Goal: Task Accomplishment & Management: Complete application form

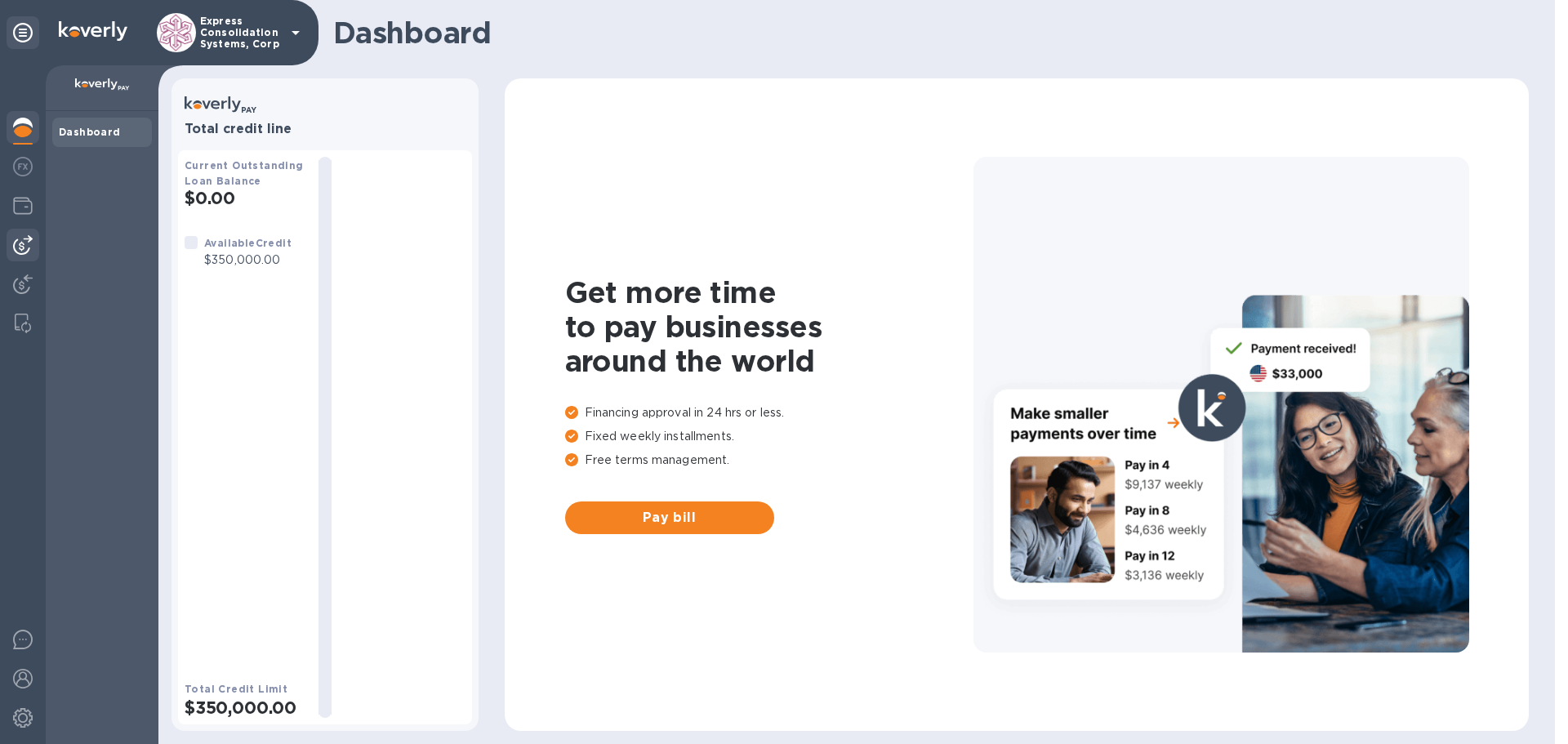
click at [28, 236] on img at bounding box center [22, 245] width 20 height 20
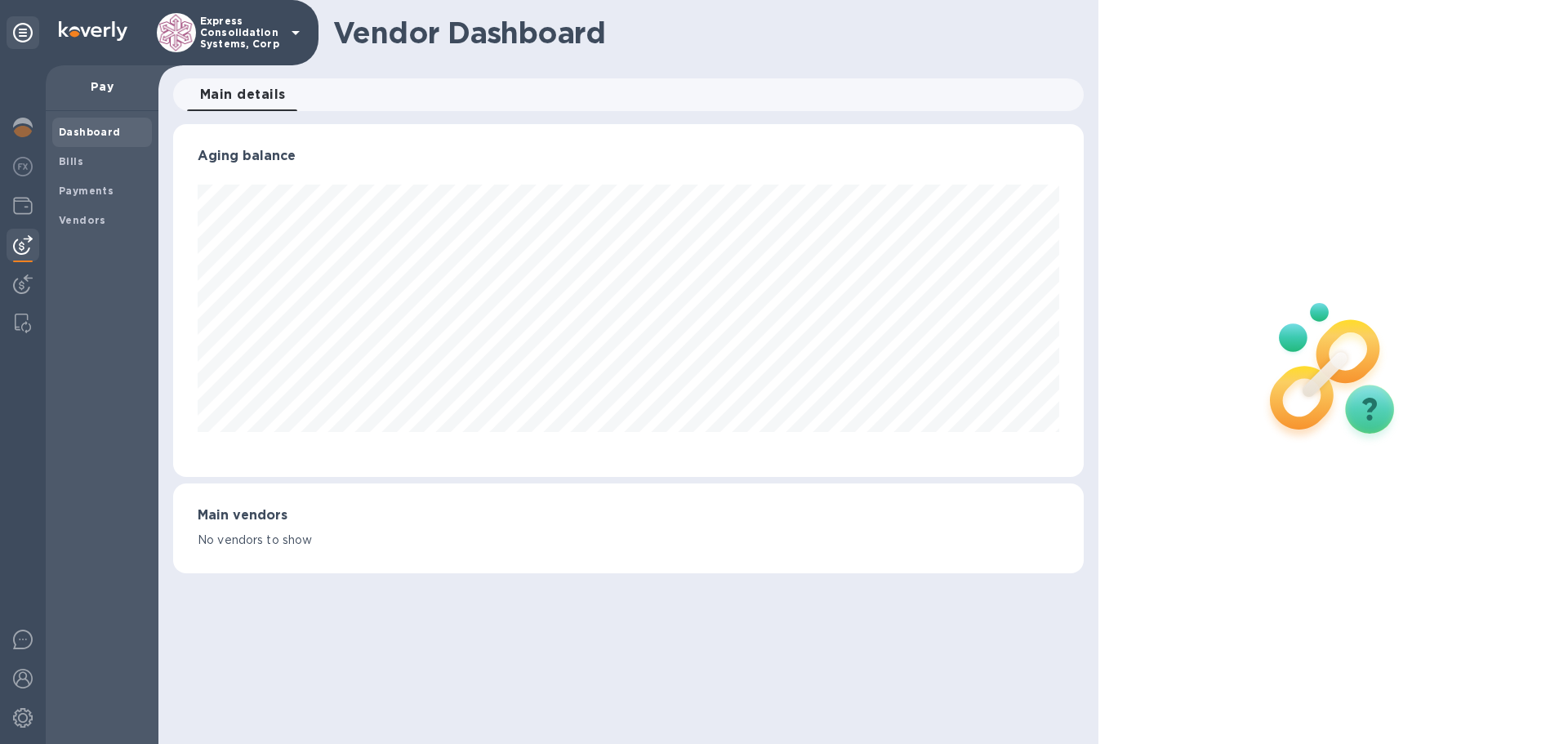
scroll to position [353, 910]
click at [66, 211] on div "Vendors" at bounding box center [101, 220] width 100 height 30
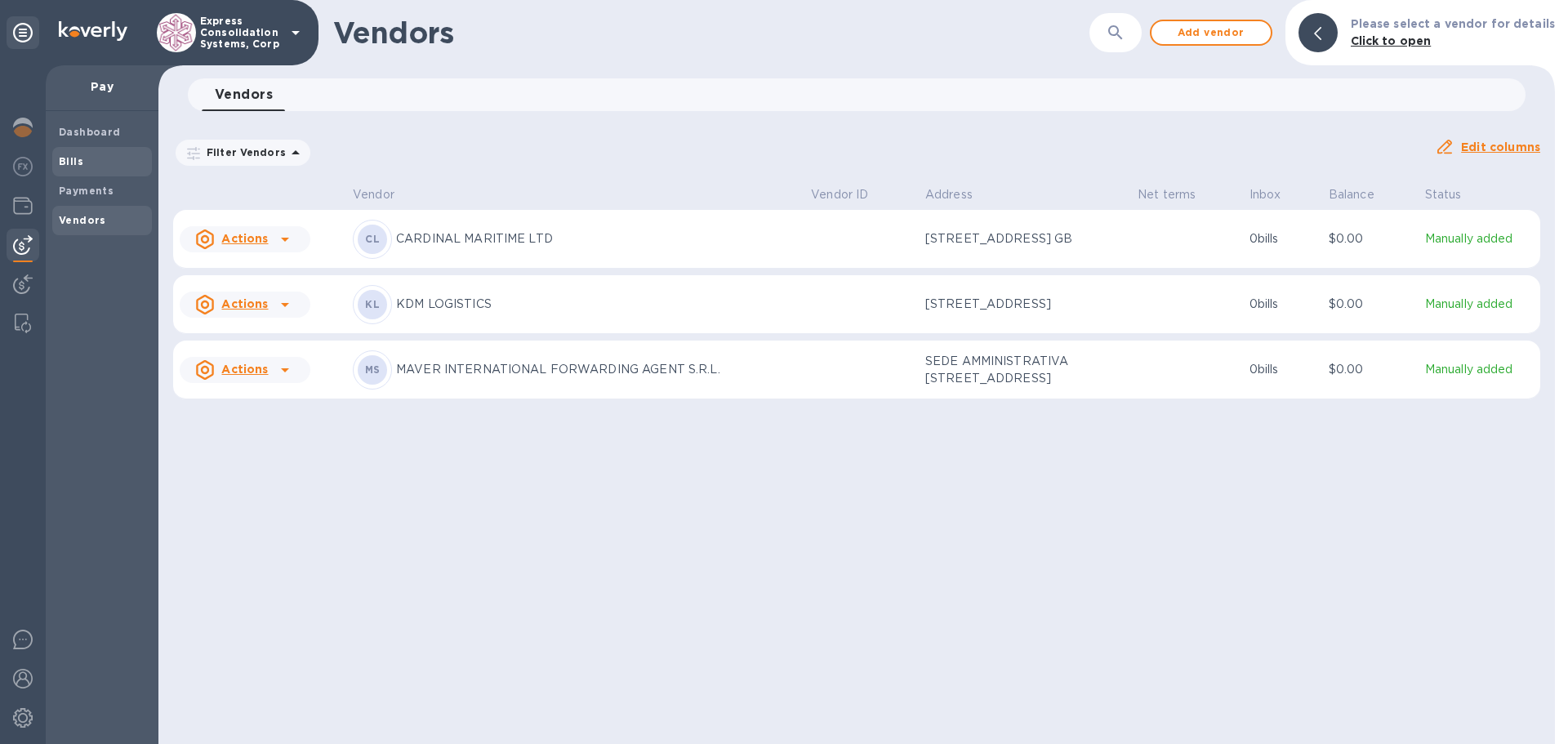
click at [75, 159] on b "Bills" at bounding box center [71, 161] width 25 height 12
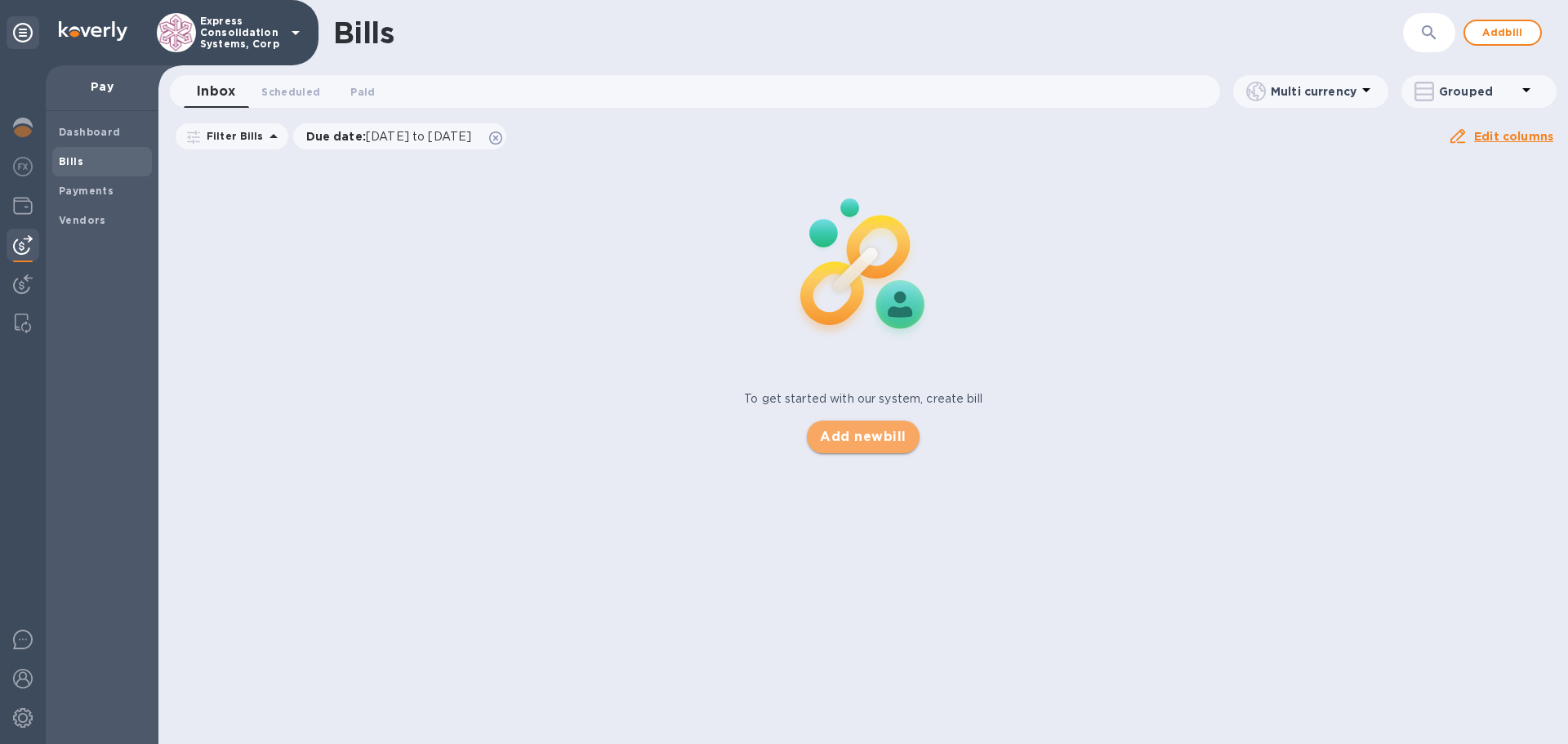
click at [881, 430] on span "Add new bill" at bounding box center [863, 436] width 86 height 20
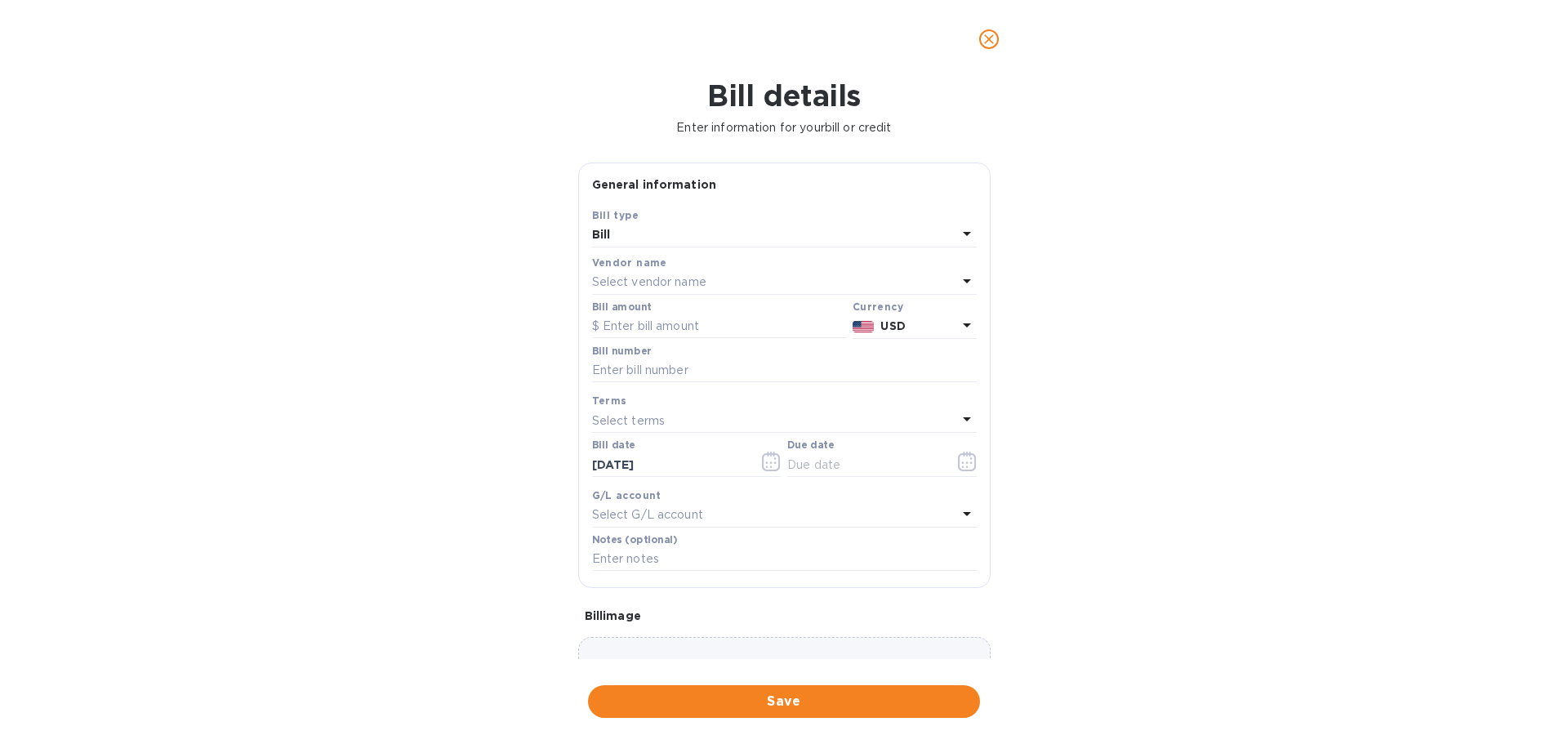
click at [641, 273] on div "Select vendor name" at bounding box center [774, 282] width 365 height 23
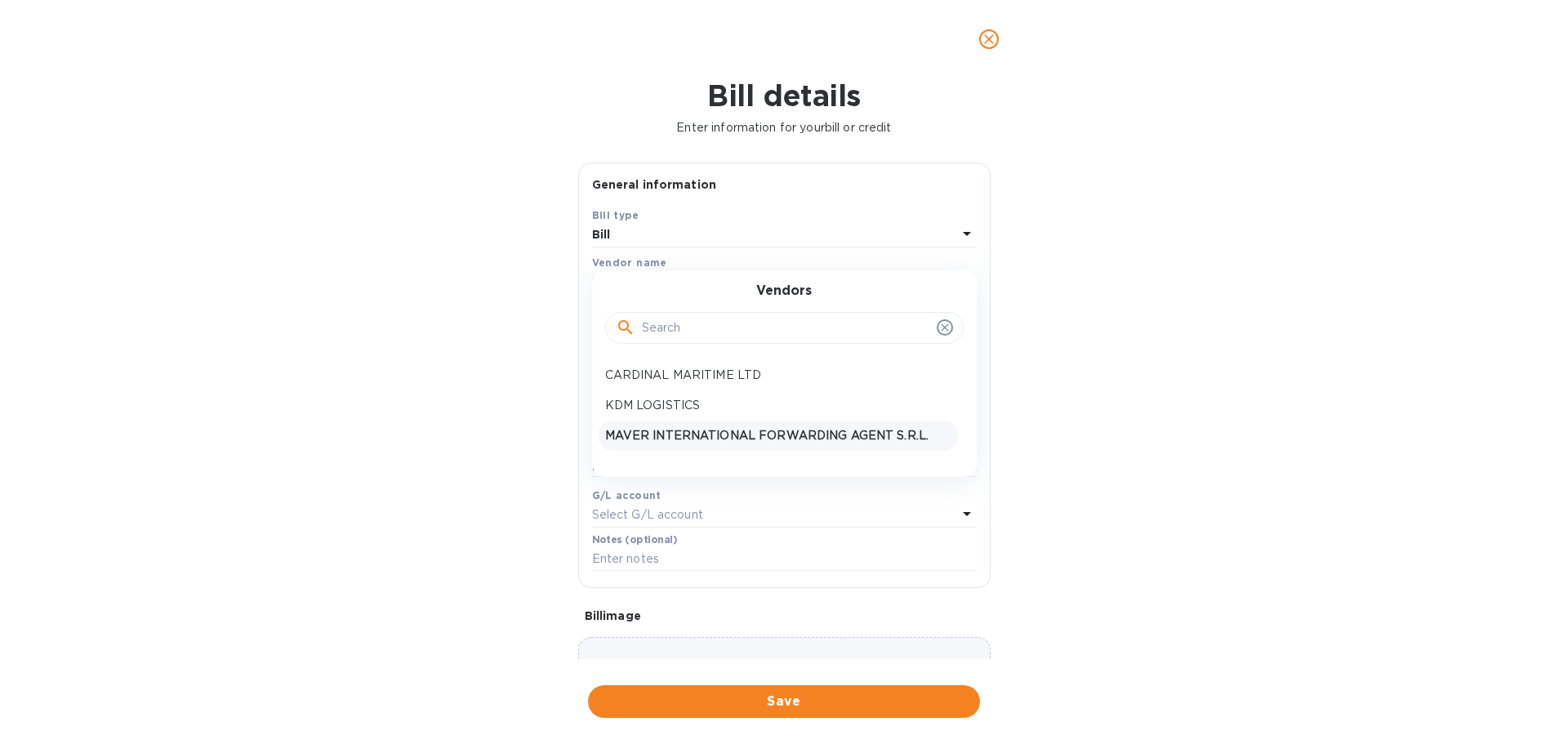
click at [659, 434] on p "MAVER INTERNATIONAL FORWARDING AGENT S.R.L." at bounding box center [778, 435] width 345 height 17
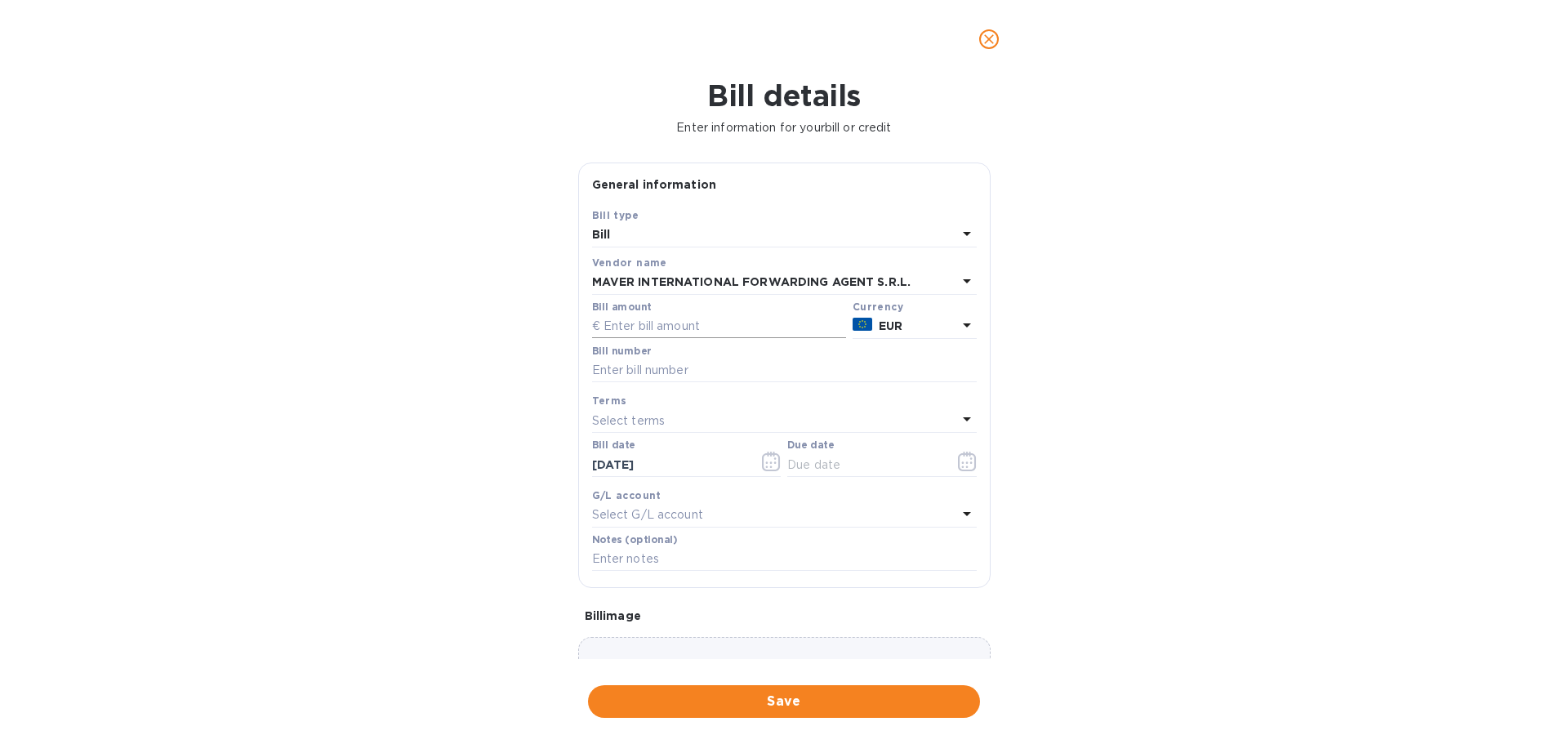
click at [652, 317] on input "text" at bounding box center [719, 327] width 254 height 25
click at [689, 325] on input "text" at bounding box center [719, 327] width 254 height 25
type input "3,674.78"
click at [727, 373] on input "text" at bounding box center [784, 370] width 385 height 25
type input "928"
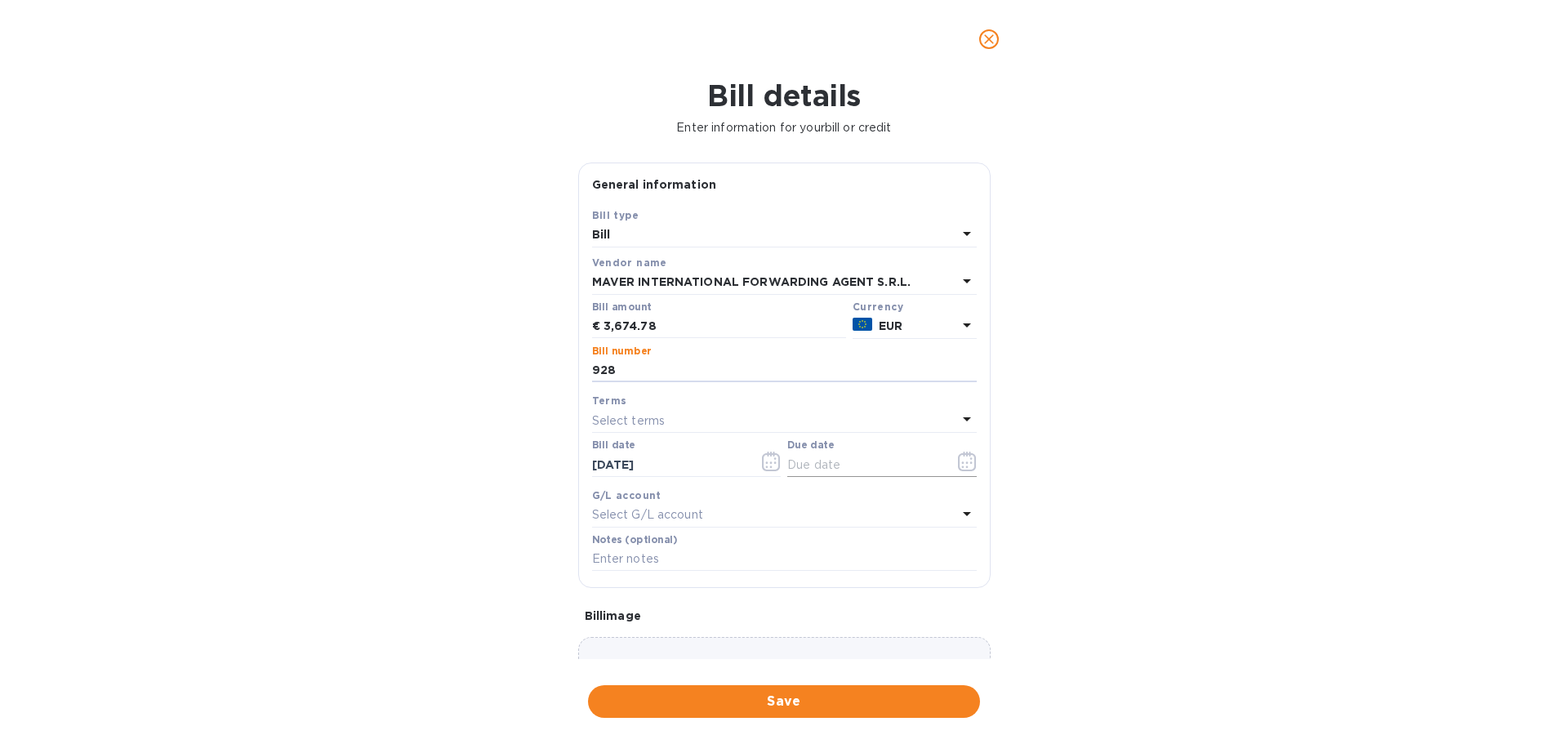
click at [960, 469] on icon "button" at bounding box center [966, 461] width 18 height 20
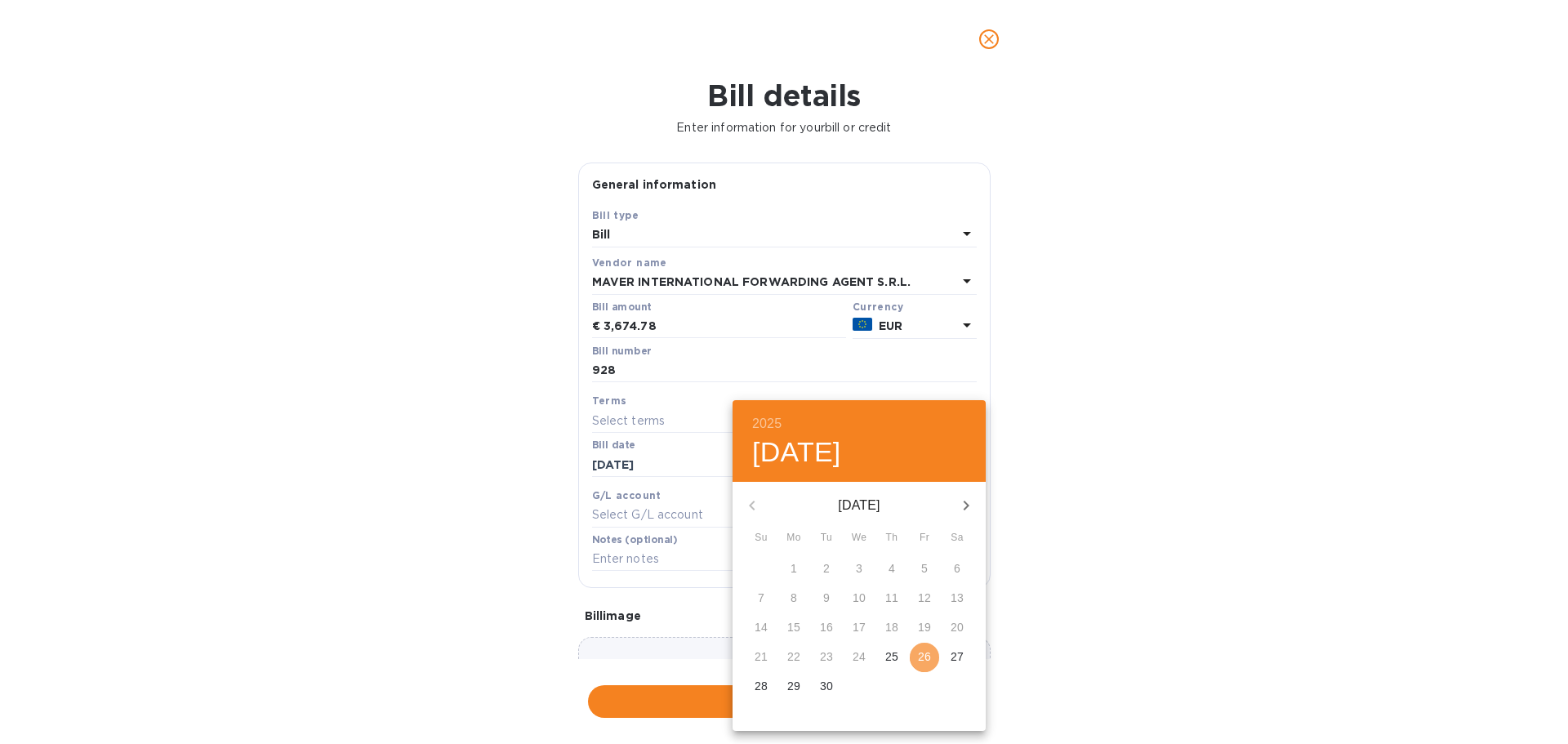
click at [922, 663] on p "26" at bounding box center [924, 656] width 13 height 16
type input "[DATE]"
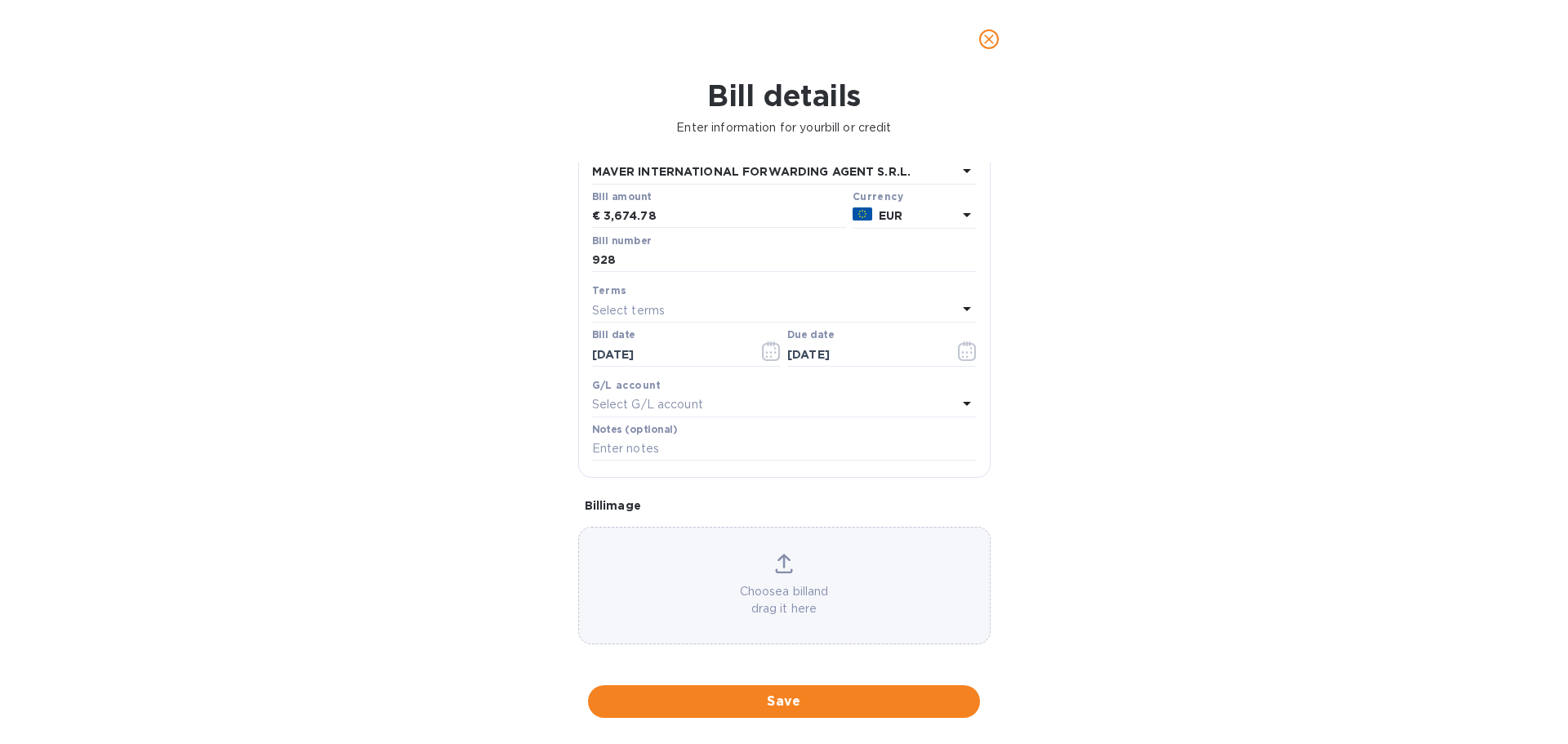
scroll to position [115, 0]
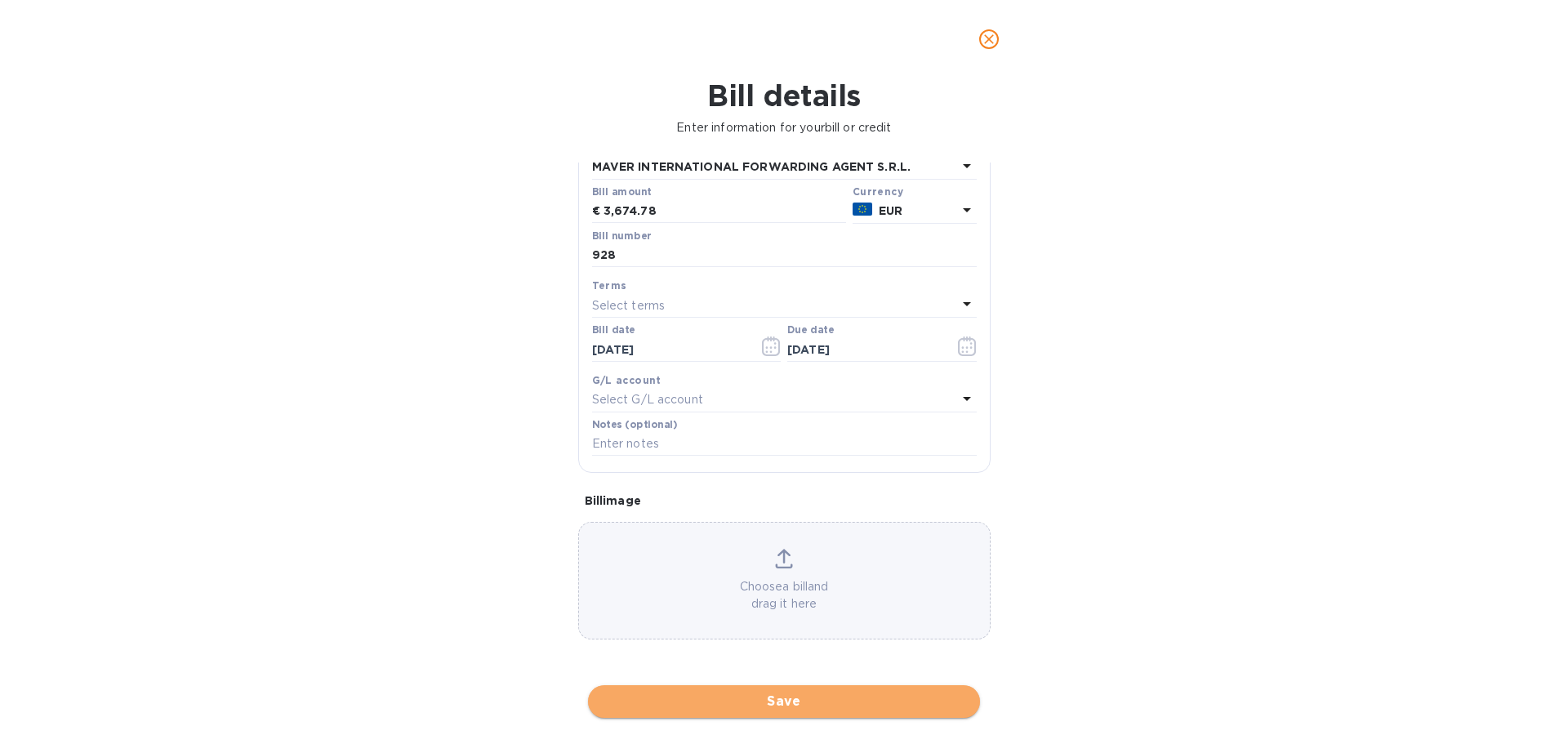
click at [770, 704] on span "Save" at bounding box center [784, 701] width 366 height 20
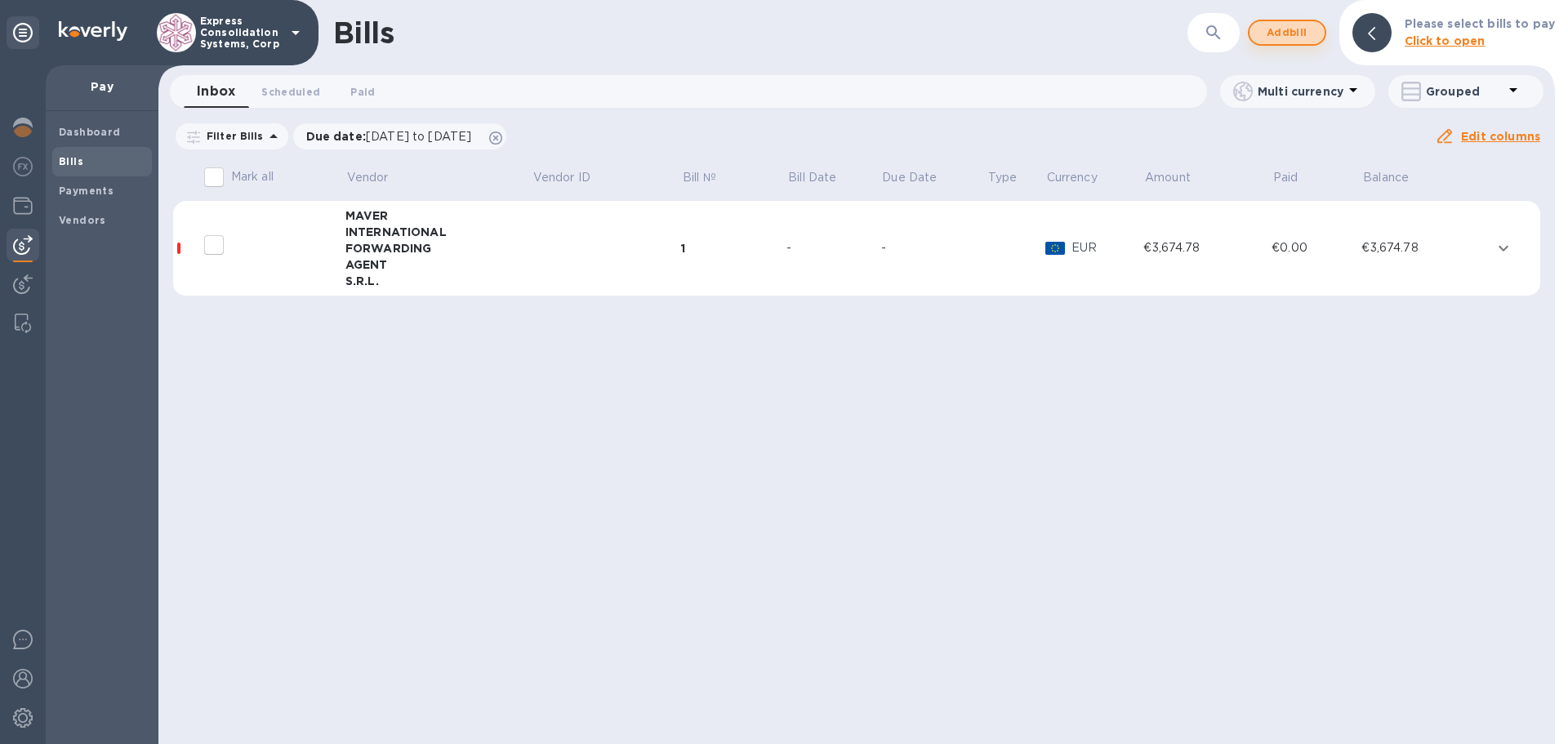
click at [1297, 33] on span "Add bill" at bounding box center [1287, 32] width 49 height 20
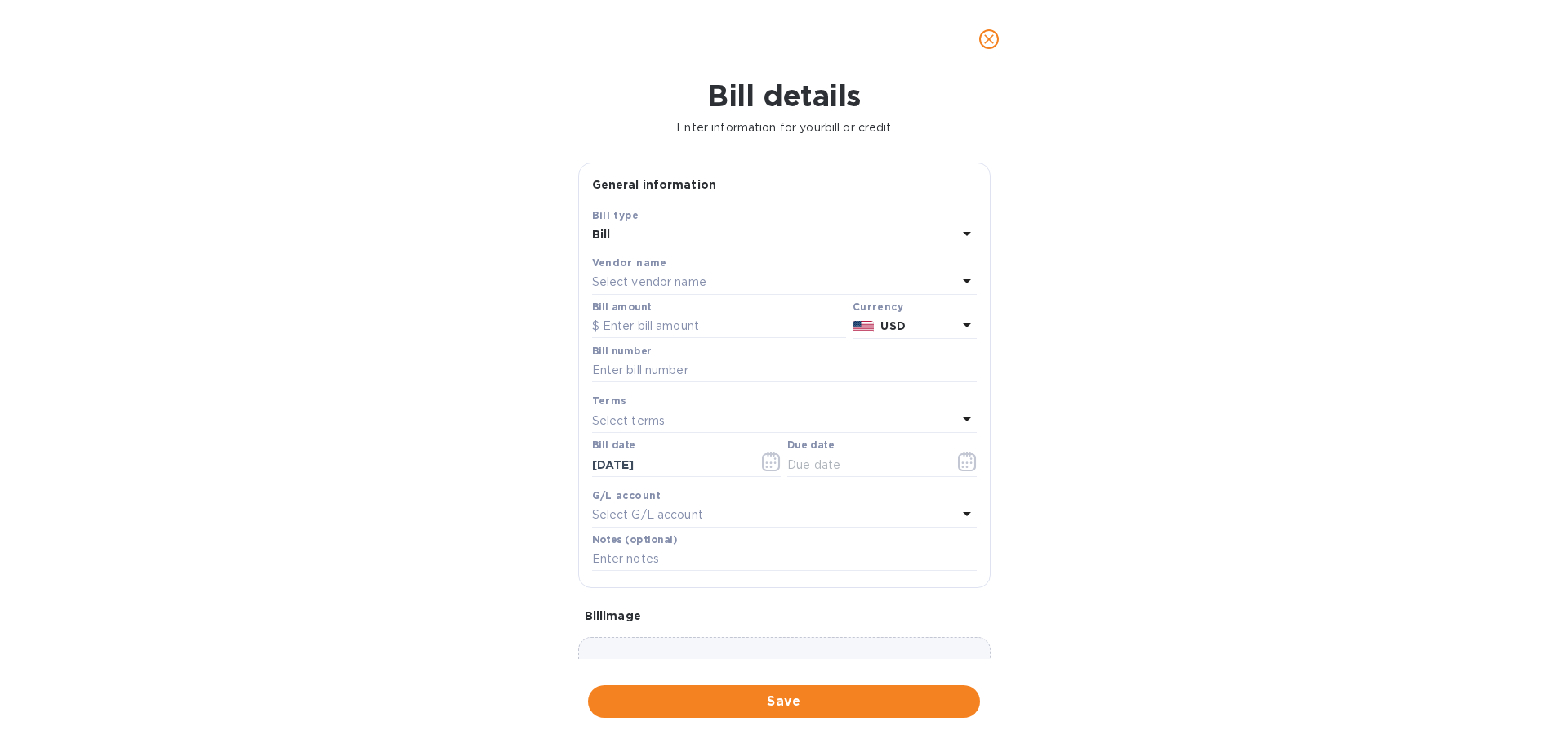
click at [698, 278] on p "Select vendor name" at bounding box center [649, 282] width 114 height 17
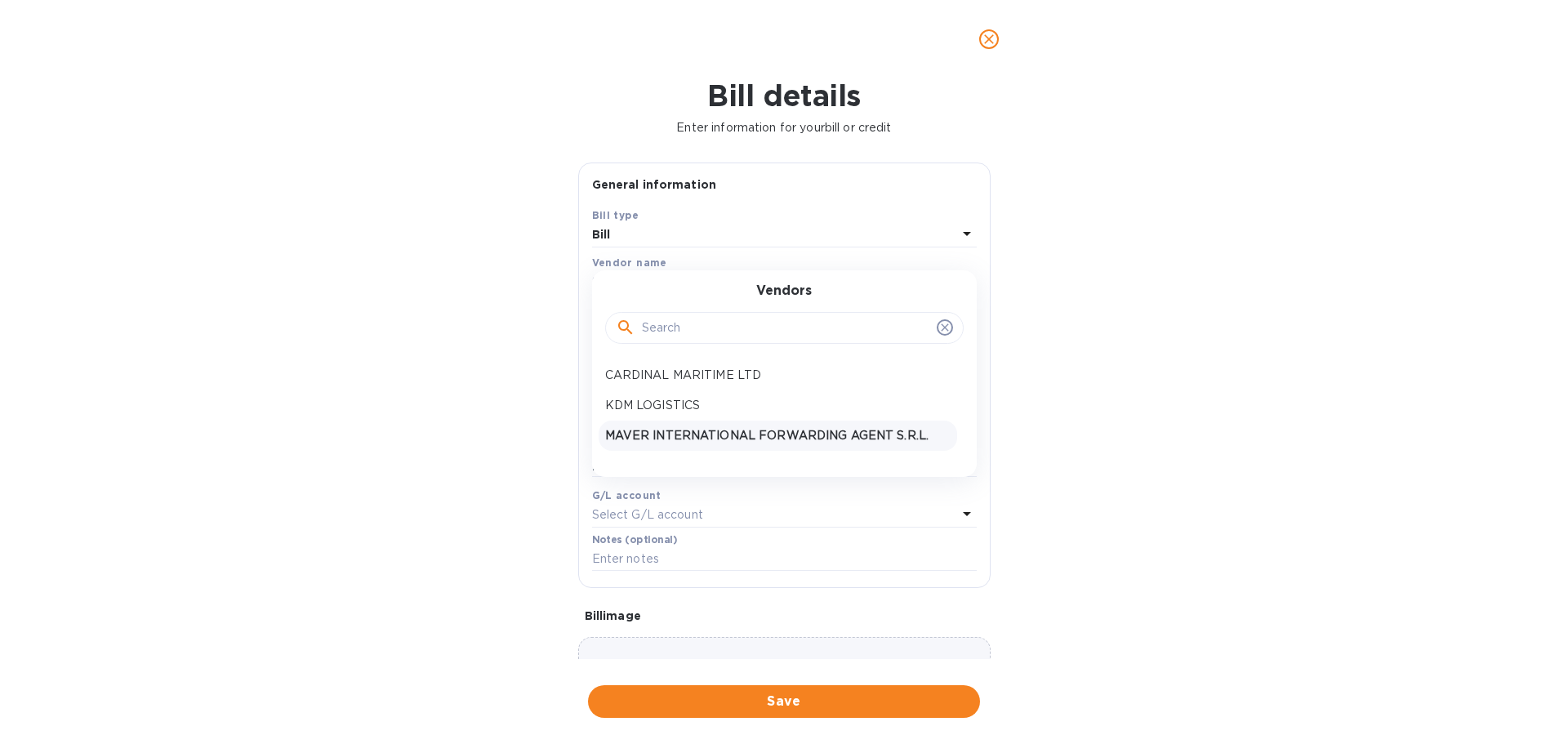
click at [620, 434] on p "MAVER INTERNATIONAL FORWARDING AGENT S.R.L." at bounding box center [778, 435] width 345 height 17
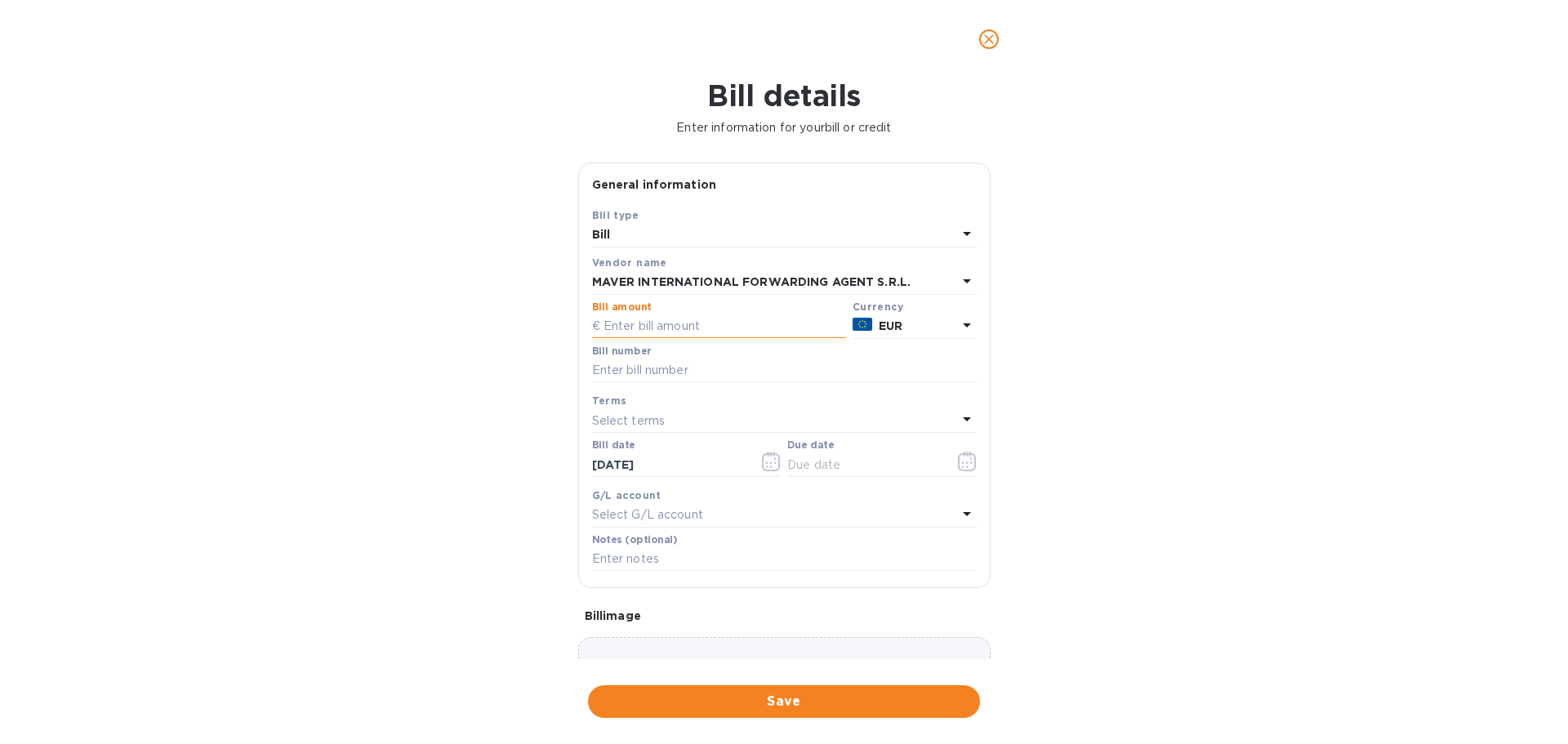
click at [645, 322] on input "text" at bounding box center [719, 327] width 254 height 25
type input "1,443.30"
click at [607, 375] on input "text" at bounding box center [784, 370] width 385 height 25
type input "944"
click at [843, 463] on input "text" at bounding box center [864, 464] width 154 height 25
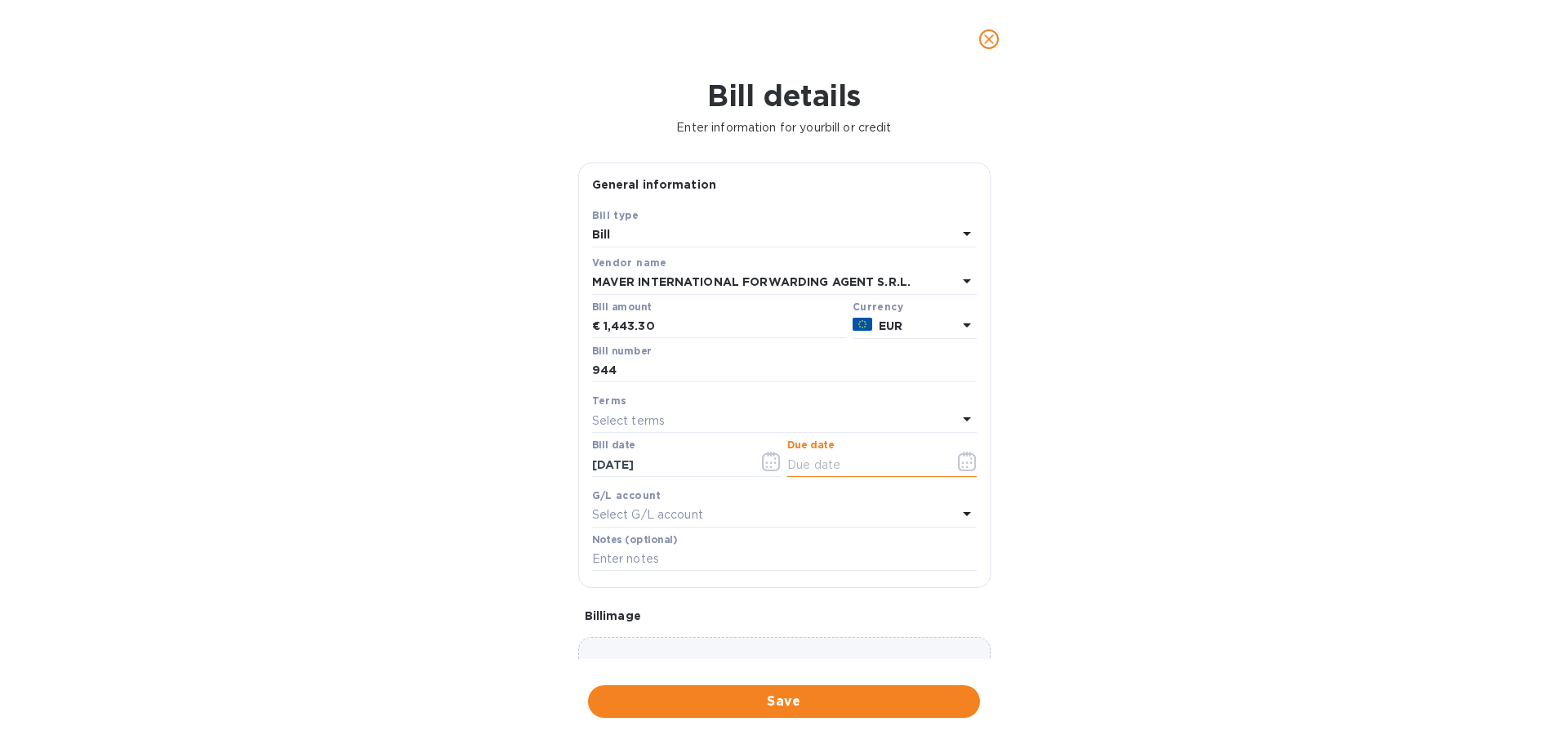
type input "[DATE]"
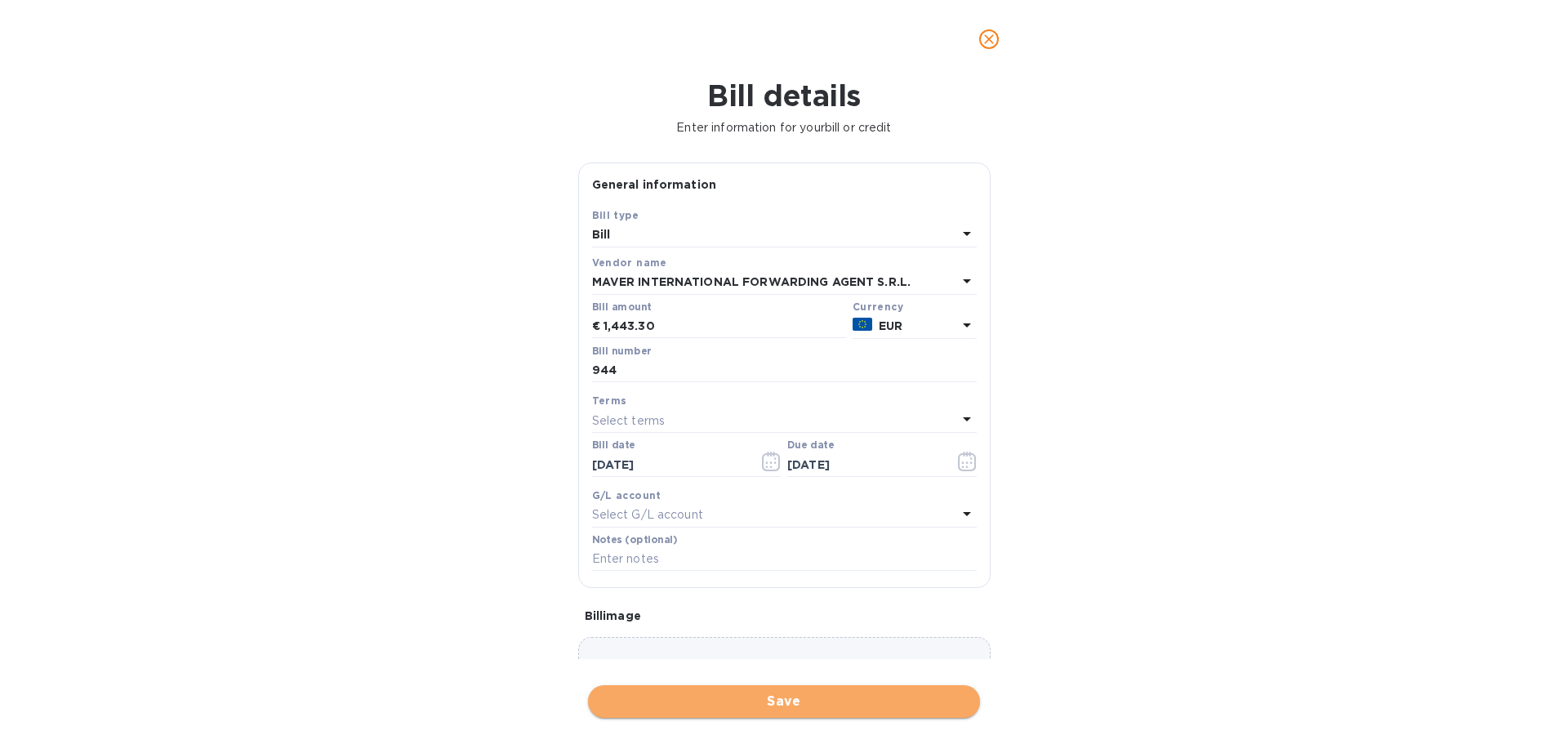
click at [860, 705] on span "Save" at bounding box center [784, 701] width 366 height 20
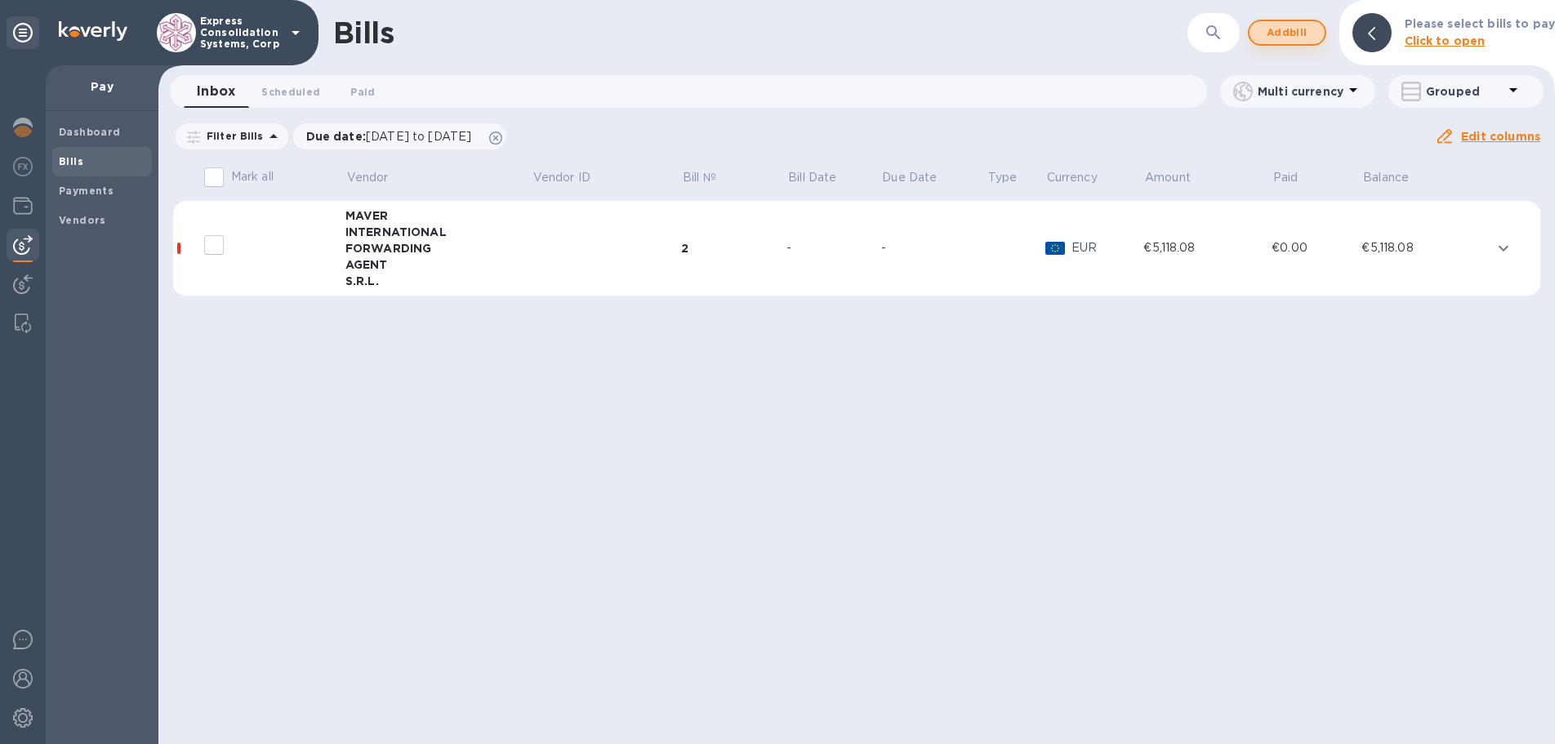
click at [1291, 34] on span "Add bill" at bounding box center [1287, 32] width 49 height 20
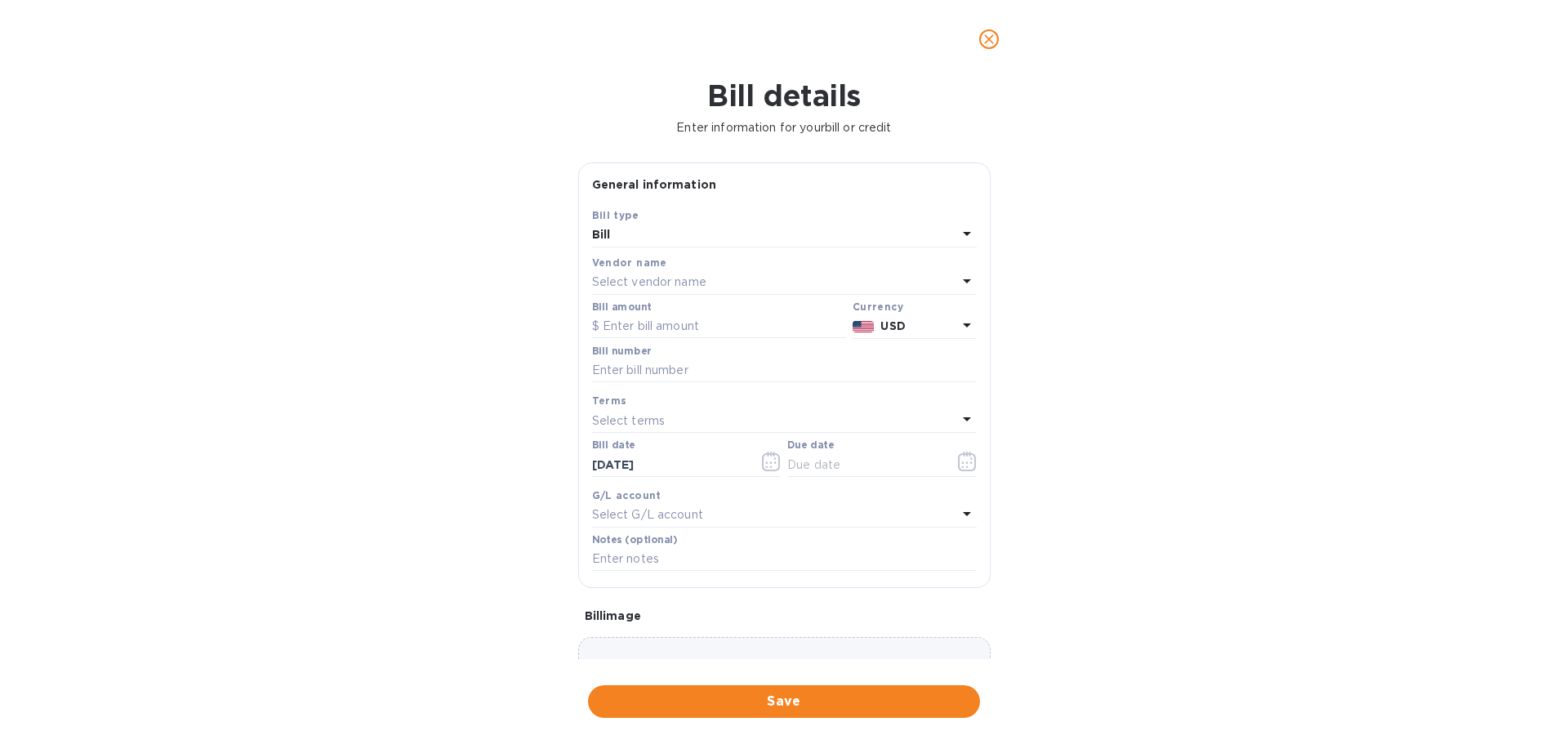
click at [673, 275] on p "Select vendor name" at bounding box center [649, 282] width 114 height 17
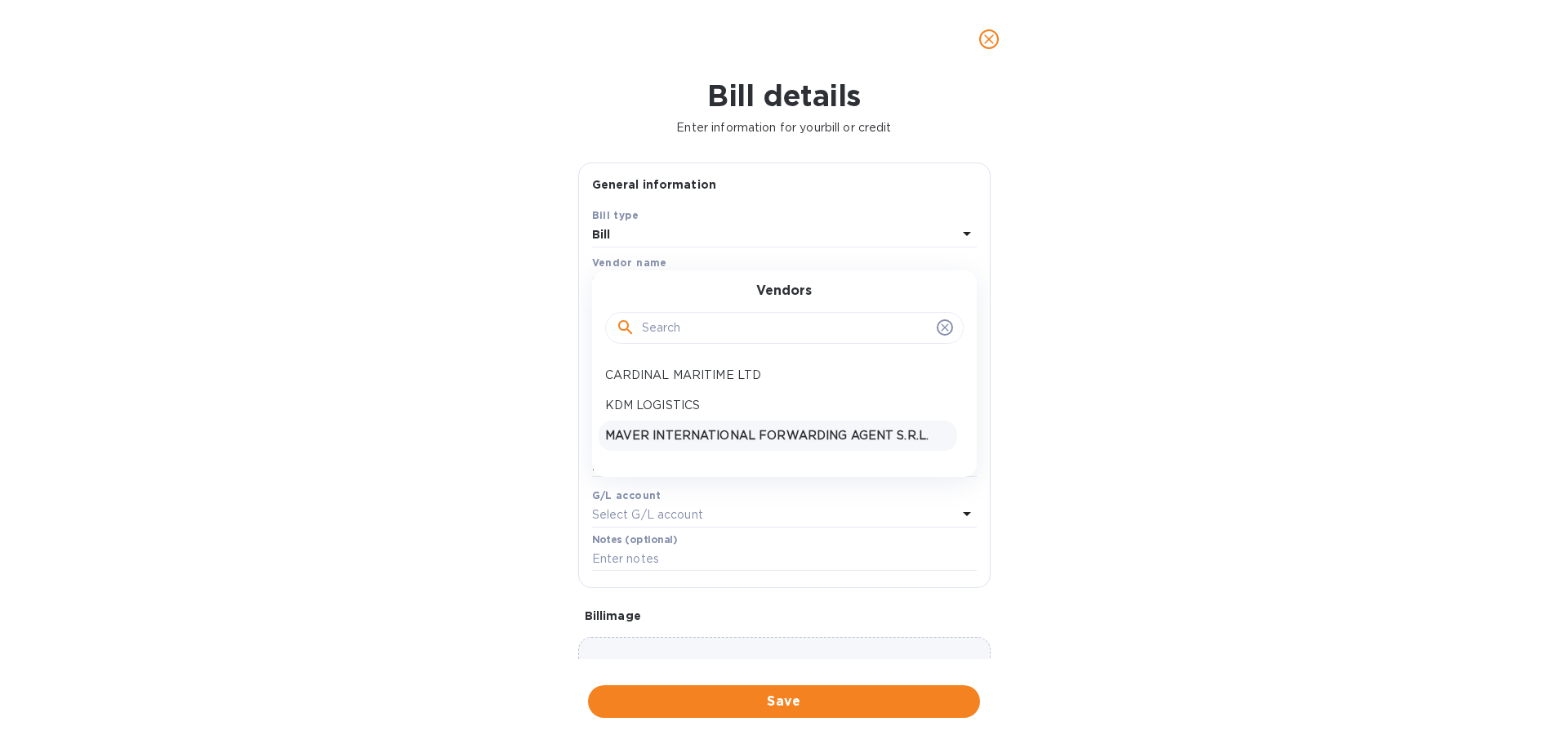
click at [649, 437] on p "MAVER INTERNATIONAL FORWARDING AGENT S.R.L." at bounding box center [778, 435] width 345 height 17
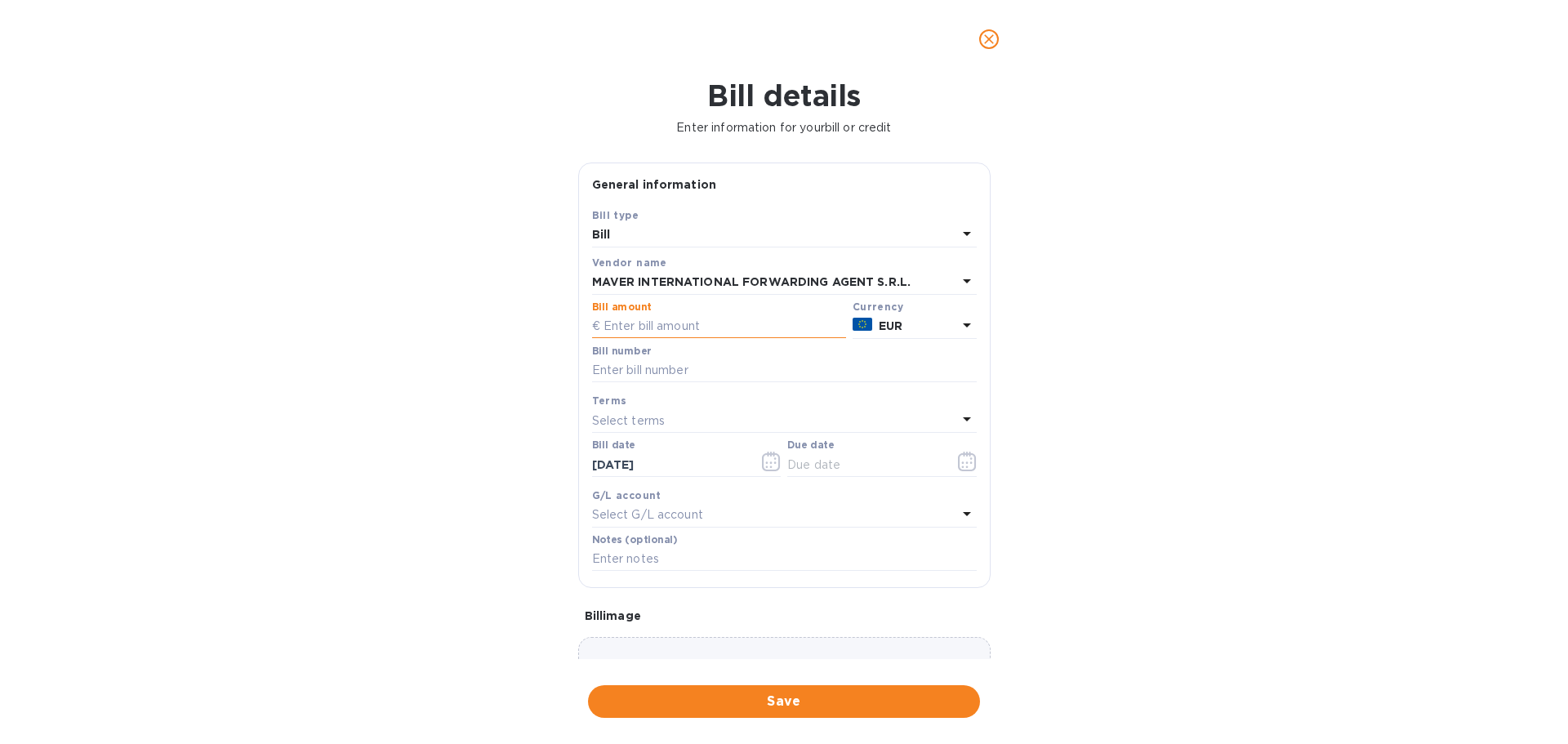
click at [669, 321] on input "text" at bounding box center [719, 327] width 254 height 25
type input "1,361.75"
click at [664, 362] on input "text" at bounding box center [784, 370] width 385 height 25
type input "945"
click at [818, 462] on input "text" at bounding box center [864, 464] width 154 height 25
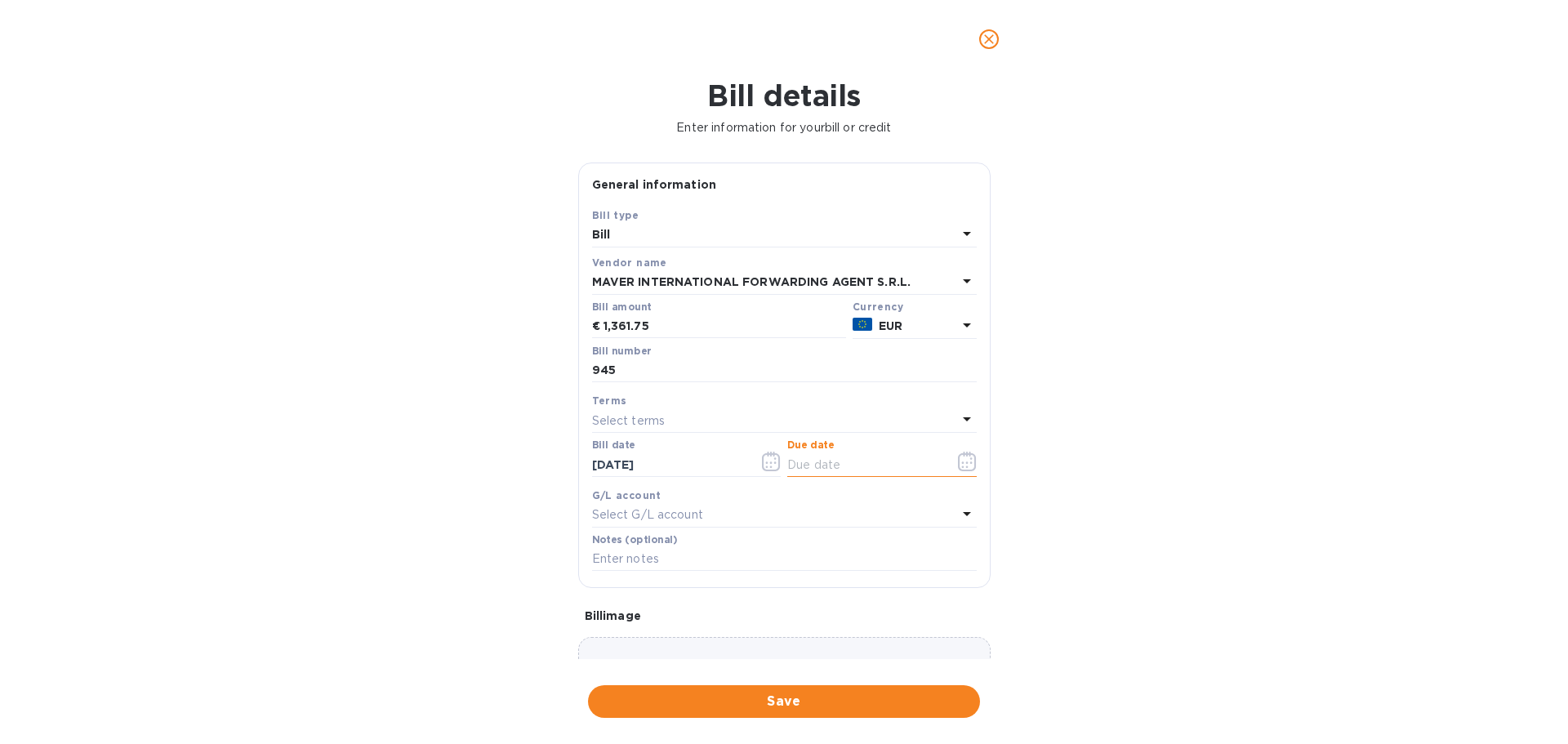
type input "[DATE]"
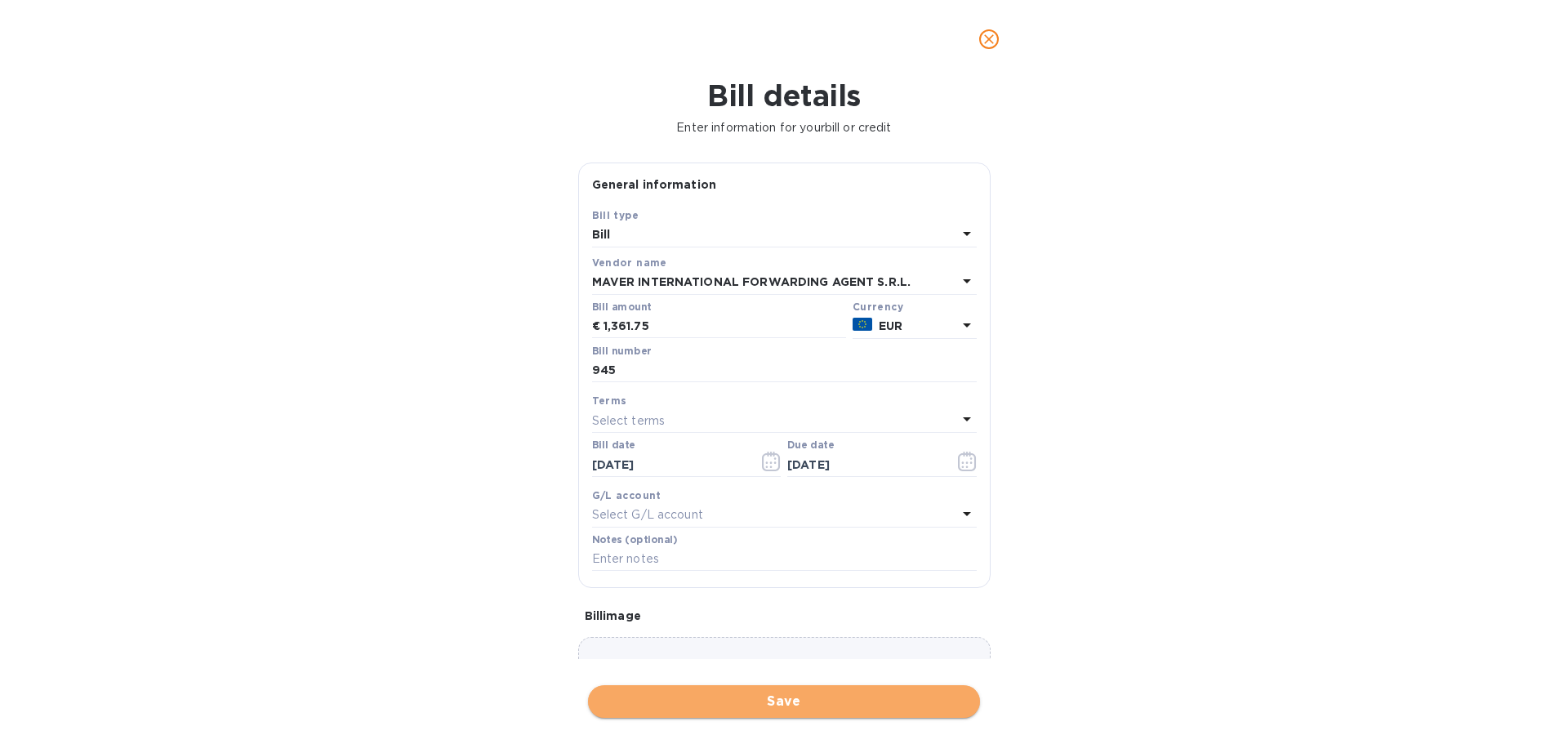
click at [808, 696] on span "Save" at bounding box center [784, 701] width 366 height 20
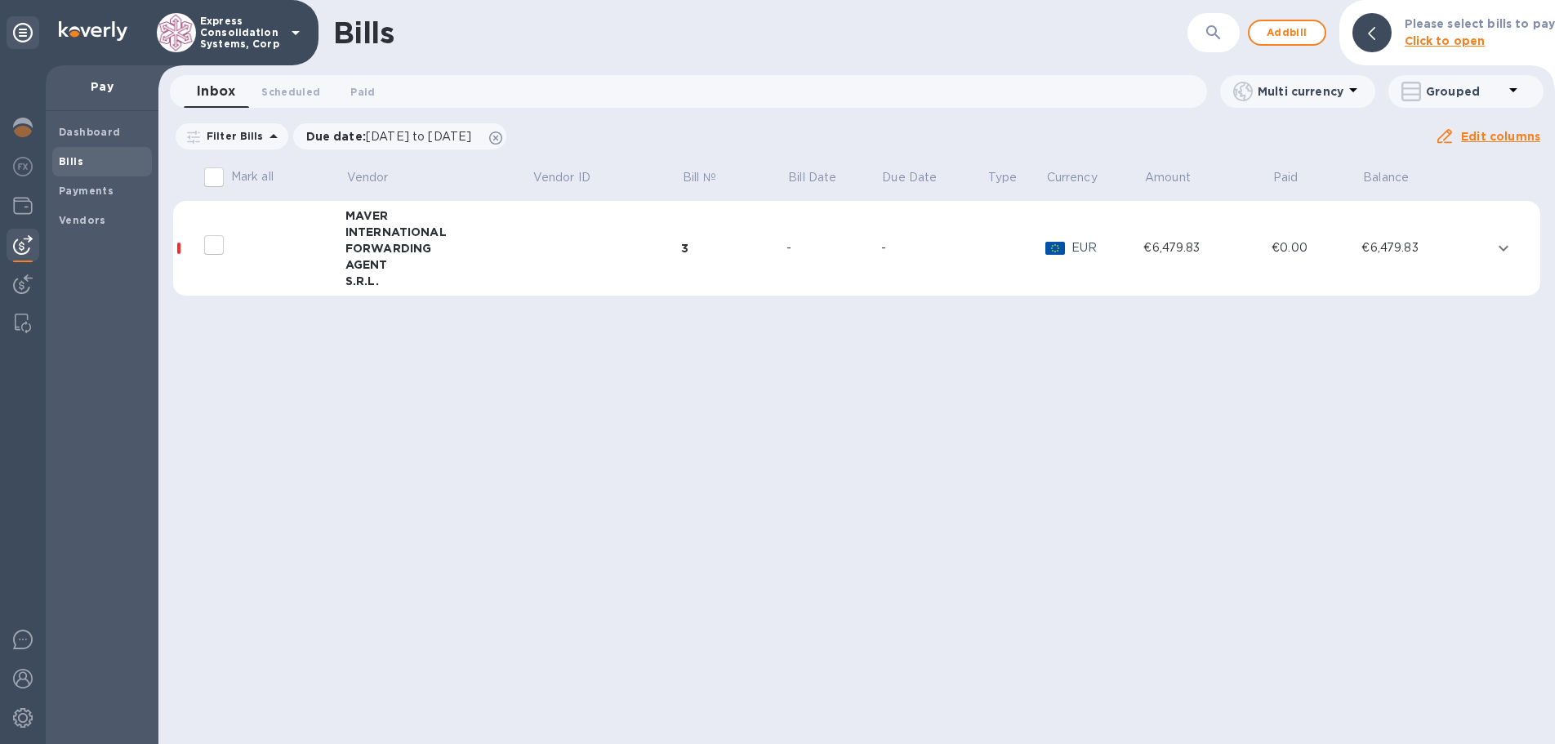
click at [1431, 40] on b "Click to open" at bounding box center [1445, 40] width 81 height 13
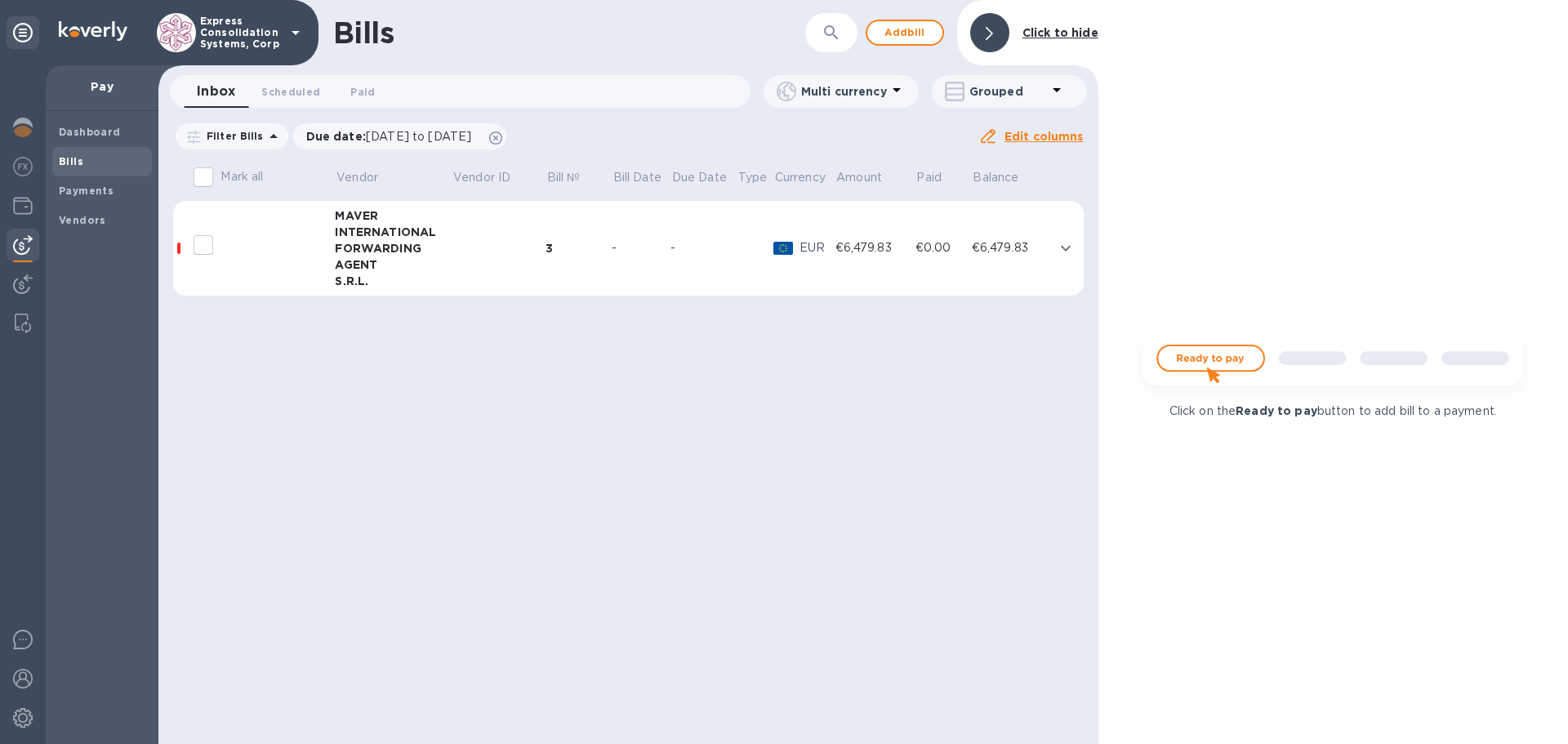
click at [978, 30] on div at bounding box center [990, 32] width 39 height 39
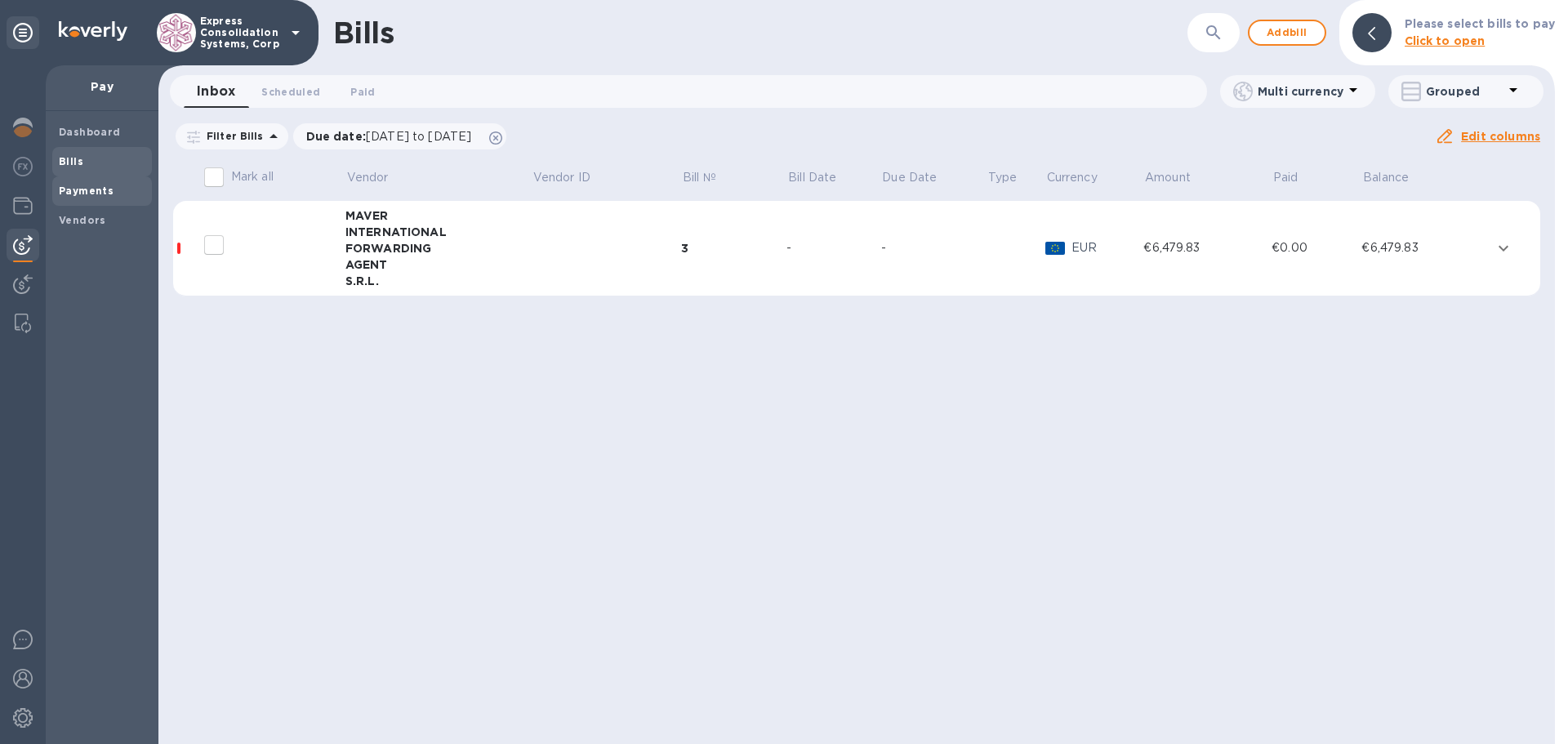
click at [84, 192] on b "Payments" at bounding box center [86, 190] width 54 height 12
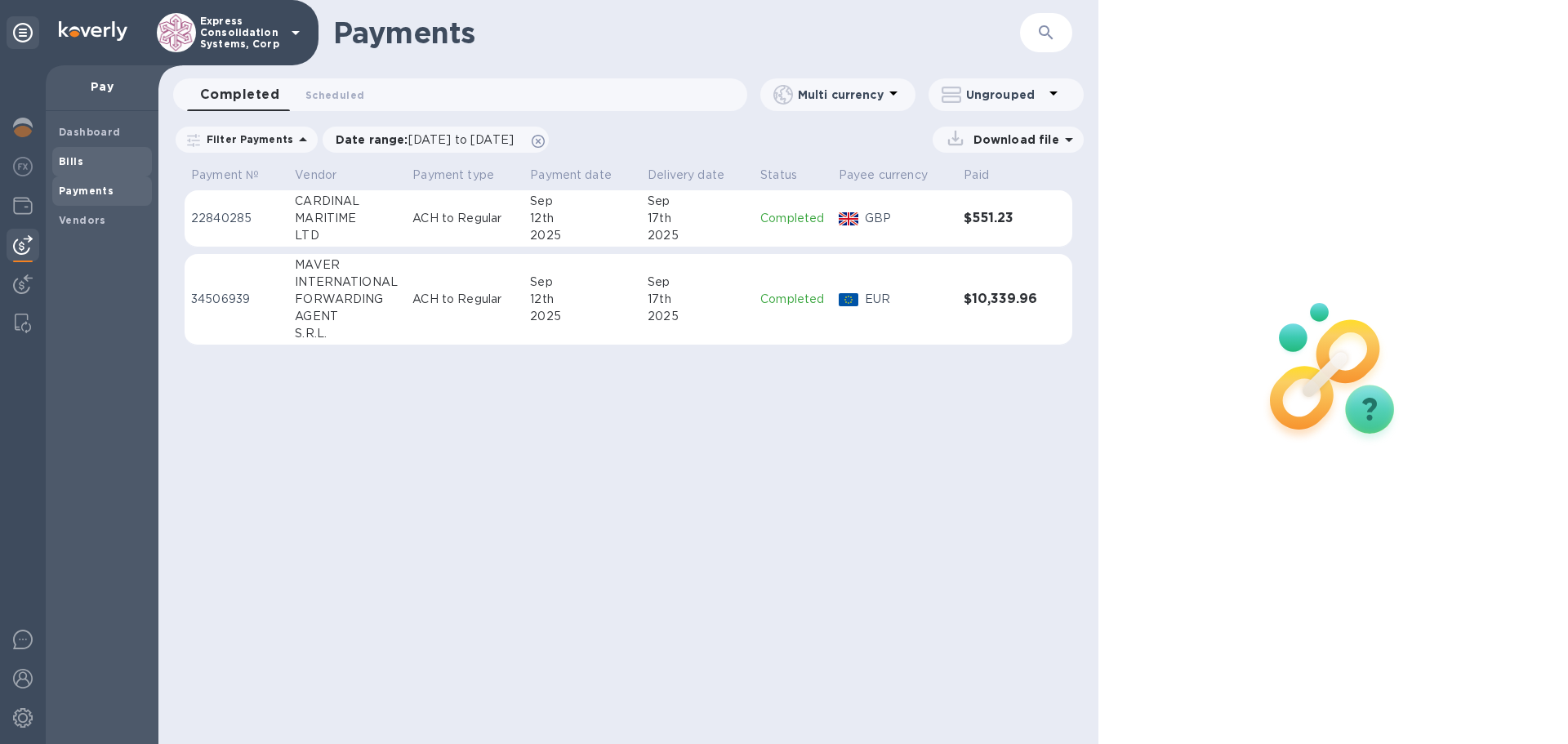
click at [76, 165] on b "Bills" at bounding box center [71, 161] width 25 height 12
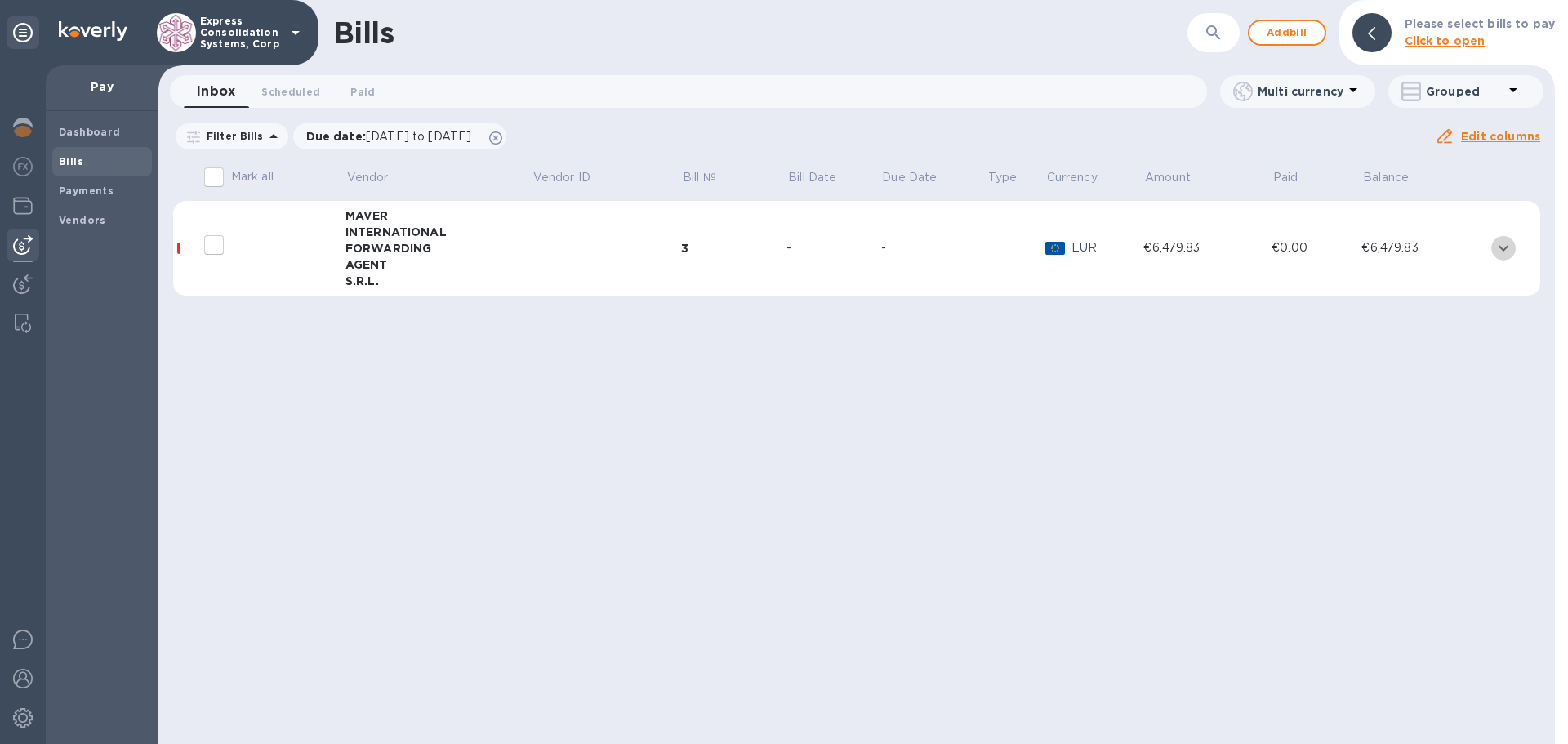
click at [1500, 246] on icon "expand row" at bounding box center [1503, 247] width 20 height 20
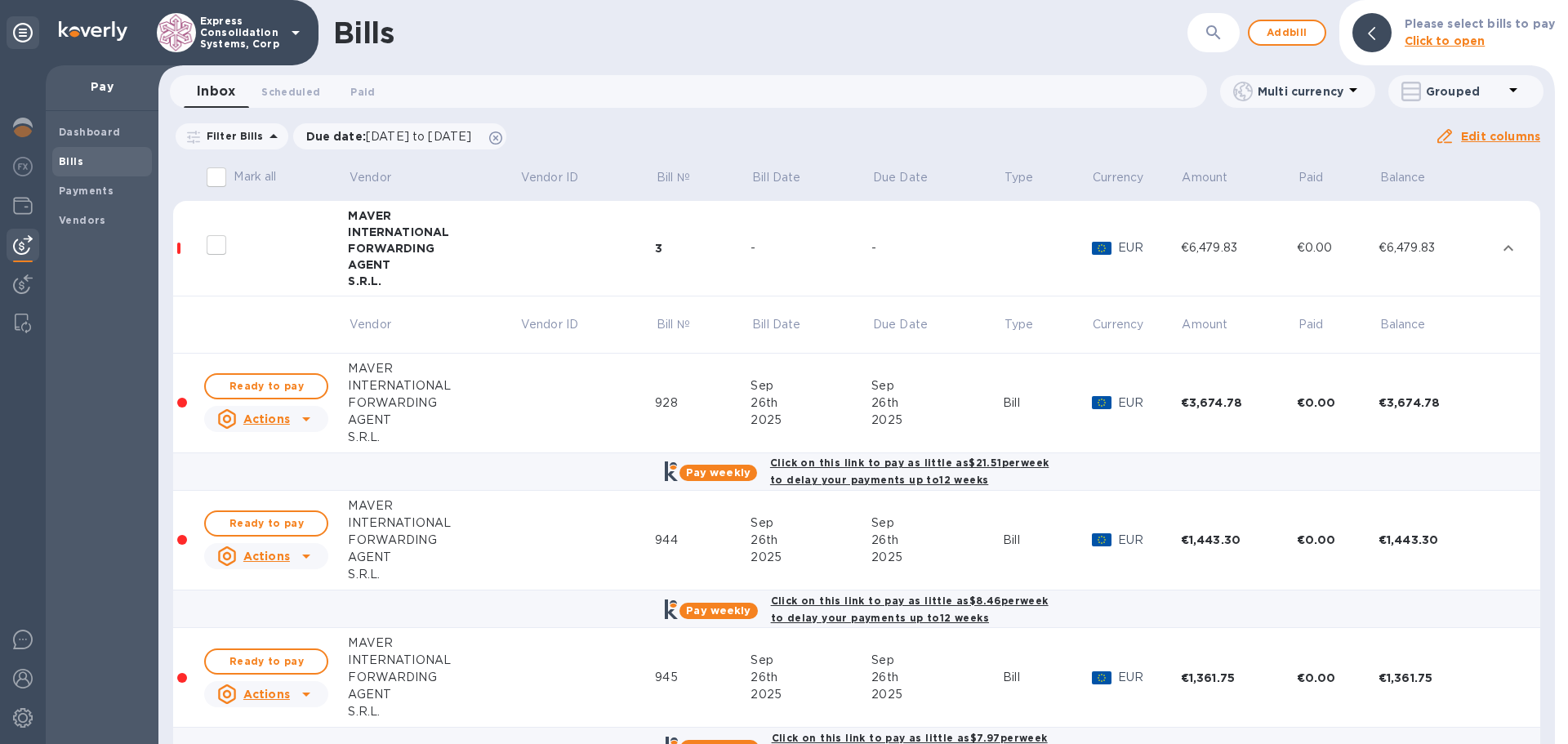
click at [1500, 246] on icon "expand row" at bounding box center [1508, 247] width 20 height 20
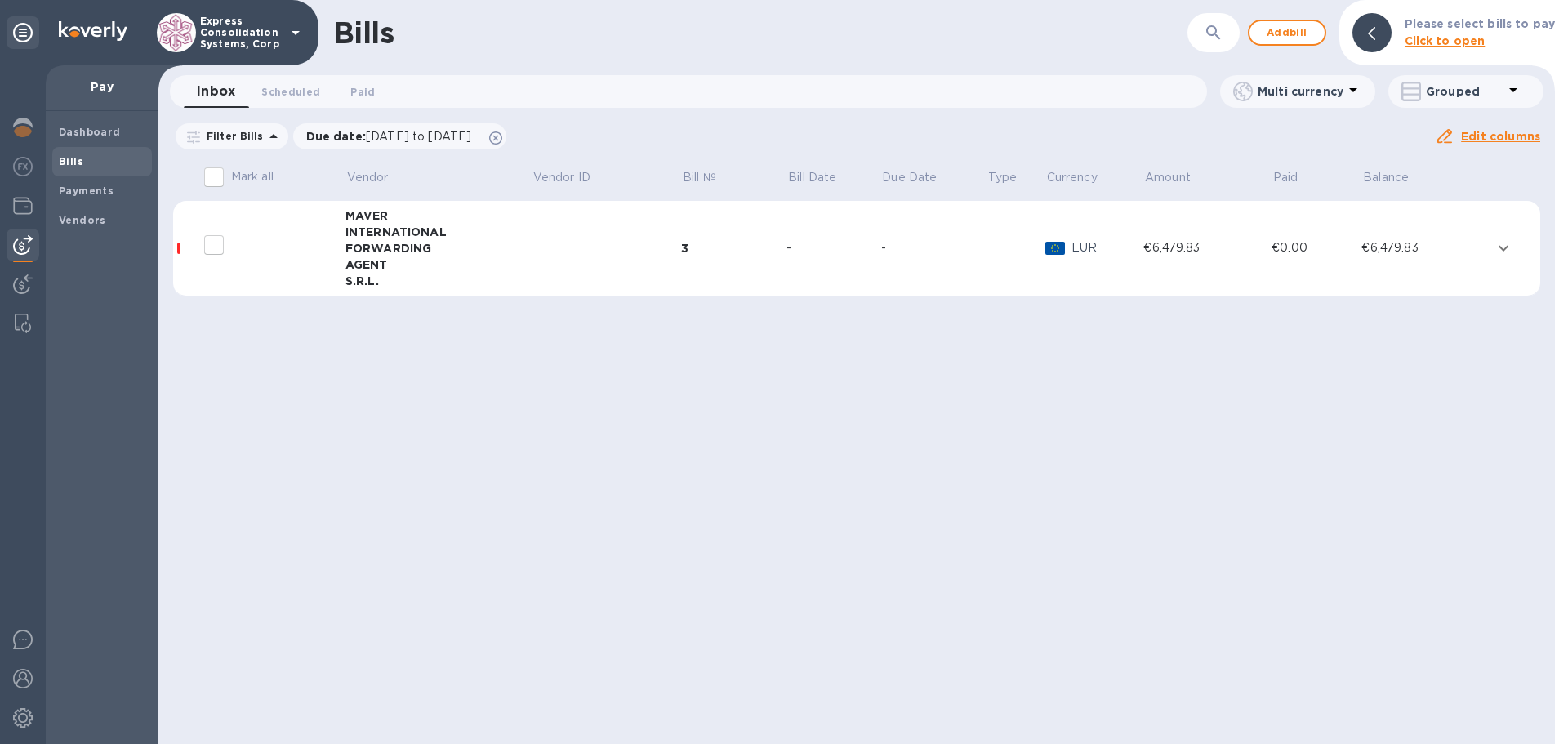
click at [213, 250] on input "decorative checkbox" at bounding box center [214, 245] width 34 height 34
click at [213, 241] on input "decorative checkbox" at bounding box center [214, 245] width 34 height 34
click at [1383, 26] on div at bounding box center [1372, 32] width 39 height 39
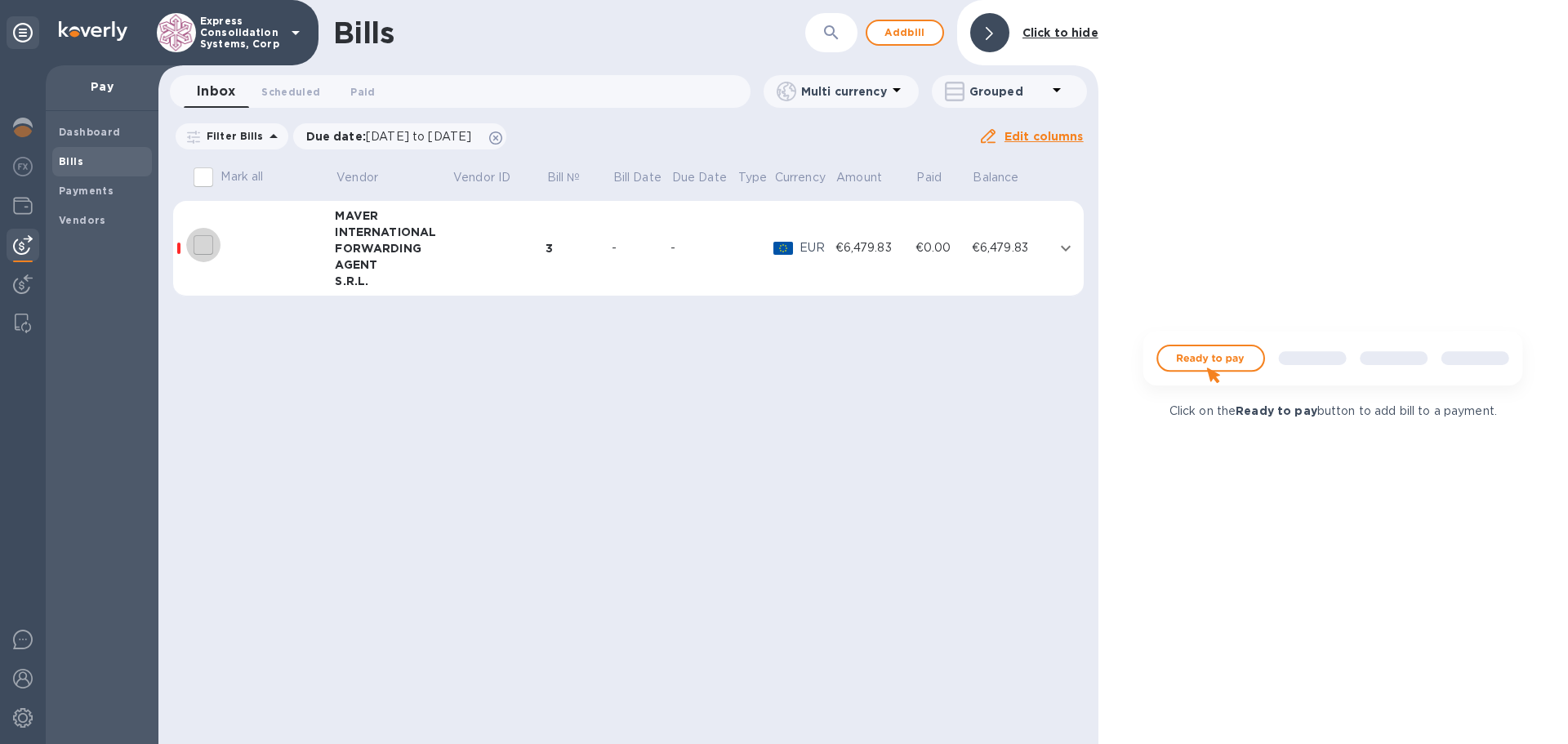
click at [198, 235] on input "decorative checkbox" at bounding box center [203, 245] width 34 height 34
checkbox input "false"
click at [1202, 363] on img at bounding box center [1333, 365] width 407 height 82
click at [1060, 253] on icon "expand row" at bounding box center [1065, 247] width 20 height 20
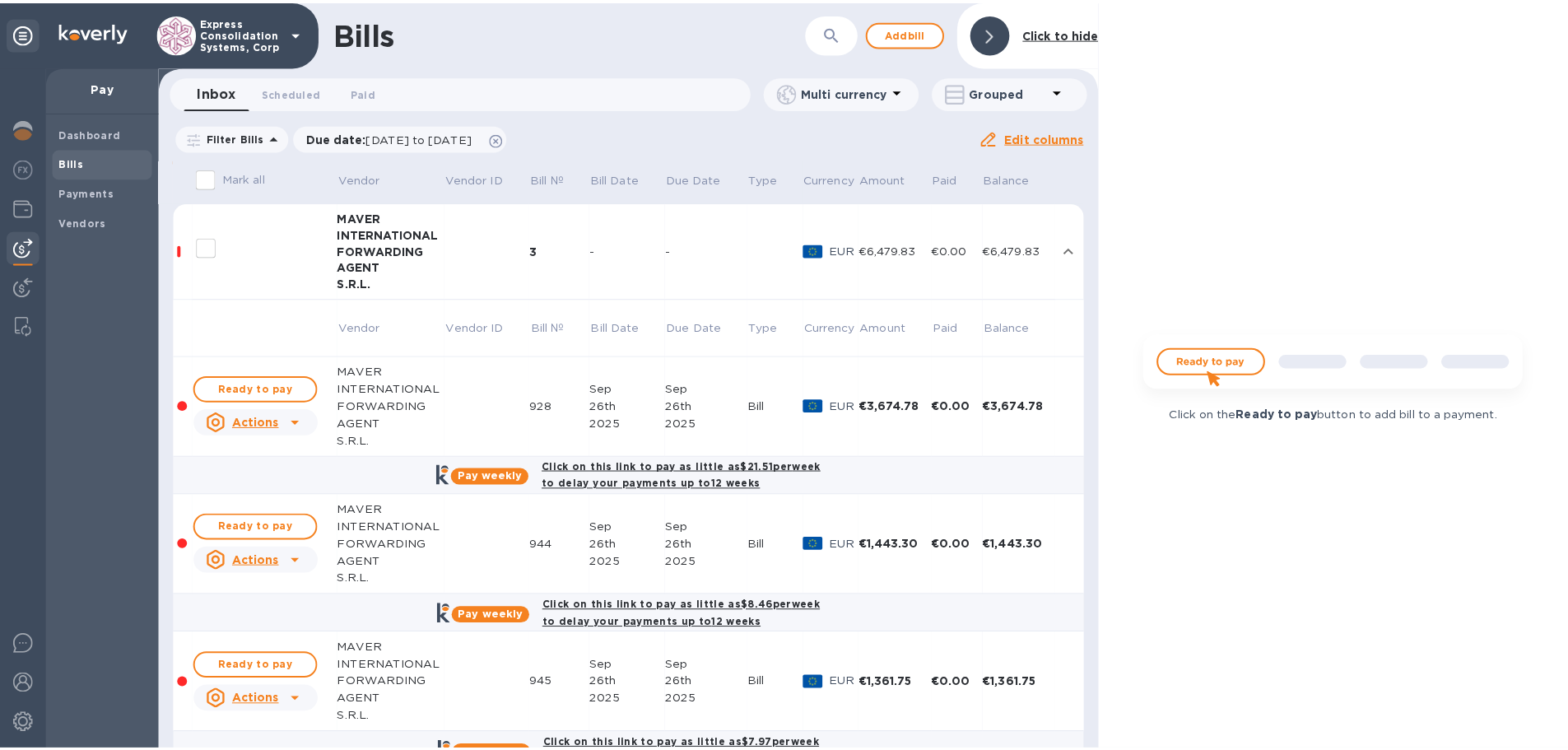
scroll to position [43, 0]
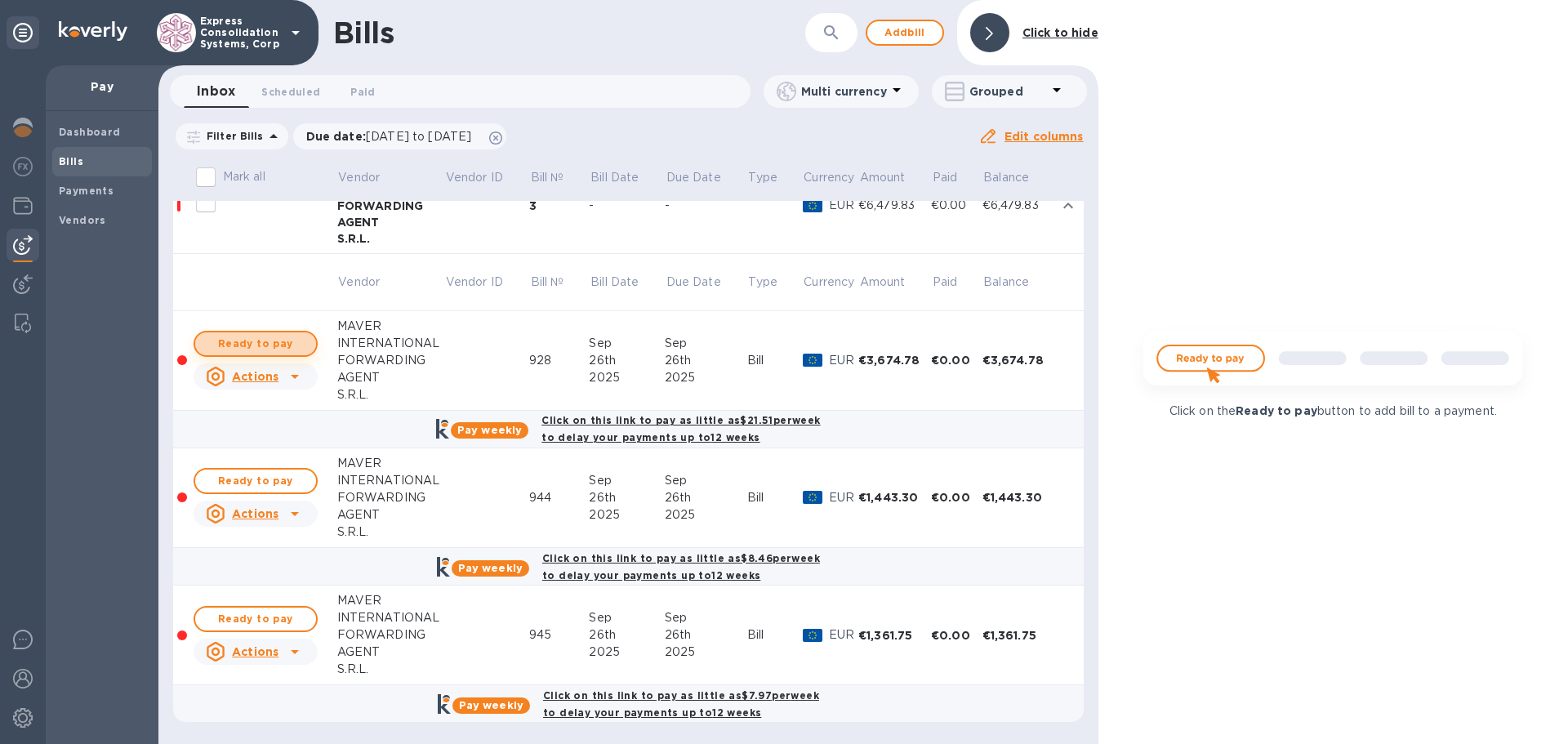
click at [275, 341] on span "Ready to pay" at bounding box center [255, 344] width 94 height 20
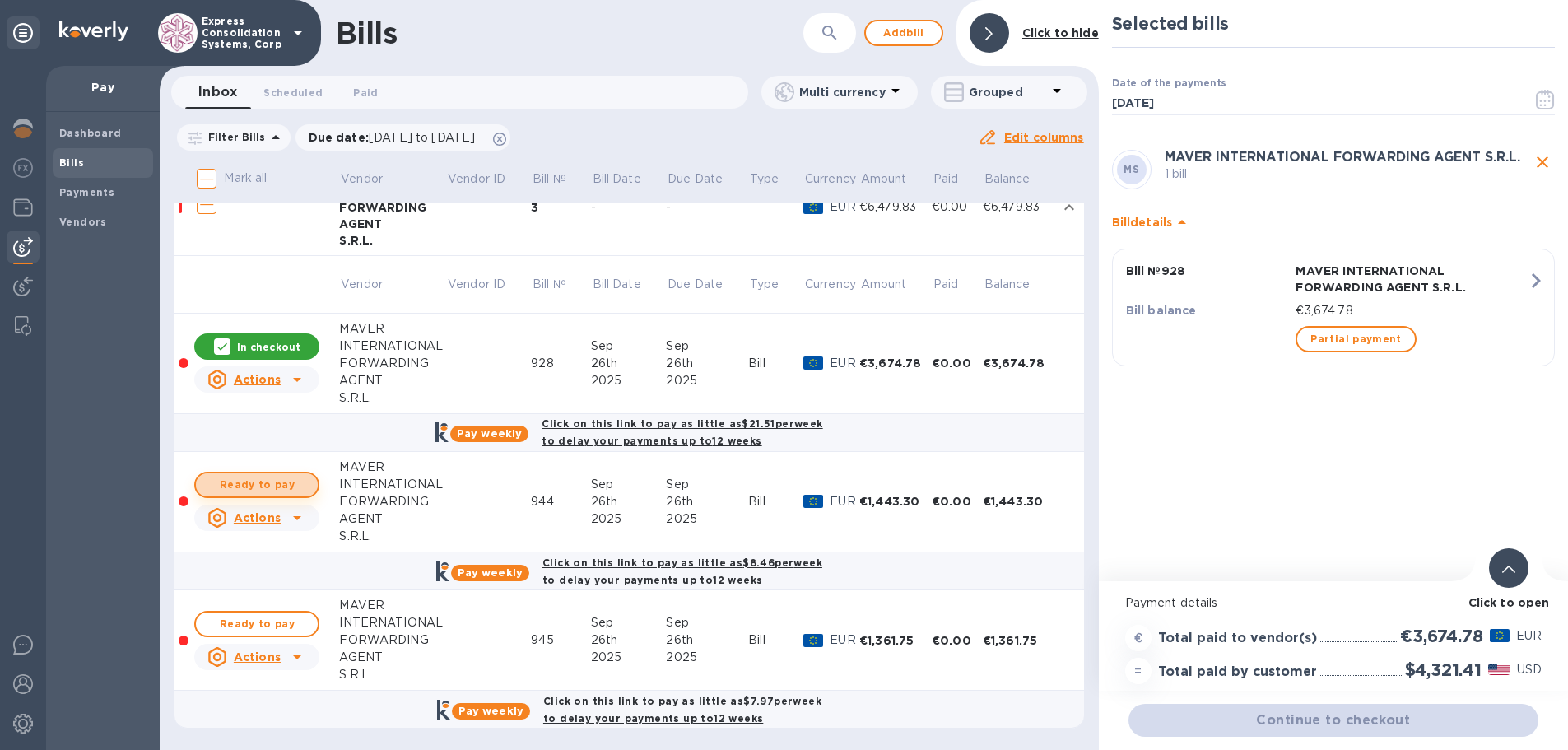
click at [272, 483] on span "Ready to pay" at bounding box center [256, 484] width 95 height 20
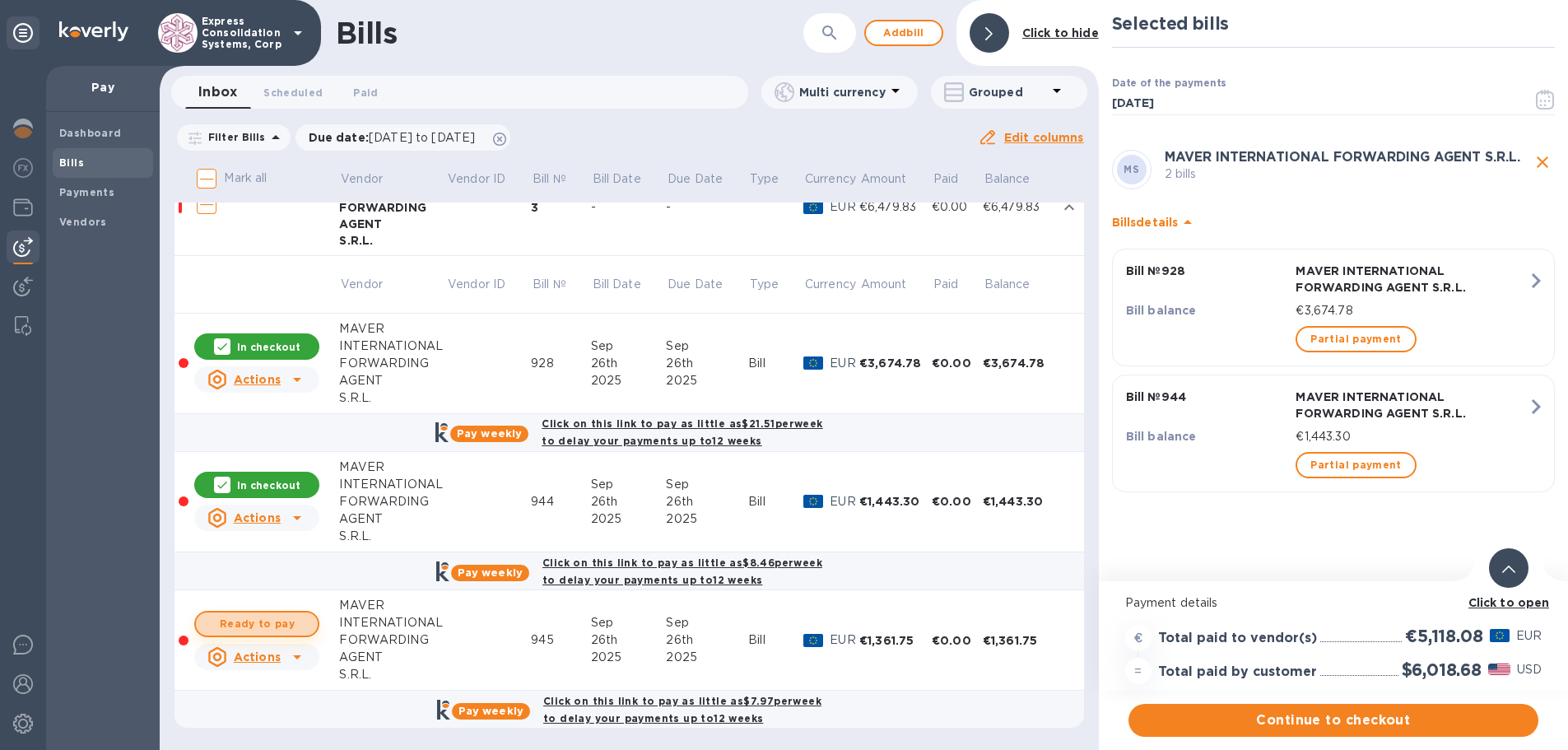
click at [265, 621] on span "Ready to pay" at bounding box center [256, 623] width 95 height 20
checkbox input "true"
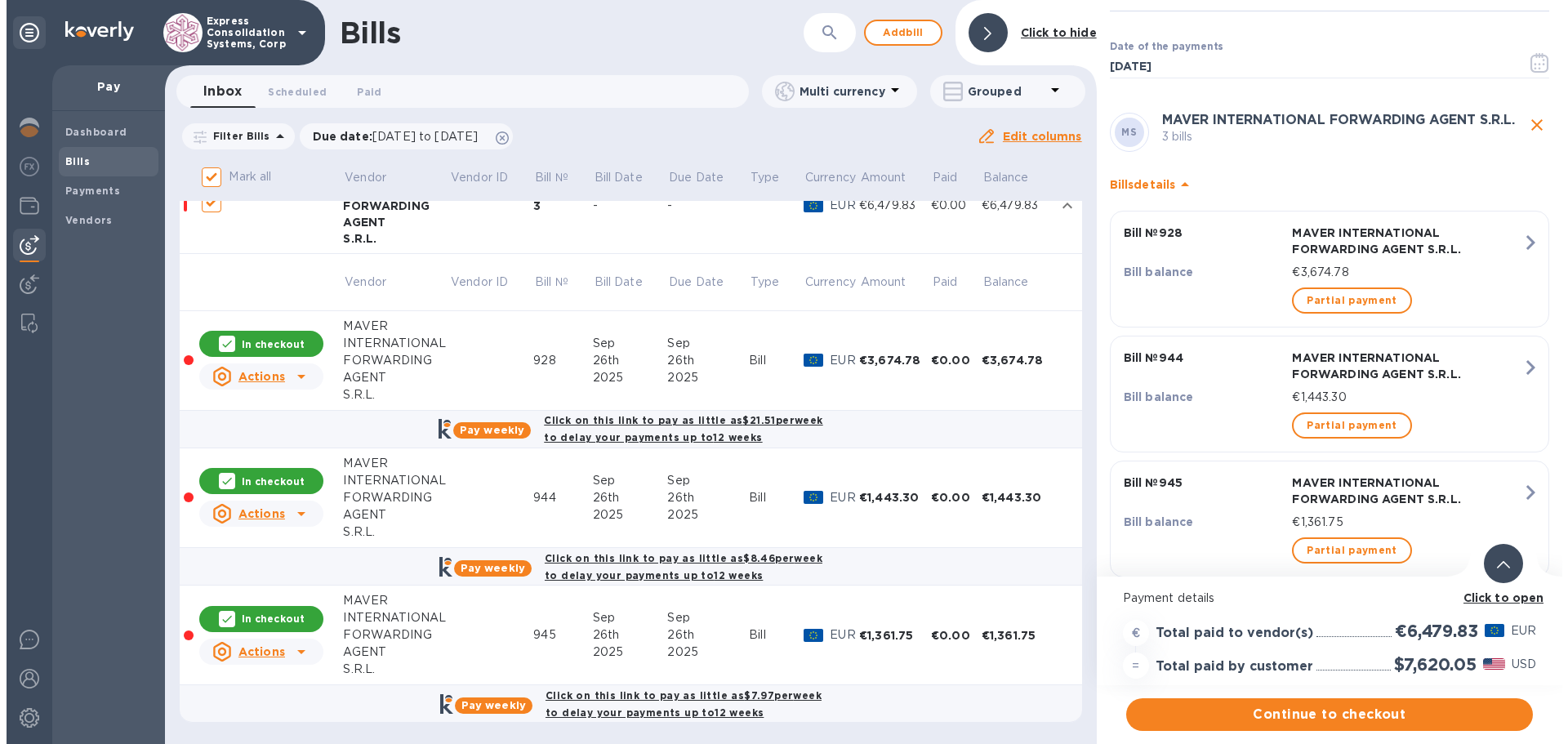
scroll to position [0, 0]
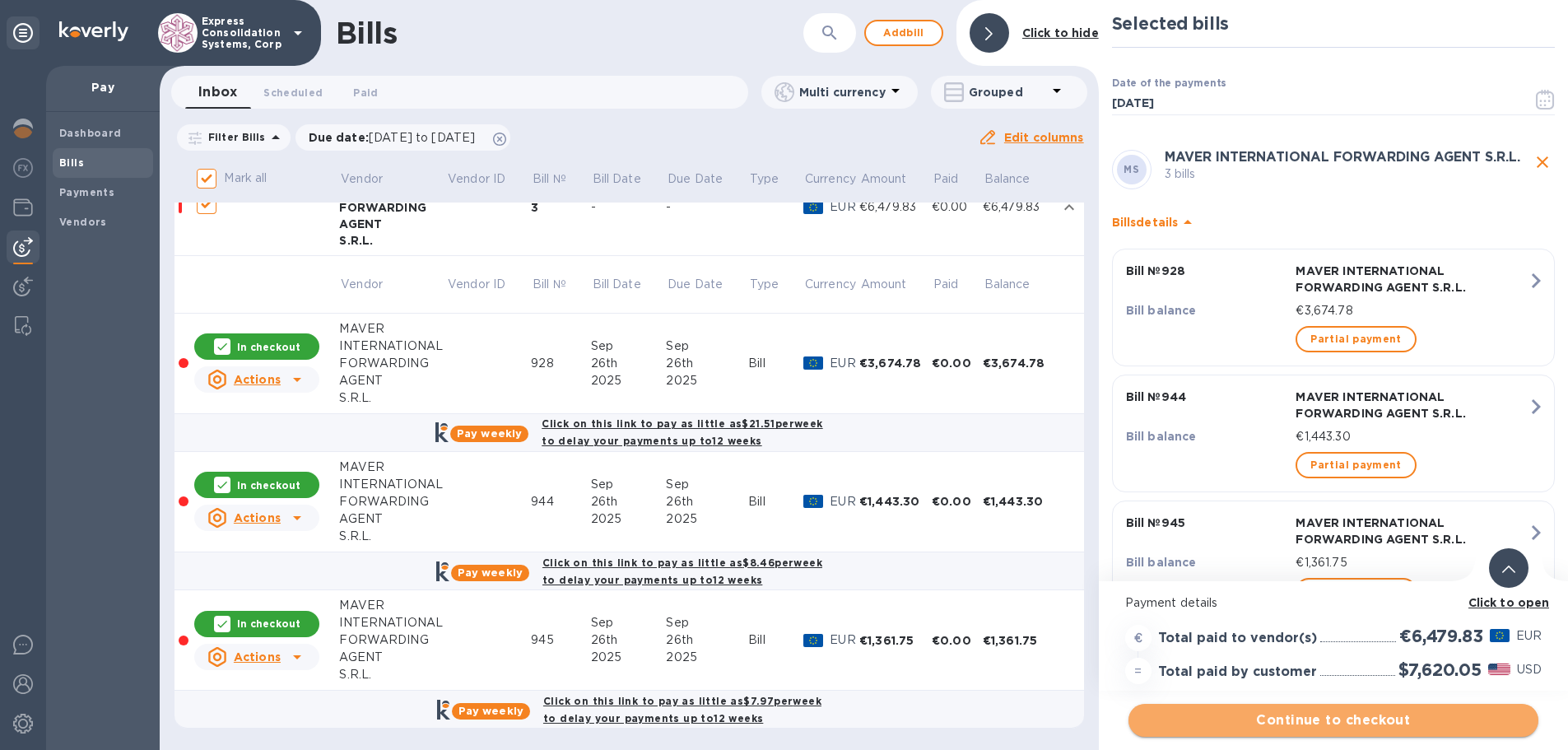
click at [1307, 714] on span "Continue to checkout" at bounding box center [1333, 720] width 383 height 20
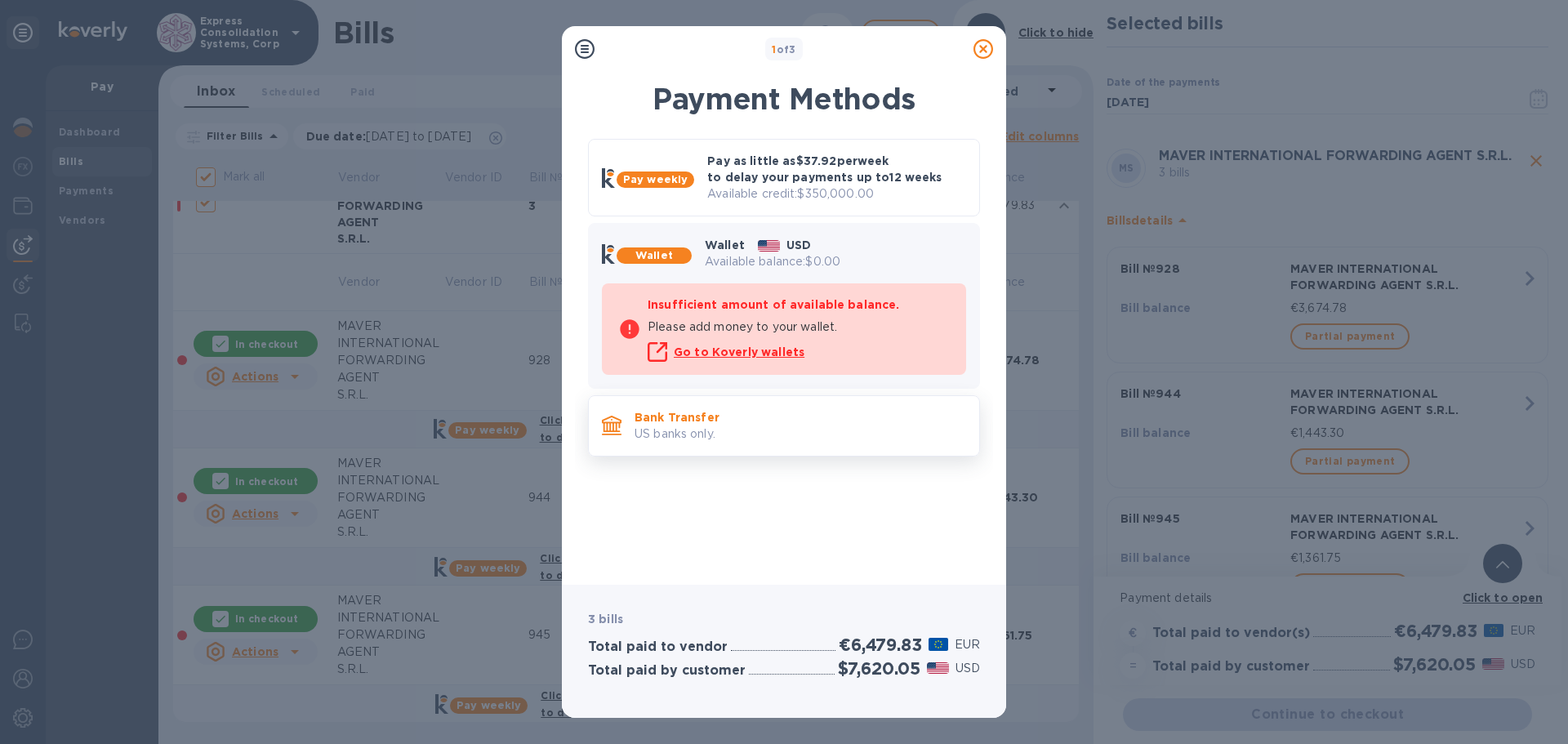
click at [663, 423] on p "Bank Transfer" at bounding box center [801, 417] width 332 height 16
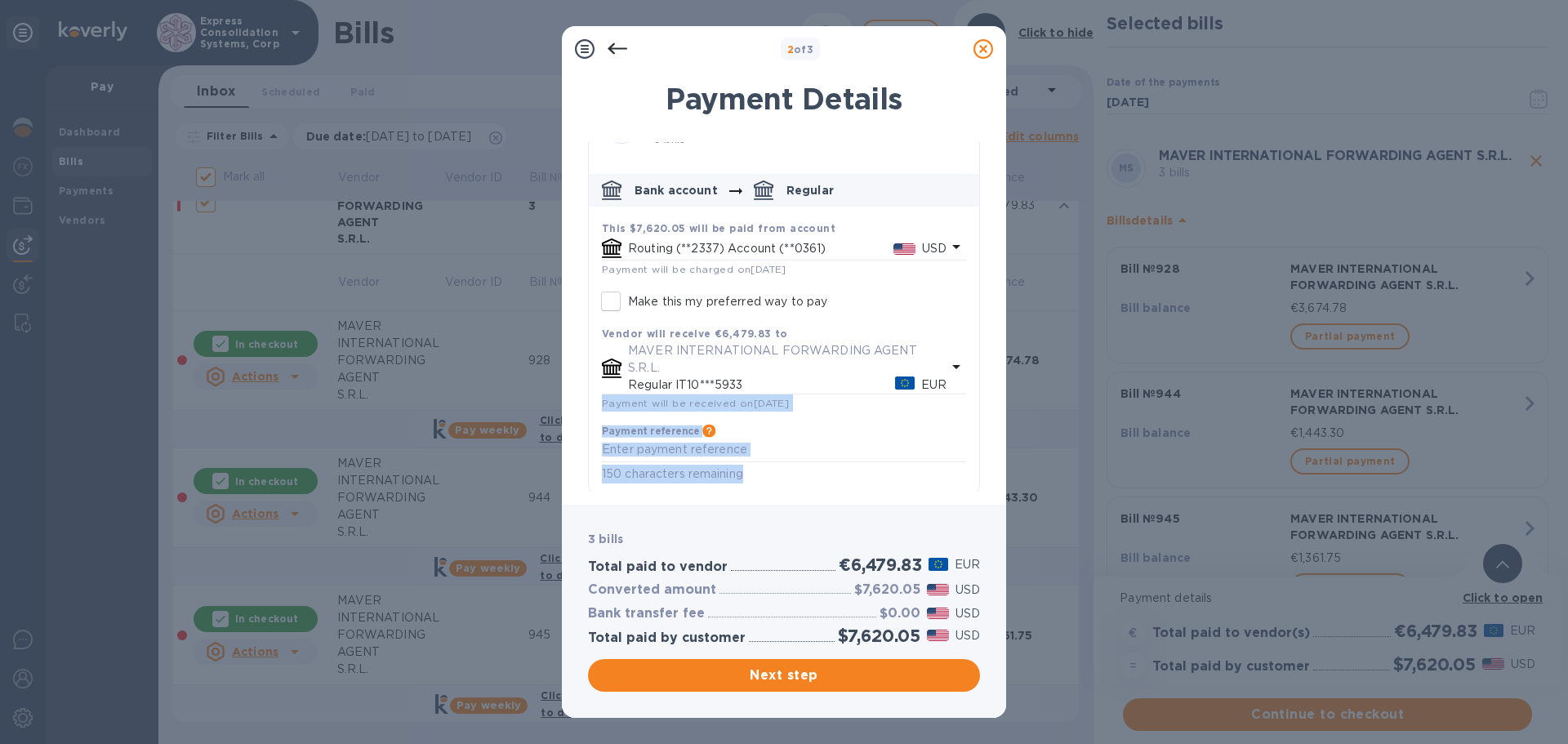
scroll to position [61, 0]
drag, startPoint x: 972, startPoint y: 432, endPoint x: 970, endPoint y: 503, distance: 71.0
click at [970, 503] on div "Payment Details [PERSON_NAME] INTERNATIONAL FORWARDING AGENT S.R.L. 3 bills Ban…" at bounding box center [784, 283] width 444 height 442
click at [802, 446] on textarea "default-method" at bounding box center [784, 444] width 364 height 14
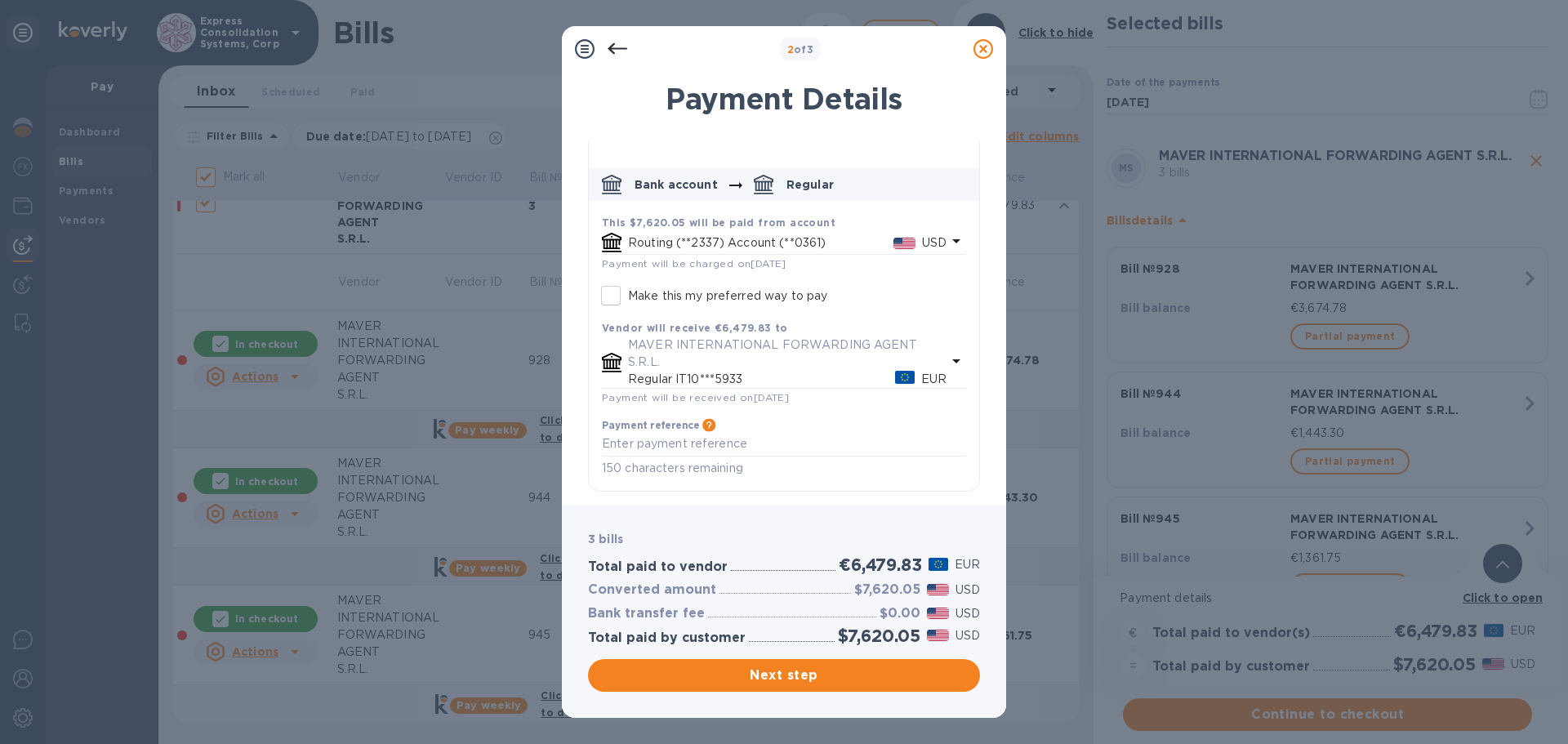
click at [579, 44] on icon at bounding box center [584, 48] width 20 height 20
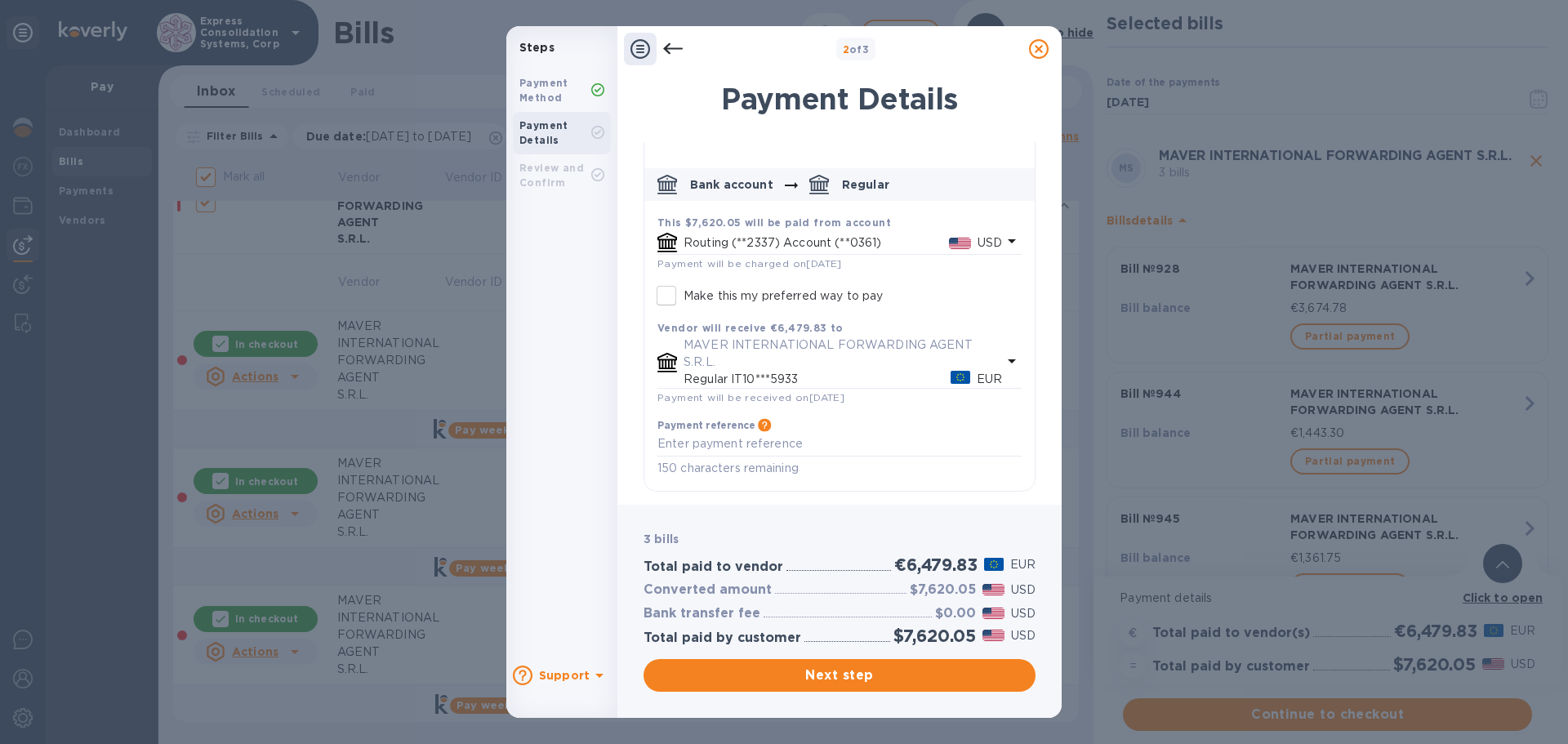
click at [1037, 48] on icon at bounding box center [1039, 48] width 20 height 20
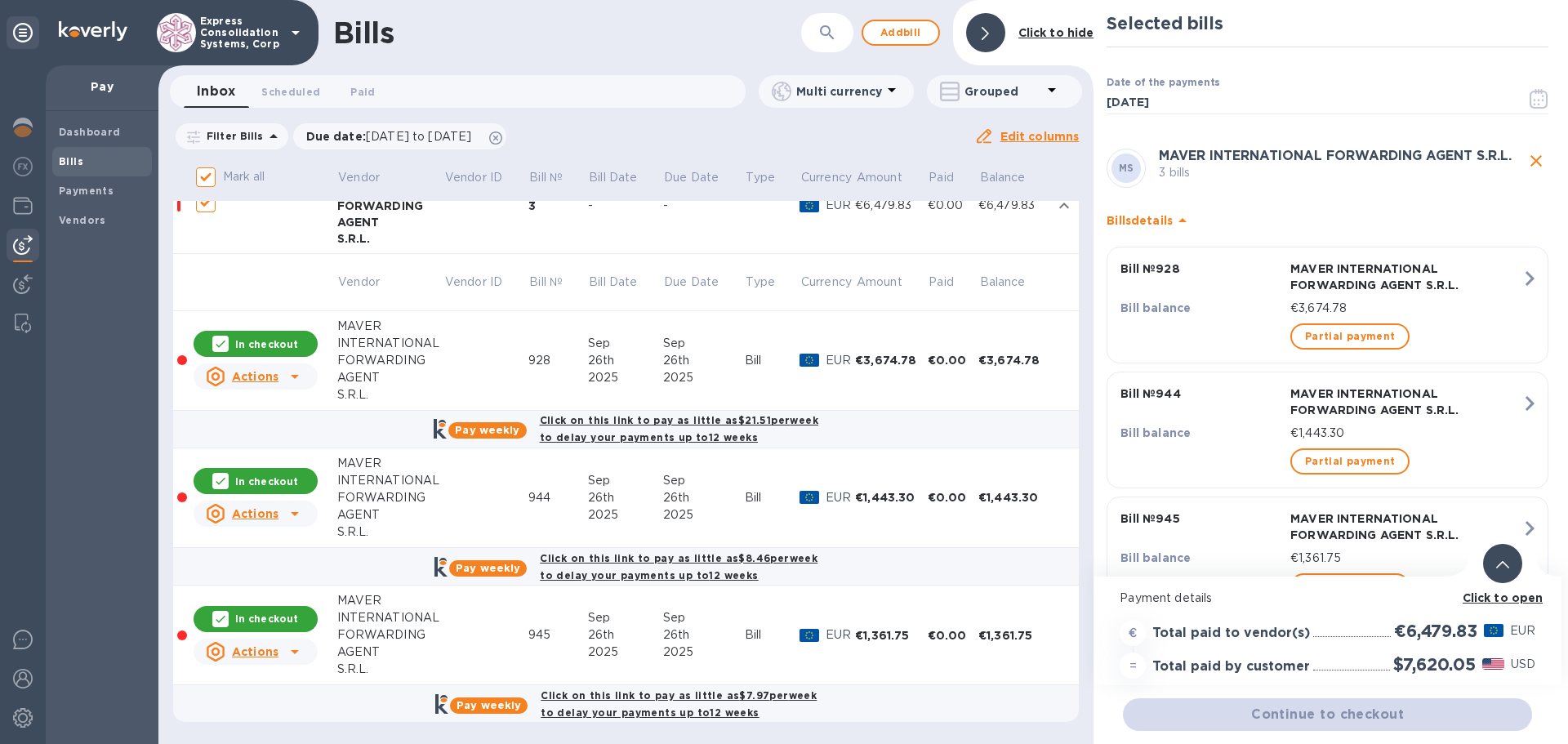
scroll to position [32, 0]
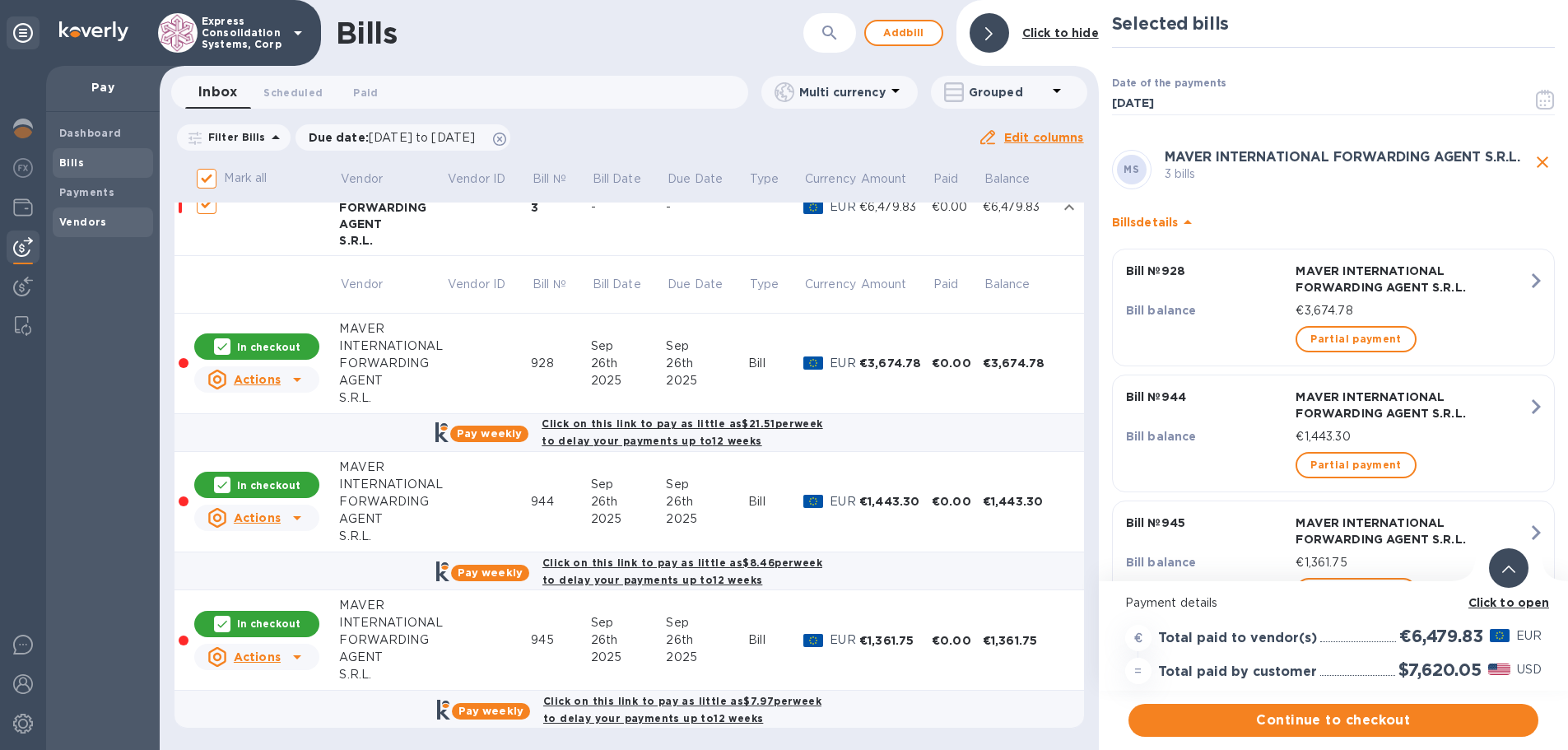
click at [80, 227] on b "Vendors" at bounding box center [83, 222] width 48 height 12
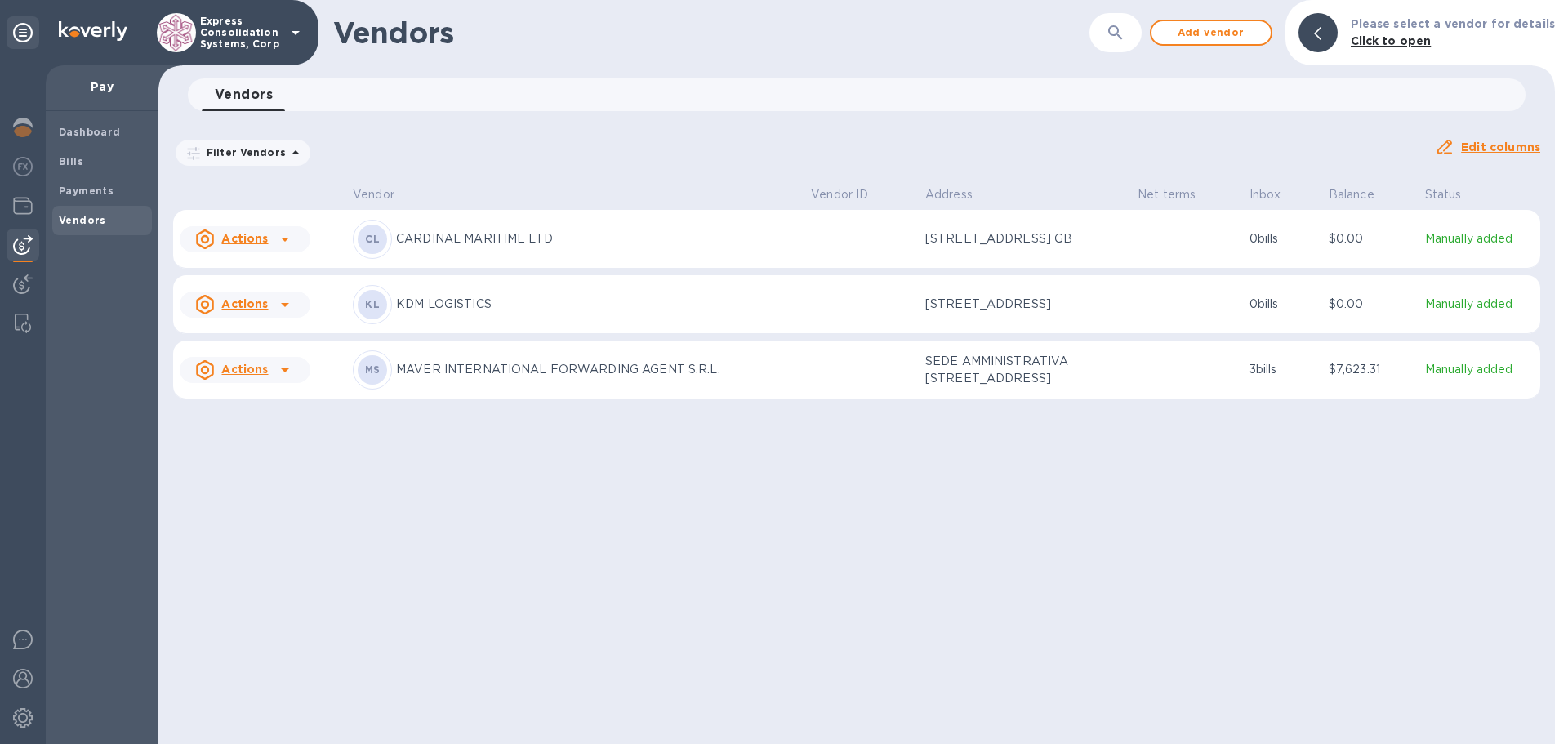
click at [440, 378] on p "MAVER INTERNATIONAL FORWARDING AGENT S.R.L." at bounding box center [597, 369] width 402 height 17
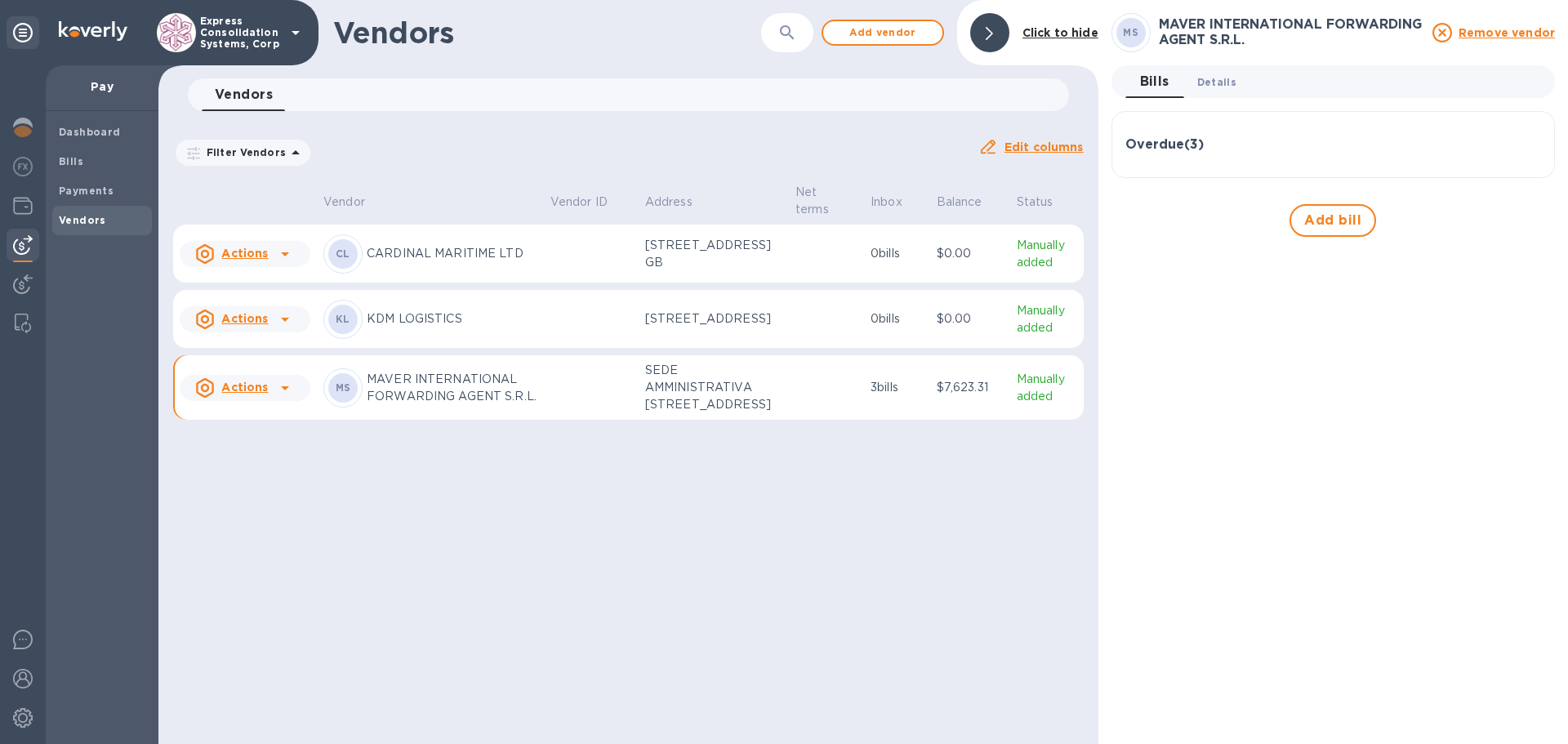
click at [1207, 74] on span "Details 0" at bounding box center [1217, 82] width 39 height 17
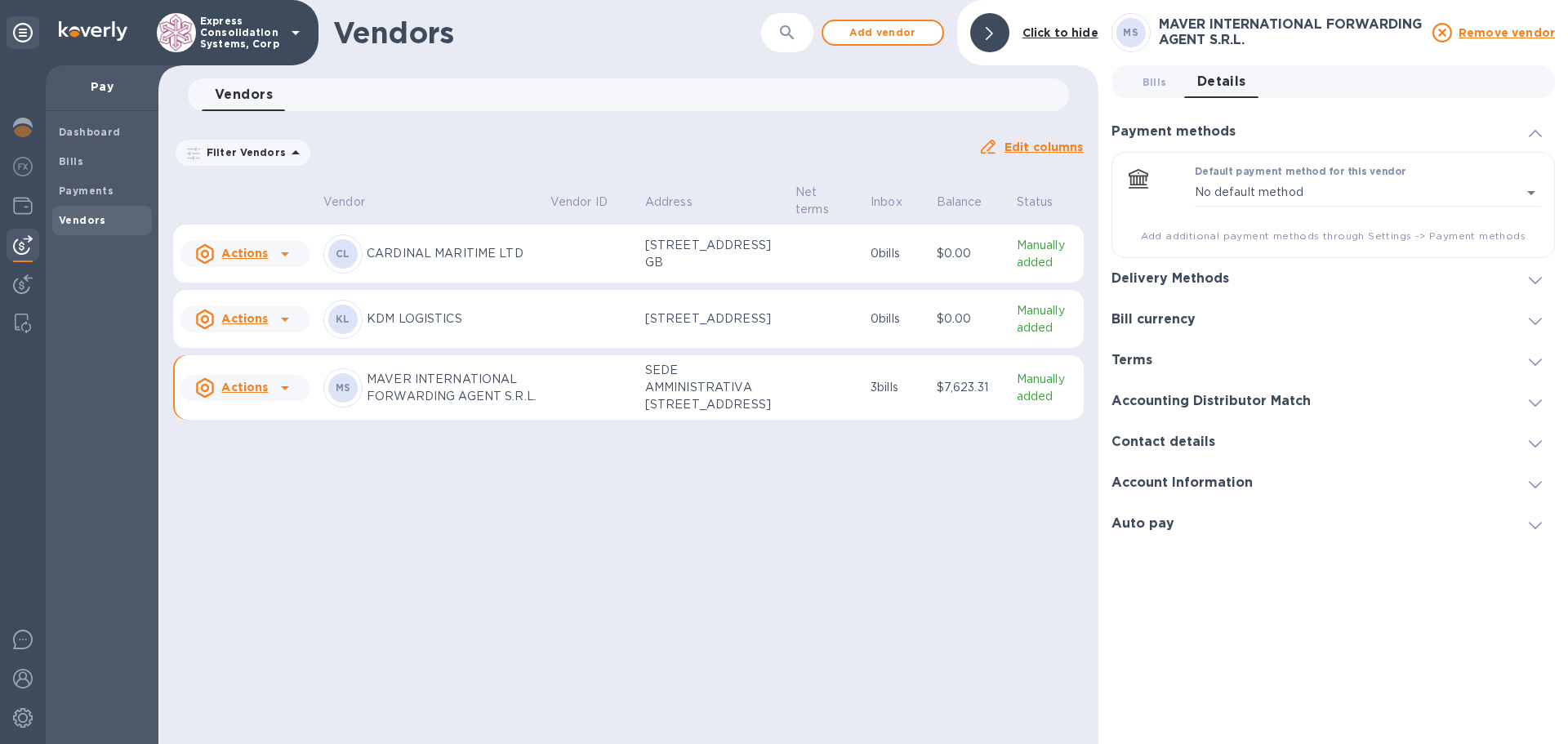
click at [1535, 281] on icon at bounding box center [1535, 280] width 13 height 8
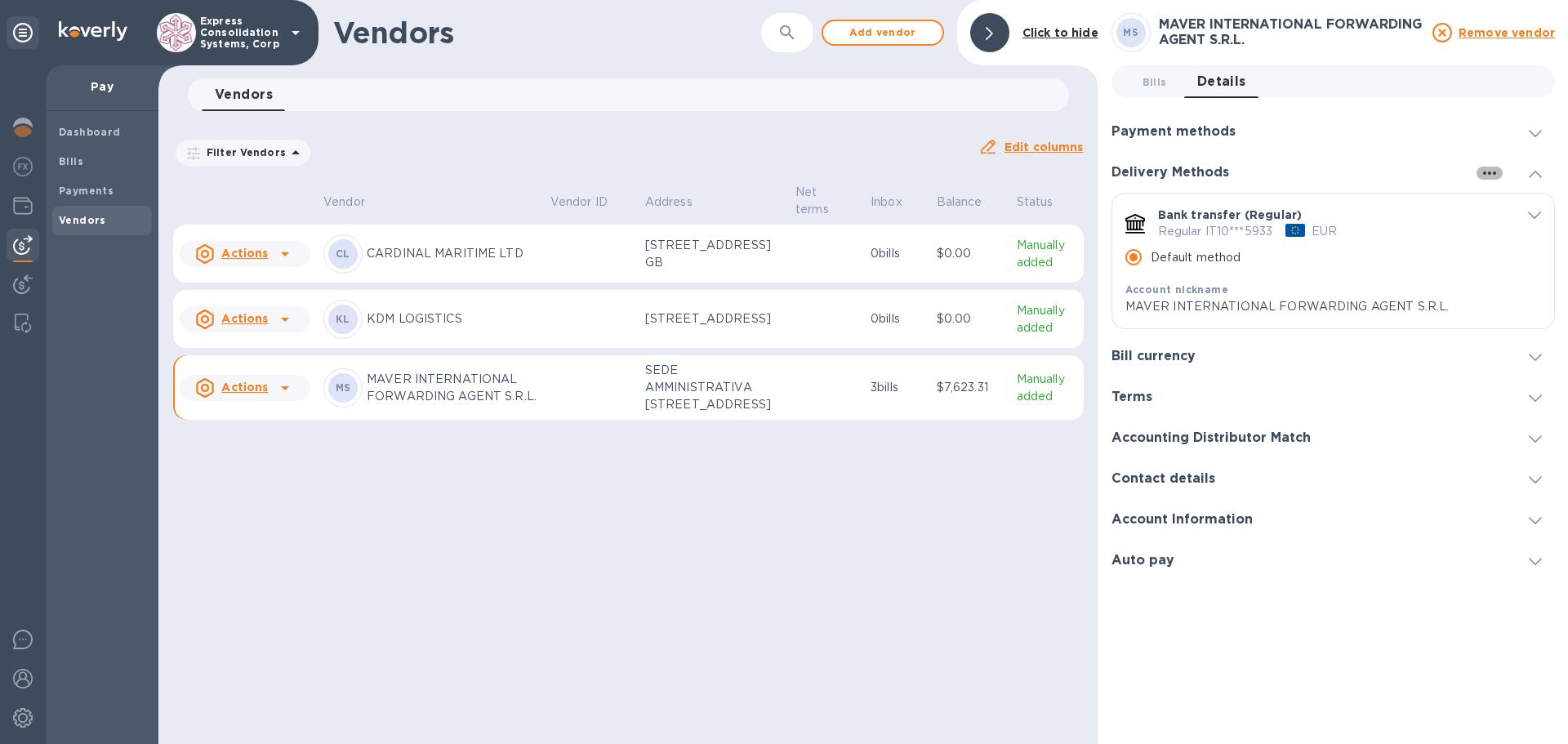
click at [1489, 174] on icon "button" at bounding box center [1490, 173] width 13 height 3
click at [1510, 198] on p "Add new" at bounding box center [1510, 206] width 54 height 16
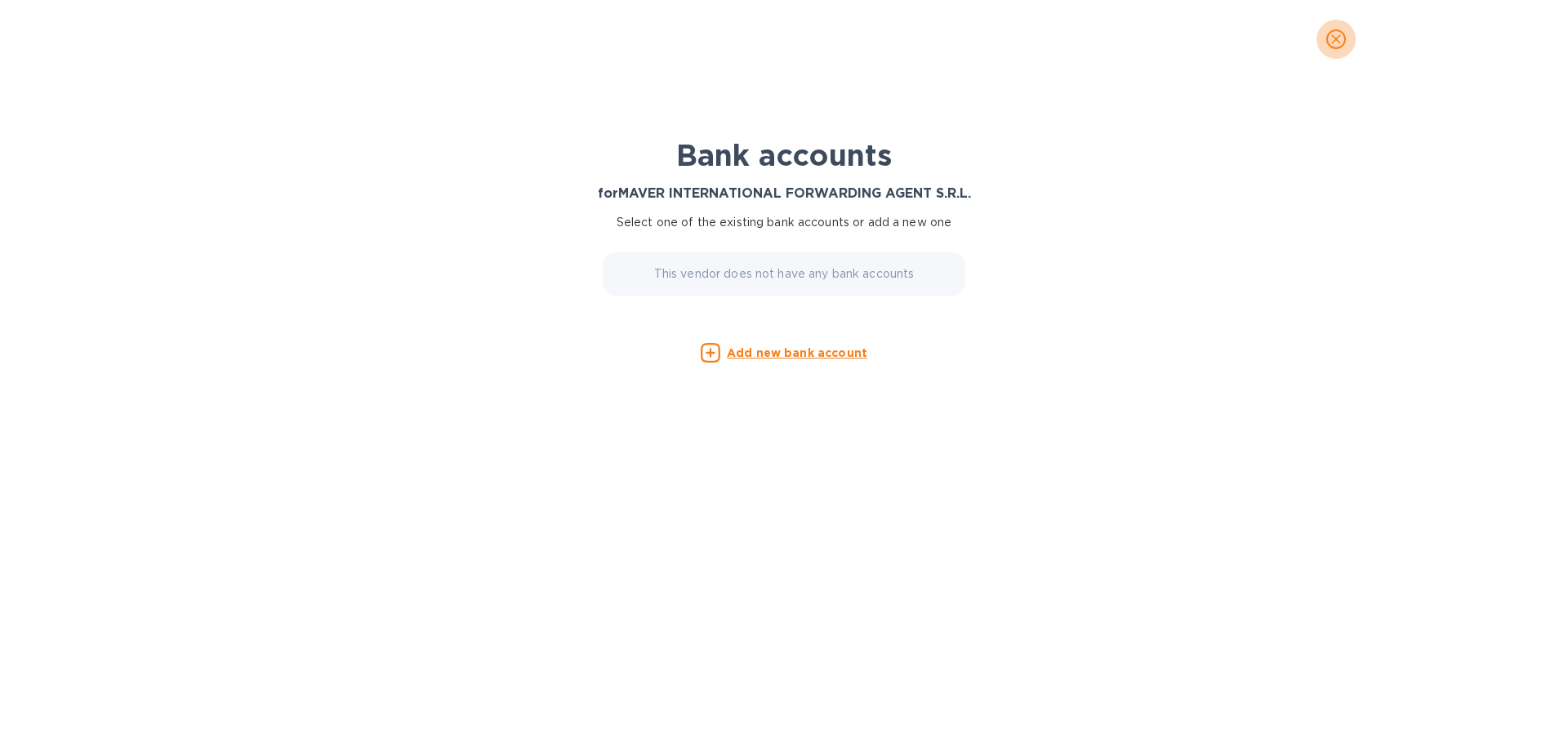
click at [1333, 39] on icon "close" at bounding box center [1336, 38] width 16 height 16
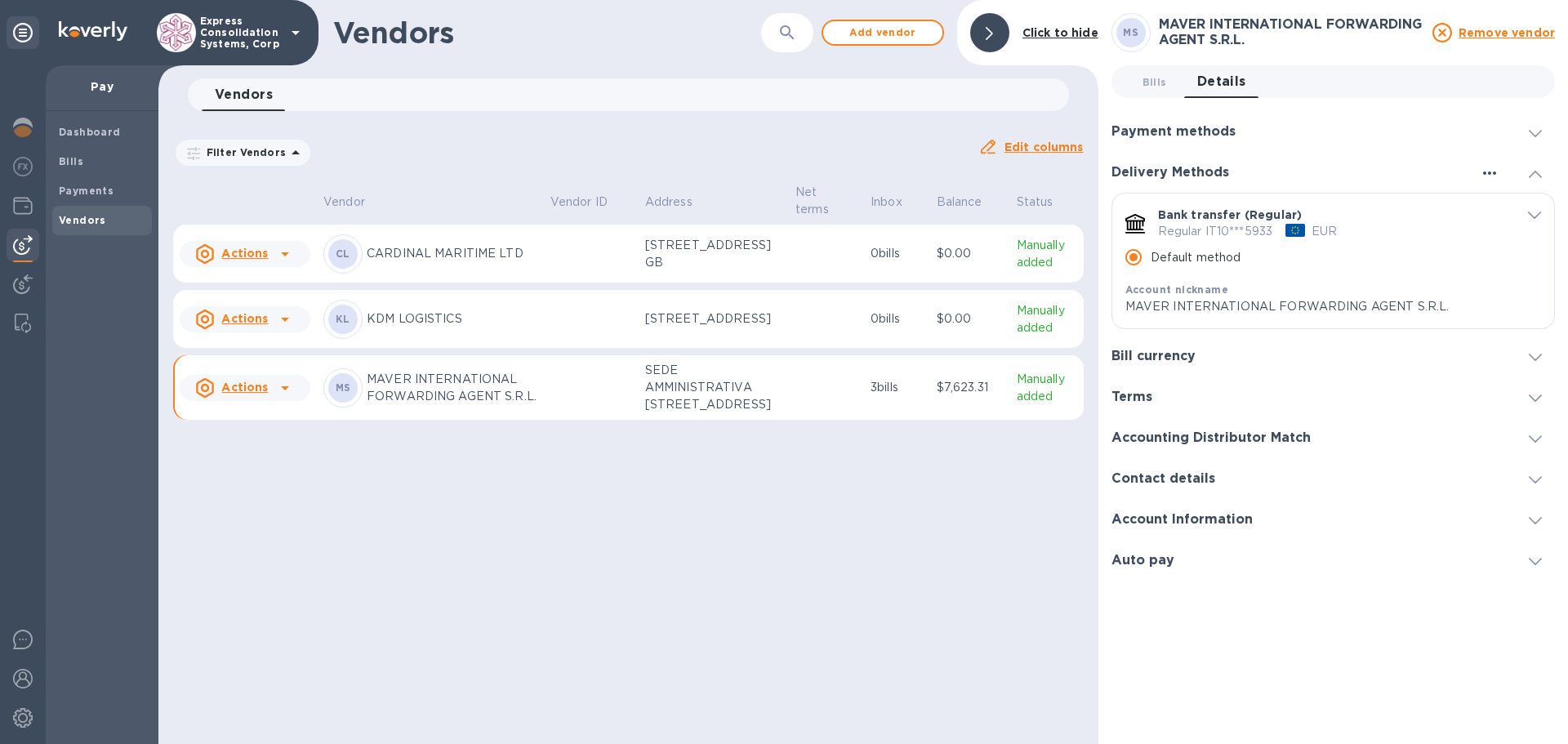
click at [1492, 173] on icon "button" at bounding box center [1490, 173] width 20 height 20
click at [1503, 207] on p "Add new" at bounding box center [1510, 206] width 54 height 16
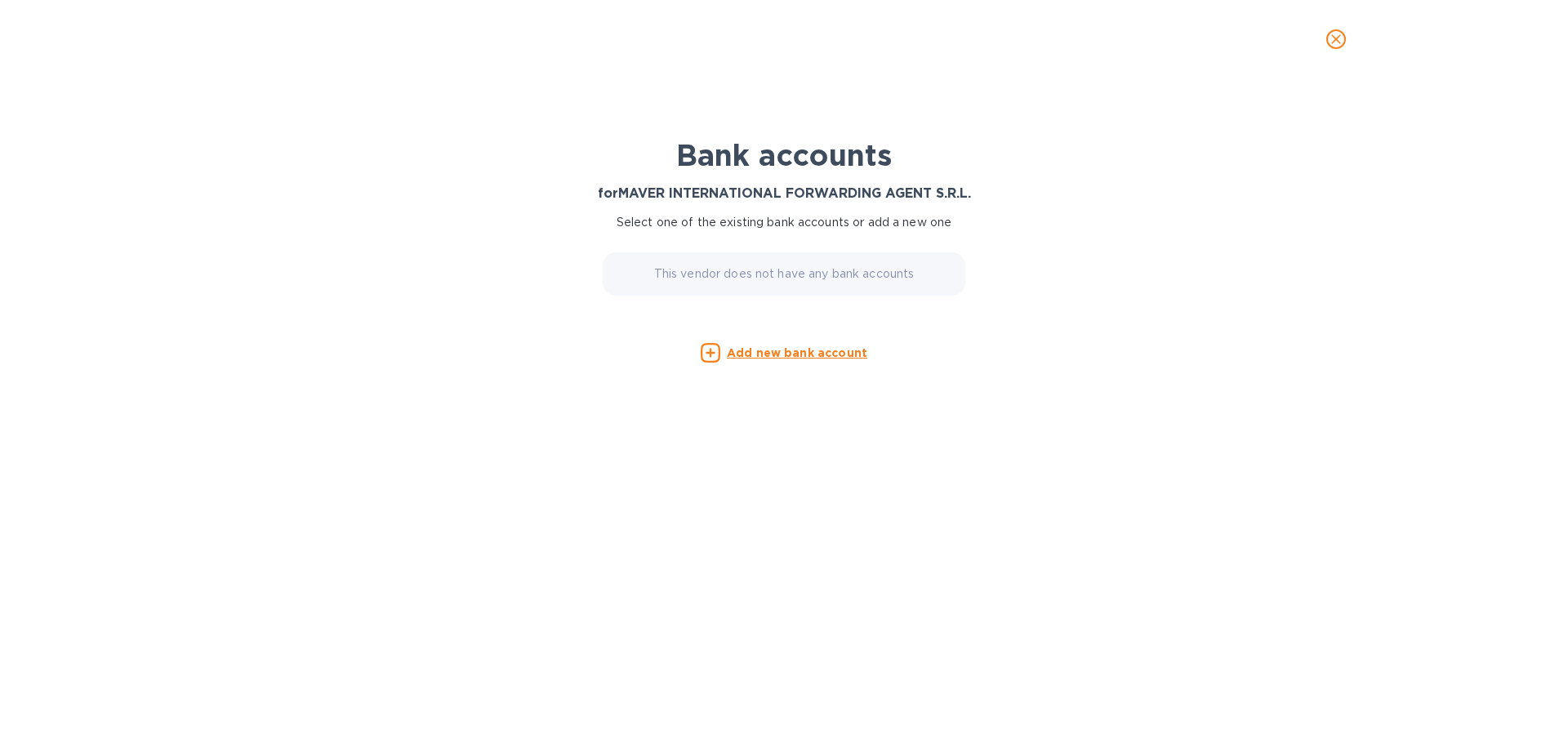
click at [753, 282] on p "This vendor does not have any bank accounts" at bounding box center [784, 274] width 260 height 17
click at [1337, 33] on icon "close" at bounding box center [1336, 38] width 16 height 16
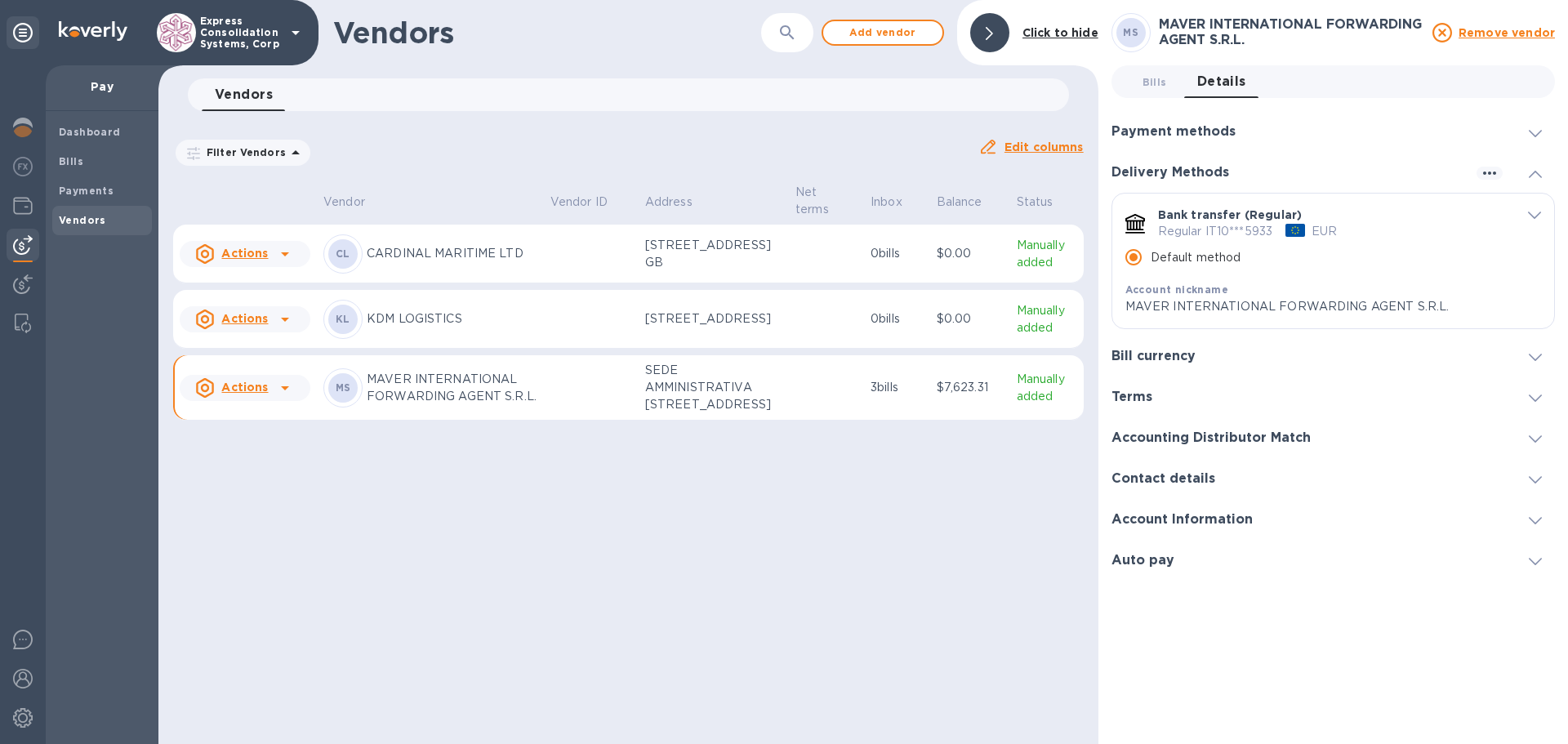
click at [1134, 260] on input "Default method" at bounding box center [1133, 257] width 34 height 34
click at [1529, 129] on span at bounding box center [1535, 132] width 13 height 15
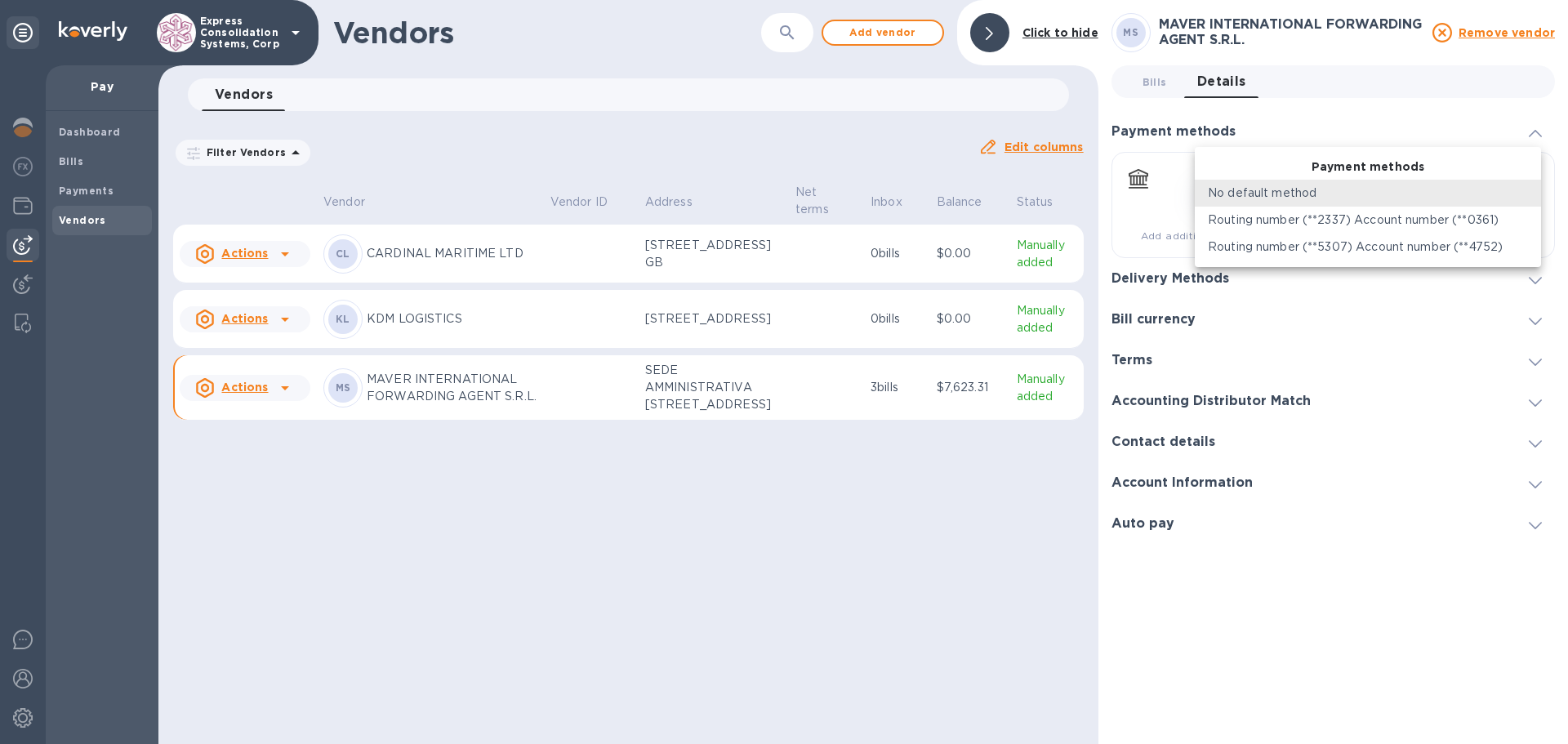
click at [1525, 192] on body "Express Consolidation Systems, Corp Pay Dashboard Bills Payments Vendors Vendor…" at bounding box center [784, 372] width 1568 height 744
click at [1424, 105] on div at bounding box center [784, 372] width 1568 height 744
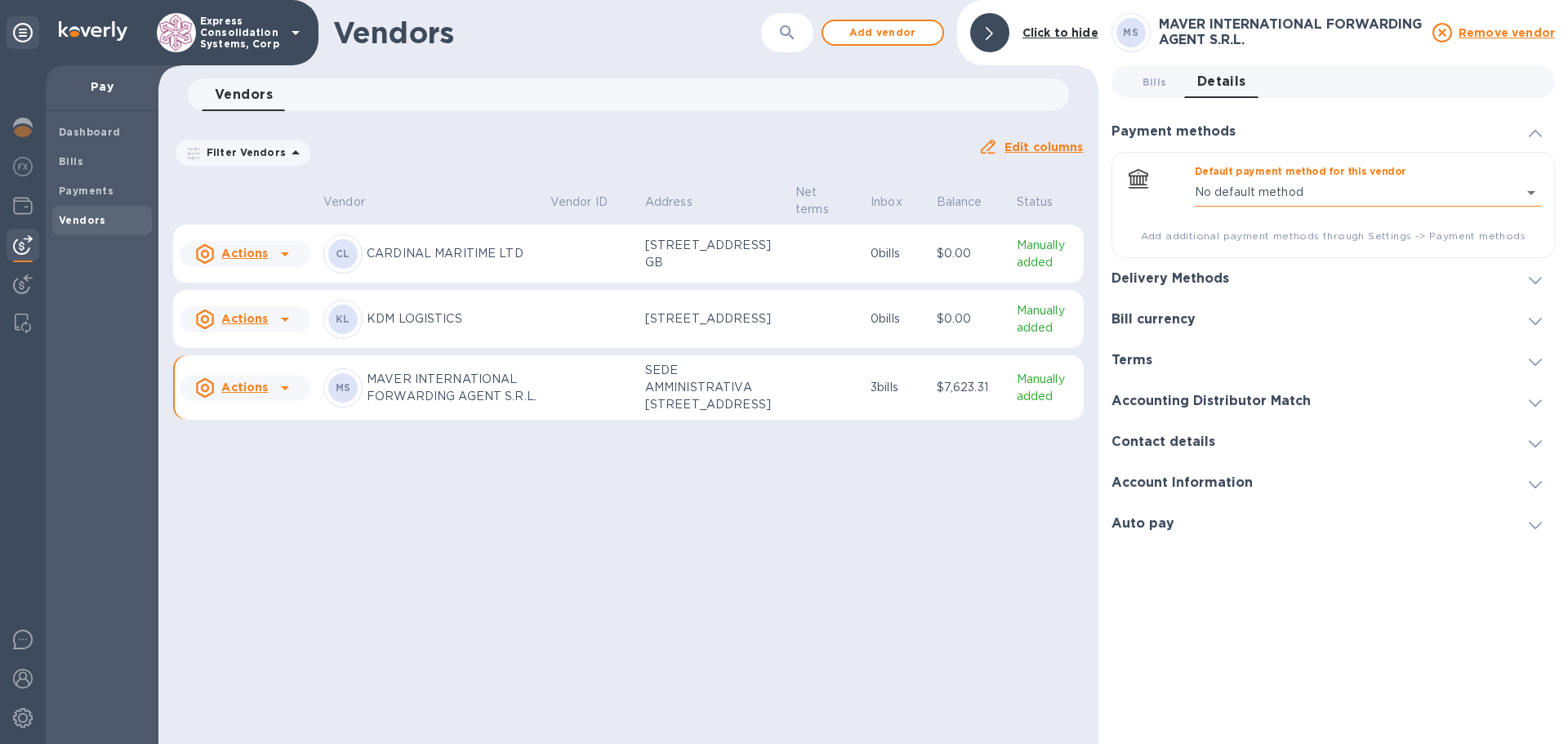
click at [1531, 186] on body "Express Consolidation Systems, Corp Pay Dashboard Bills Payments Vendors Vendor…" at bounding box center [784, 372] width 1568 height 744
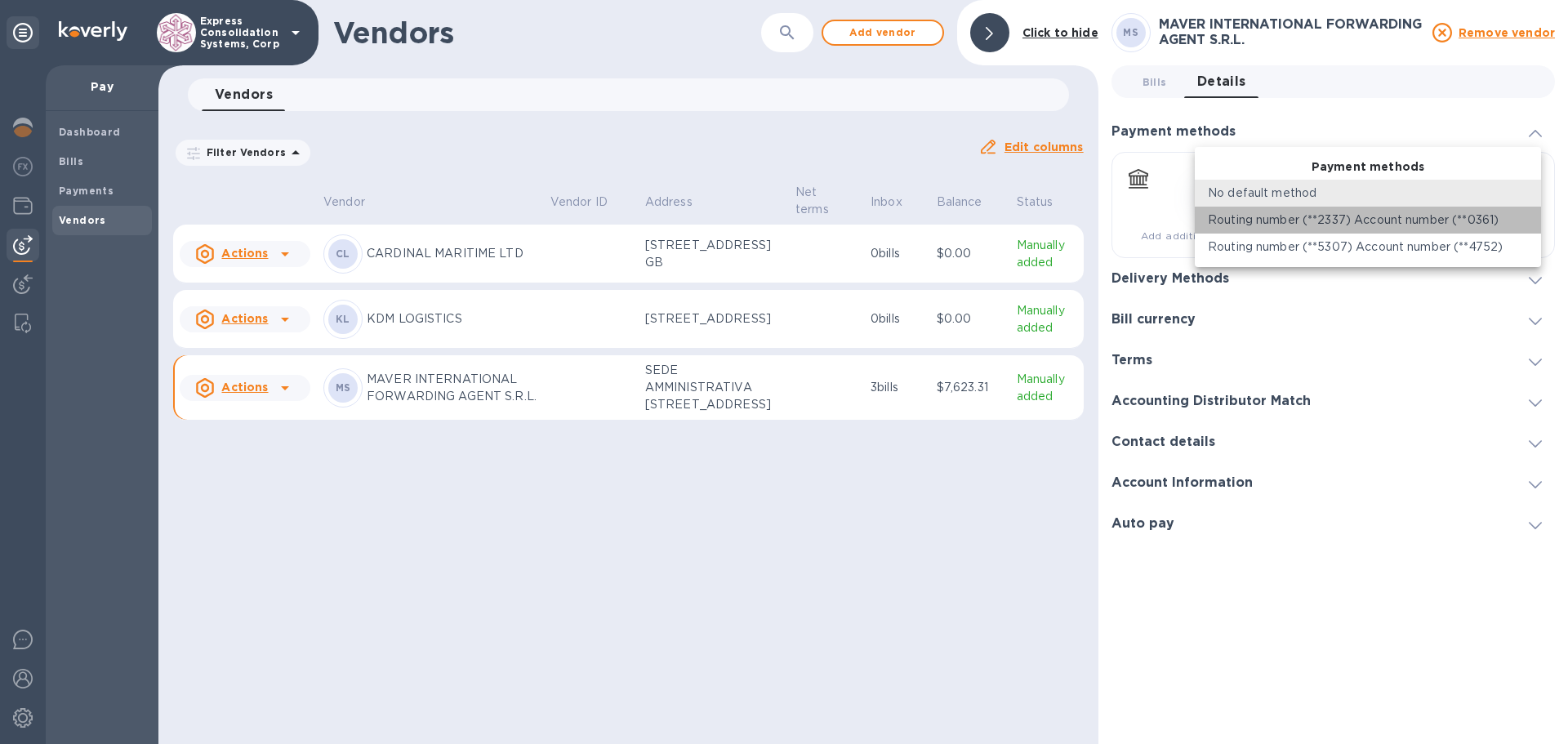
click at [1393, 215] on p "Routing number (**2337) Account number (**0361)" at bounding box center [1354, 220] width 291 height 17
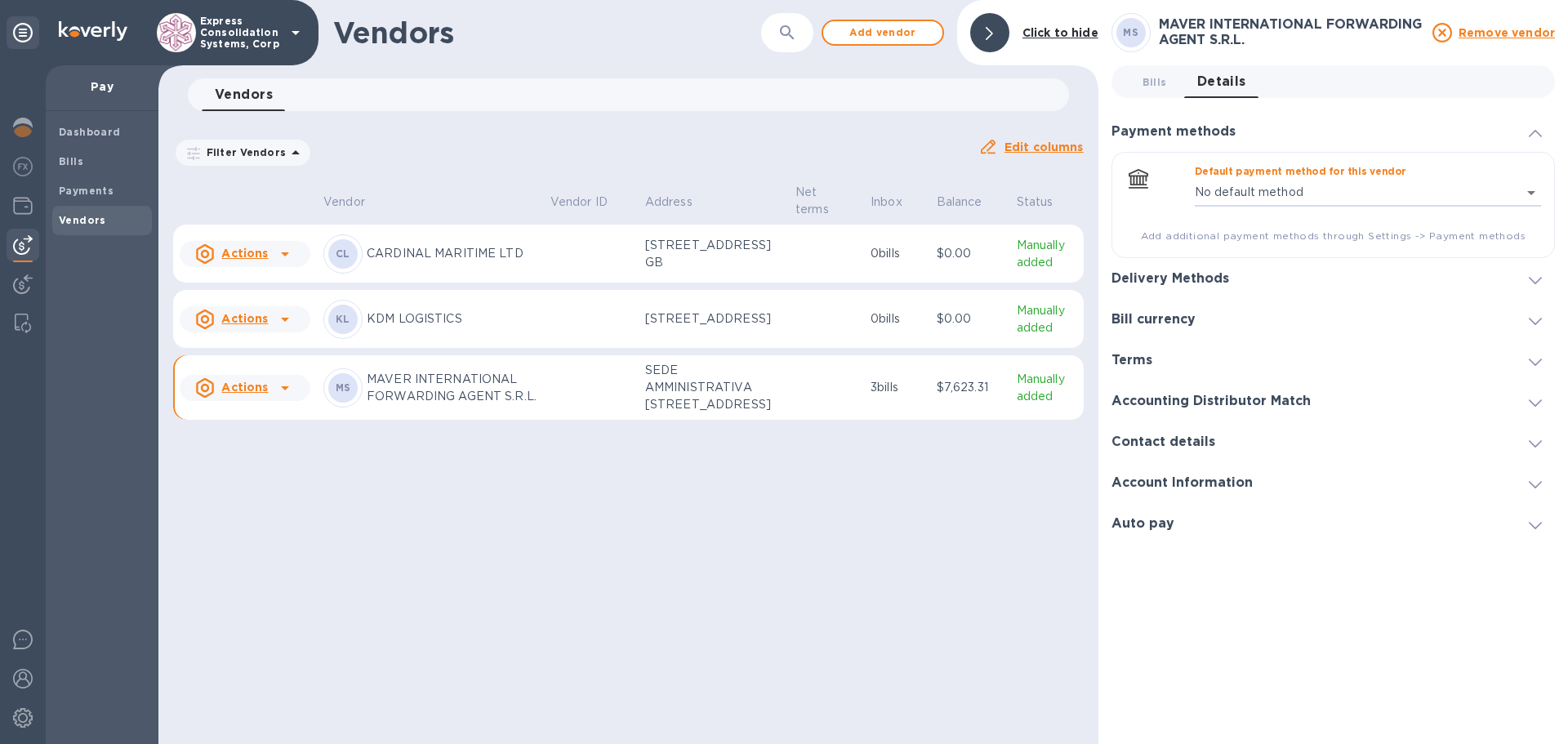
type input "747306459196234479875117814100016"
click at [1531, 277] on icon at bounding box center [1535, 280] width 13 height 8
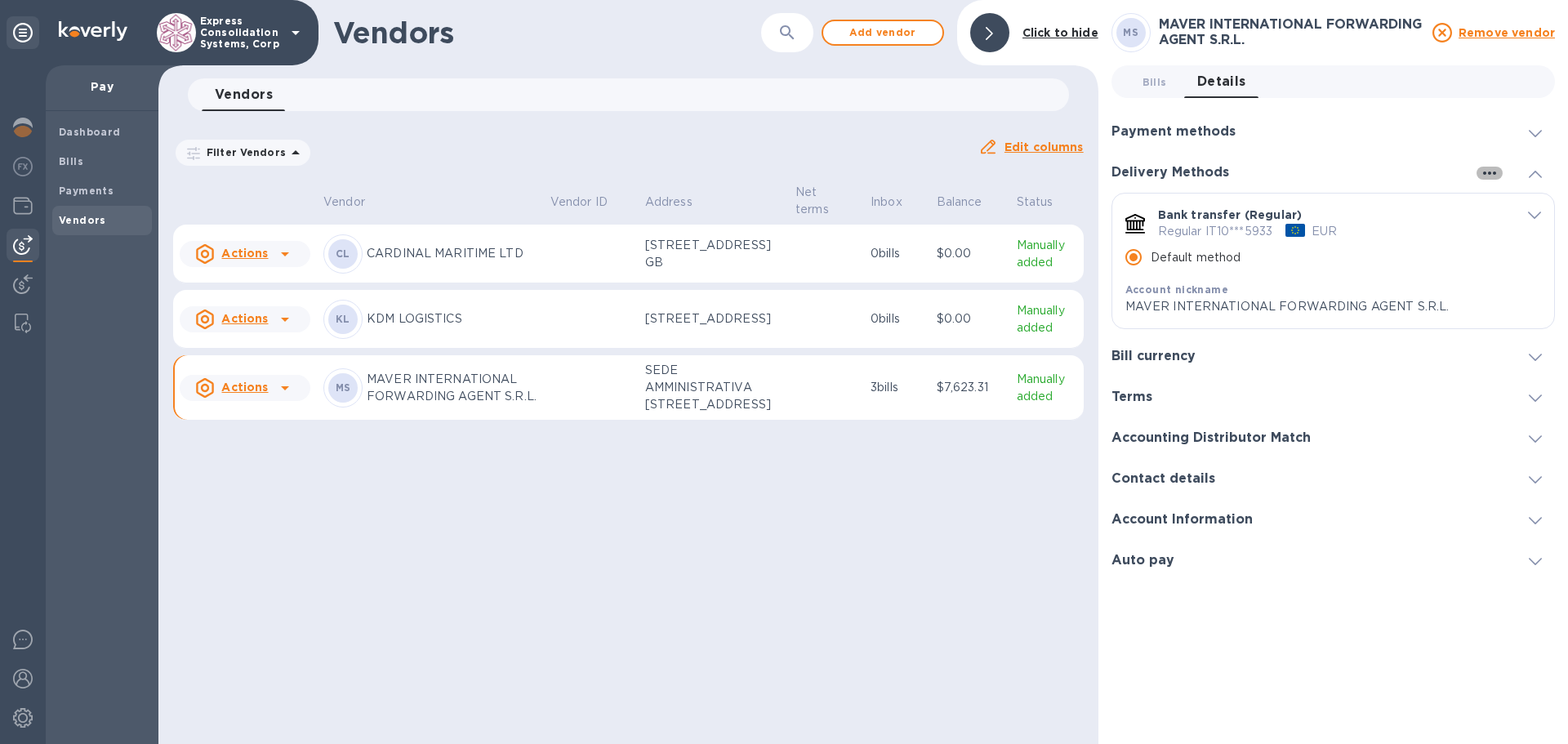
click at [1486, 173] on icon "button" at bounding box center [1490, 173] width 20 height 20
click at [1494, 206] on p "Add new" at bounding box center [1510, 206] width 54 height 16
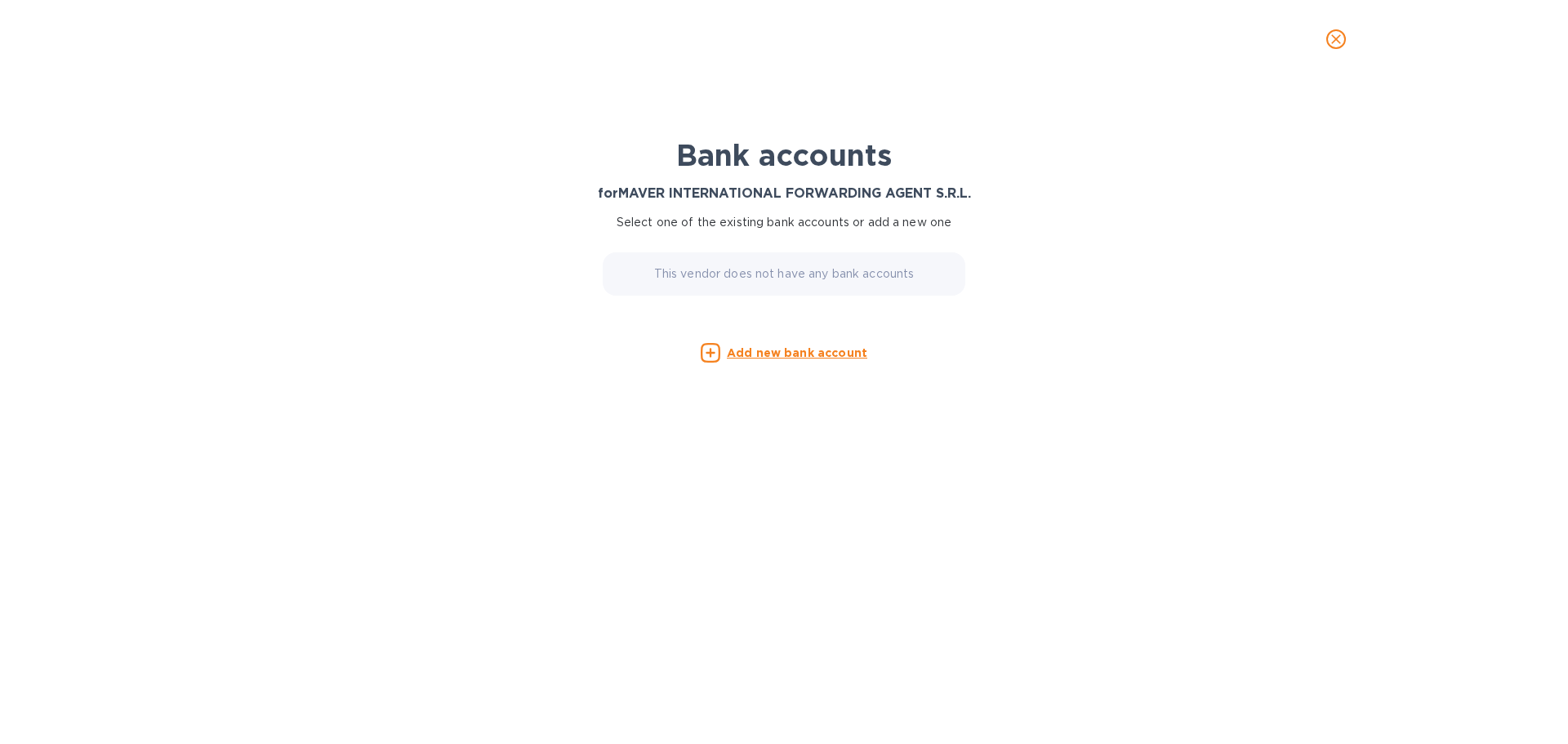
click at [802, 359] on u "Add new bank account" at bounding box center [797, 352] width 140 height 13
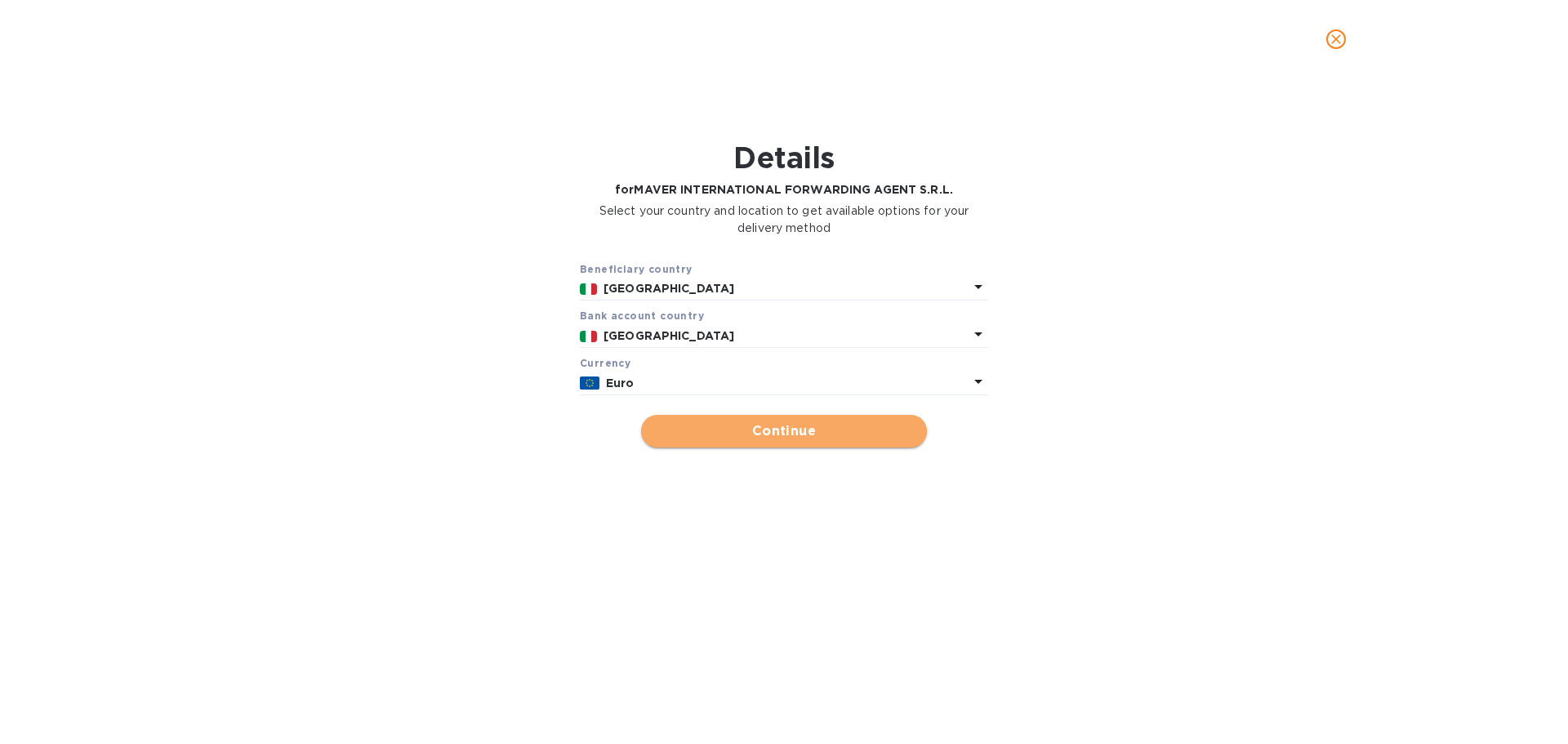
click at [805, 423] on span "Continue" at bounding box center [784, 430] width 259 height 20
type input "MAVER INTERNATIONAL FORWARDING AGENT S.R.L."
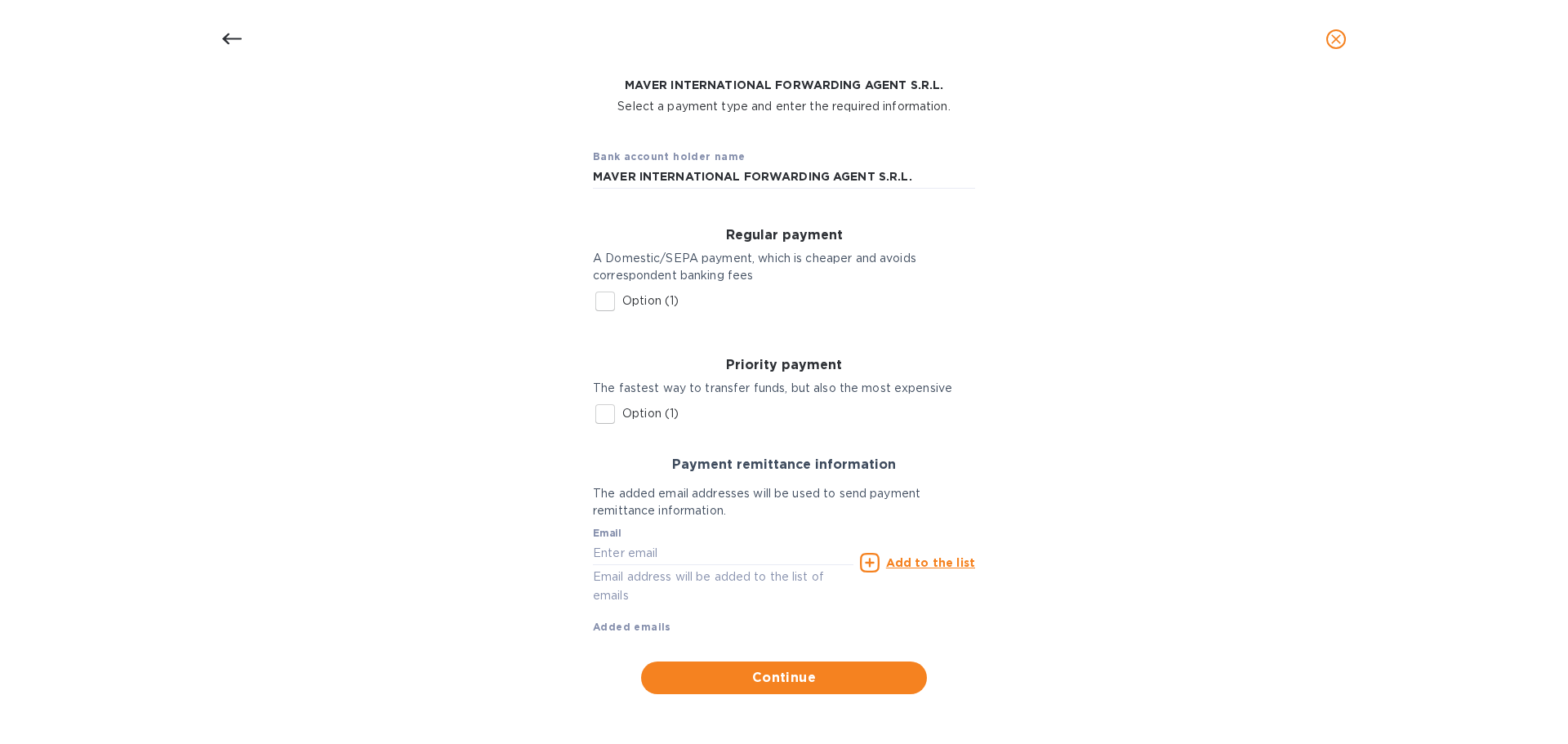
scroll to position [105, 0]
click at [601, 409] on input "Option (1)" at bounding box center [605, 413] width 34 height 34
checkbox input "true"
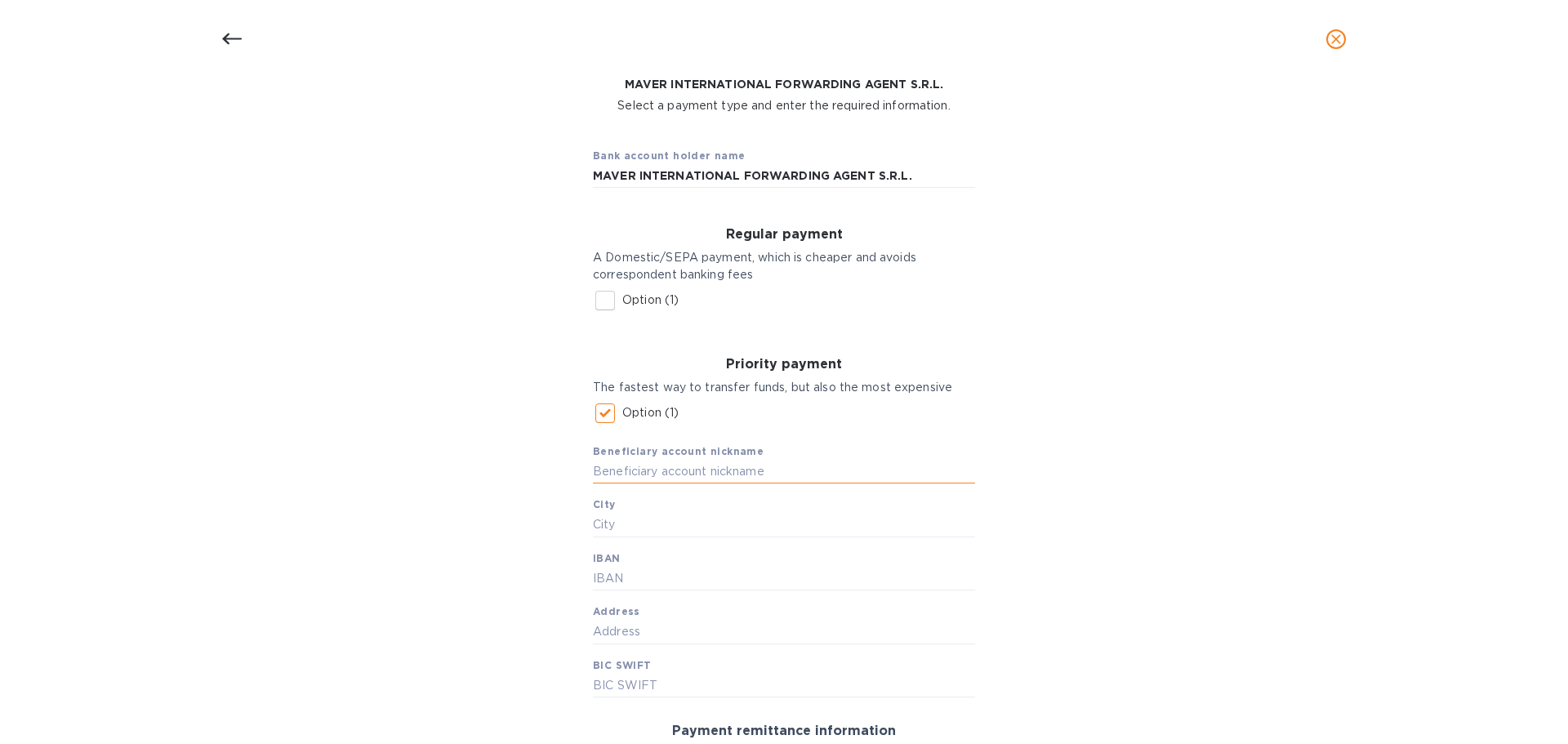
click at [681, 477] on input "text" at bounding box center [784, 471] width 382 height 25
type input "m"
type input ","
type input "MAVER INTERNATIONAL FORWARDING AGENT S.R."
click at [632, 580] on input "text" at bounding box center [784, 578] width 382 height 25
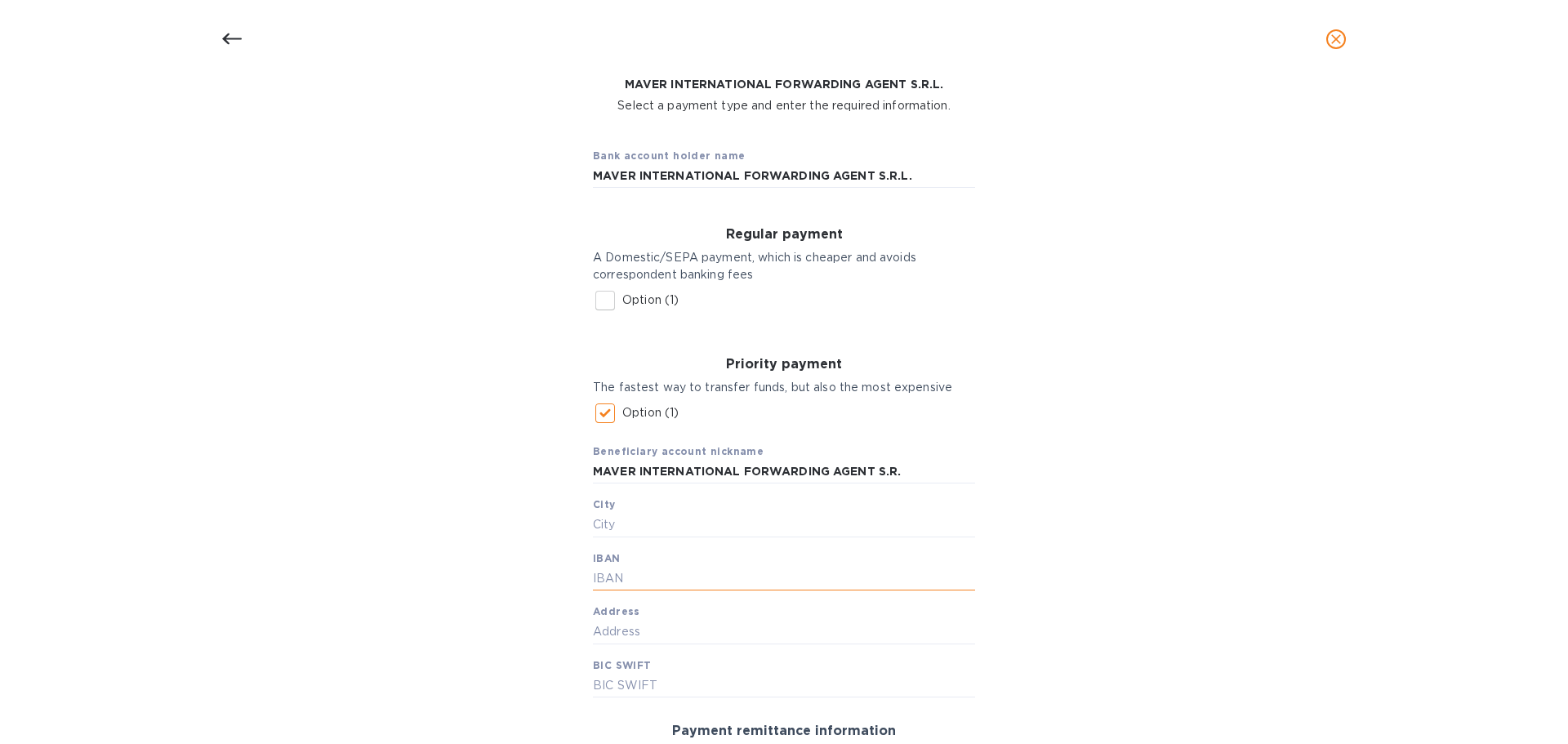
paste input "[FINANCIAL_ID]"
type input "[FINANCIAL_ID]"
click at [618, 630] on input "text" at bounding box center [784, 632] width 382 height 25
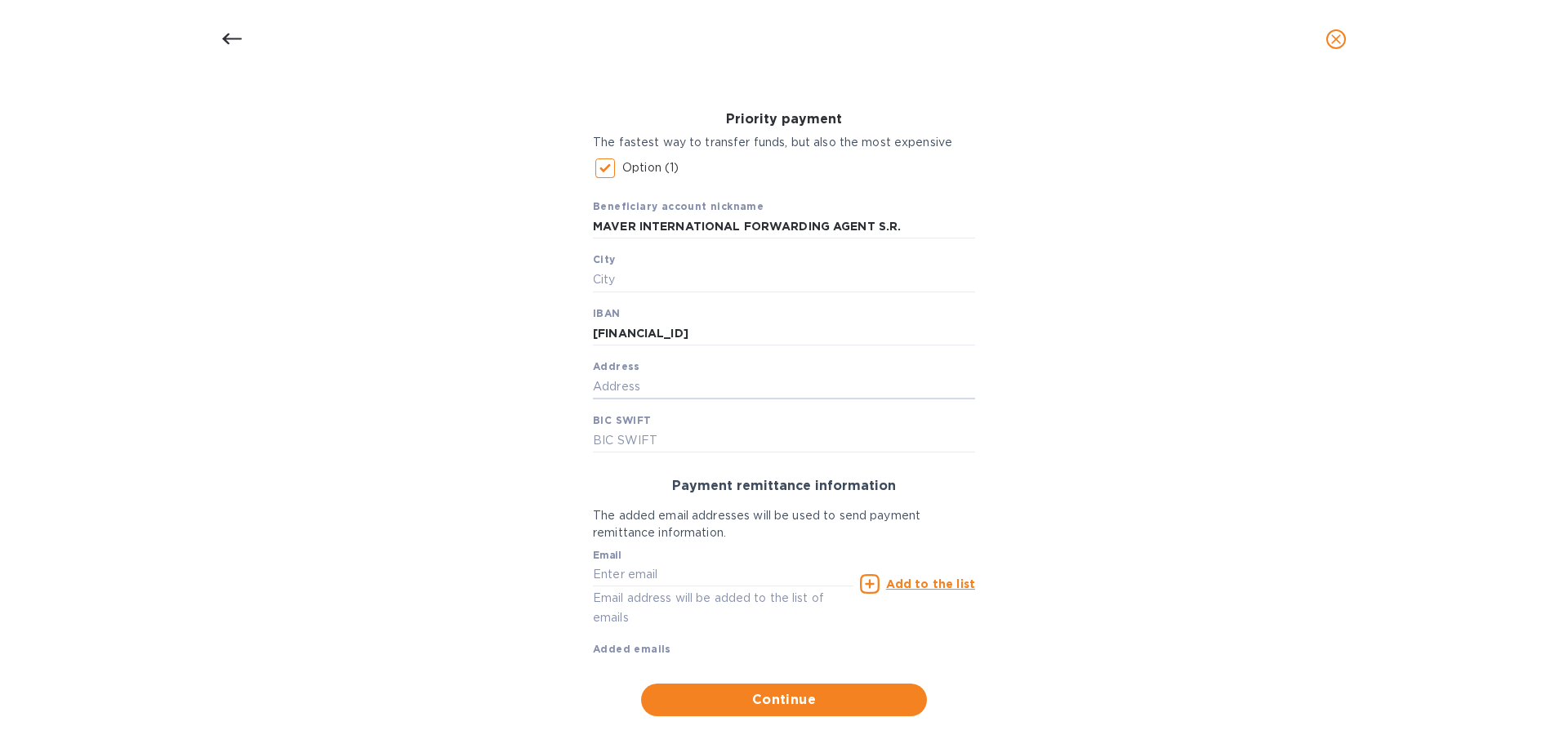
scroll to position [373, 0]
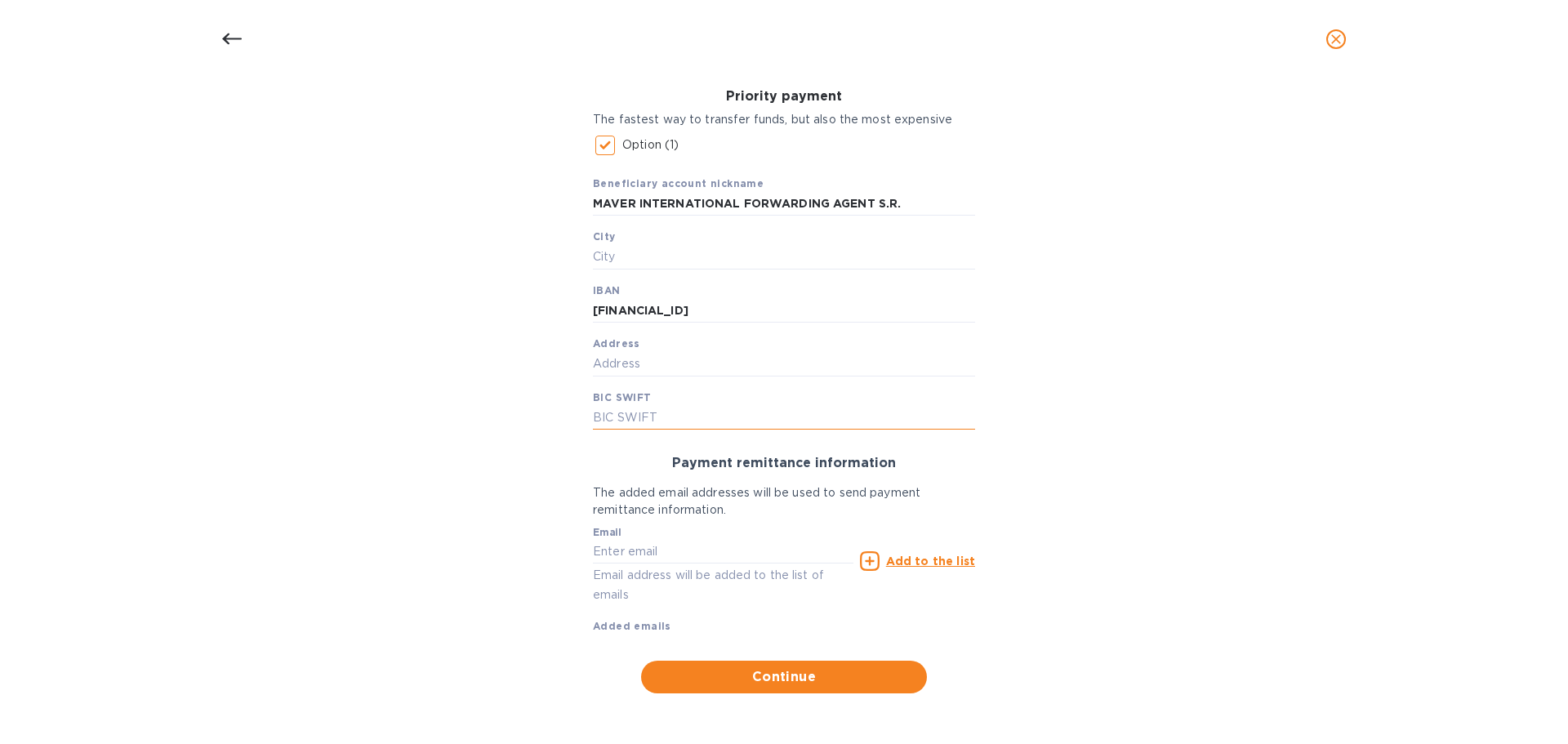
click at [596, 408] on input "text" at bounding box center [784, 417] width 382 height 25
paste input "[SWIFT_CODE]"
type input "[SWIFT_CODE]"
click at [686, 548] on input "text" at bounding box center [723, 552] width 260 height 25
click at [644, 551] on input "text" at bounding box center [723, 552] width 260 height 25
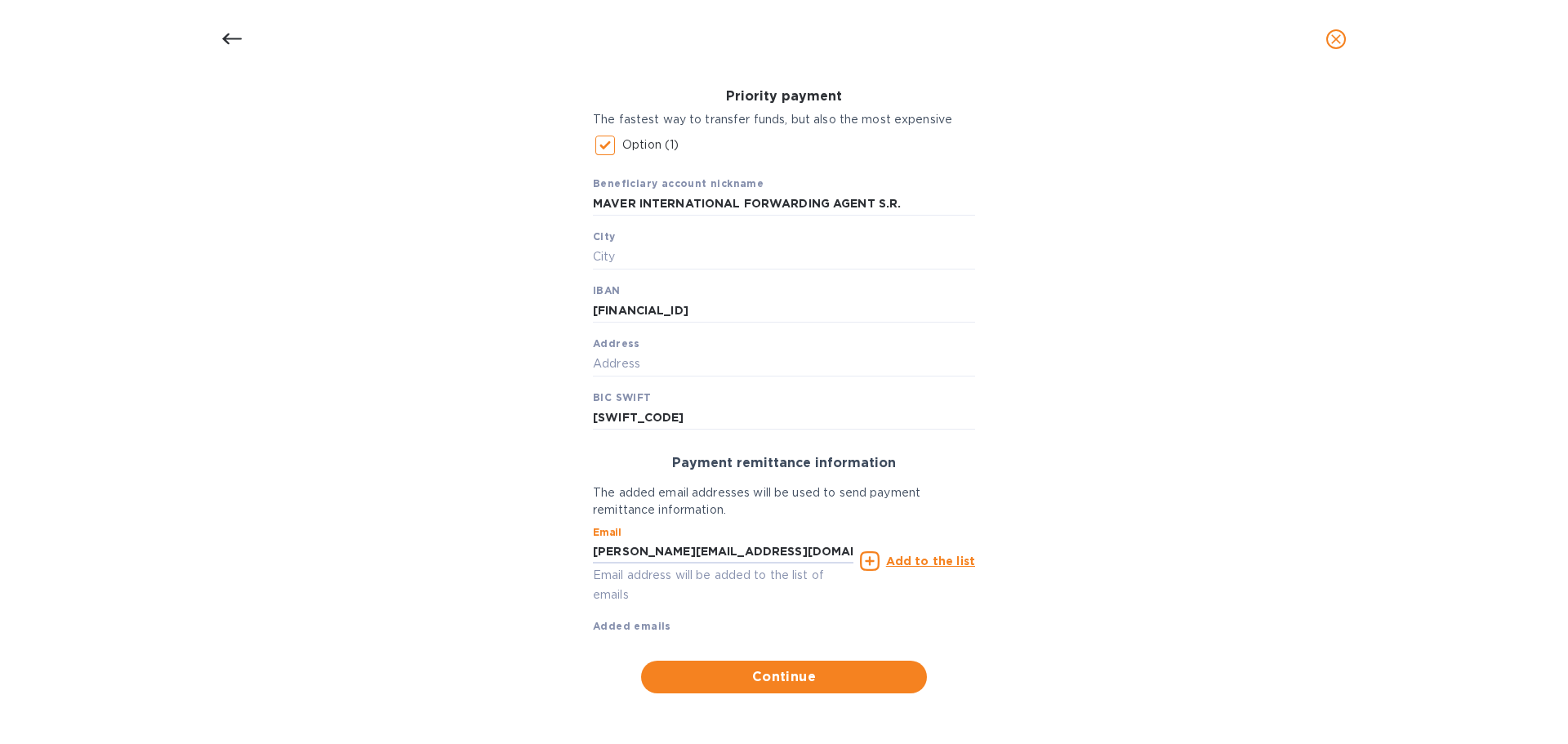
type input "[PERSON_NAME][EMAIL_ADDRESS][DOMAIN_NAME]"
click at [939, 560] on u "Add to the list" at bounding box center [931, 560] width 89 height 13
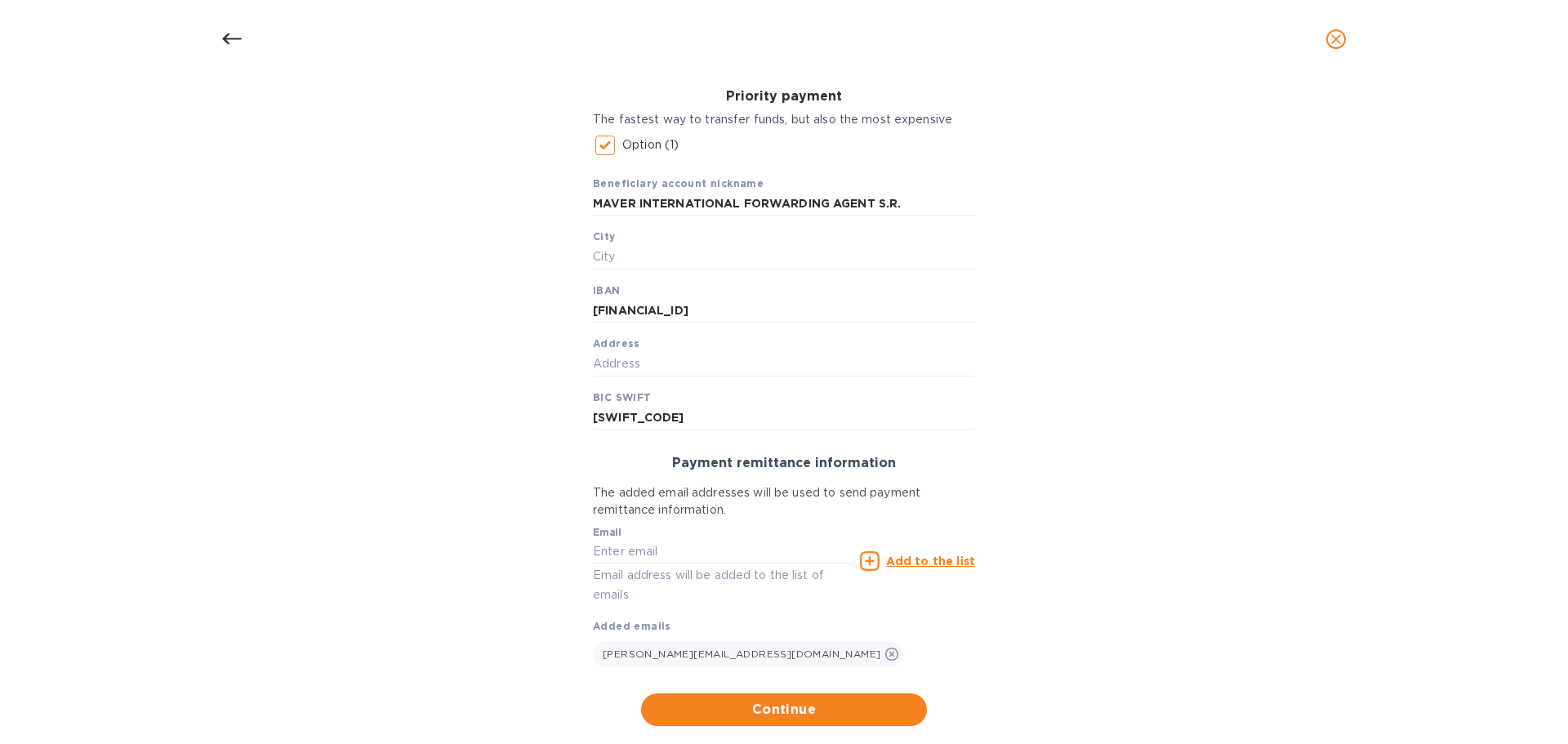
scroll to position [406, 0]
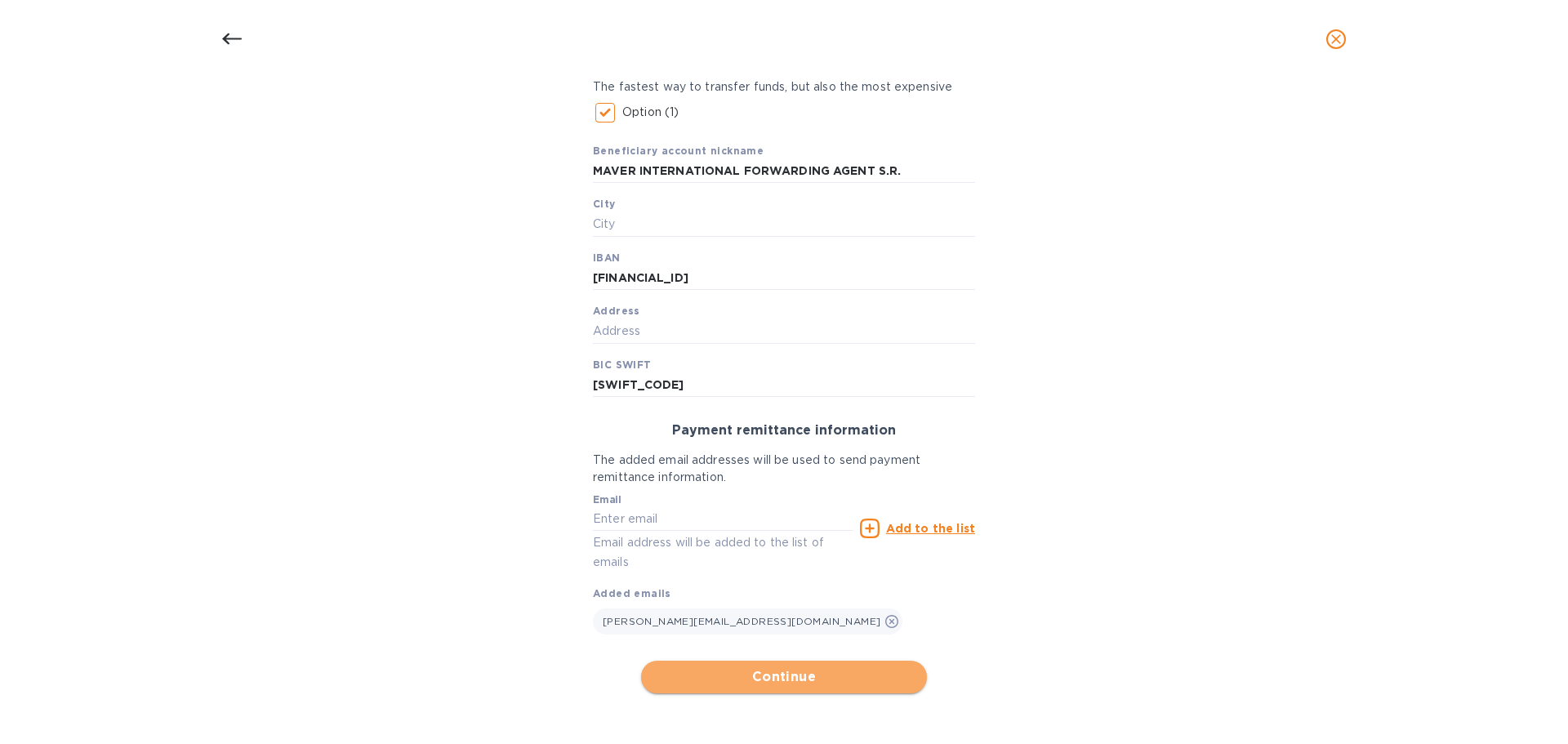
click at [820, 675] on span "Continue" at bounding box center [784, 676] width 259 height 20
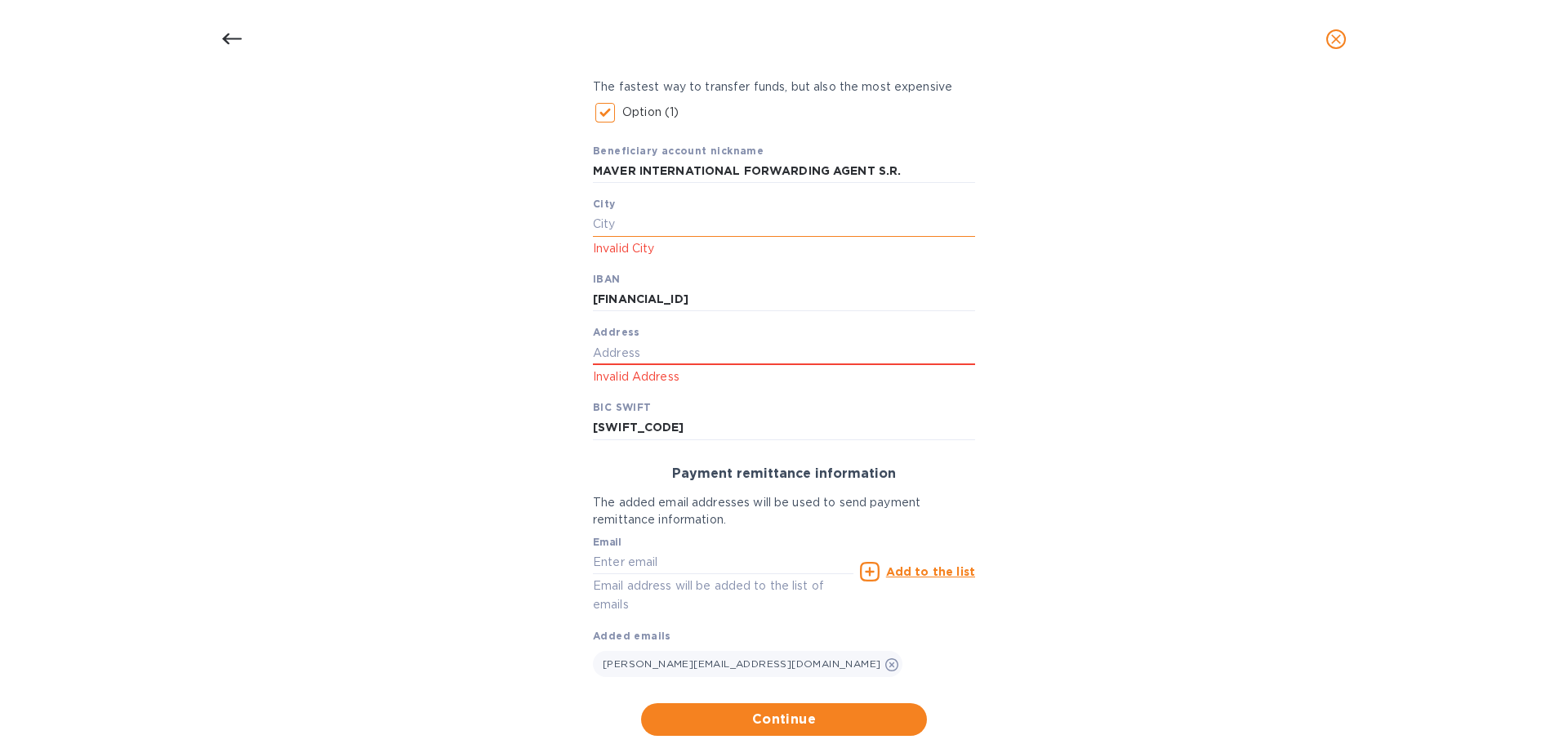
click at [650, 224] on input "text" at bounding box center [784, 224] width 382 height 25
click at [655, 356] on input "text" at bounding box center [784, 352] width 382 height 25
click at [633, 357] on input "text" at bounding box center [784, 352] width 382 height 25
click at [687, 215] on input "[GEOGRAPHIC_DATA]" at bounding box center [784, 224] width 382 height 25
click at [604, 348] on input "text" at bounding box center [784, 352] width 382 height 25
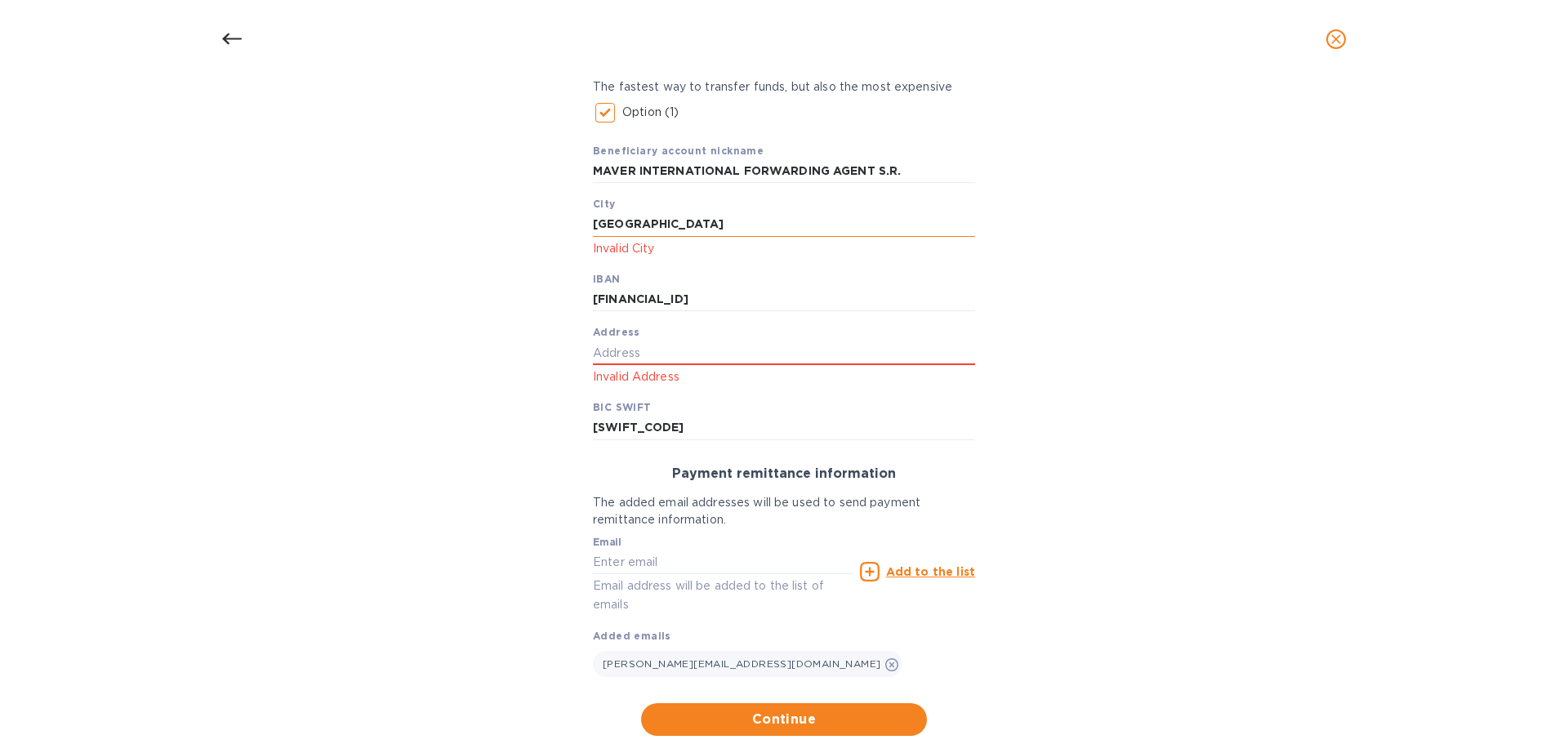
click at [673, 219] on input "[GEOGRAPHIC_DATA]" at bounding box center [784, 224] width 382 height 25
type input "[GEOGRAPHIC_DATA]"
click at [616, 338] on b "Address" at bounding box center [617, 332] width 48 height 12
click at [621, 348] on input "text" at bounding box center [784, 352] width 382 height 25
type input "[PERSON_NAME][GEOGRAPHIC_DATA] 6"
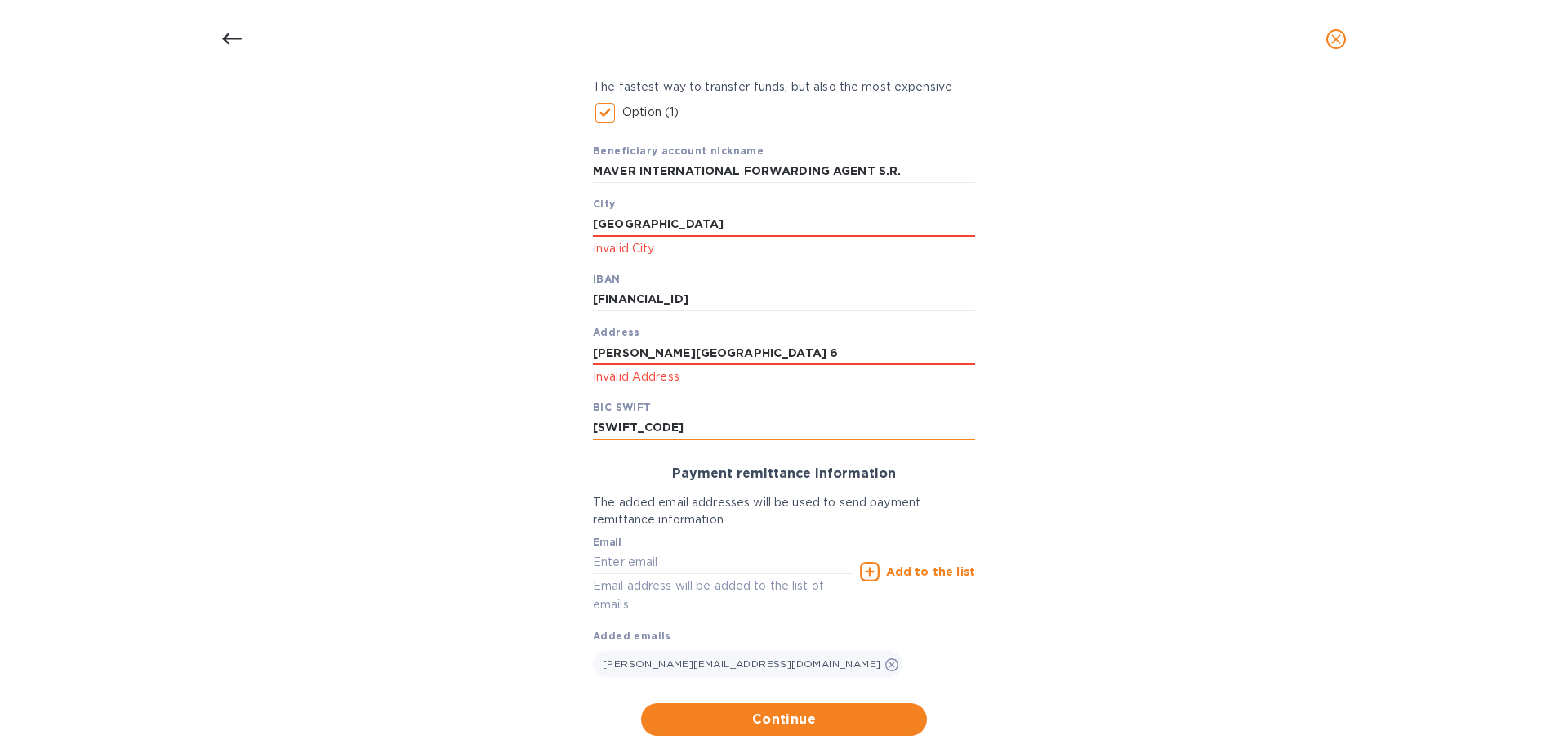
click at [758, 425] on input "[SWIFT_CODE]" at bounding box center [784, 428] width 382 height 25
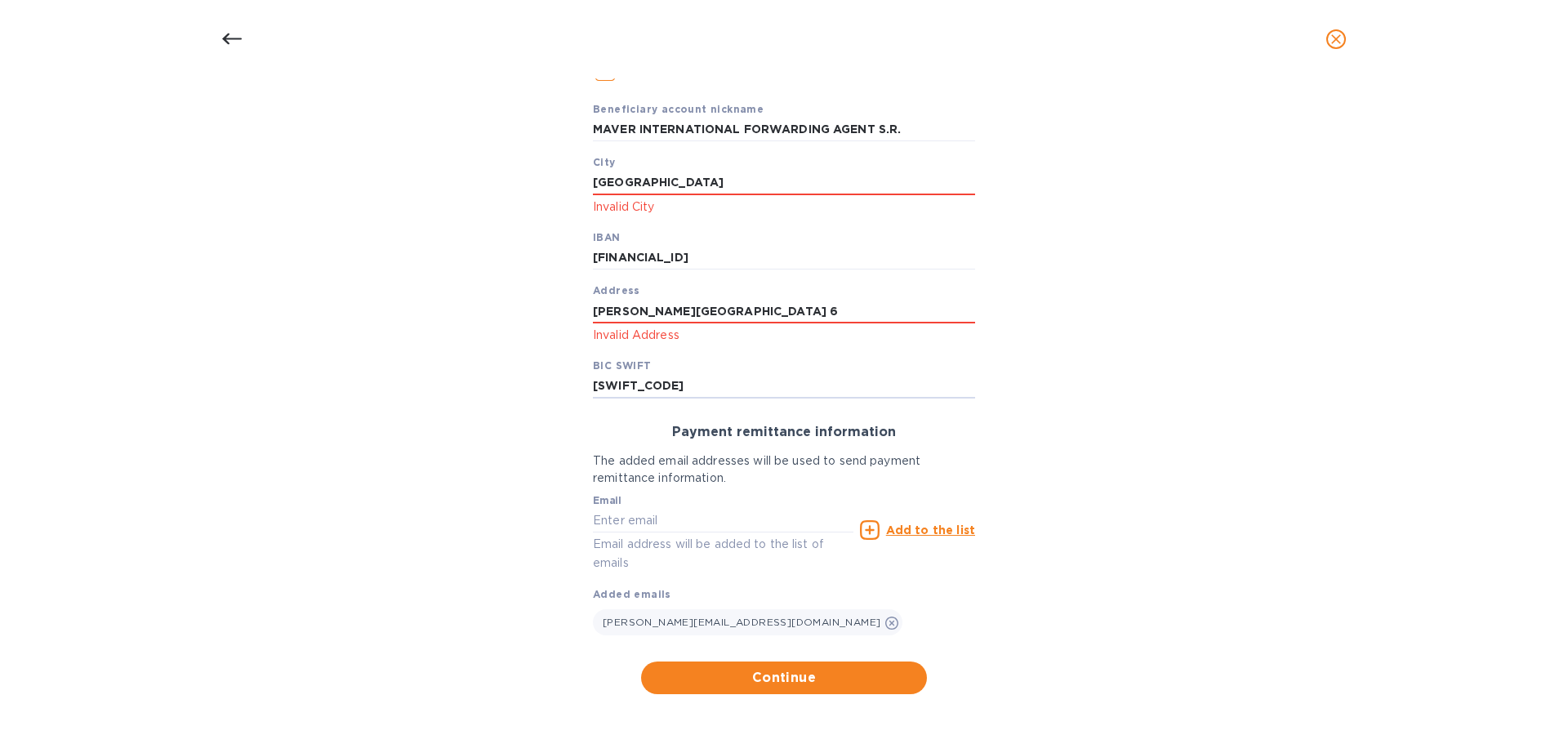
scroll to position [448, 0]
click at [815, 675] on span "Continue" at bounding box center [784, 676] width 259 height 20
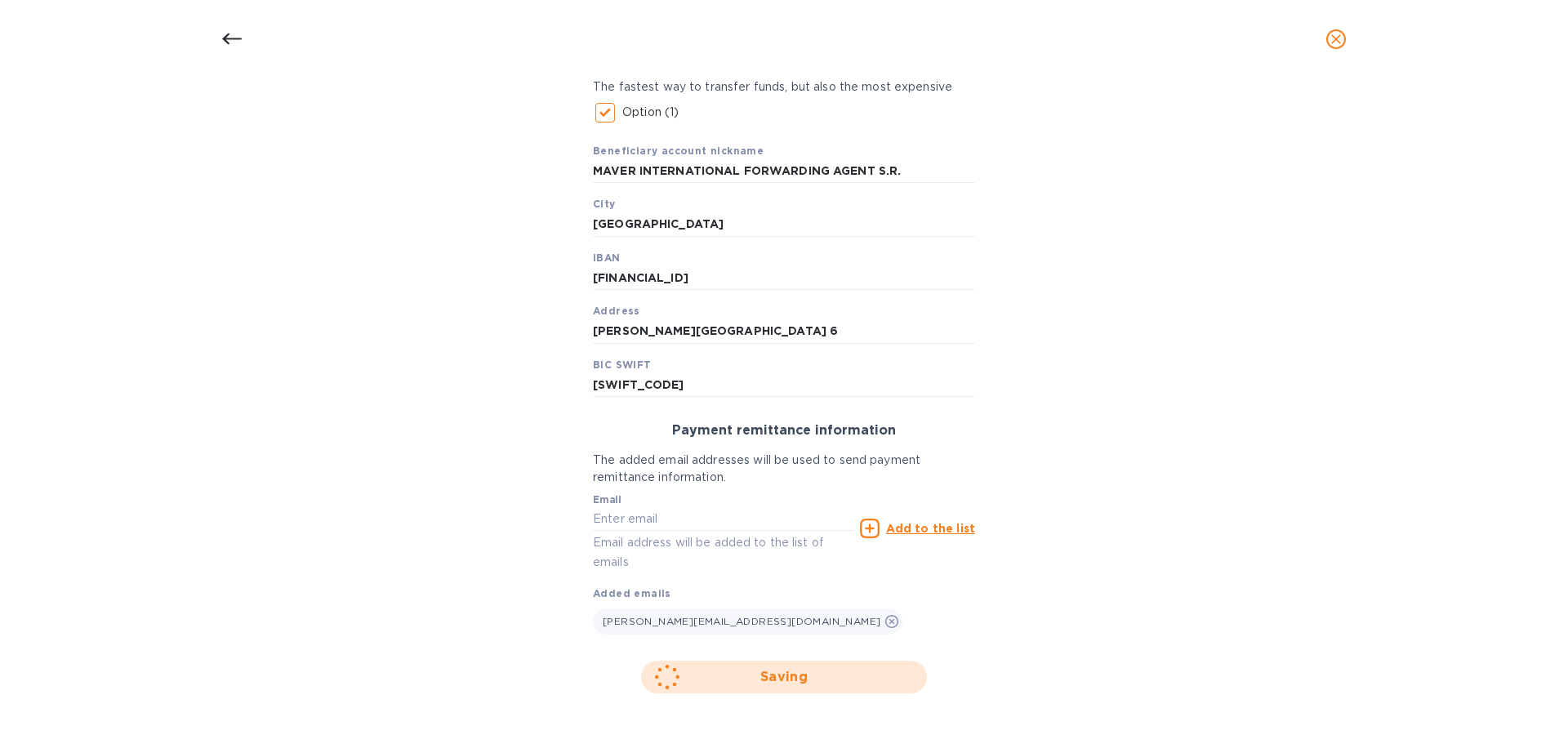
scroll to position [77, 0]
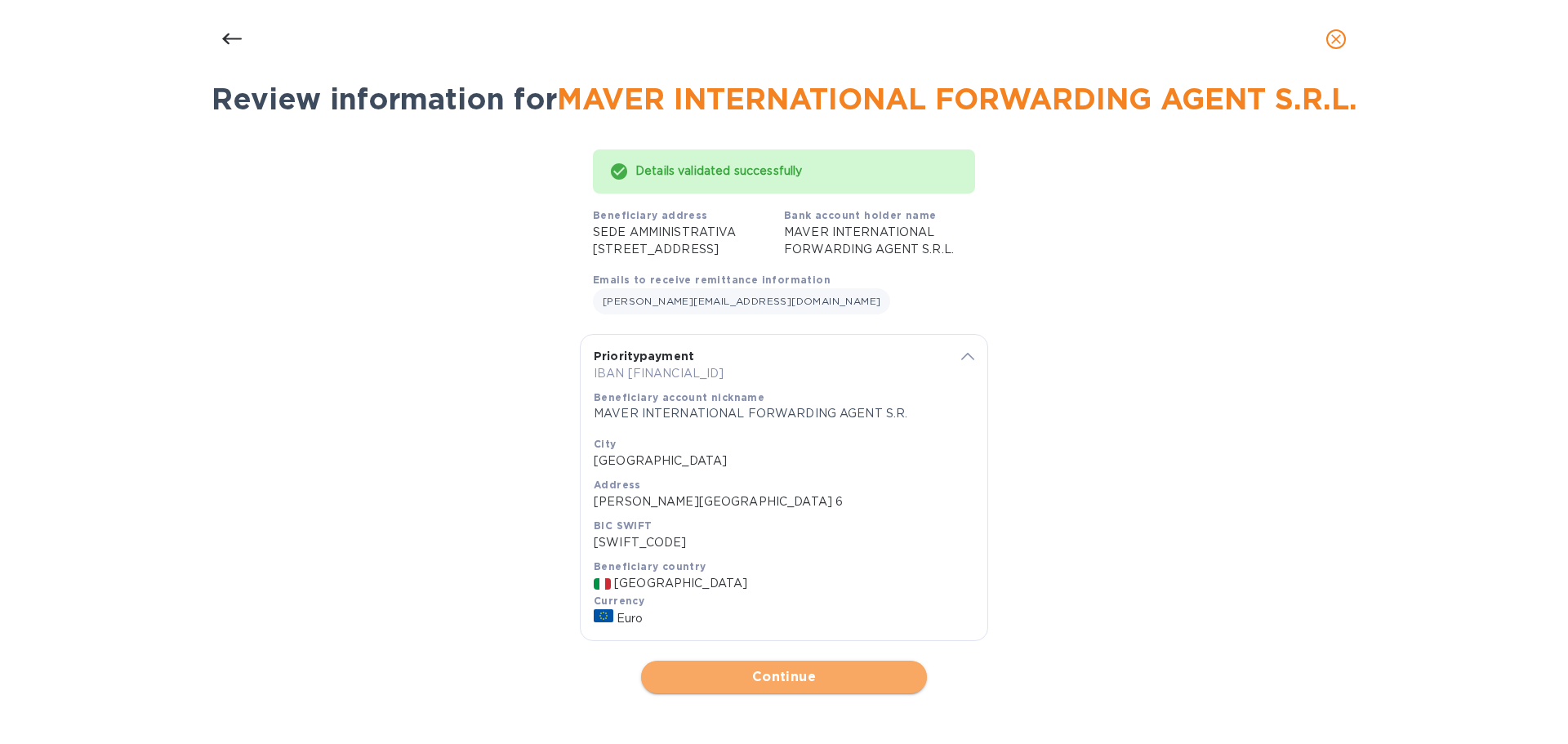
click at [809, 681] on span "Continue" at bounding box center [784, 676] width 259 height 20
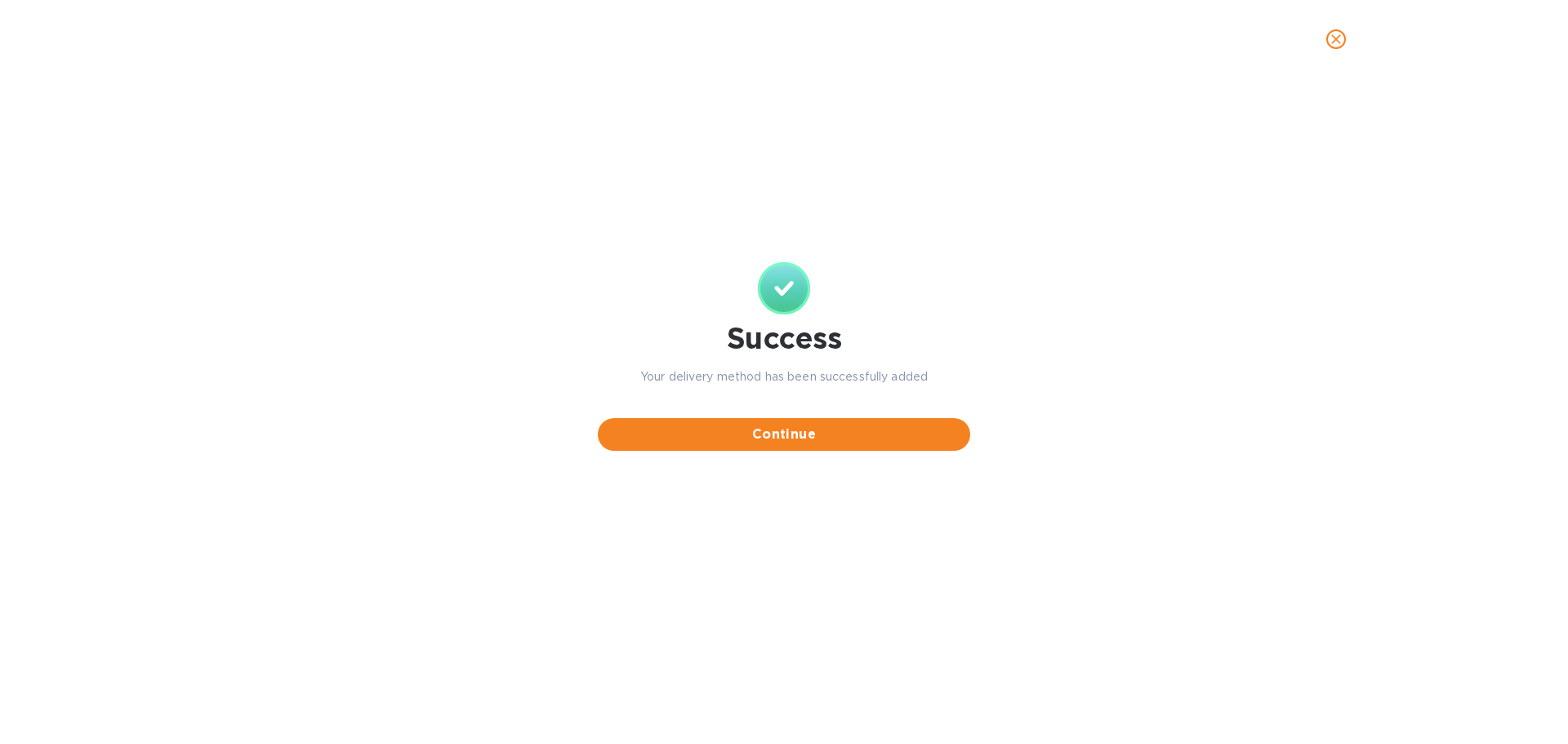
scroll to position [0, 0]
click at [797, 436] on span "Continue" at bounding box center [784, 434] width 346 height 20
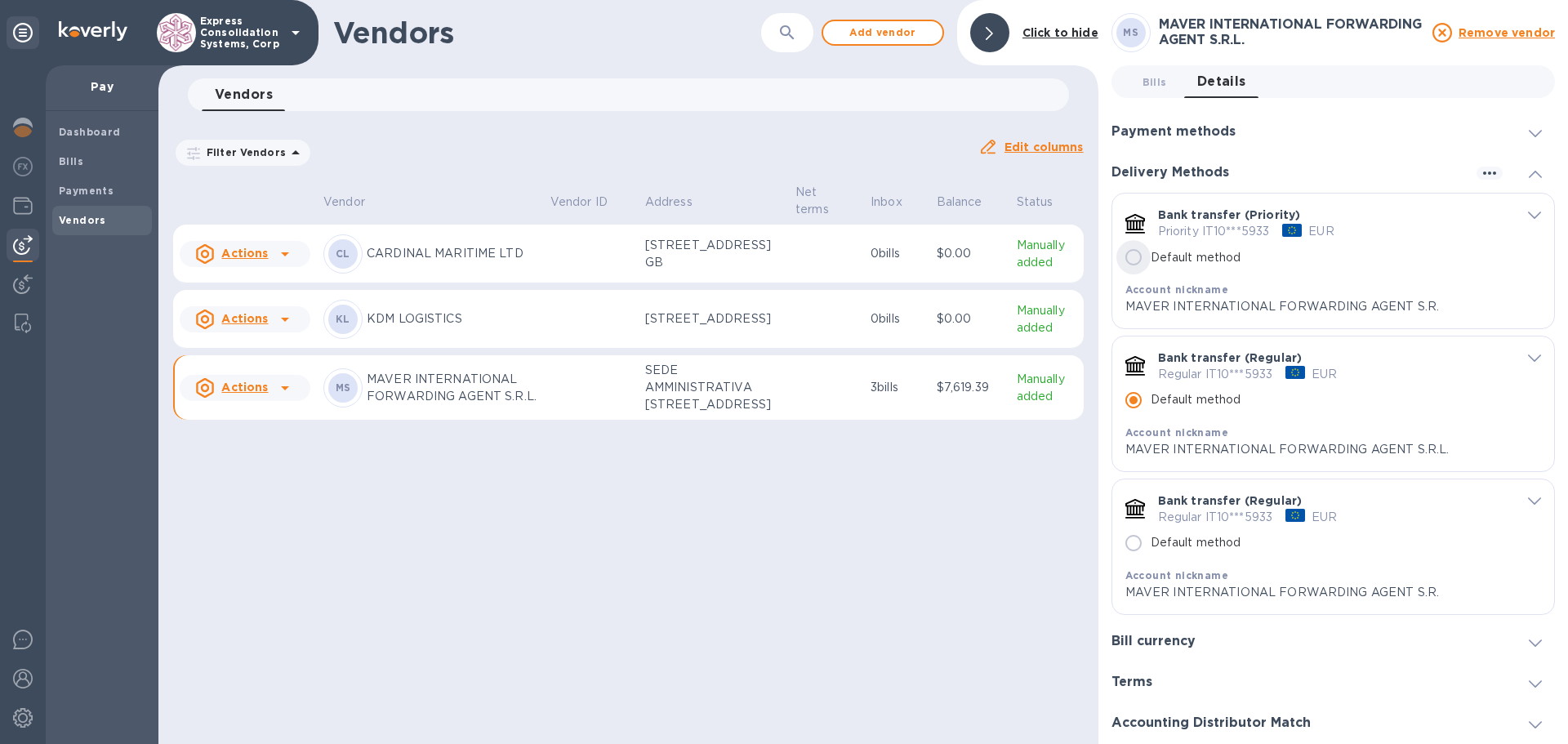
click at [1138, 265] on input "Default method" at bounding box center [1133, 257] width 34 height 34
radio input "false"
radio input "true"
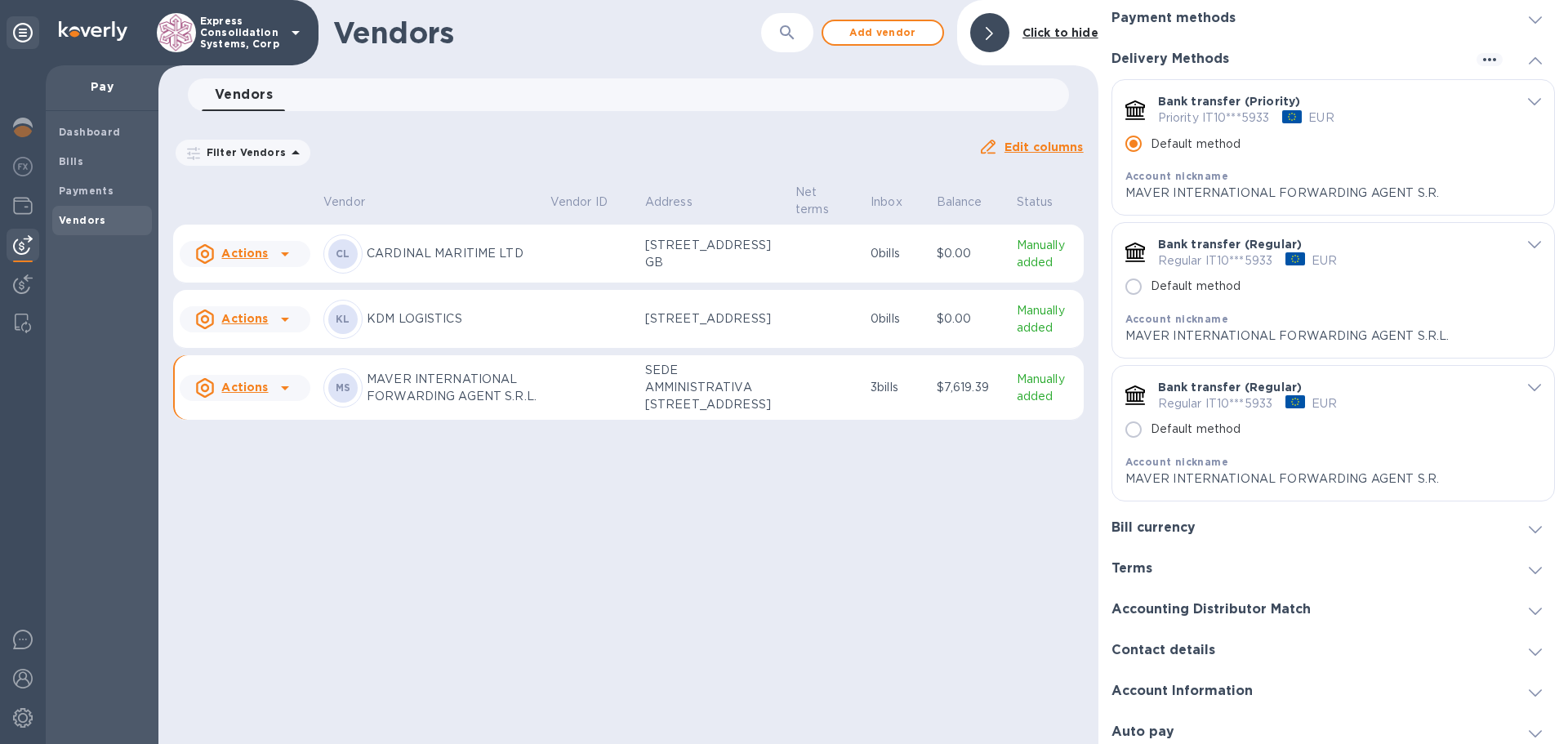
scroll to position [122, 0]
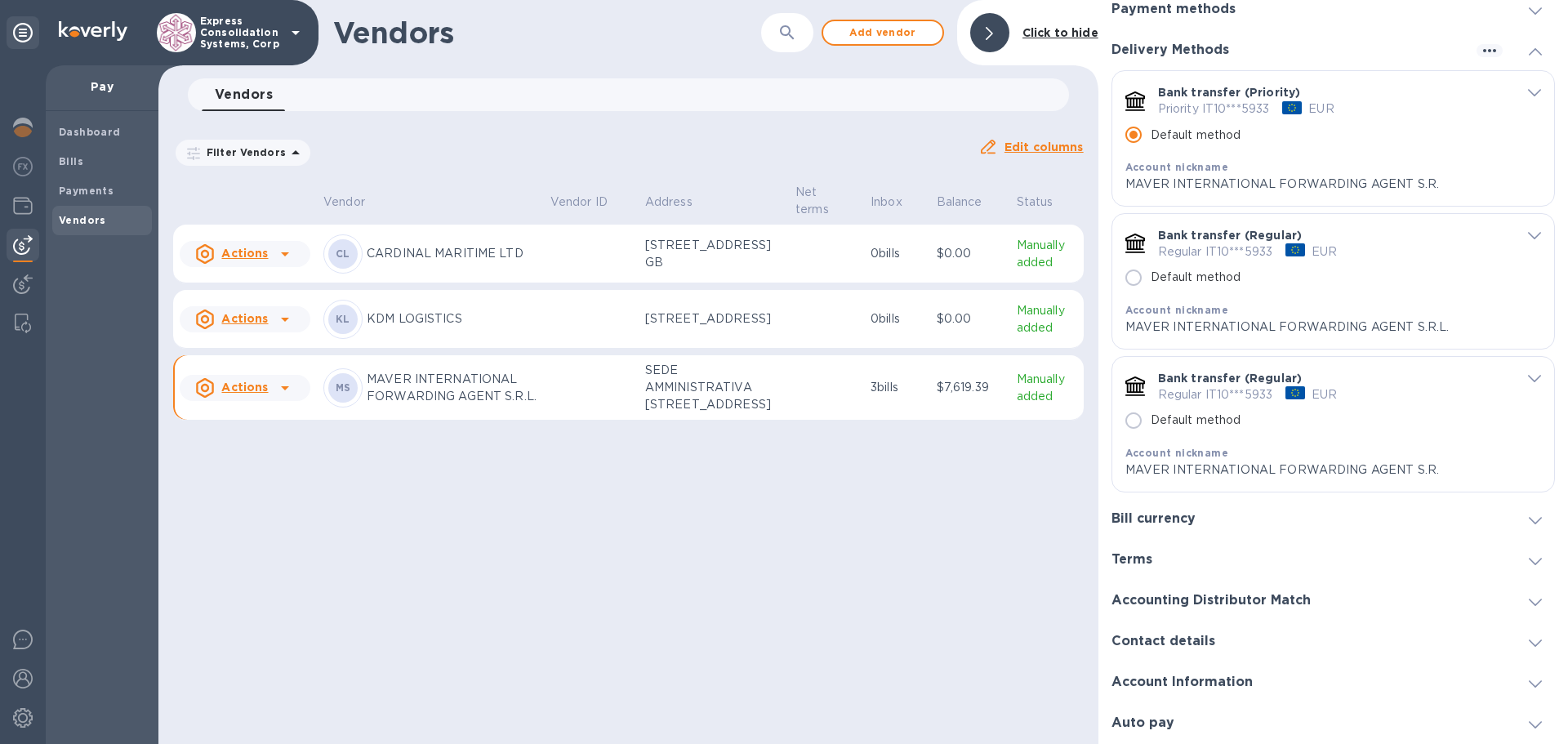
click at [1525, 508] on div "Bill currency" at bounding box center [1333, 520] width 443 height 41
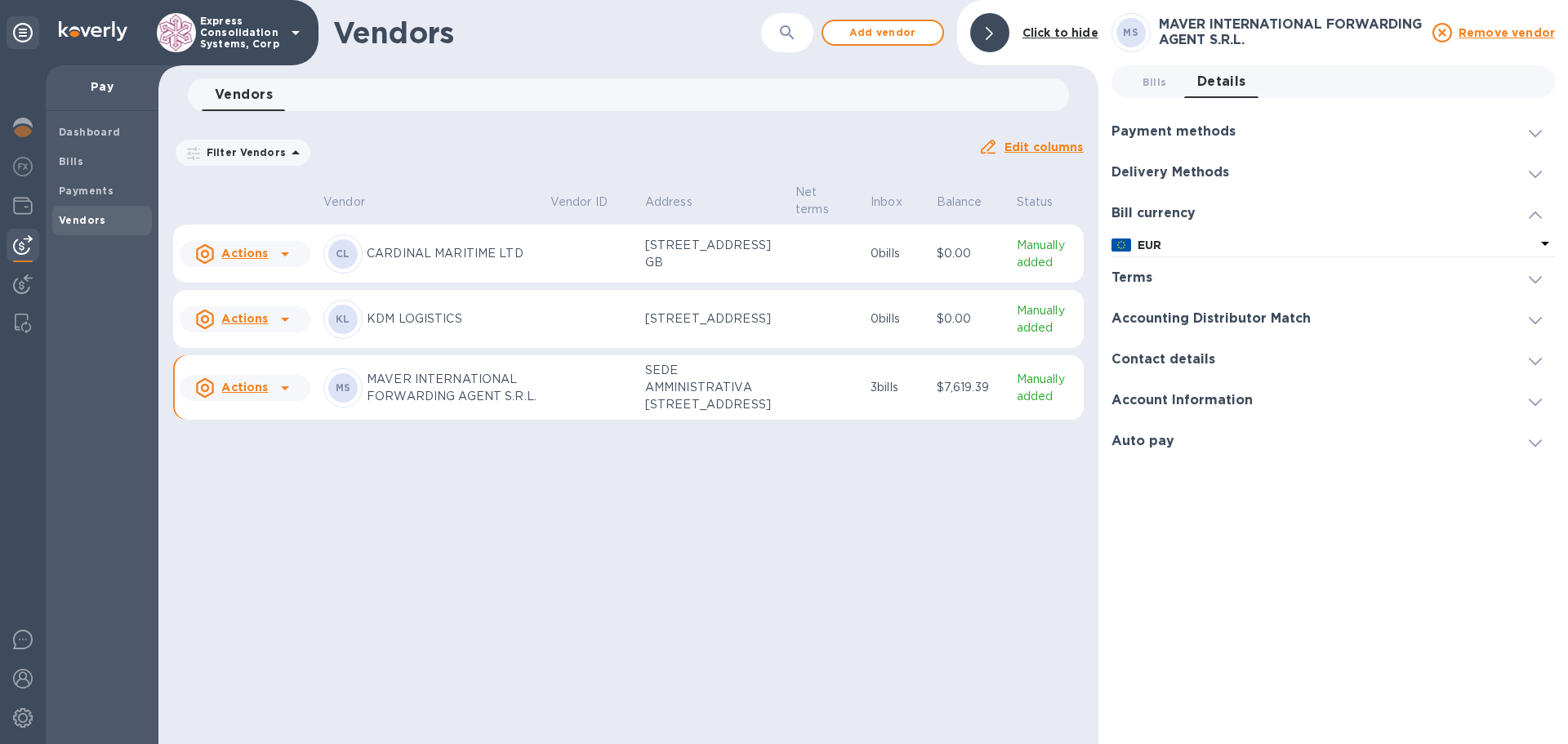
click at [1542, 240] on icon at bounding box center [1545, 243] width 20 height 20
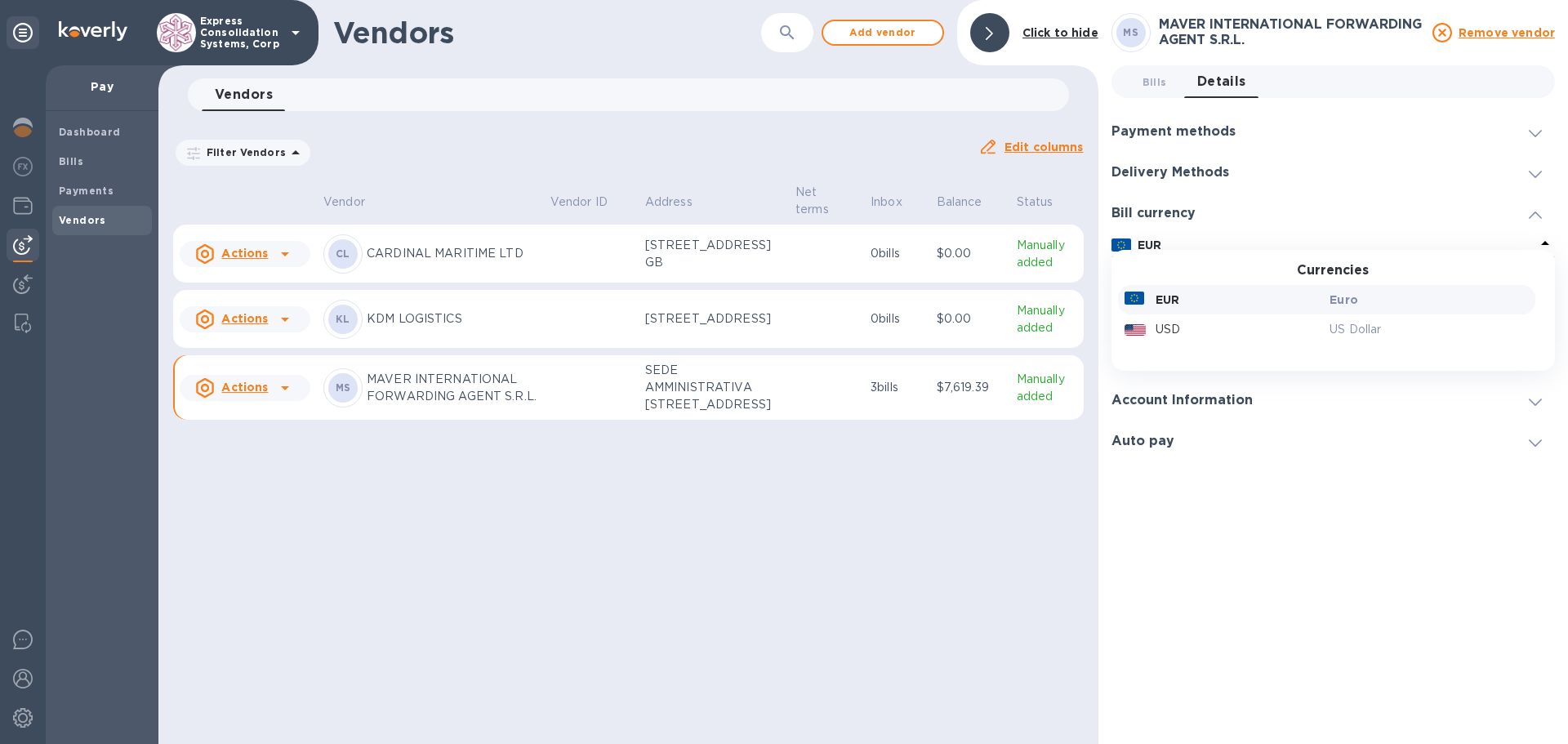
click at [1534, 213] on icon at bounding box center [1535, 215] width 13 height 8
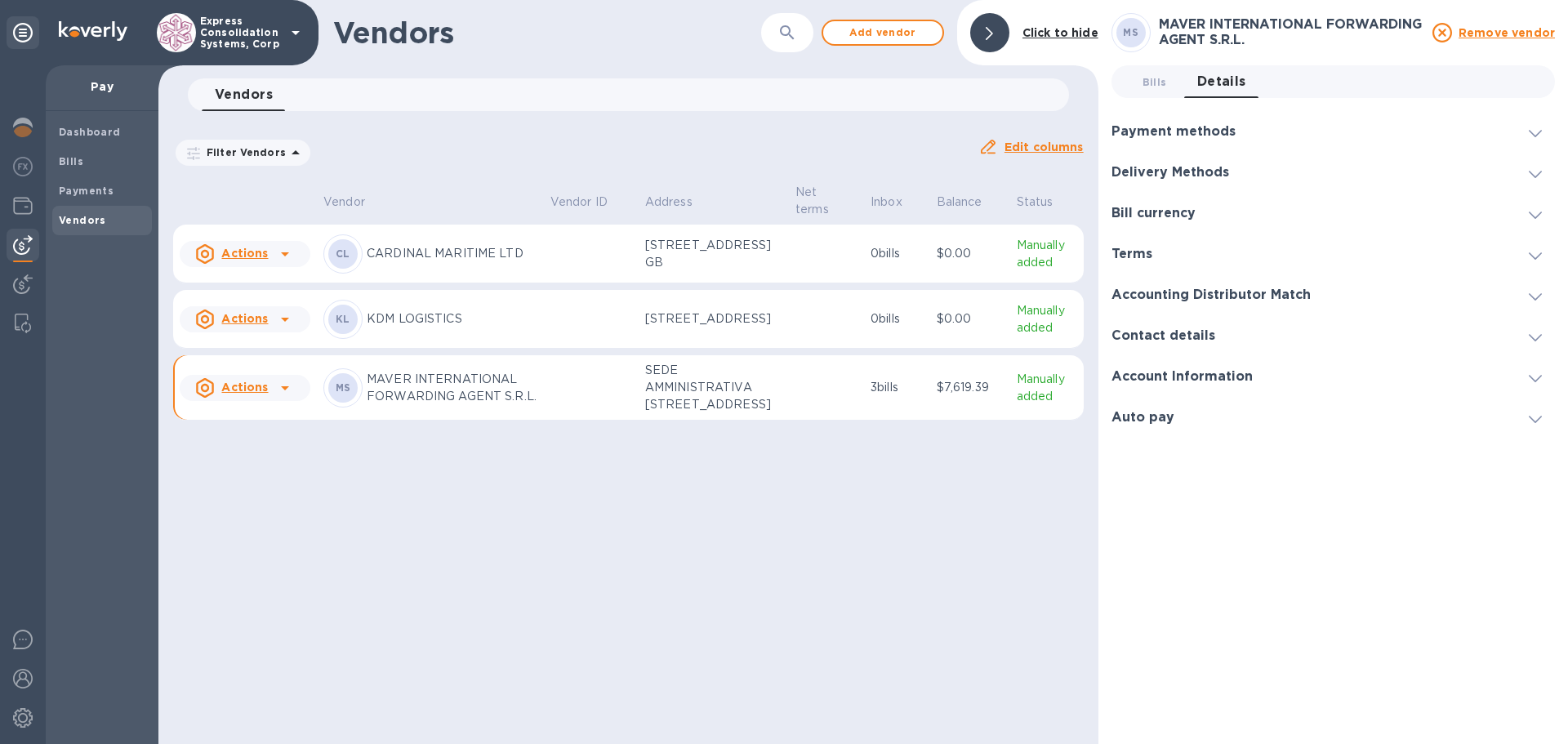
click at [872, 396] on p "3 bills" at bounding box center [897, 387] width 53 height 17
click at [62, 183] on span "Payments" at bounding box center [86, 190] width 54 height 16
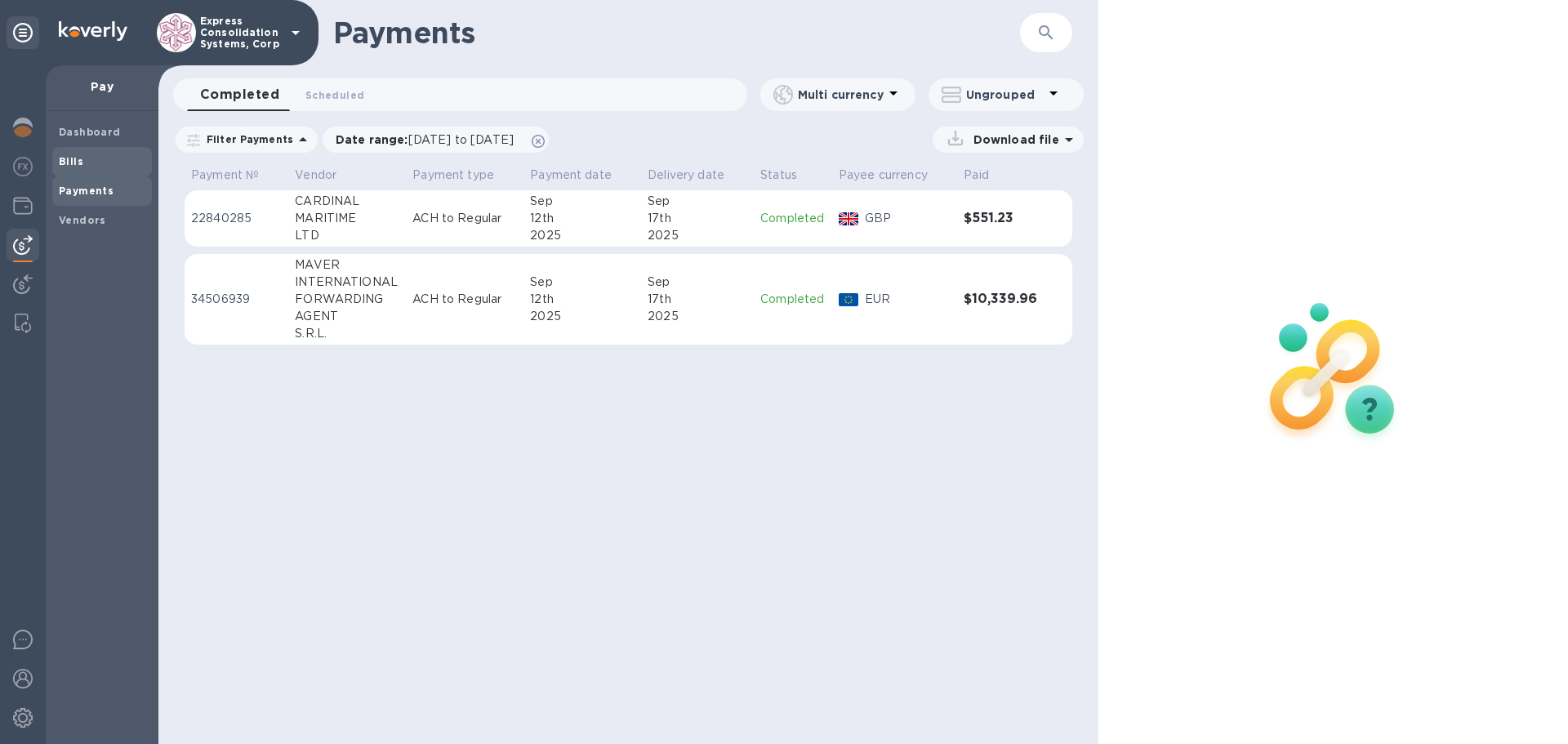
click at [71, 157] on b "Bills" at bounding box center [71, 161] width 25 height 12
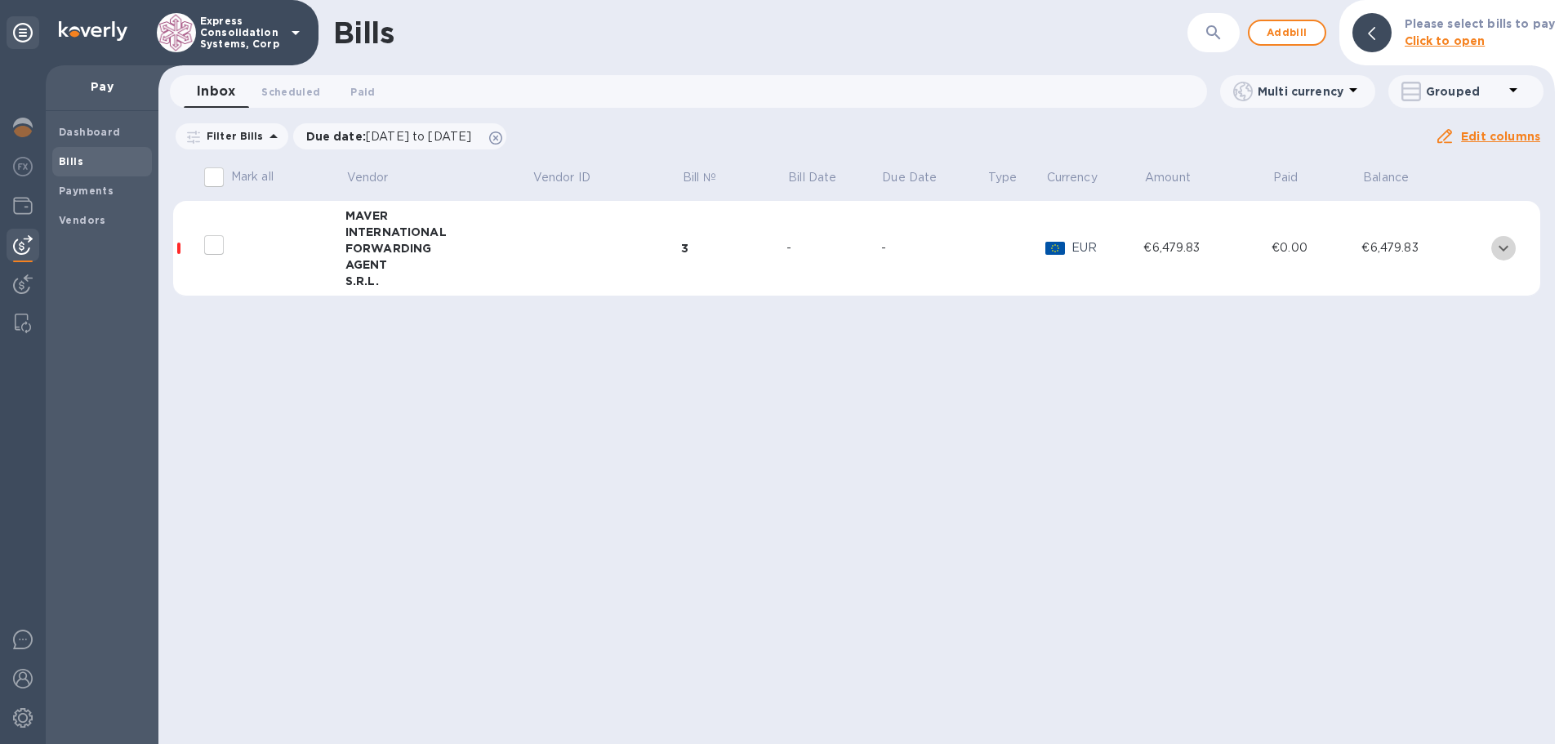
click at [1508, 246] on icon "expand row" at bounding box center [1503, 247] width 20 height 20
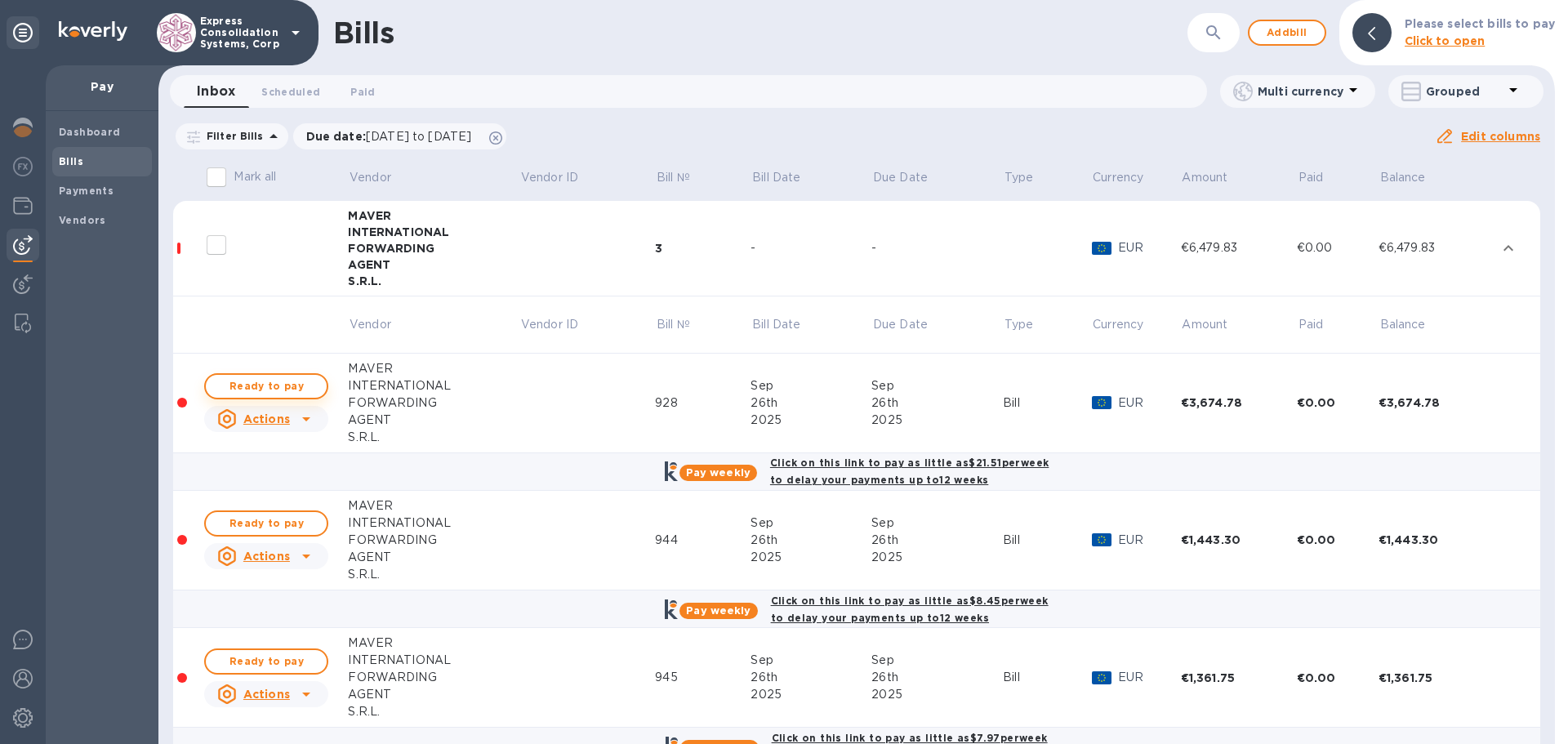
click at [302, 383] on span "Ready to pay" at bounding box center [265, 386] width 94 height 20
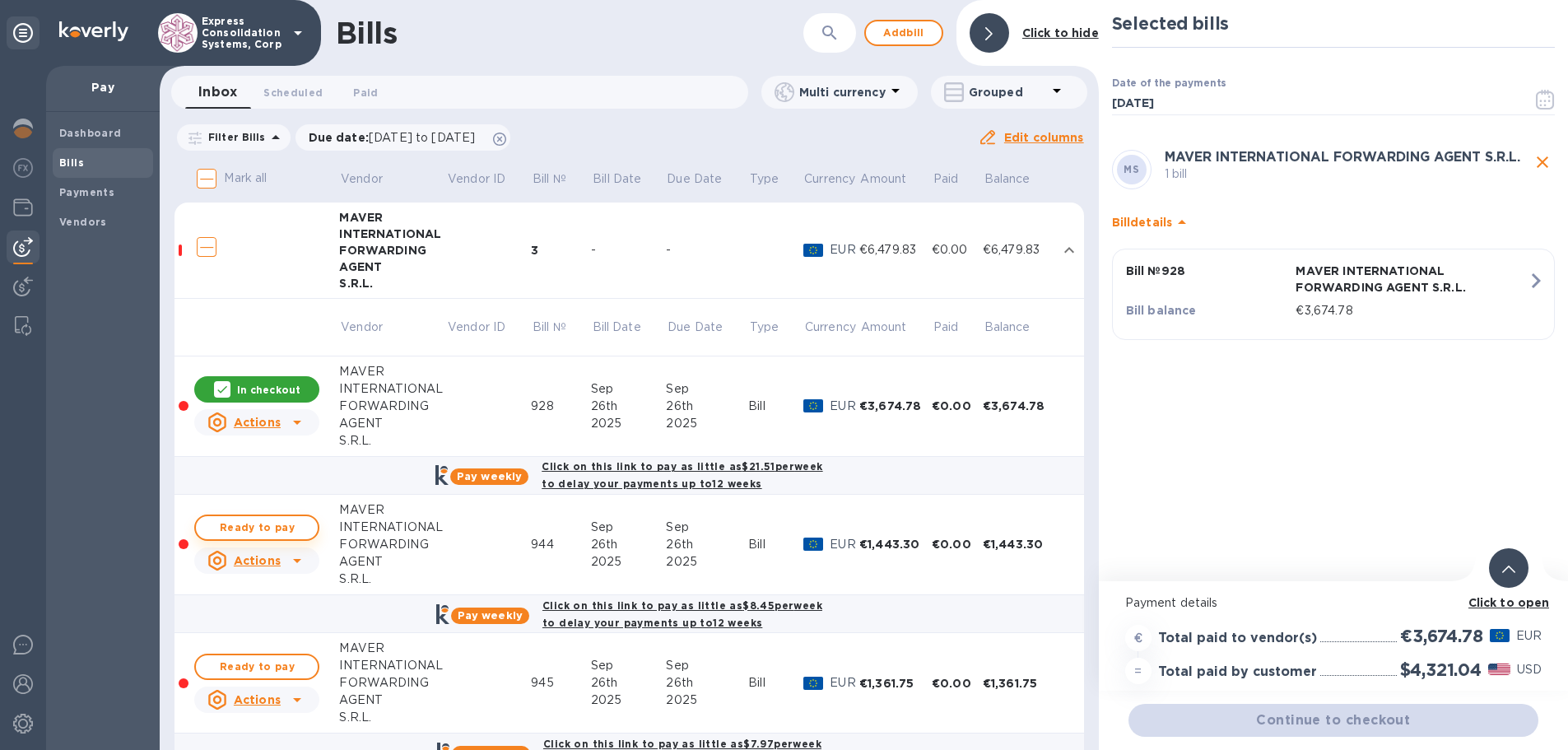
click at [272, 525] on span "Ready to pay" at bounding box center [256, 527] width 95 height 20
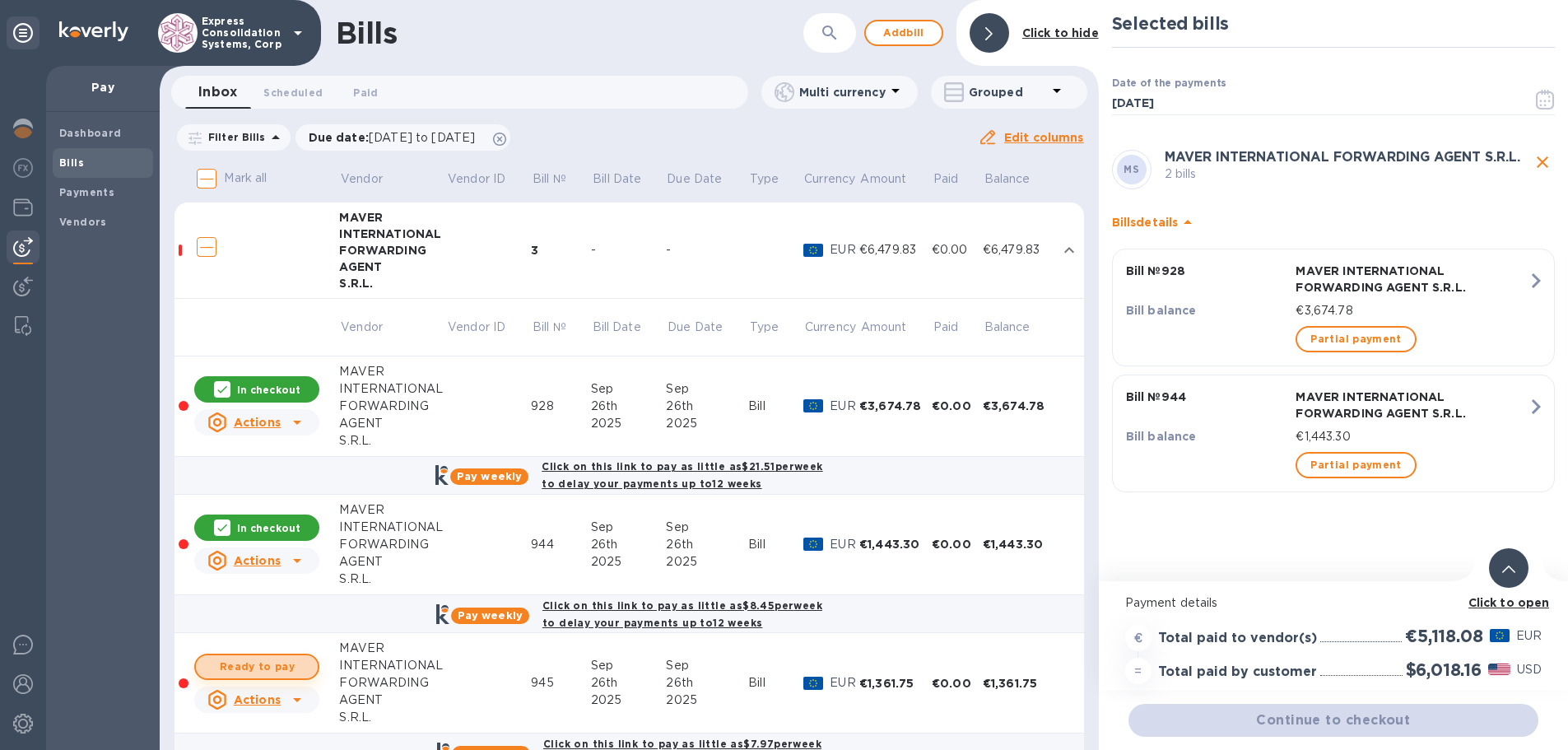
click at [297, 663] on span "Ready to pay" at bounding box center [256, 666] width 95 height 20
checkbox input "true"
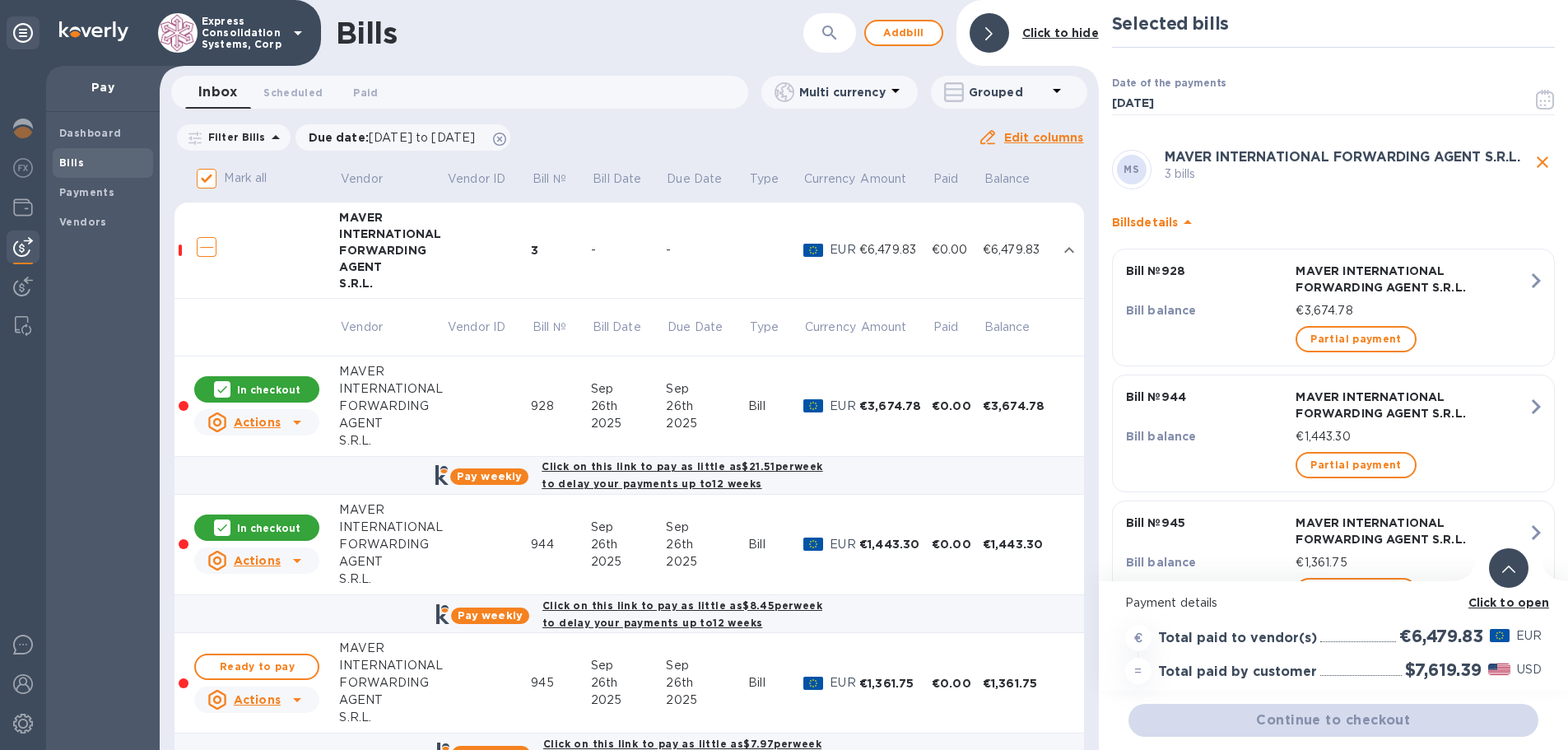
checkbox input "true"
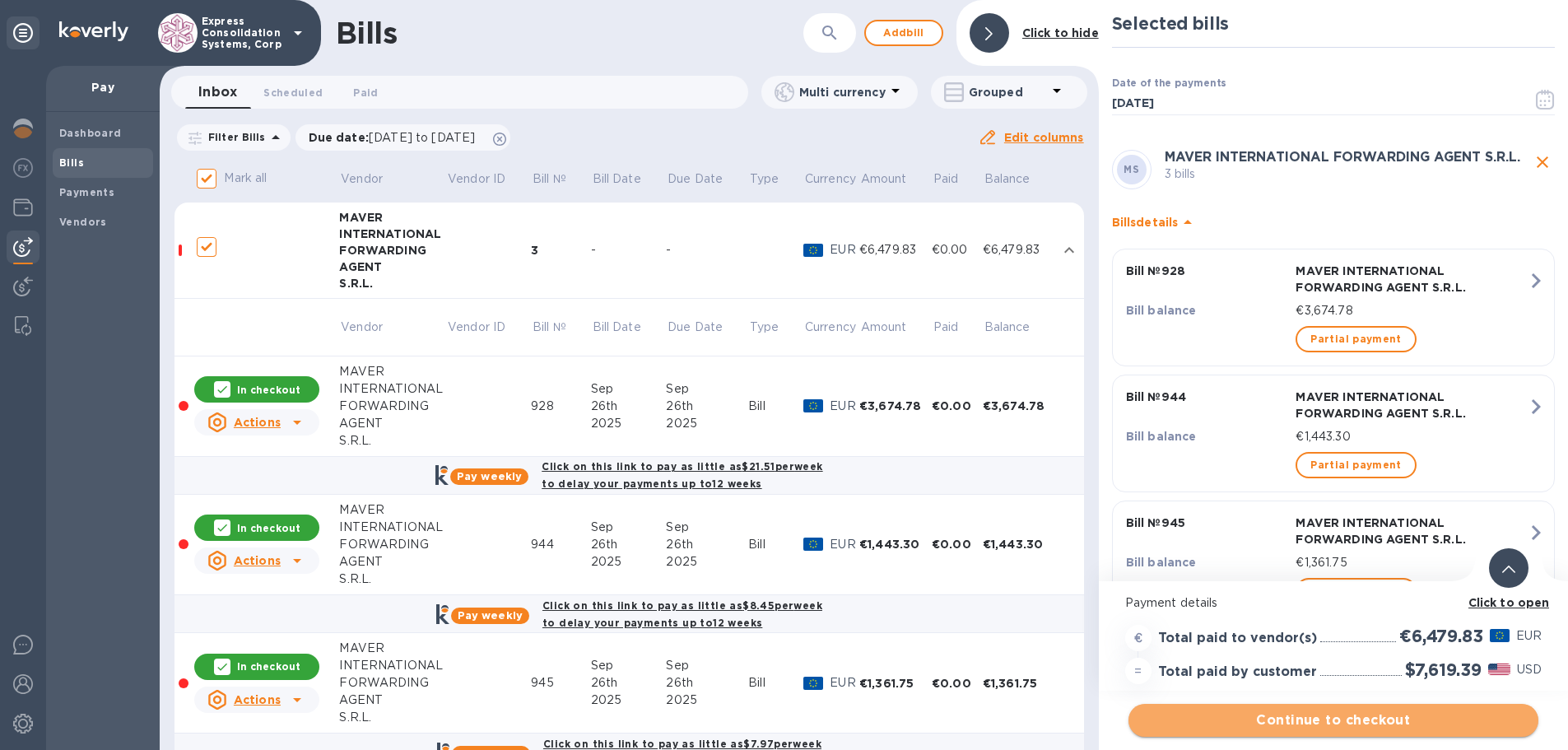
click at [1378, 722] on span "Continue to checkout" at bounding box center [1333, 720] width 383 height 20
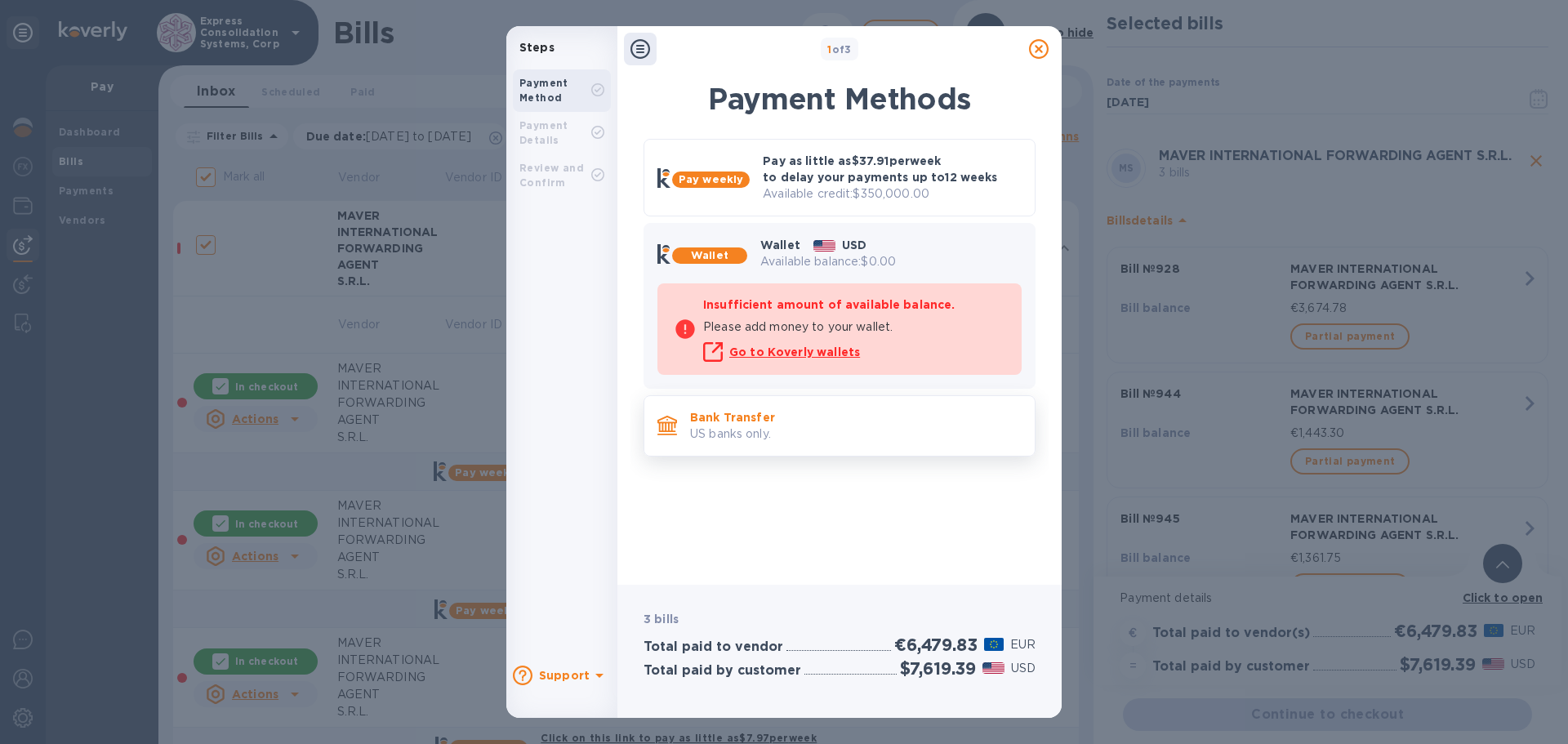
click at [689, 415] on div "Bank Transfer US banks only." at bounding box center [856, 425] width 345 height 47
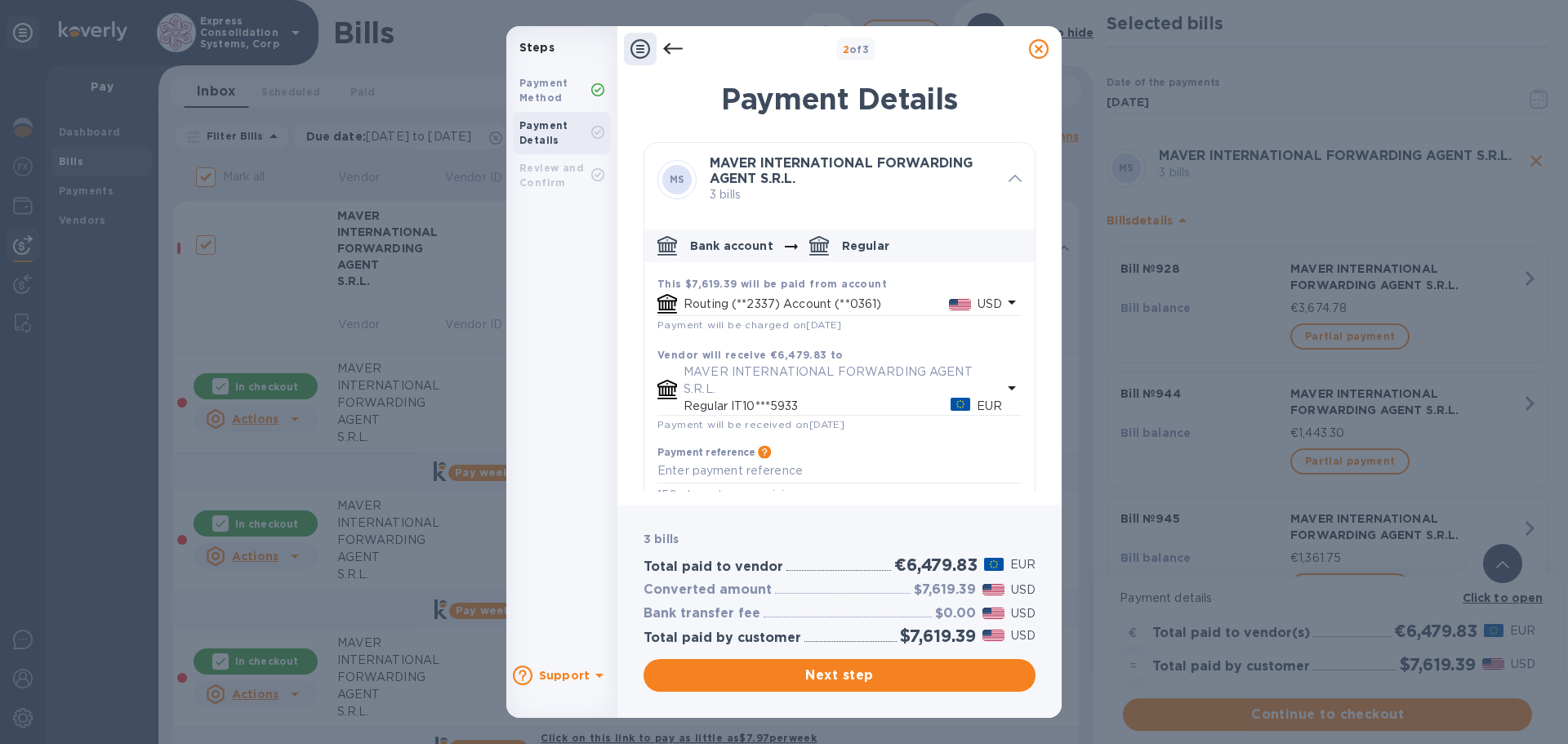
click at [1008, 386] on icon "default-method" at bounding box center [1012, 388] width 9 height 4
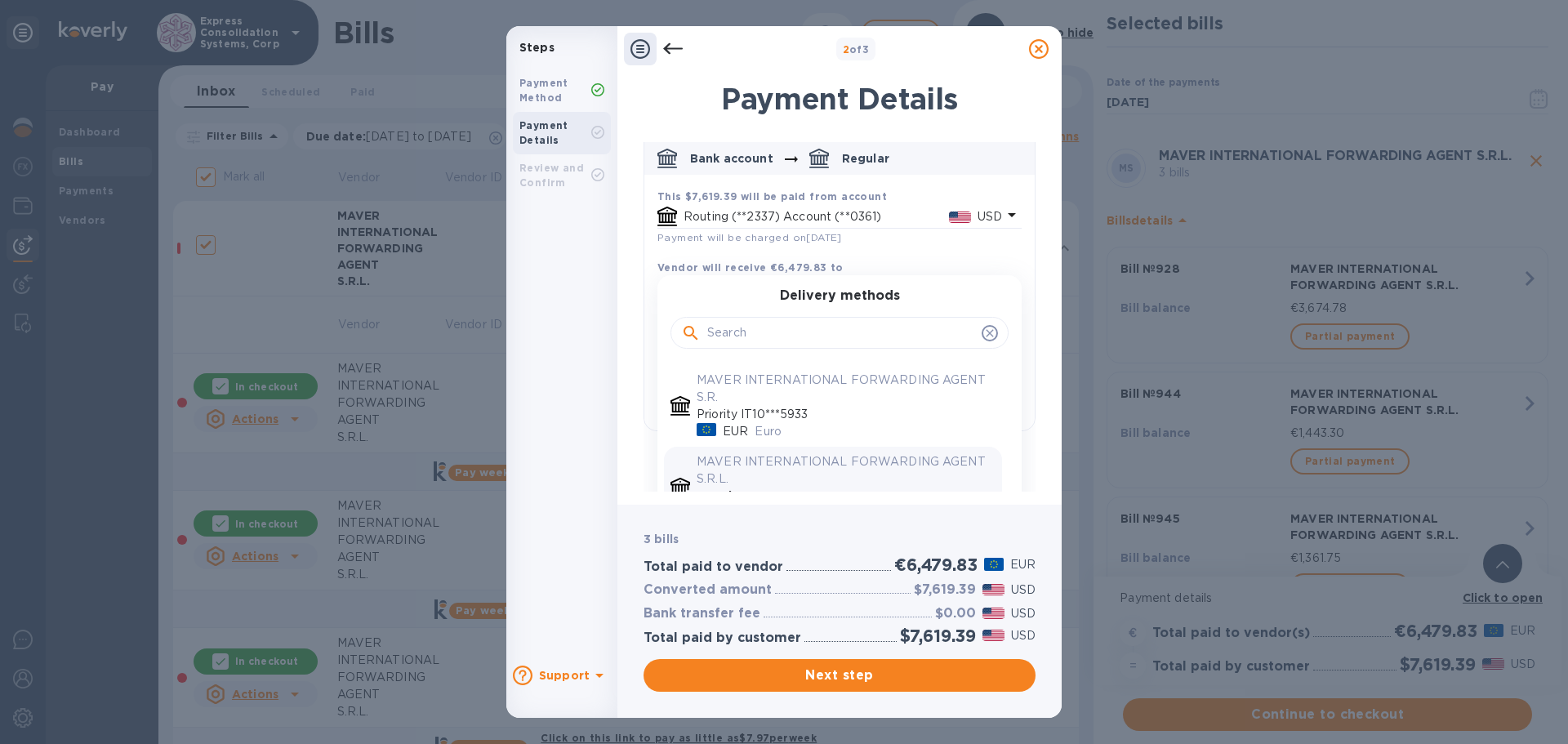
scroll to position [163, 0]
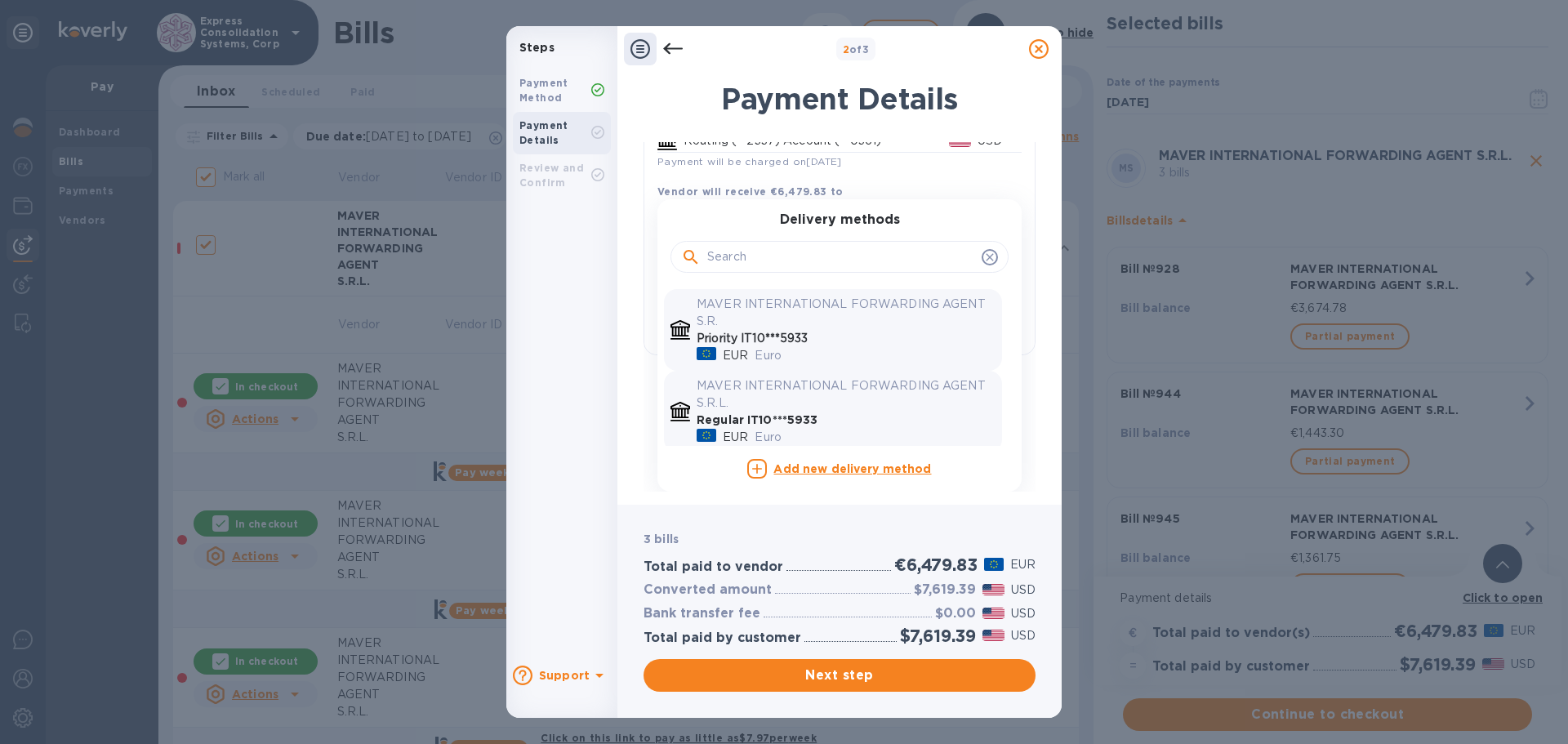
click at [787, 332] on p "Priority IT10***5933" at bounding box center [846, 338] width 299 height 17
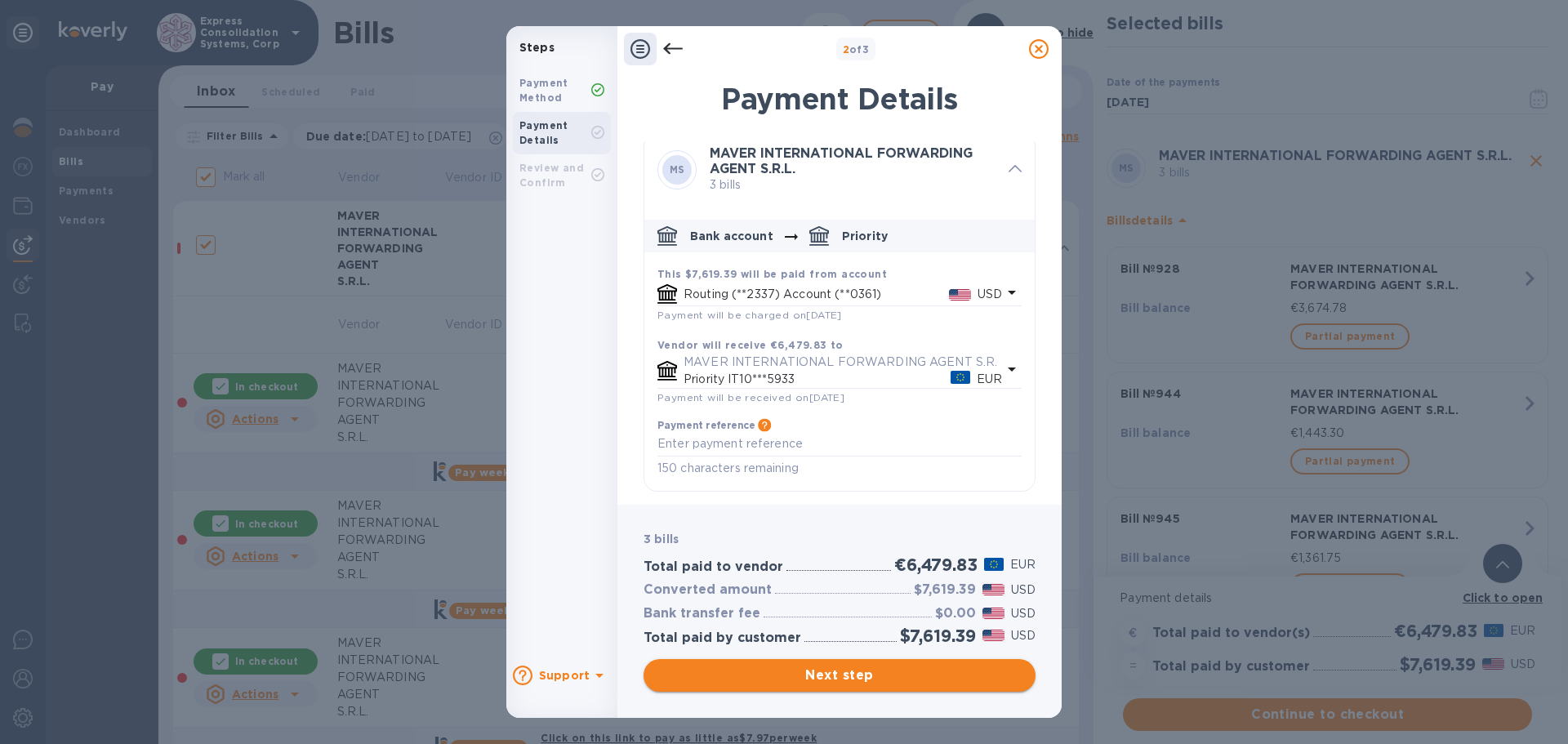
click at [864, 679] on span "Next step" at bounding box center [840, 675] width 366 height 20
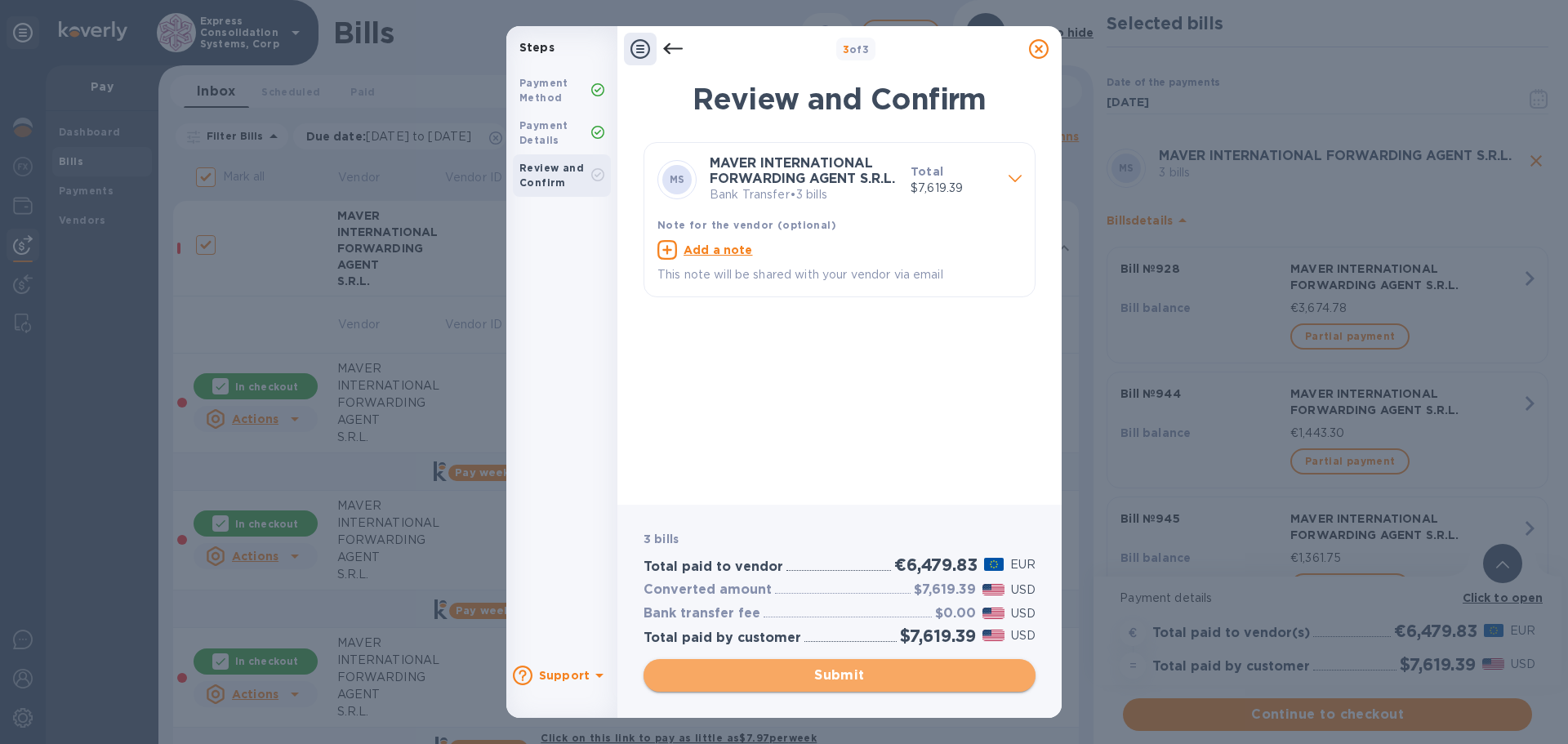
click at [820, 680] on span "Submit" at bounding box center [840, 675] width 366 height 20
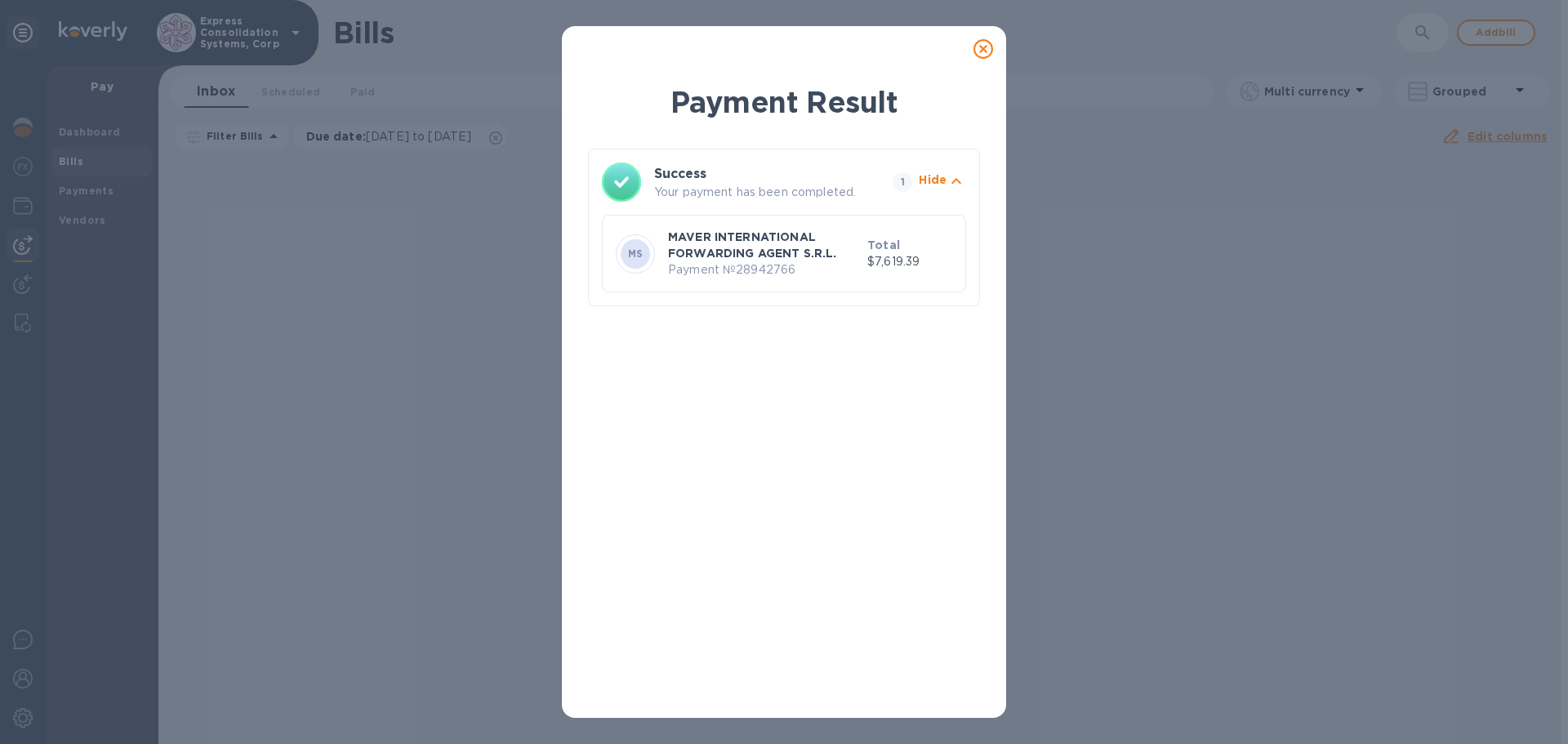
click at [981, 44] on icon at bounding box center [983, 48] width 20 height 20
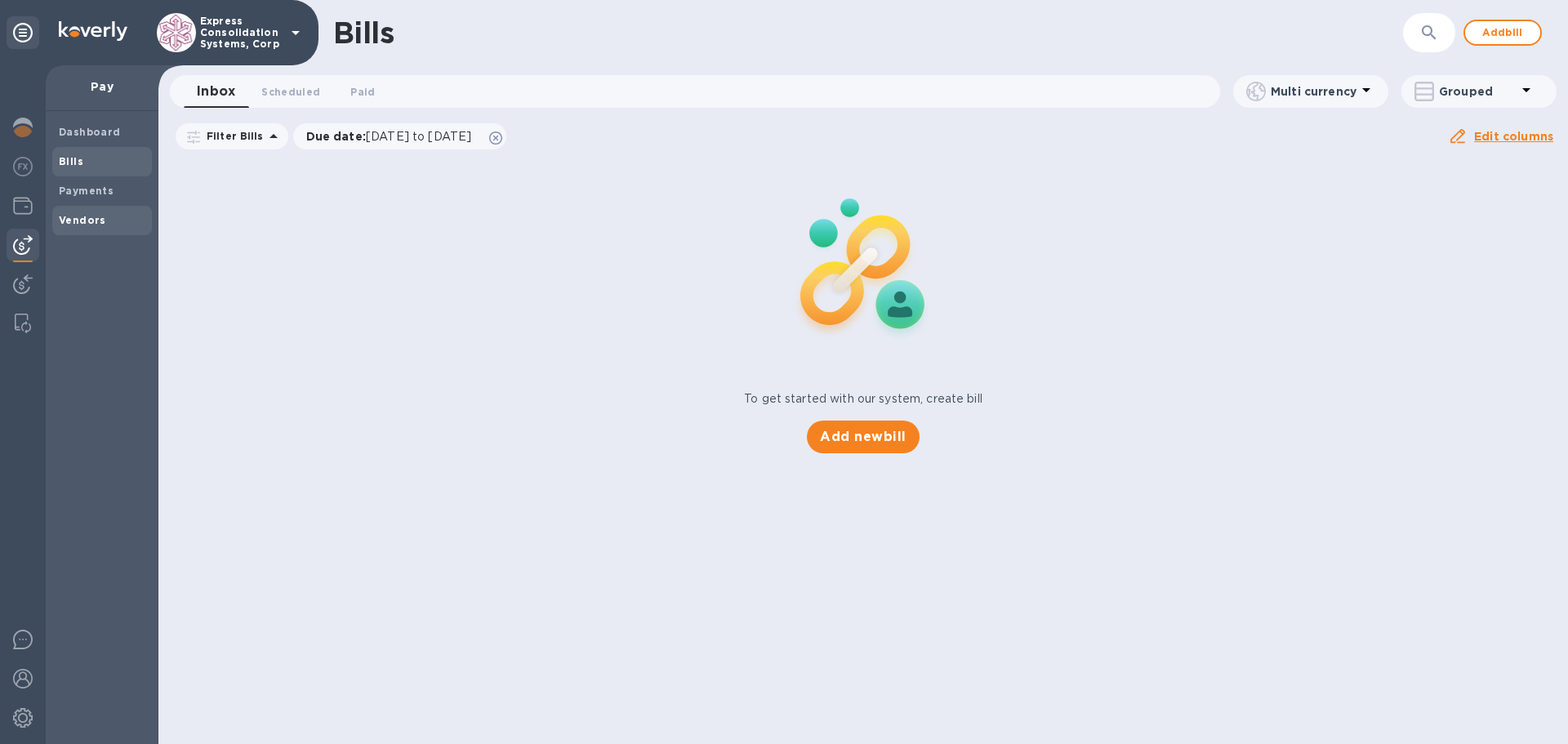
click at [73, 213] on span "Vendors" at bounding box center [83, 220] width 48 height 16
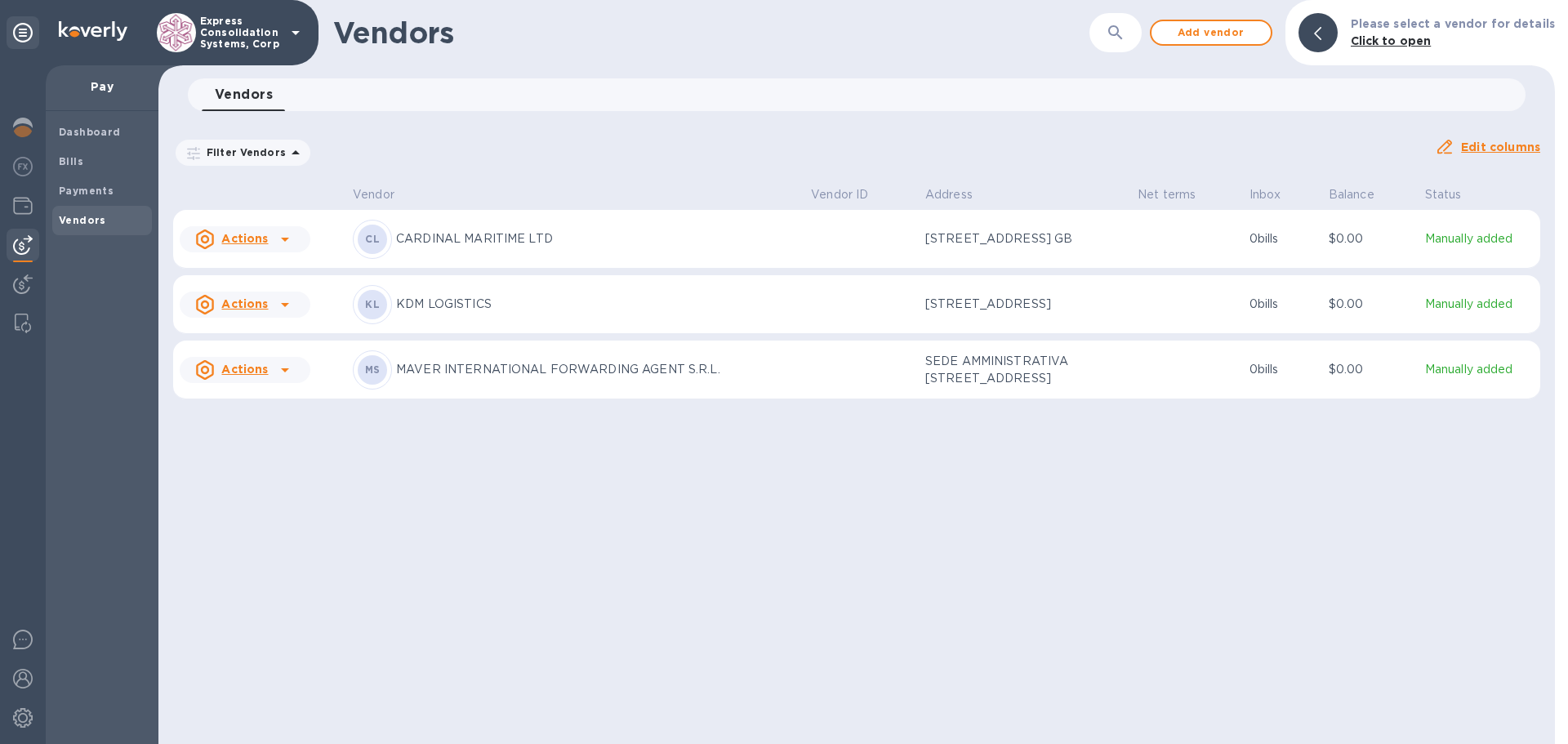
click at [447, 313] on p "KDM LOGISTICS" at bounding box center [597, 304] width 402 height 17
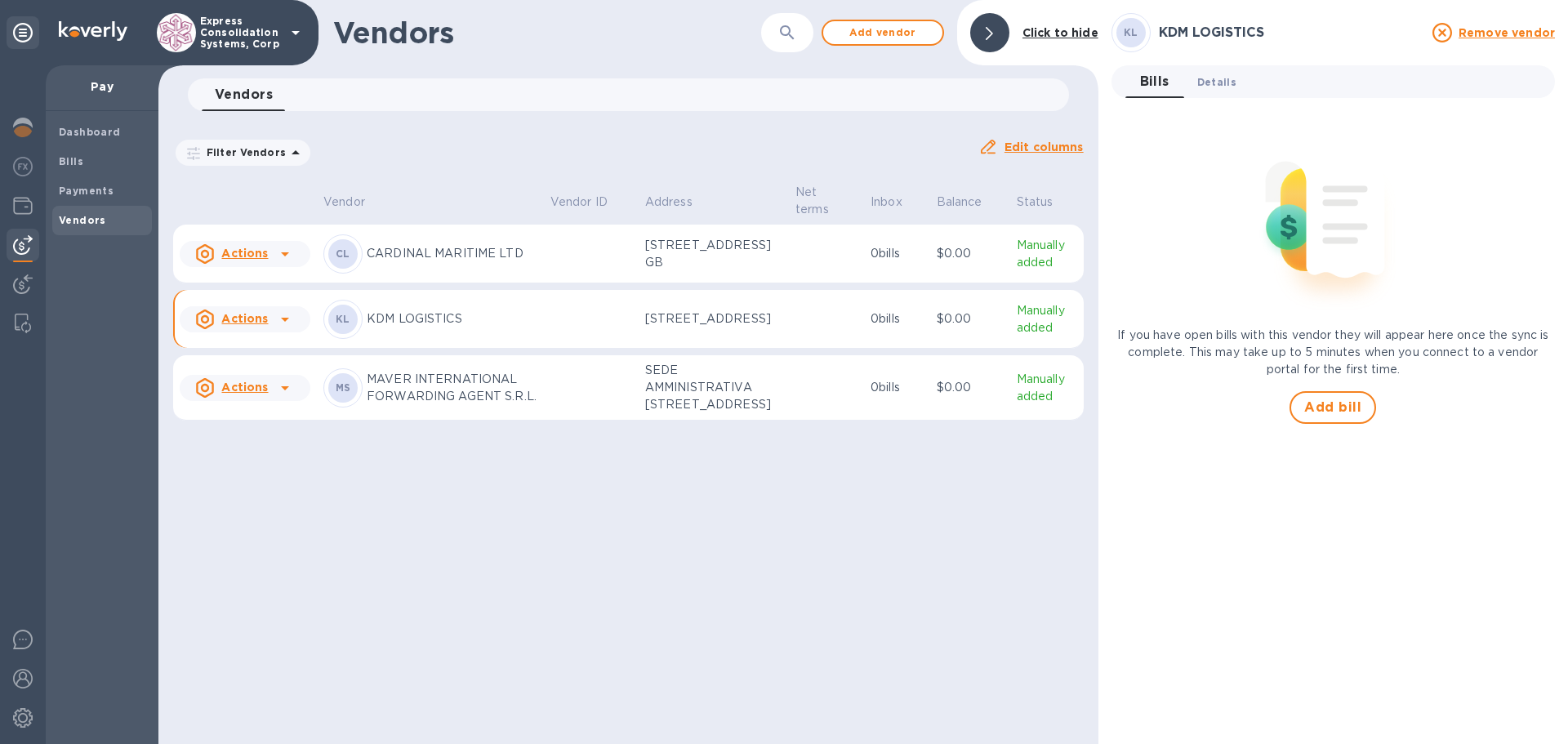
click at [1226, 86] on span "Details 0" at bounding box center [1217, 82] width 39 height 17
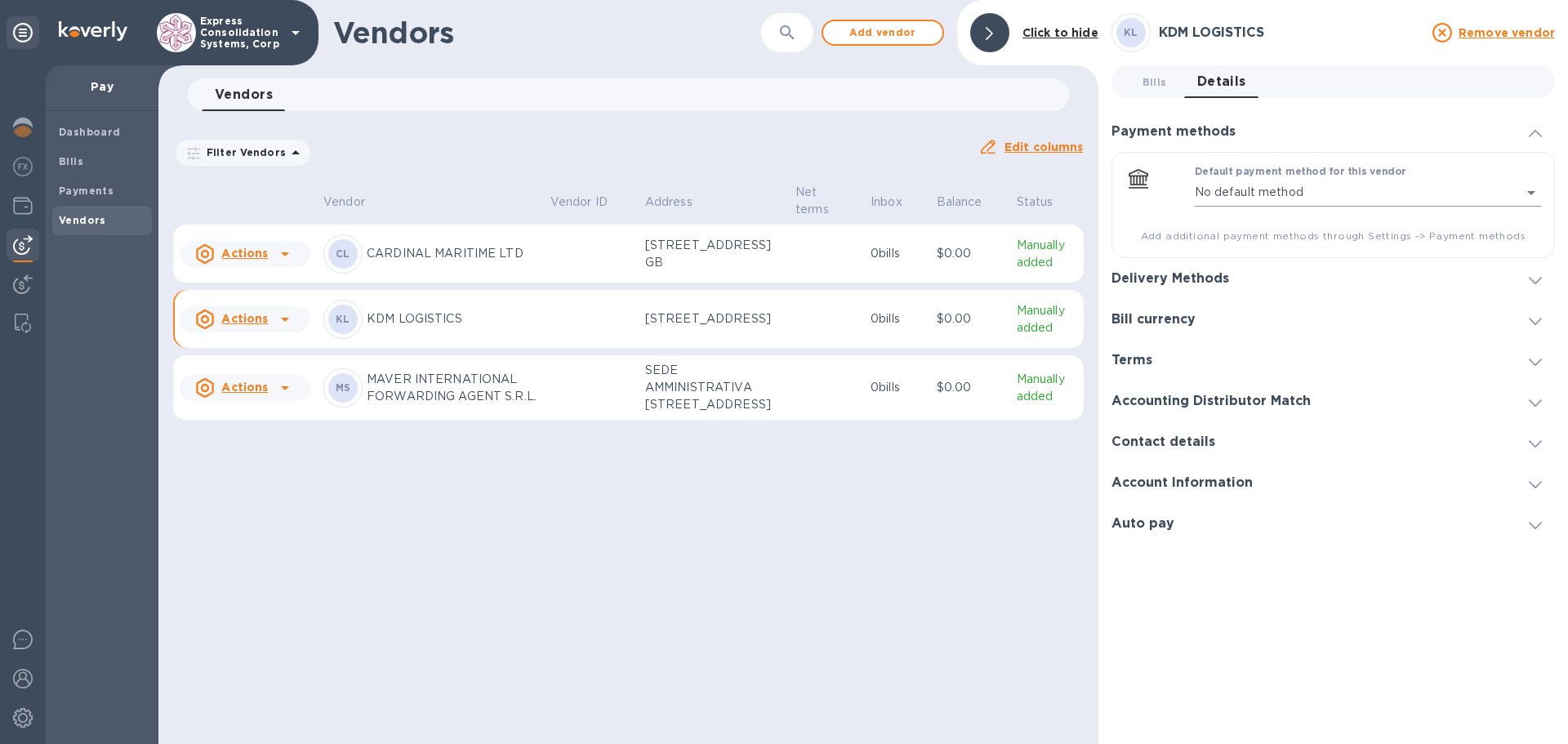
click at [1534, 196] on body "Express Consolidation Systems, Corp Pay Dashboard Bills Payments Vendors Vendor…" at bounding box center [784, 372] width 1568 height 744
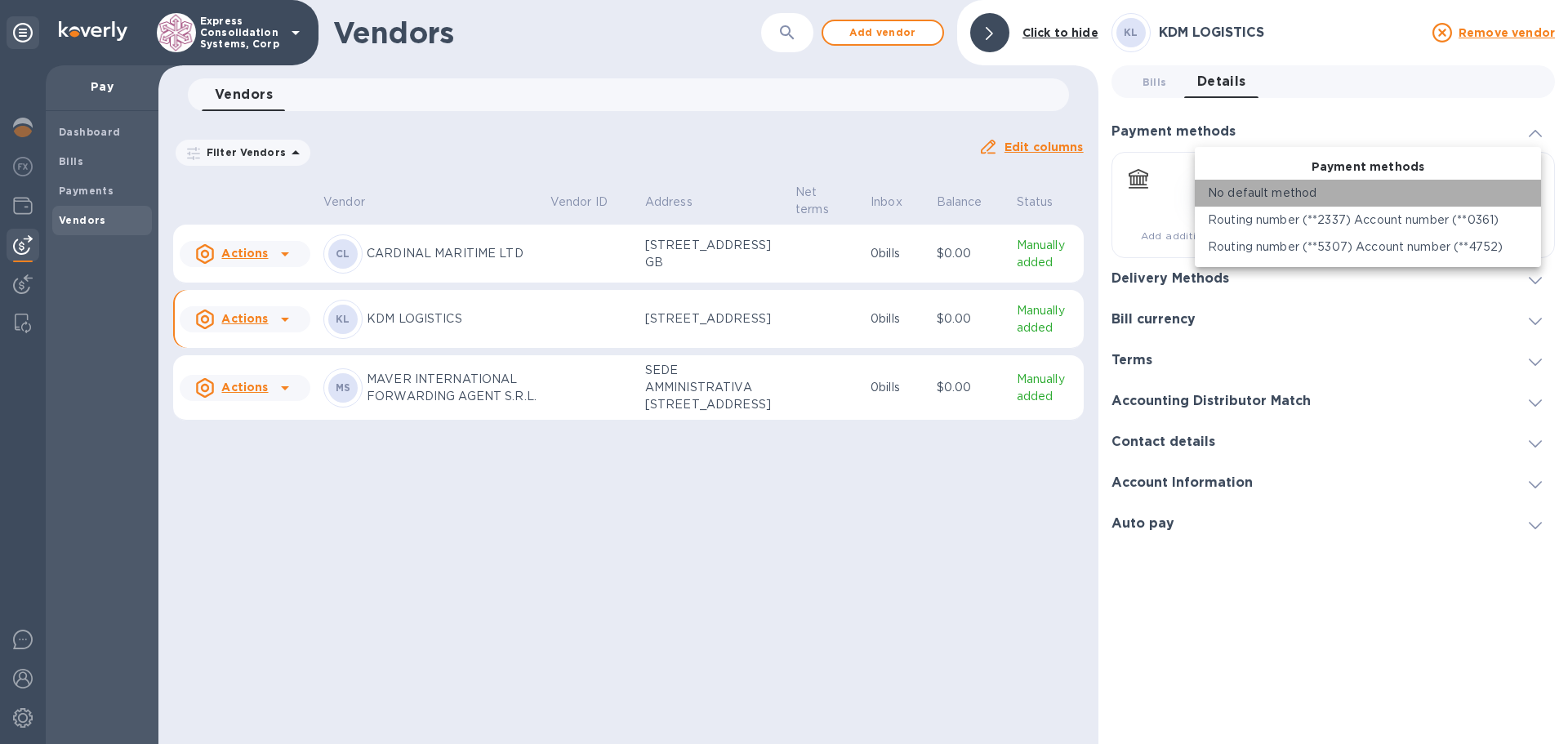
click at [1454, 189] on div "No default method" at bounding box center [1368, 193] width 320 height 17
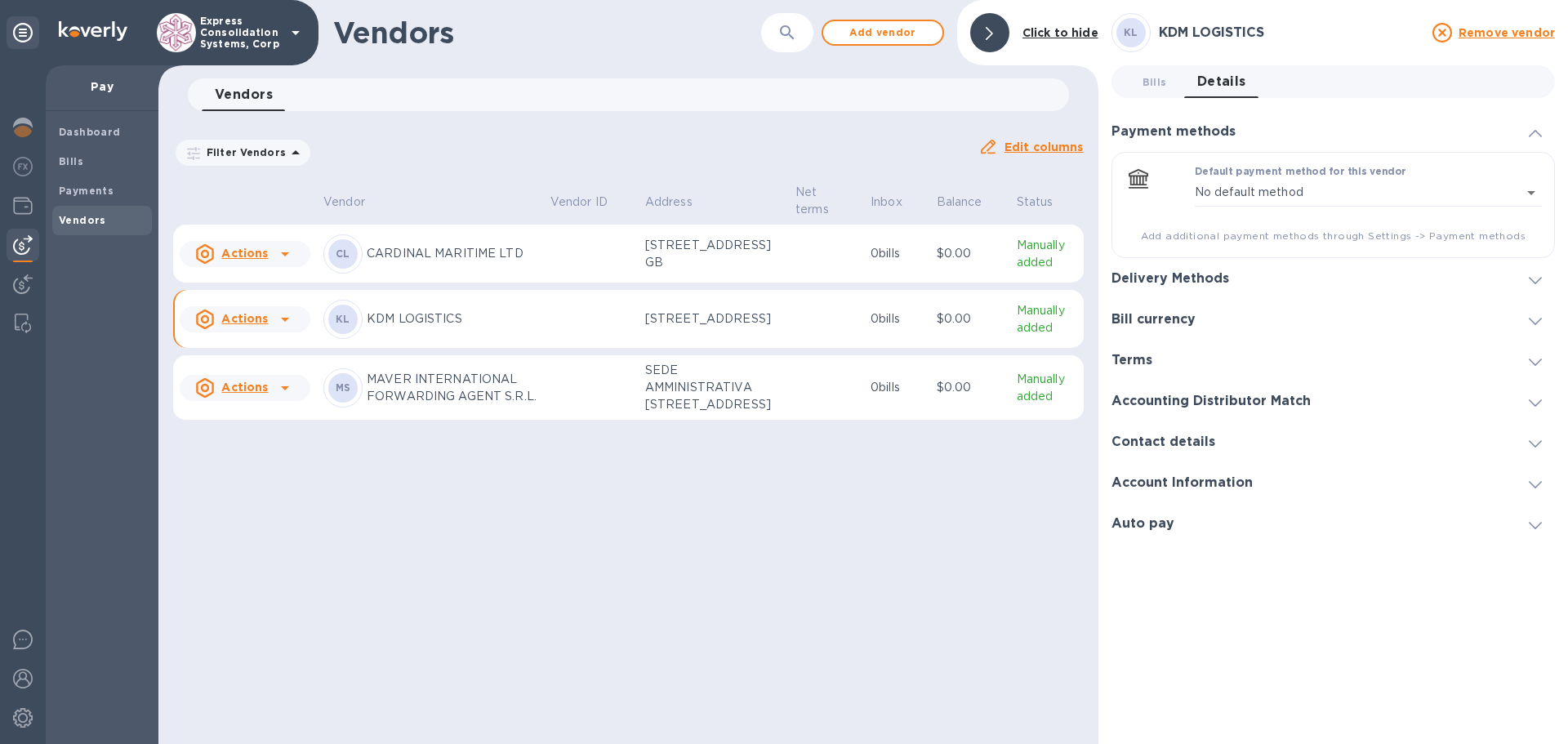
click at [1529, 284] on span at bounding box center [1535, 279] width 13 height 15
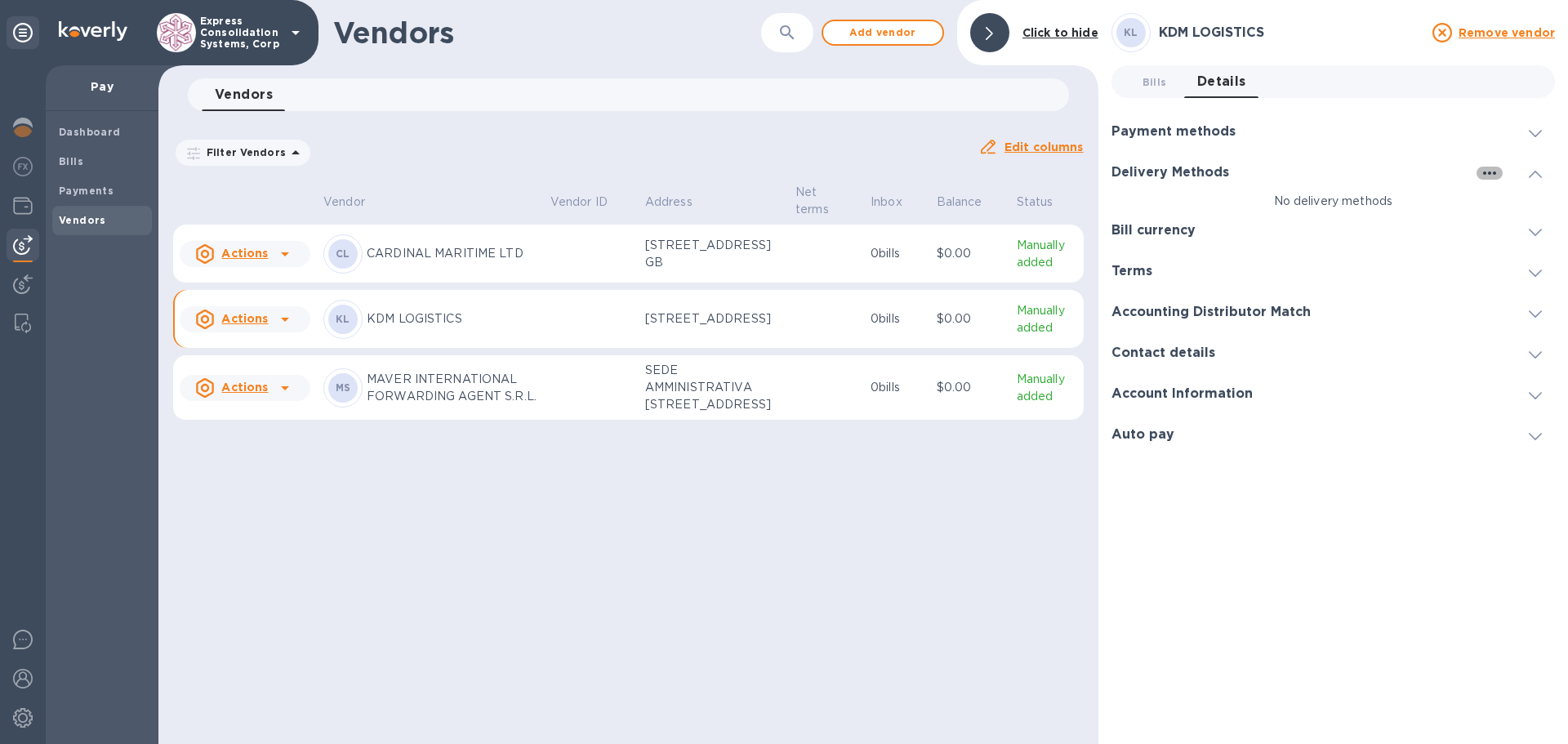
click at [1485, 174] on icon "button" at bounding box center [1490, 173] width 13 height 3
click at [1506, 207] on p "Add new" at bounding box center [1510, 206] width 54 height 16
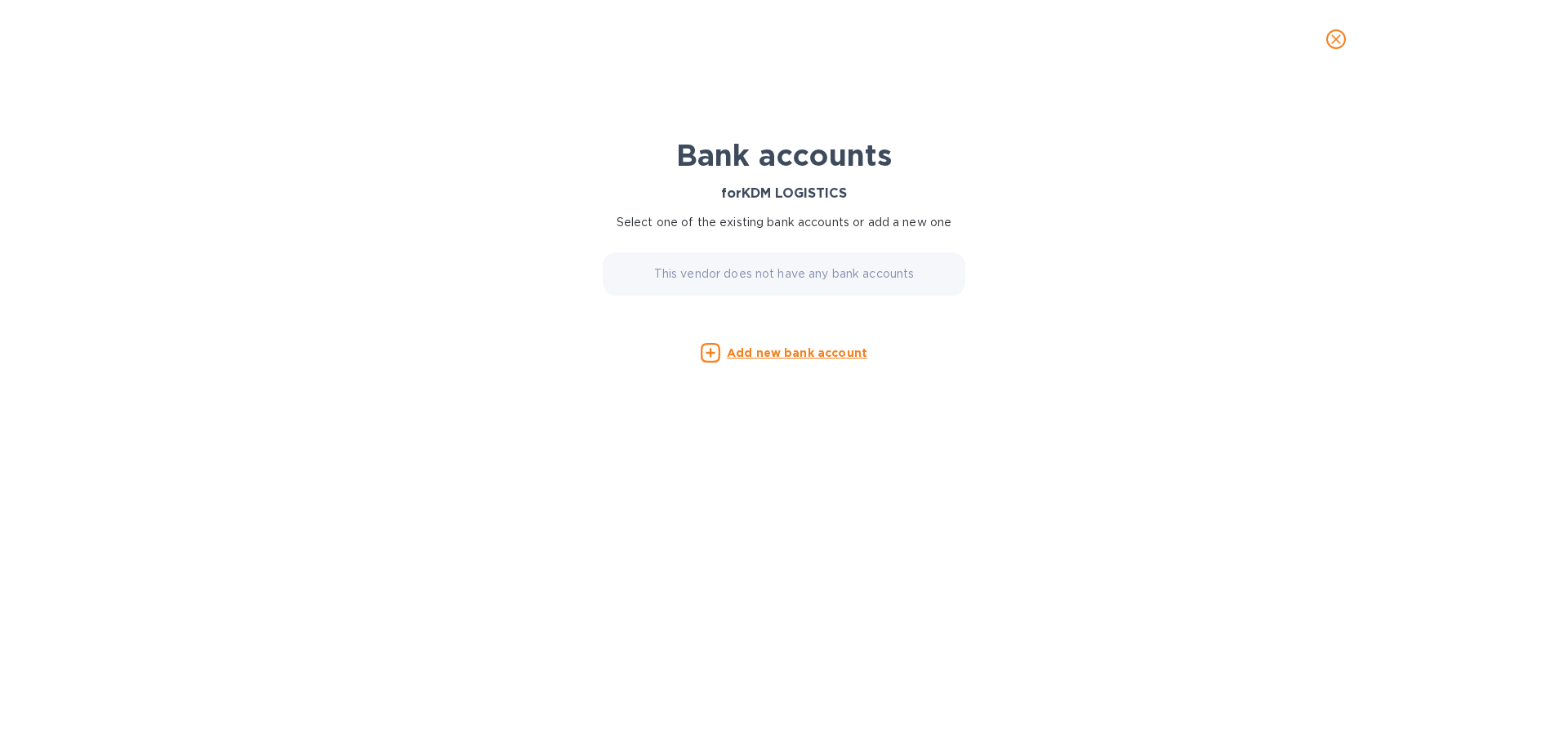
click at [852, 354] on u "Add new bank account" at bounding box center [797, 352] width 140 height 13
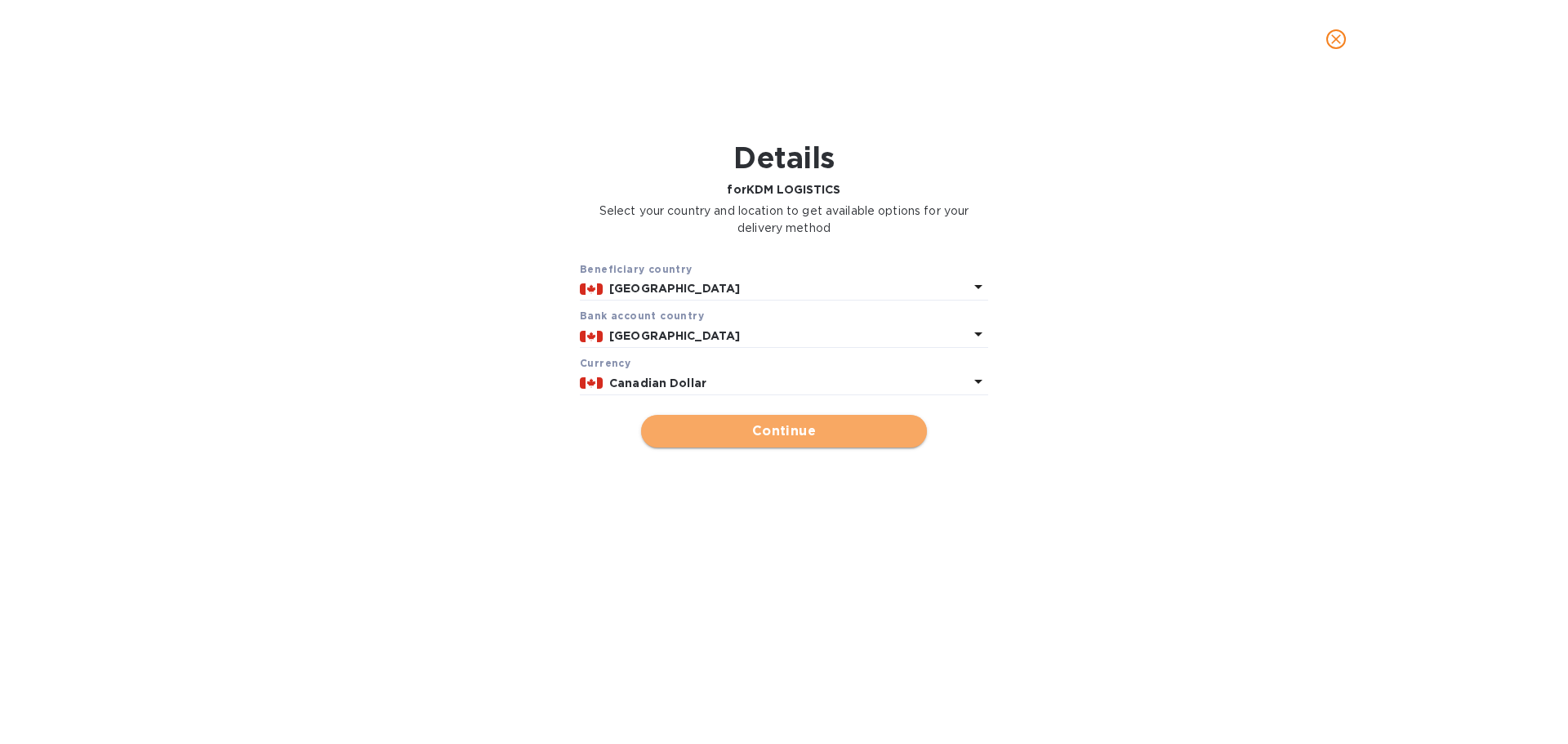
click at [815, 434] on span "Continue" at bounding box center [784, 430] width 259 height 20
type input "KDM LOGISTICS"
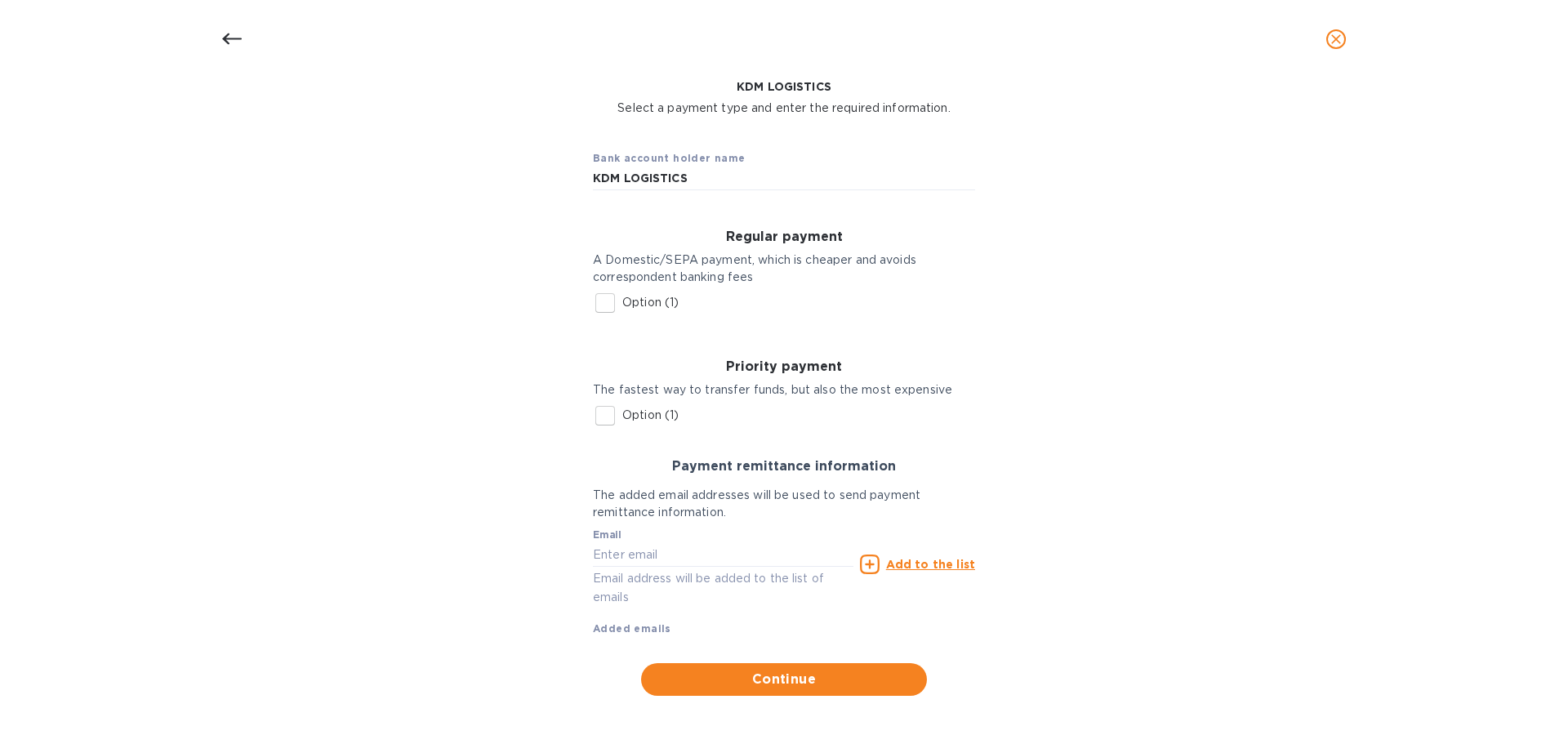
scroll to position [105, 0]
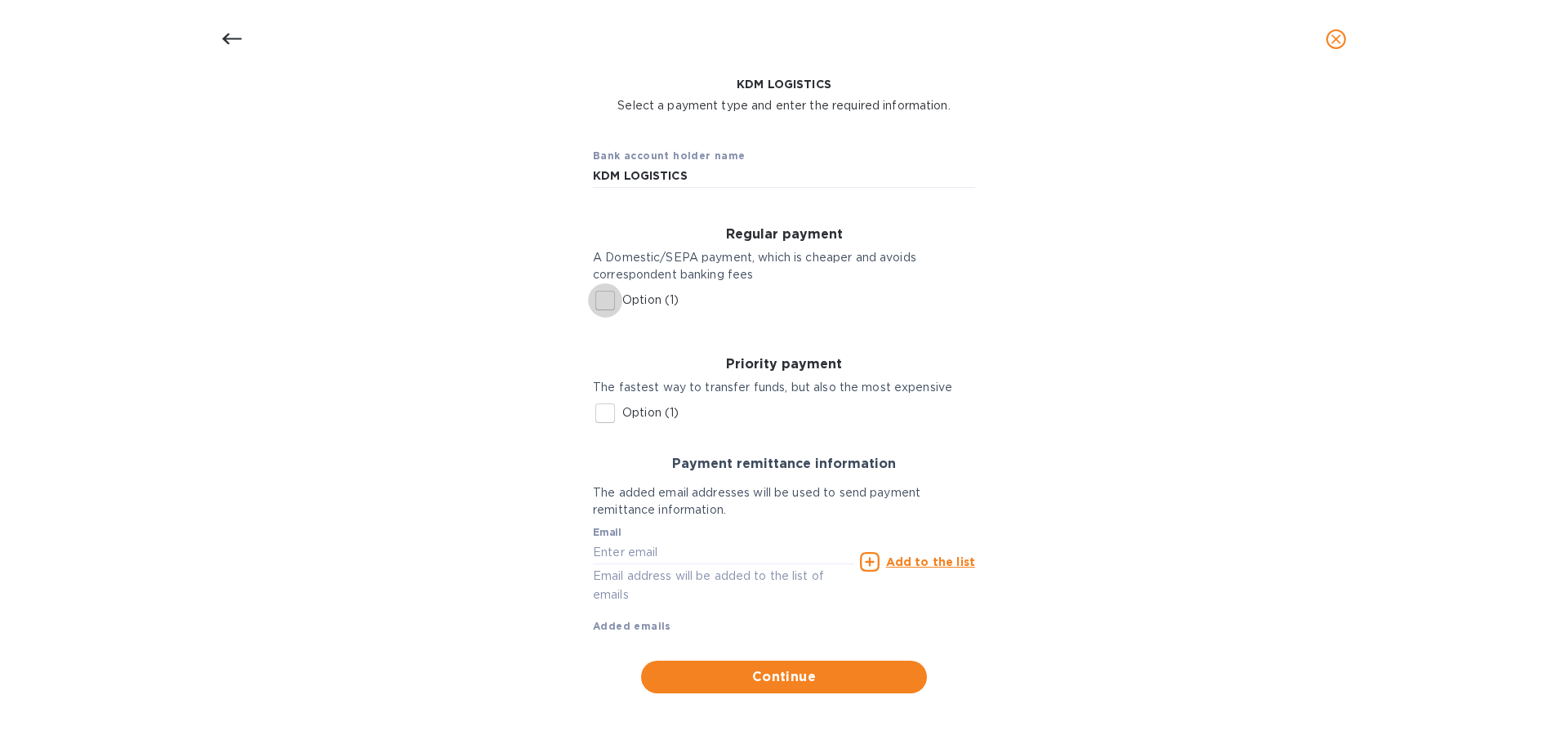
click at [597, 302] on input "Option (1)" at bounding box center [605, 300] width 34 height 34
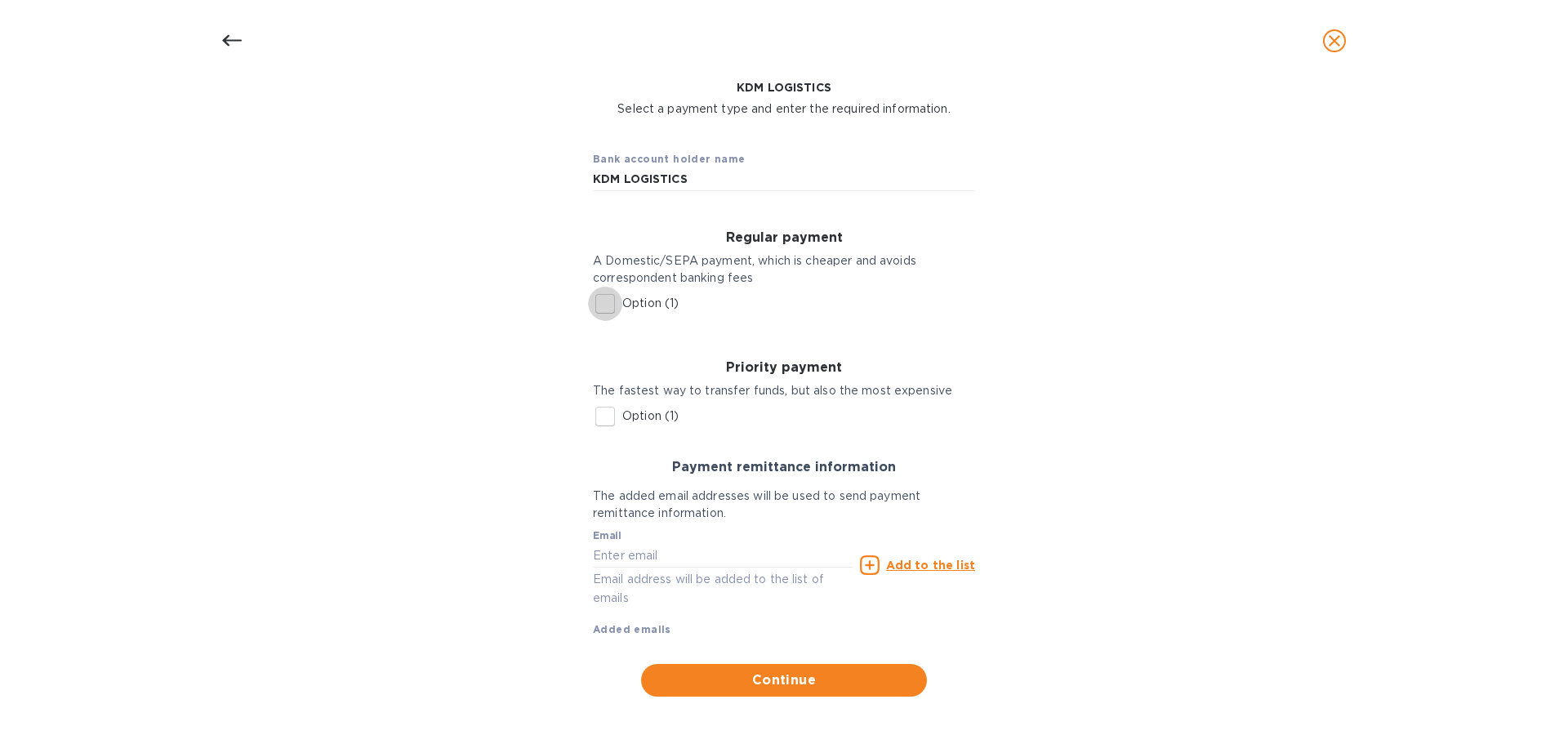
checkbox input "true"
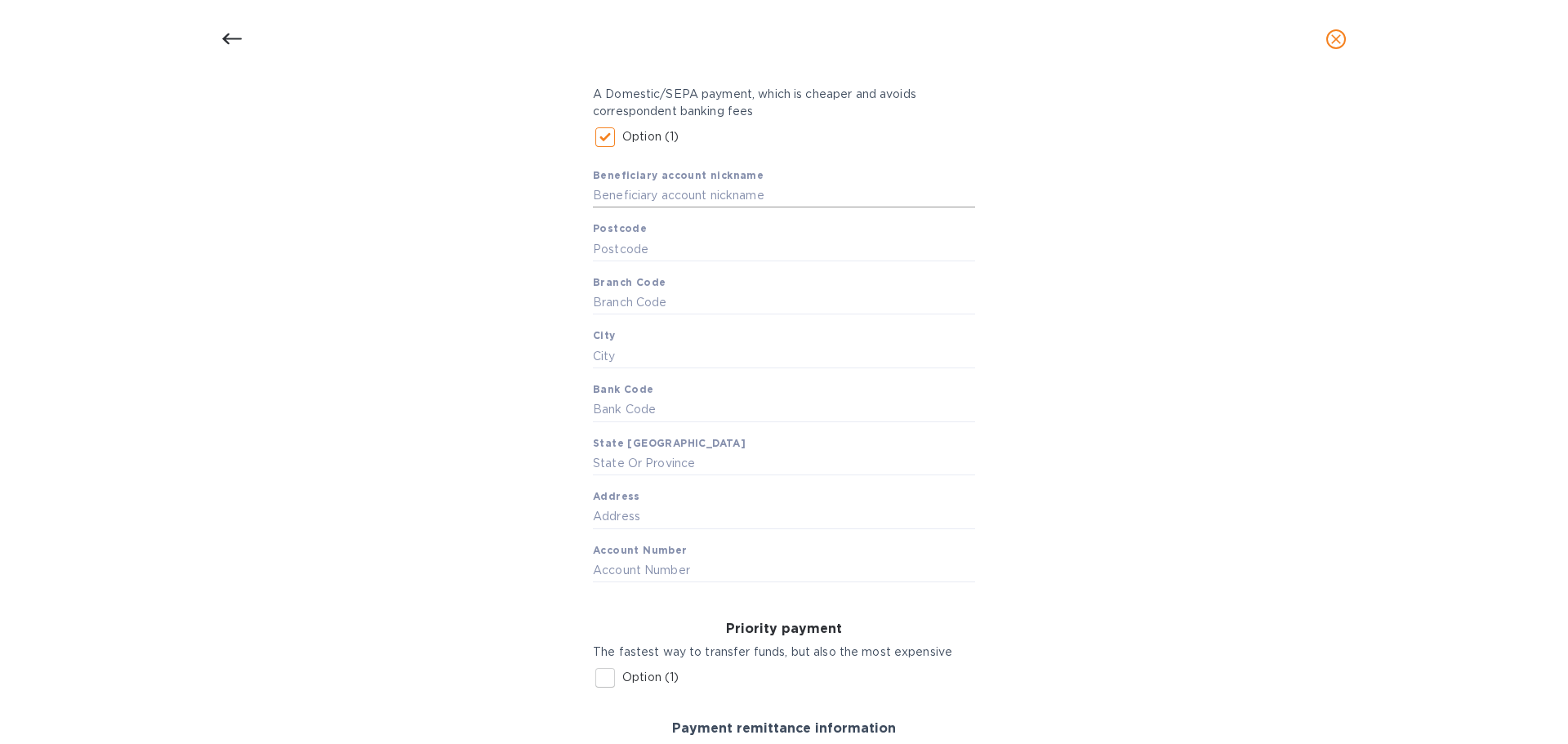
scroll to position [350, 0]
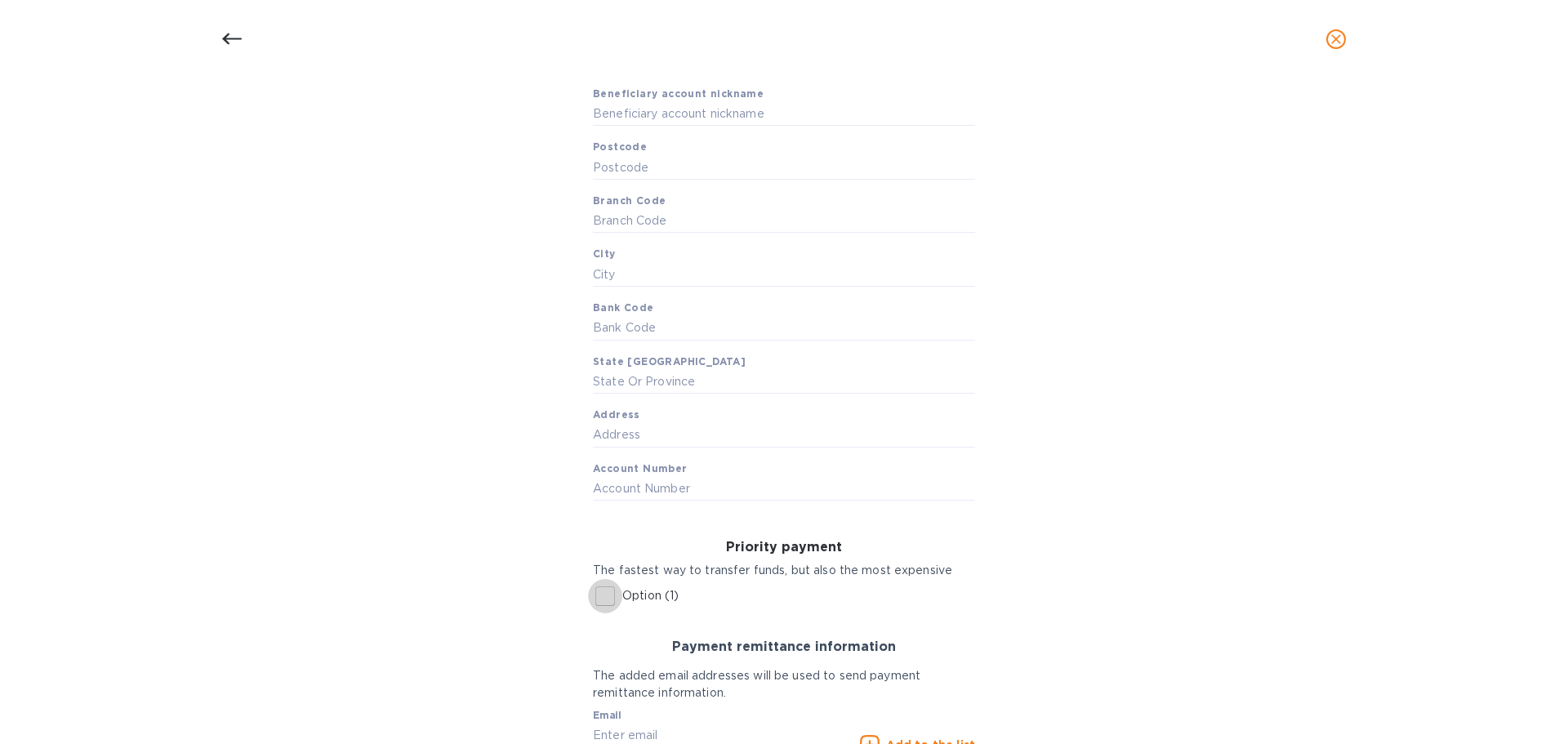
click at [600, 594] on input "Option (1)" at bounding box center [605, 596] width 34 height 34
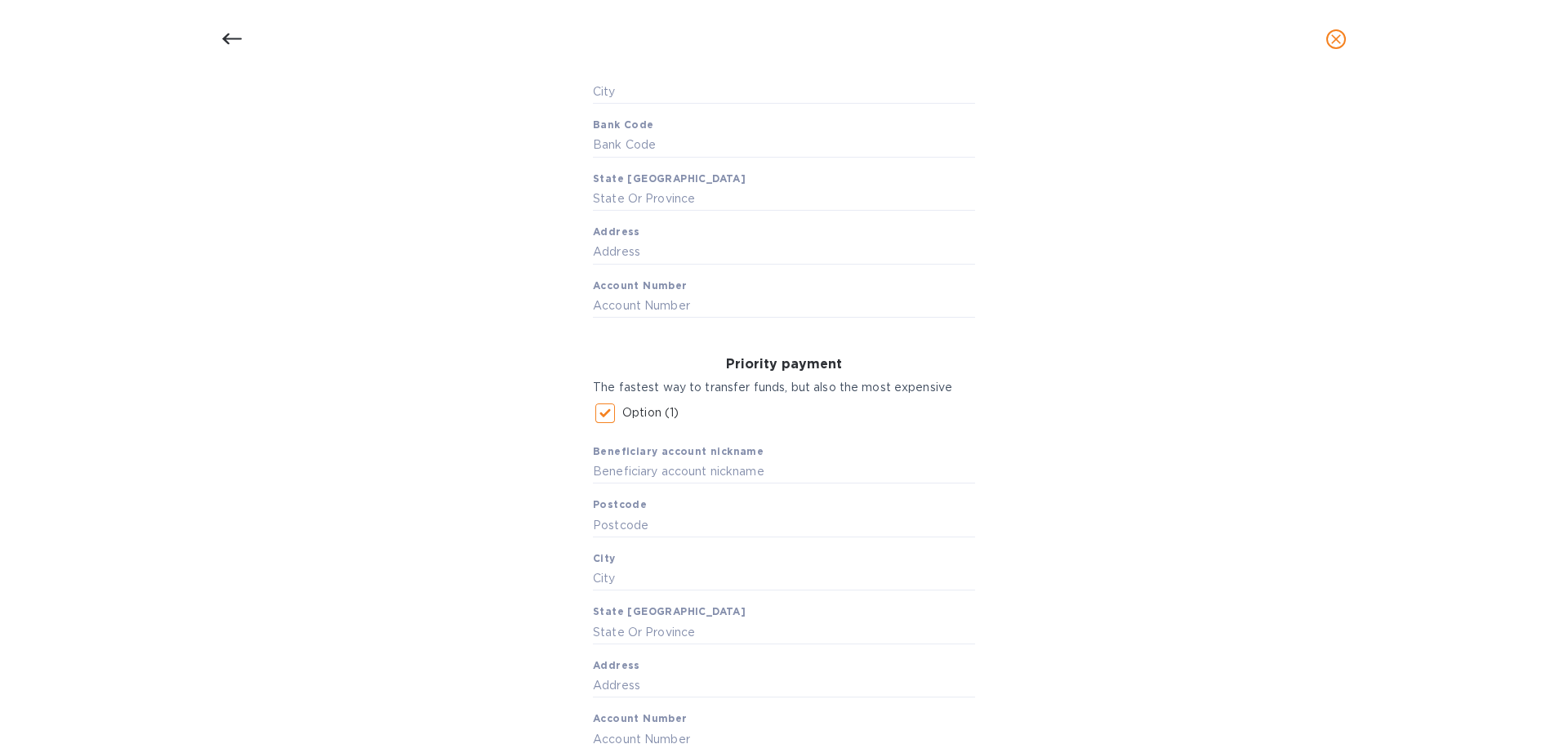
scroll to position [432, 0]
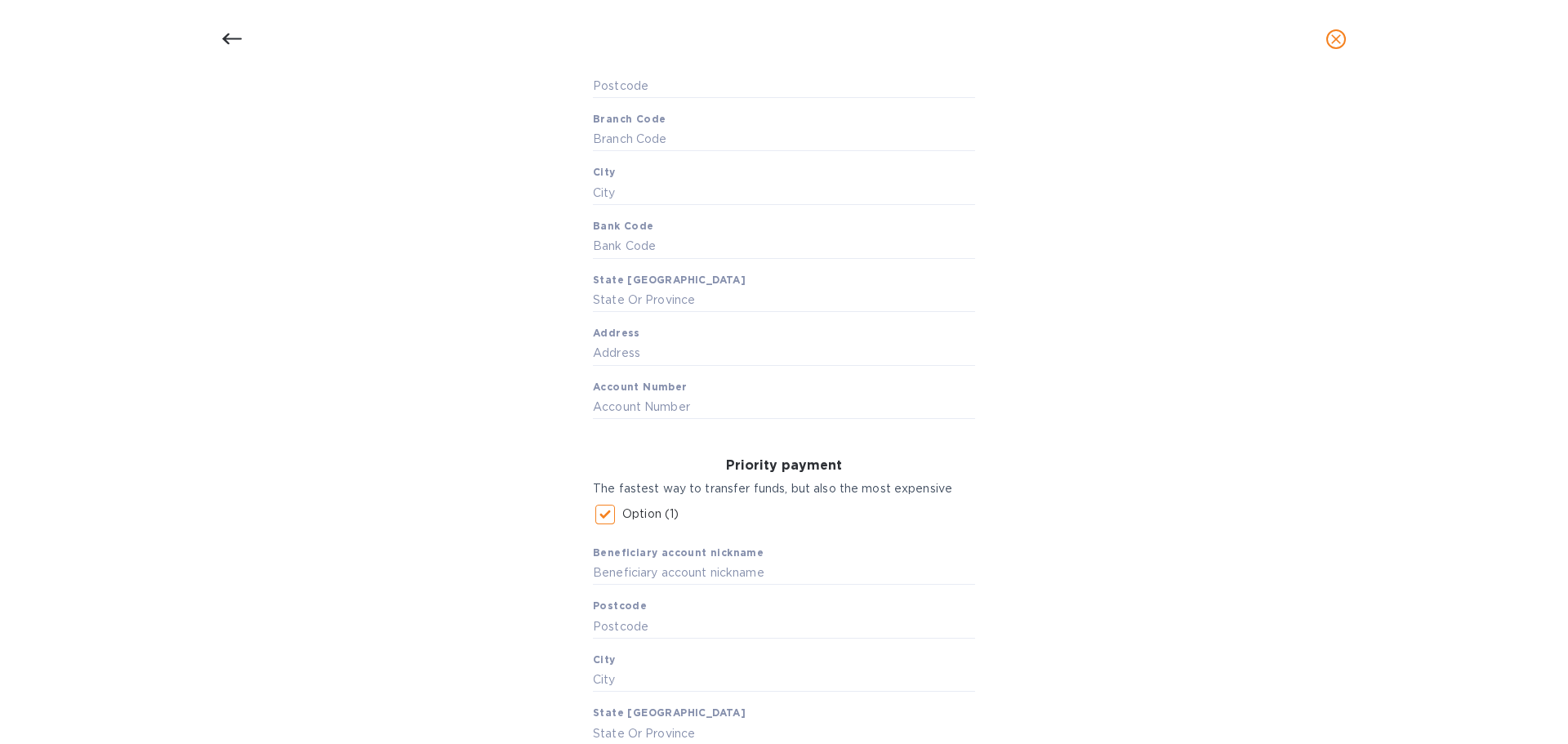
click at [602, 519] on input "Option (1)" at bounding box center [605, 514] width 34 height 34
checkbox input "false"
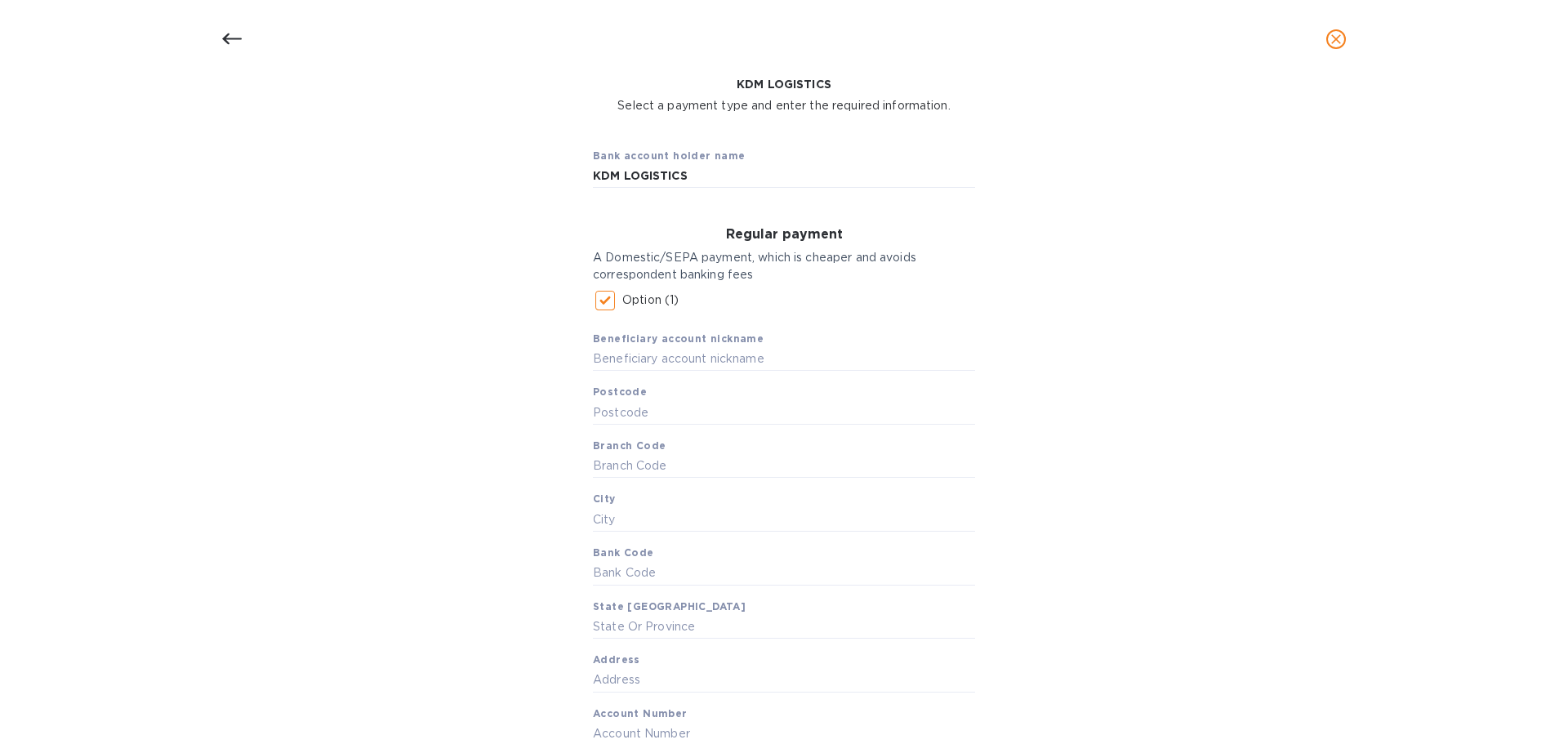
scroll to position [24, 0]
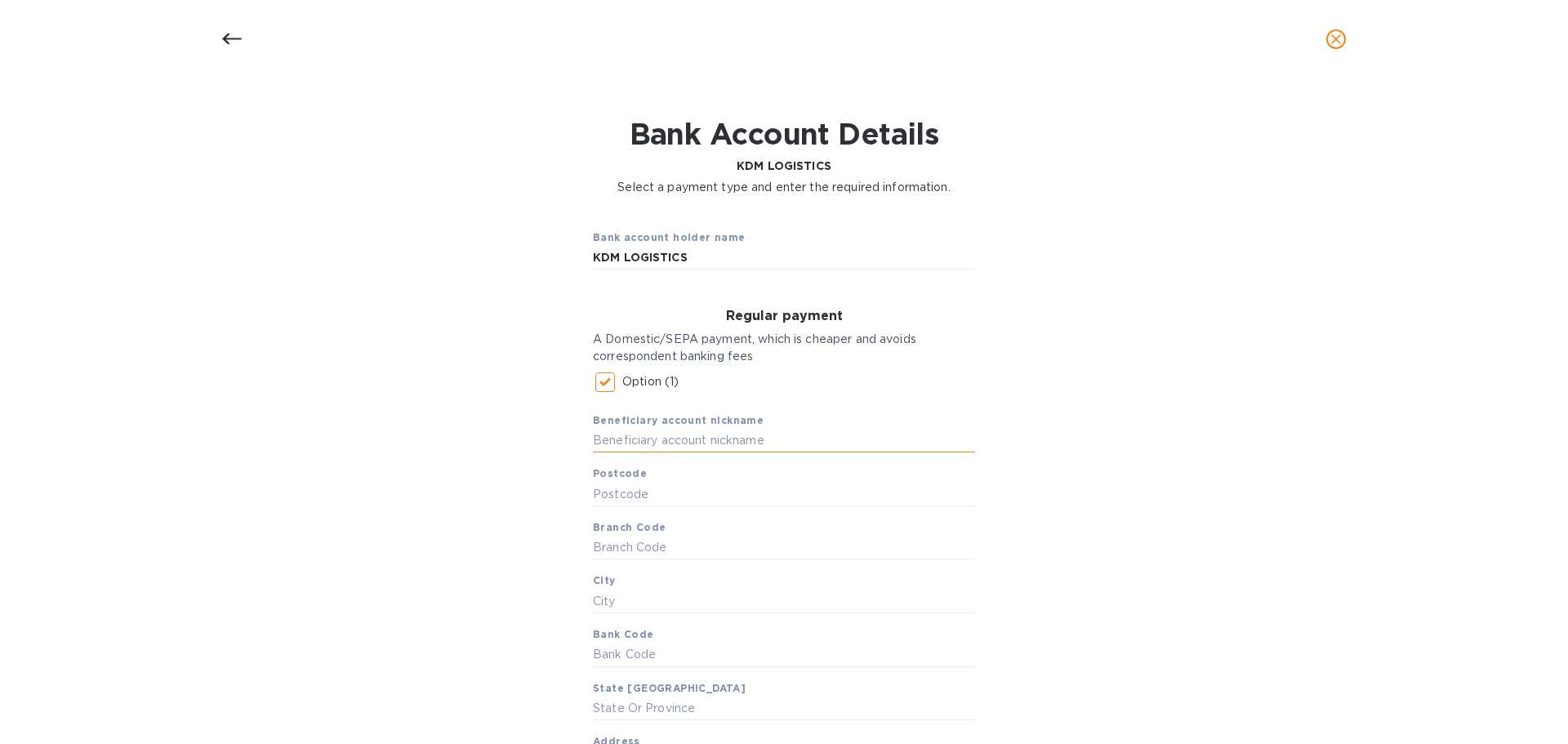
click at [753, 438] on input "text" at bounding box center [784, 440] width 382 height 25
type input "KDM LOGISTICS"
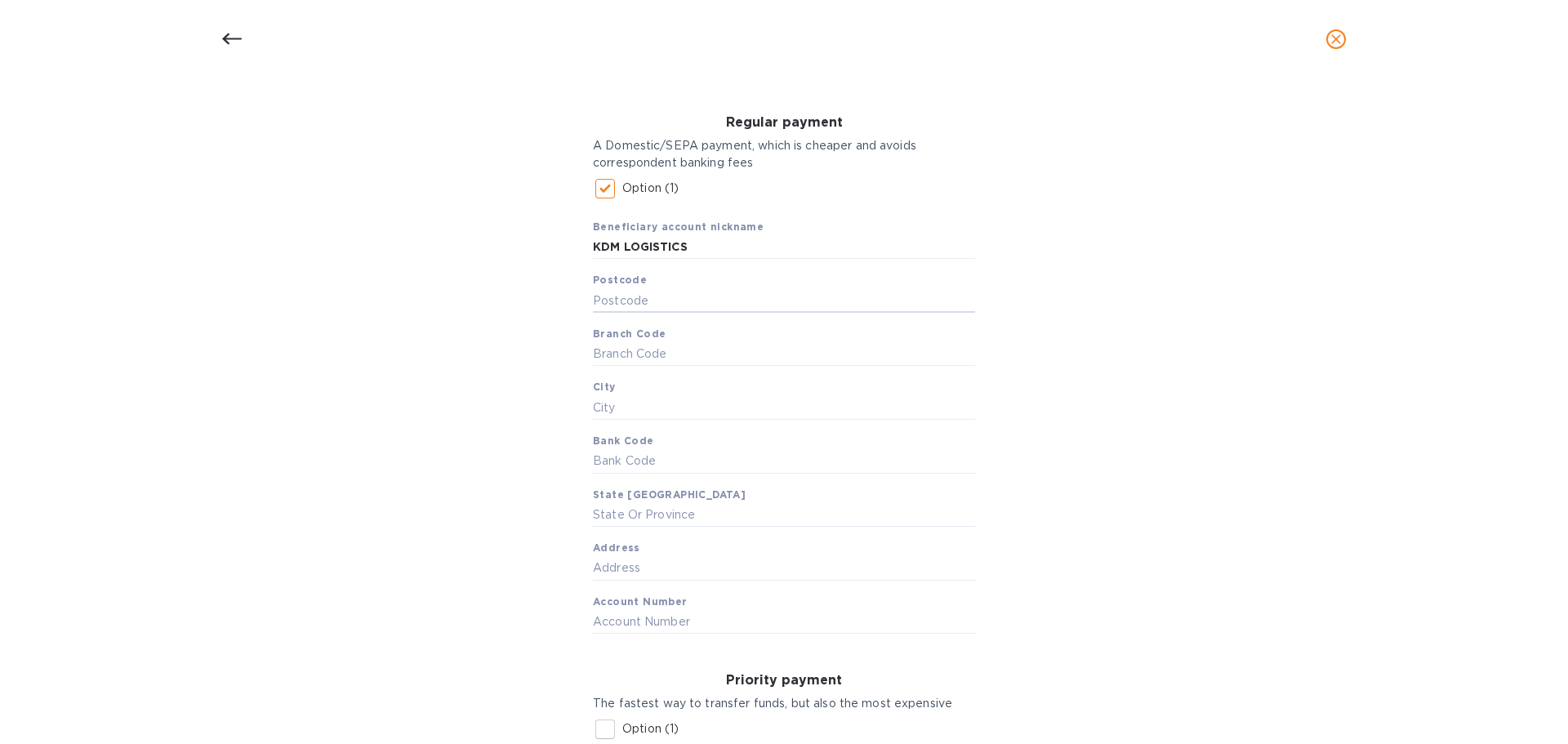
scroll to position [269, 0]
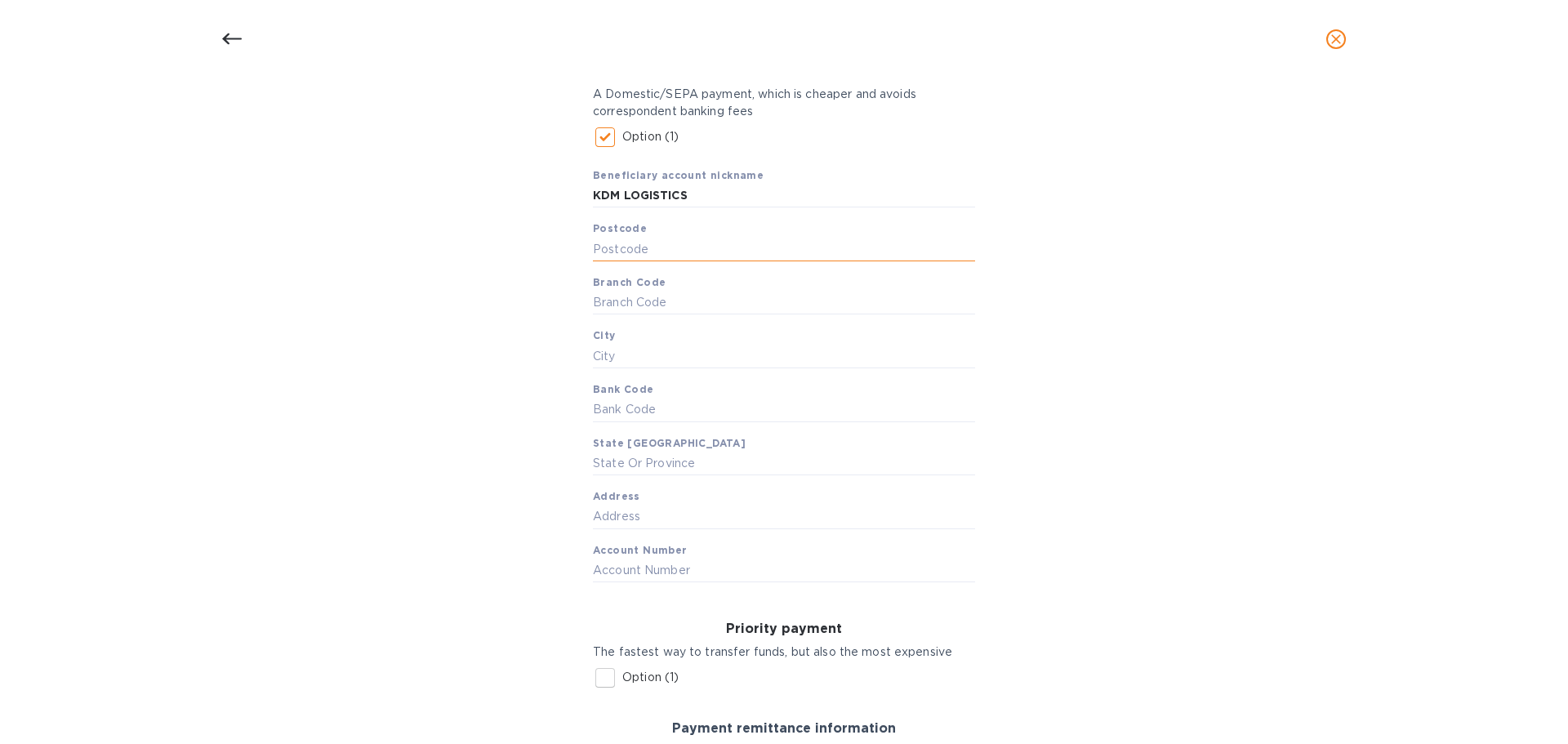
click at [653, 247] on input "text" at bounding box center [784, 248] width 382 height 25
type input "M5K1A2"
click at [609, 302] on input "text" at bounding box center [784, 303] width 382 height 25
type input "TOR"
type input "[GEOGRAPHIC_DATA]"
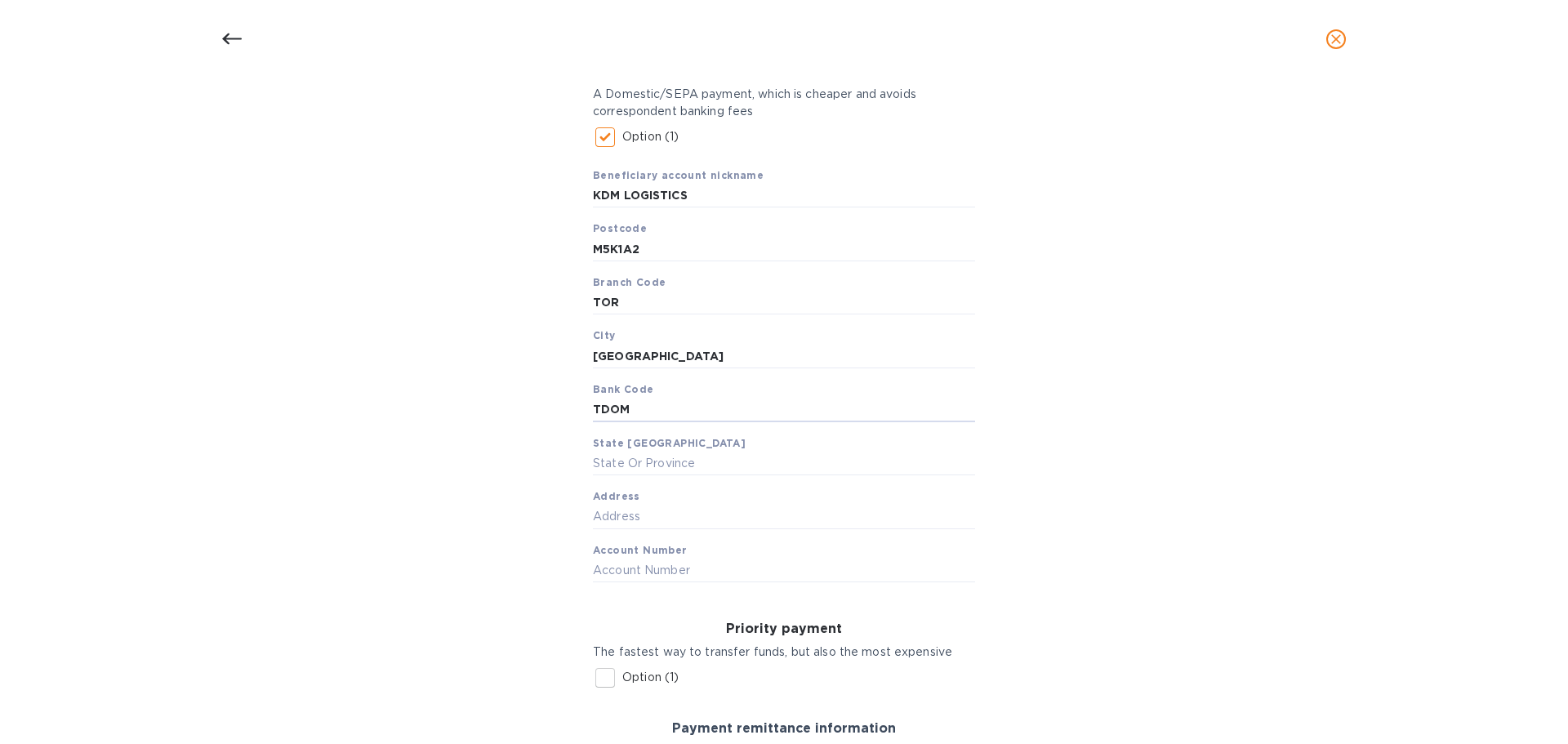
type input "TDOM"
type input "[GEOGRAPHIC_DATA]"
click at [699, 519] on input "text" at bounding box center [784, 516] width 382 height 25
click at [643, 522] on input "text" at bounding box center [784, 516] width 382 height 25
type input "[STREET_ADDRESS][GEOGRAPHIC_DATA]"
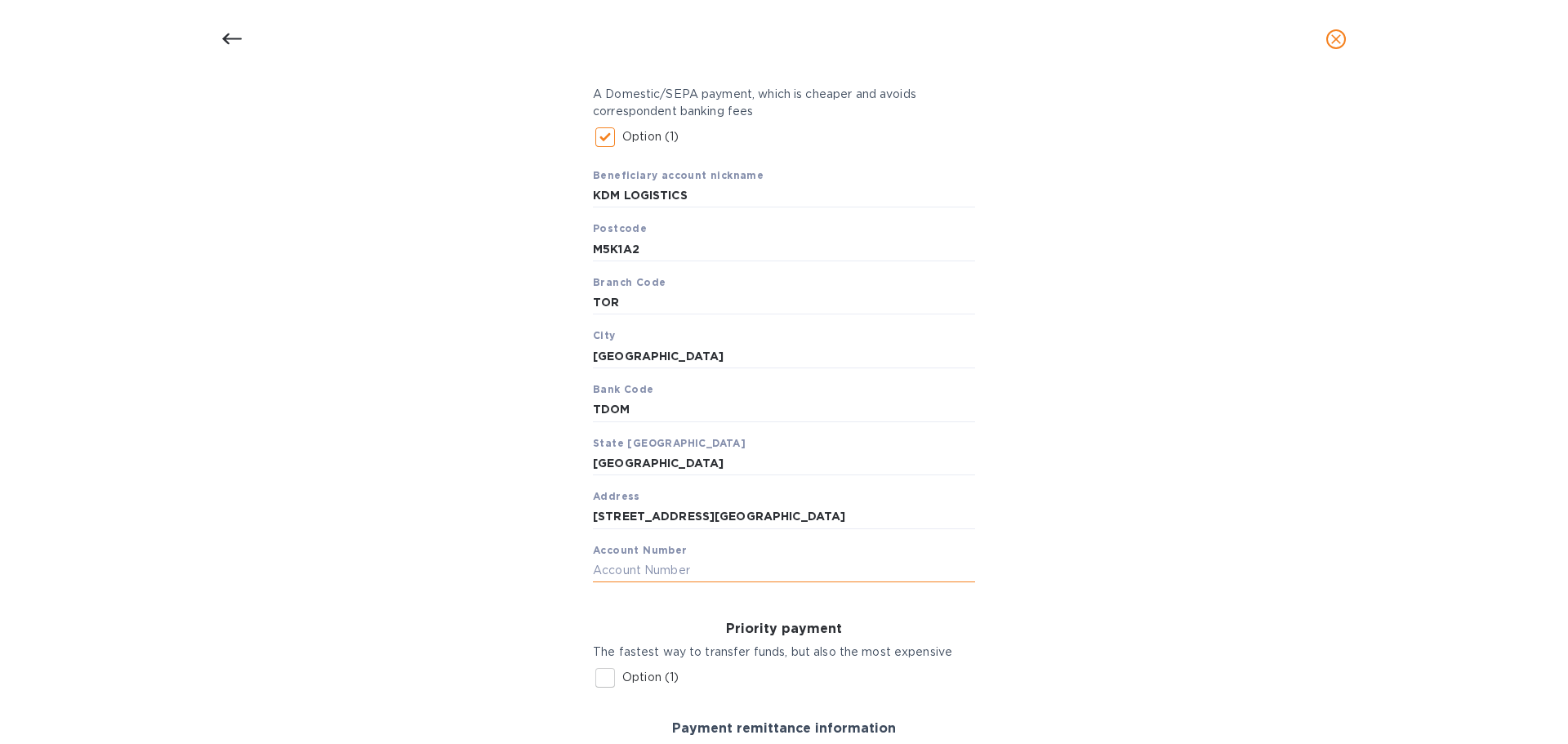
click at [676, 567] on input "text" at bounding box center [784, 570] width 382 height 25
drag, startPoint x: 653, startPoint y: 573, endPoint x: 576, endPoint y: 576, distance: 77.1
click at [576, 576] on div "Bank account holder name KDM LOGISTICS Regular payment A Domestic/SEPA payment,…" at bounding box center [784, 464] width 1526 height 1008
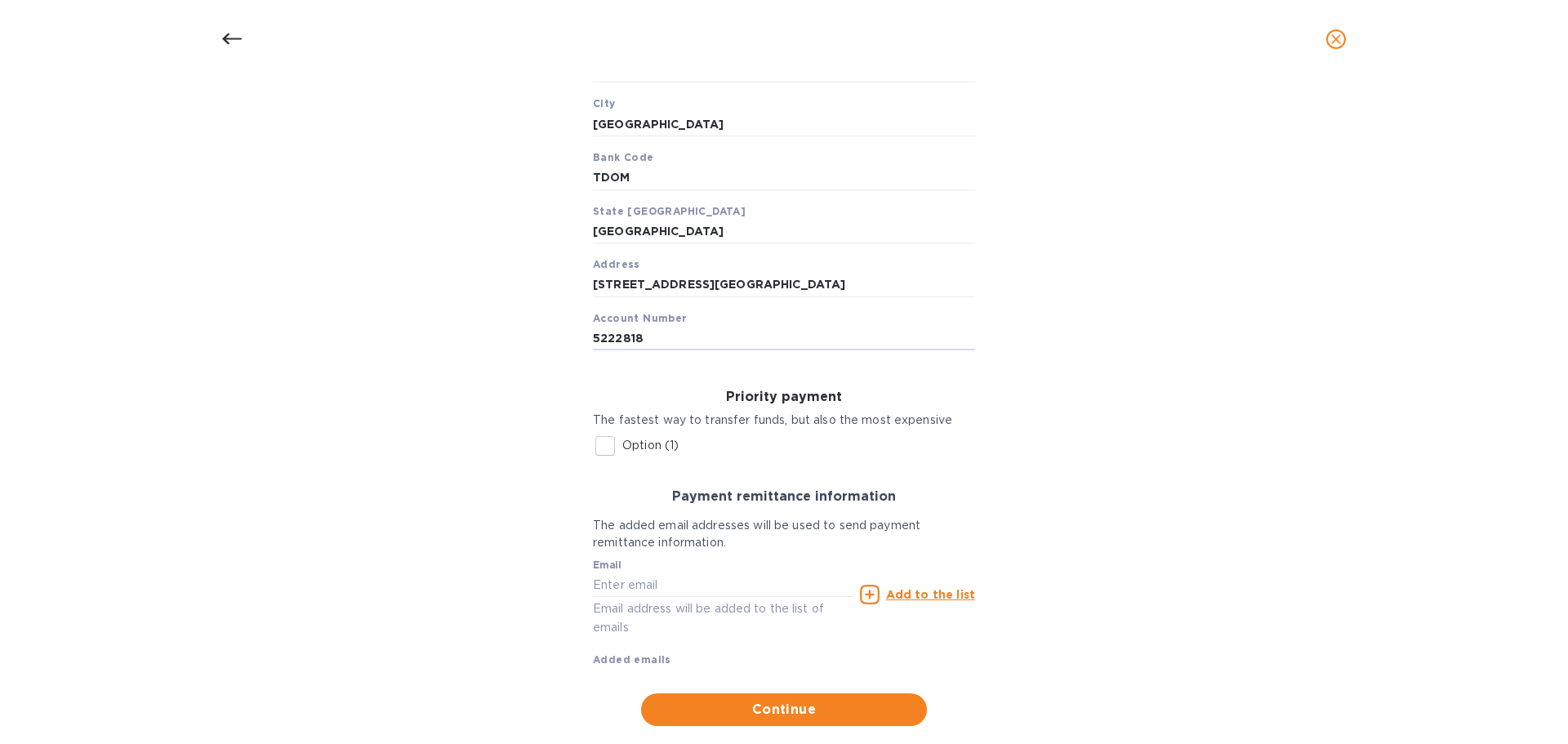
scroll to position [533, 0]
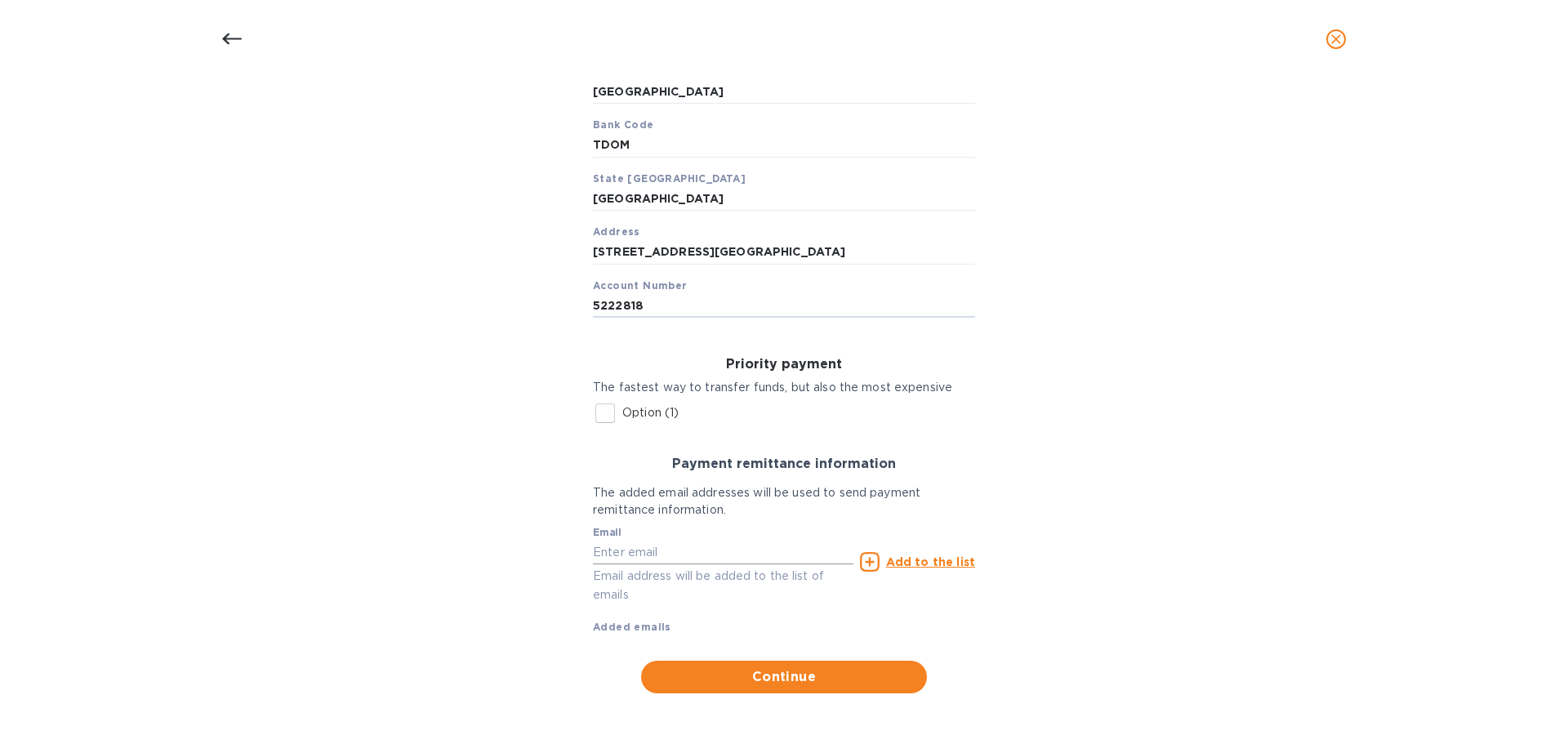
type input "5222818"
click at [706, 559] on input "text" at bounding box center [723, 552] width 260 height 25
click at [678, 550] on input "text" at bounding box center [723, 552] width 260 height 25
type input "[EMAIL_ADDRESS][DOMAIN_NAME]"
click at [918, 557] on u "Add to the list" at bounding box center [931, 561] width 89 height 13
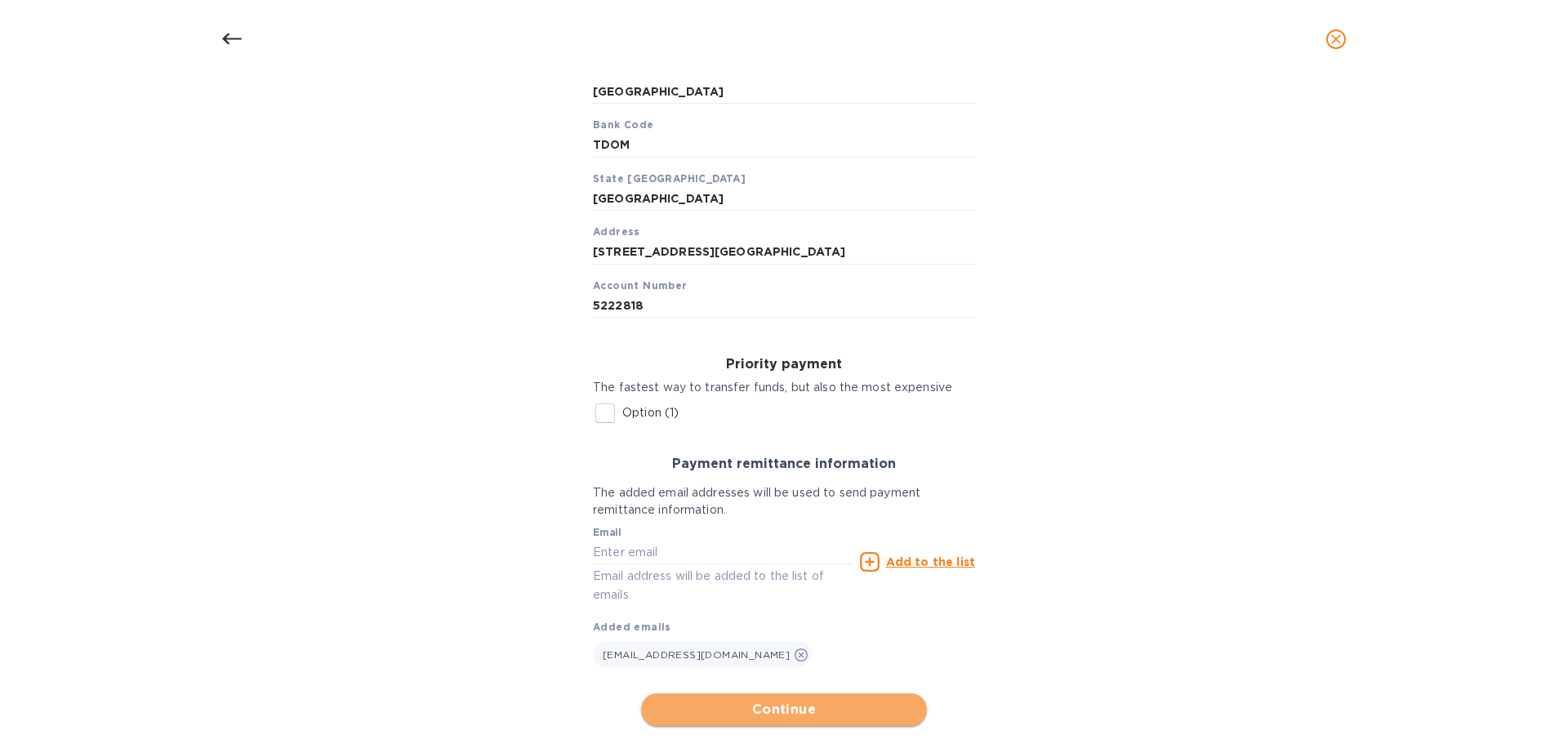
click at [815, 701] on span "Continue" at bounding box center [784, 709] width 259 height 20
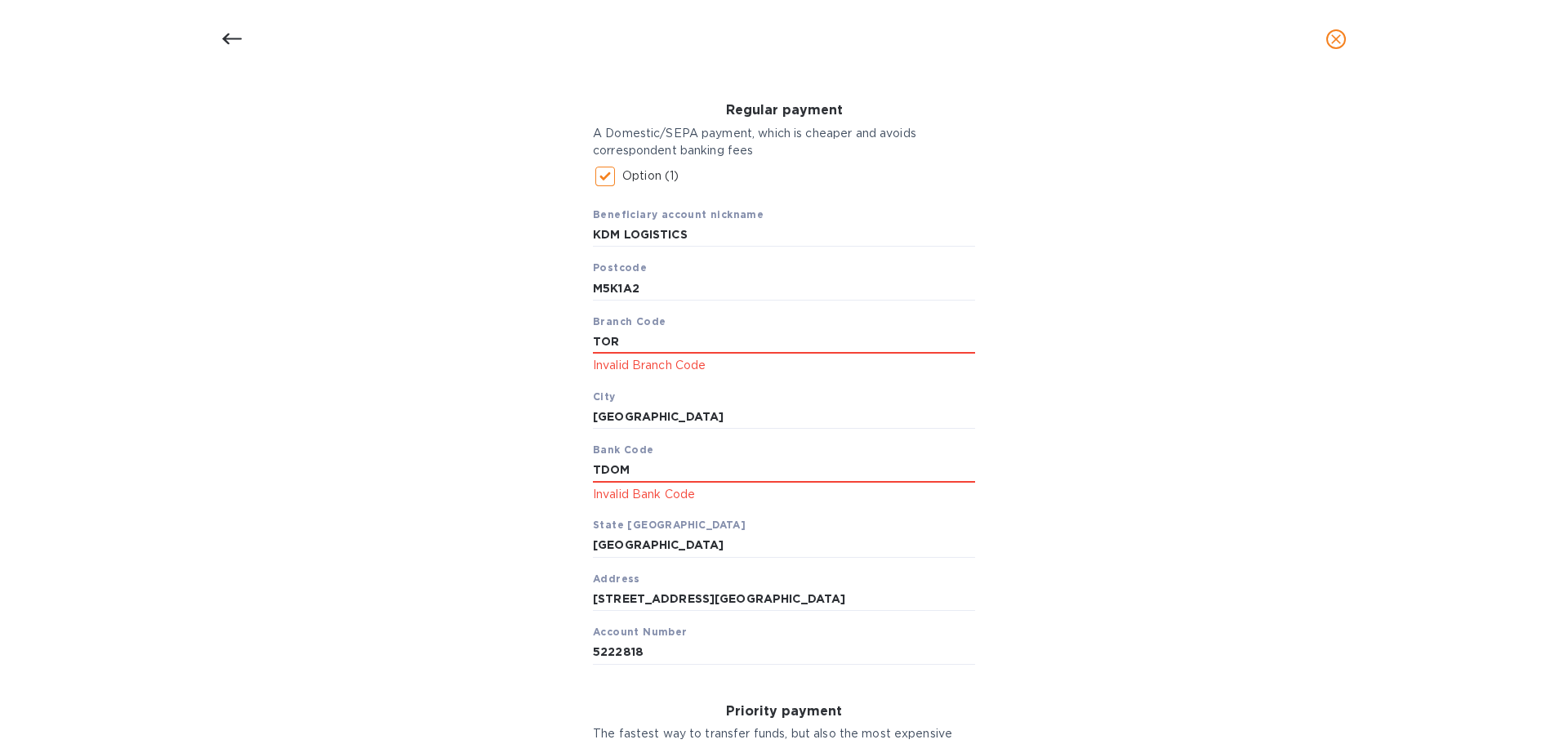
scroll to position [229, 0]
drag, startPoint x: 639, startPoint y: 341, endPoint x: 570, endPoint y: 335, distance: 69.3
click at [570, 335] on div "Bank account holder name KDM LOGISTICS Regular payment A Domestic/SEPA payment,…" at bounding box center [784, 542] width 1526 height 1082
type input "22212"
click at [716, 461] on input "TDOM" at bounding box center [784, 471] width 382 height 25
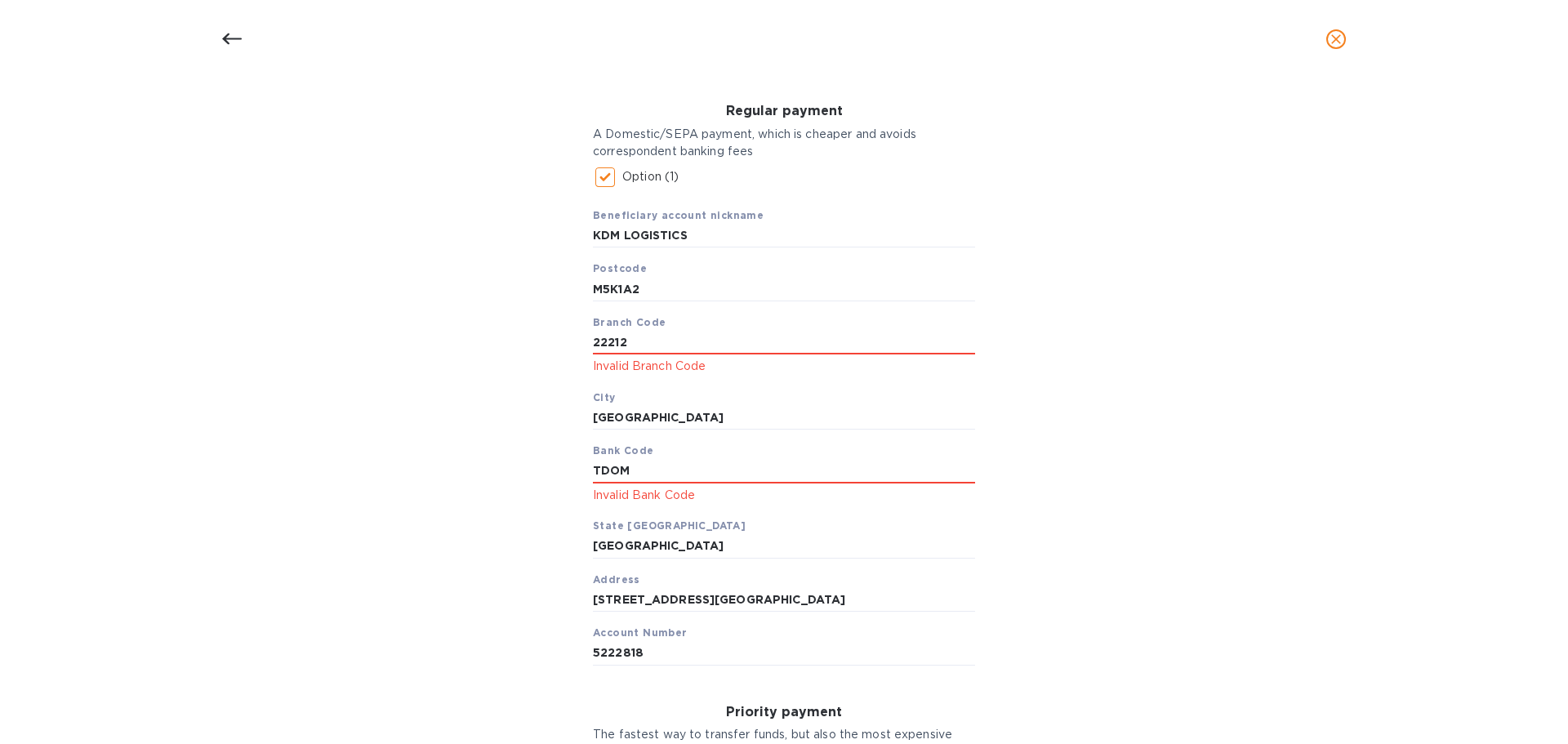
drag, startPoint x: 636, startPoint y: 472, endPoint x: 527, endPoint y: 470, distance: 109.0
click at [527, 470] on div "Bank account holder name KDM LOGISTICS Regular payment A Domestic/SEPA payment,…" at bounding box center [784, 542] width 1526 height 1082
click at [883, 327] on div "Beneficiary account nickname KDM LOGISTICS Postcode M5K1A2 Branch Code 22212 In…" at bounding box center [784, 430] width 382 height 471
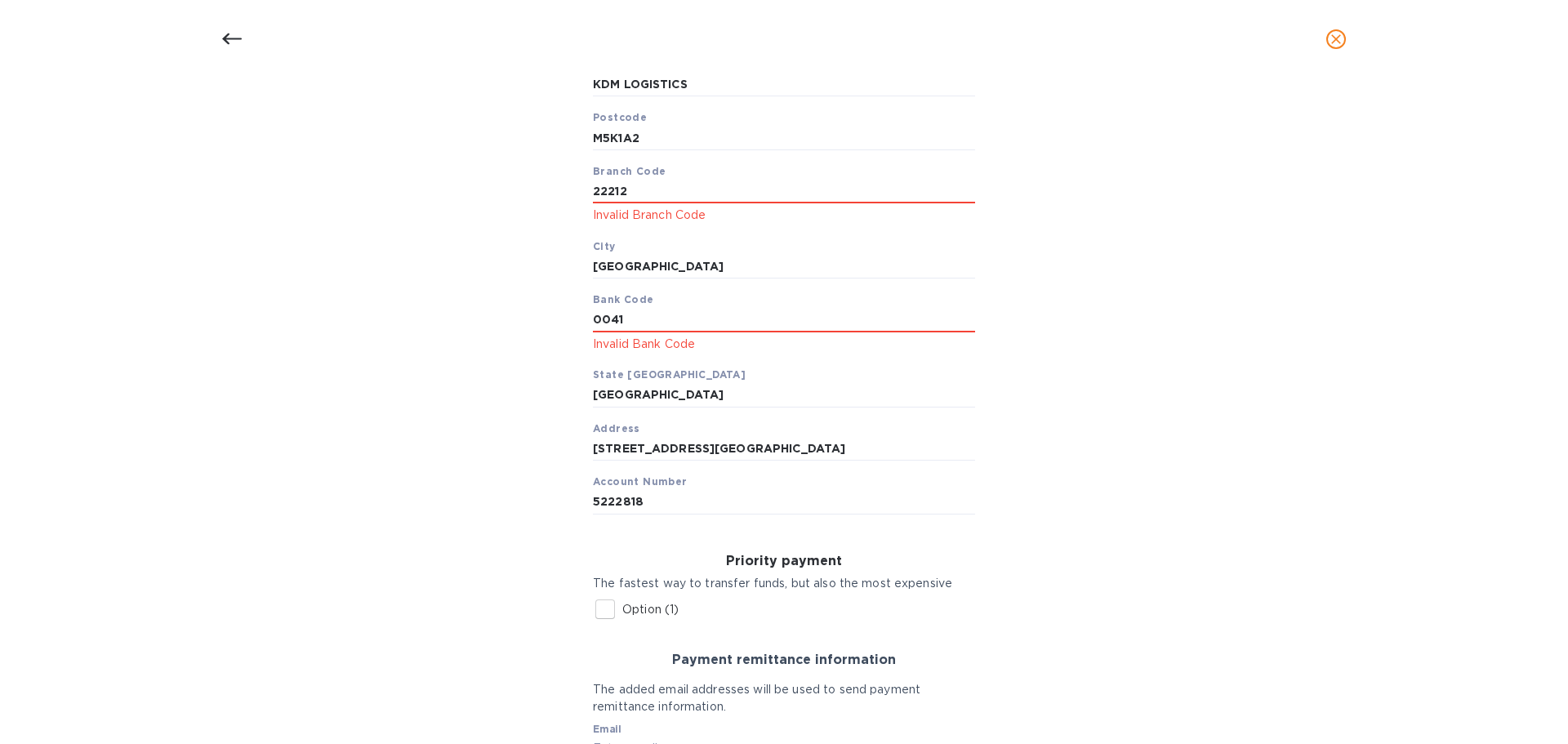
scroll to position [609, 0]
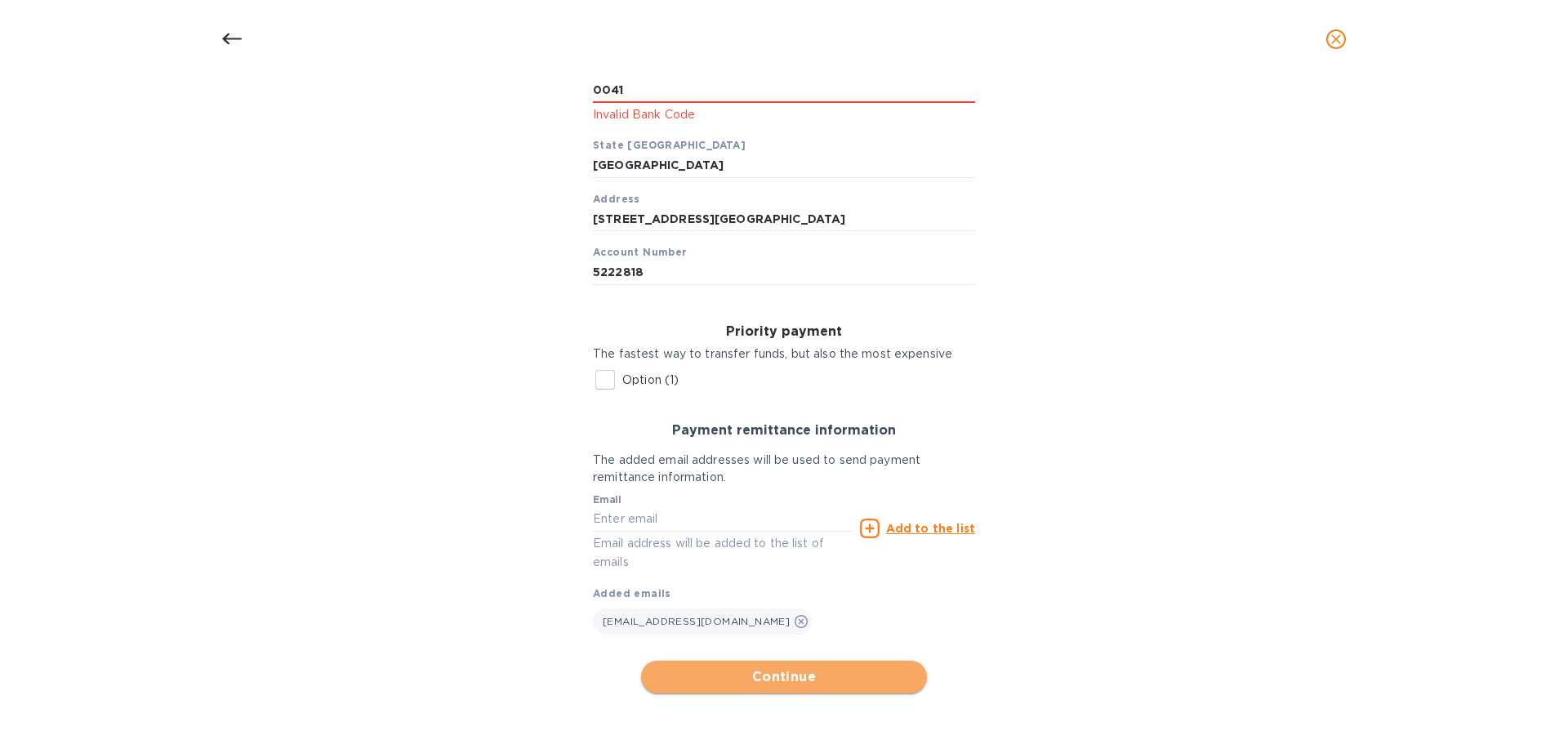
click at [818, 674] on span "Continue" at bounding box center [784, 676] width 259 height 20
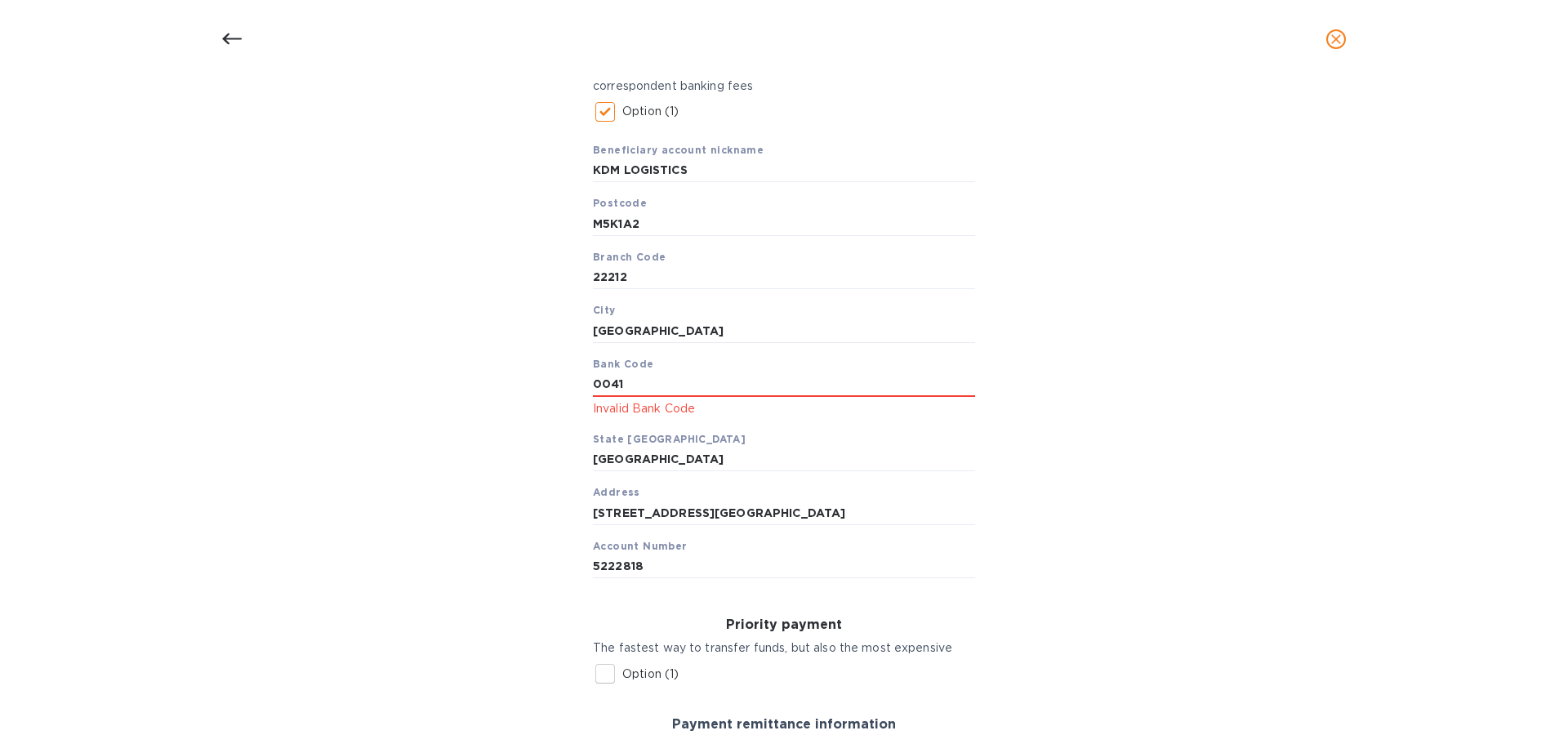
scroll to position [179, 0]
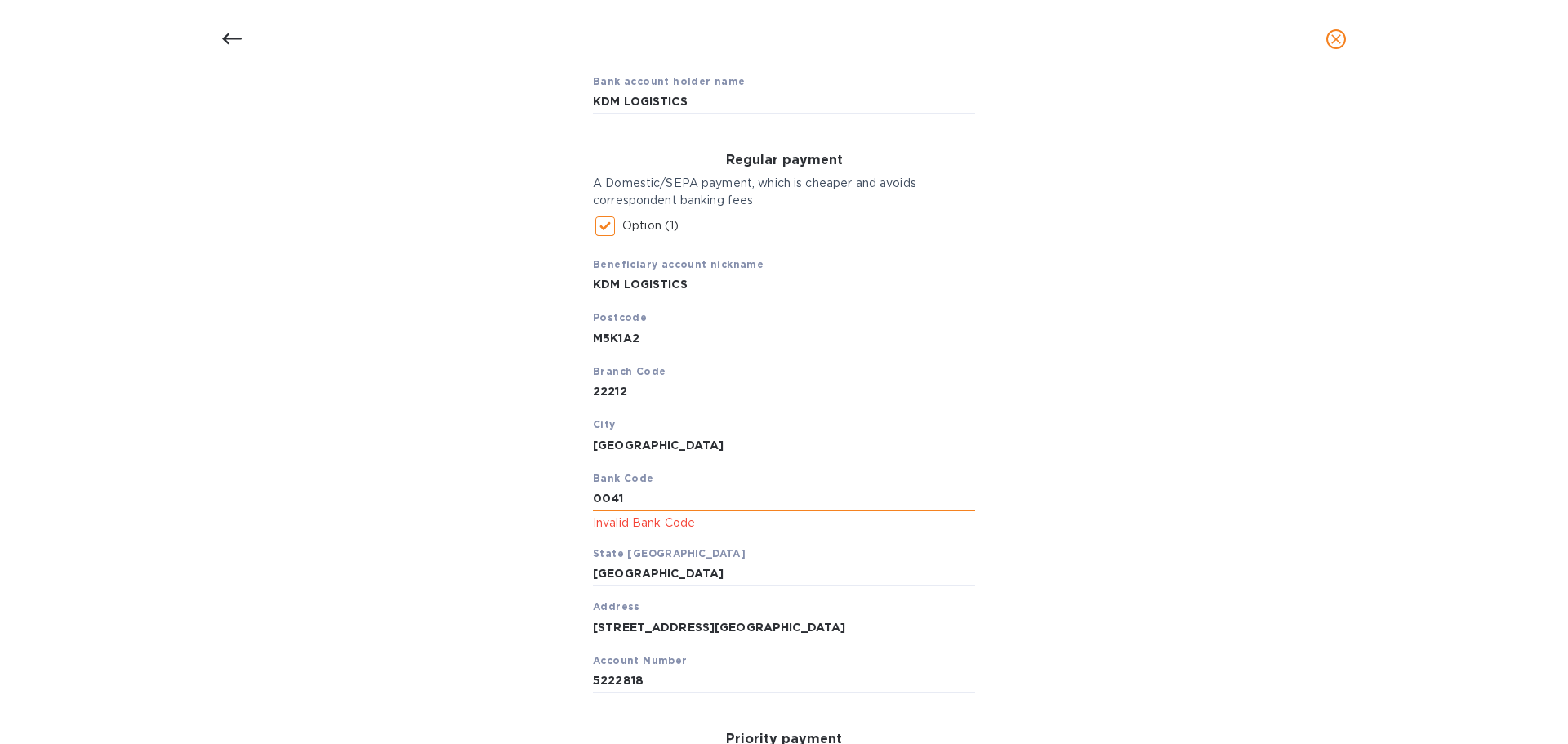
click at [699, 503] on input "0041" at bounding box center [784, 498] width 382 height 25
drag, startPoint x: 597, startPoint y: 499, endPoint x: 580, endPoint y: 498, distance: 17.0
click at [580, 498] on div "Regular payment A Domestic/SEPA payment, which is cheaper and avoids correspond…" at bounding box center [784, 422] width 408 height 565
type input "041"
click at [826, 450] on input "[GEOGRAPHIC_DATA]" at bounding box center [784, 445] width 382 height 25
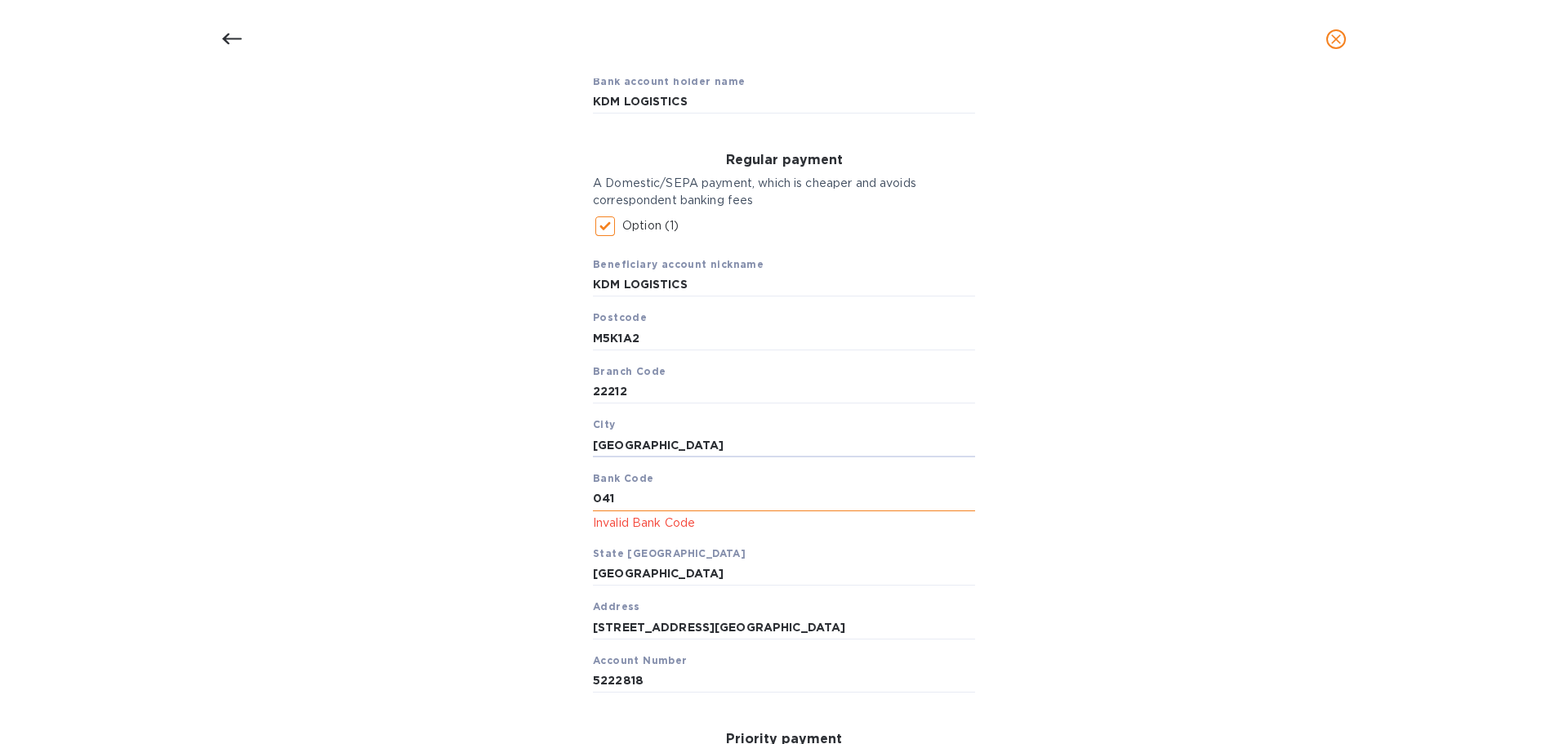
click at [805, 494] on input "041" at bounding box center [784, 498] width 382 height 25
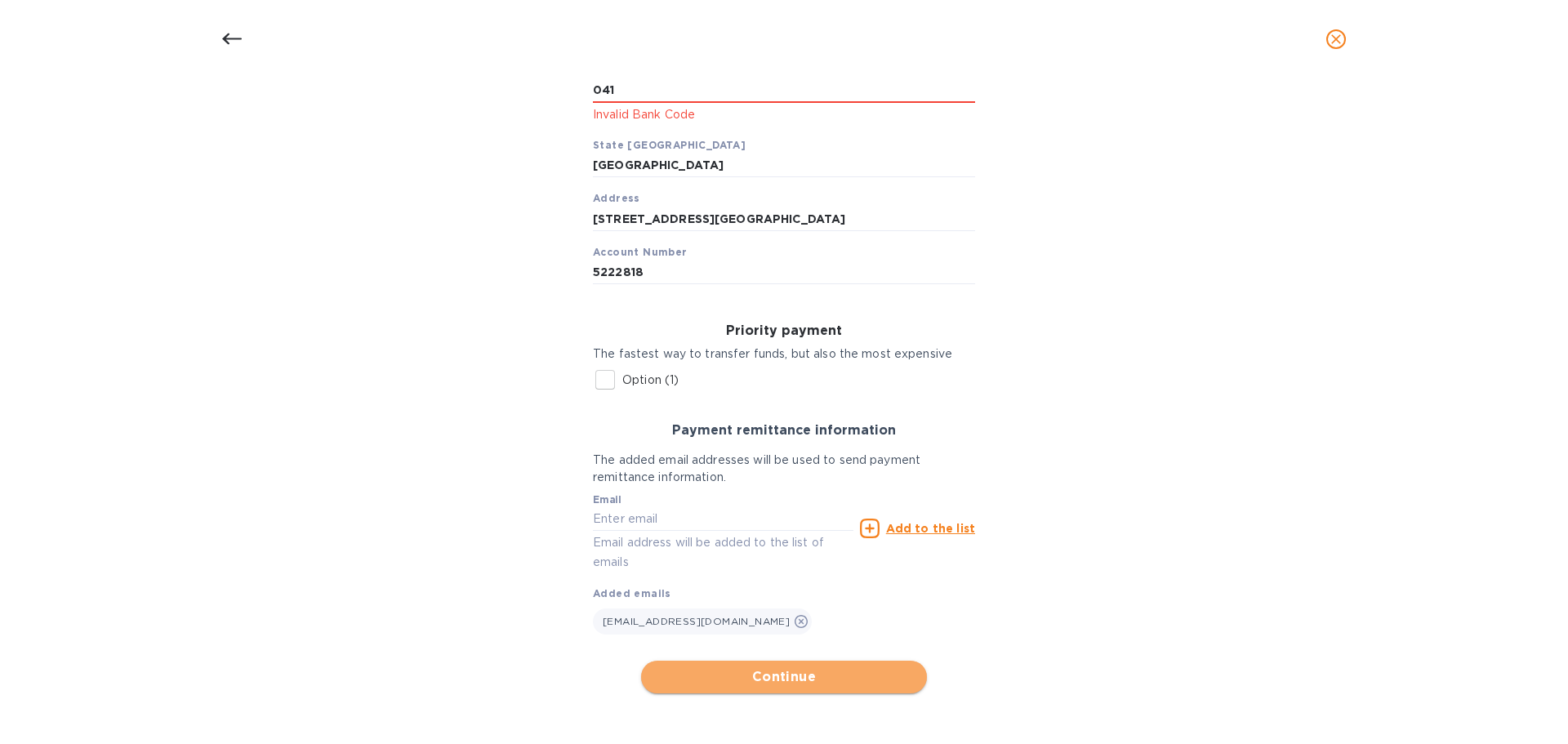
click at [778, 667] on span "Continue" at bounding box center [784, 676] width 259 height 20
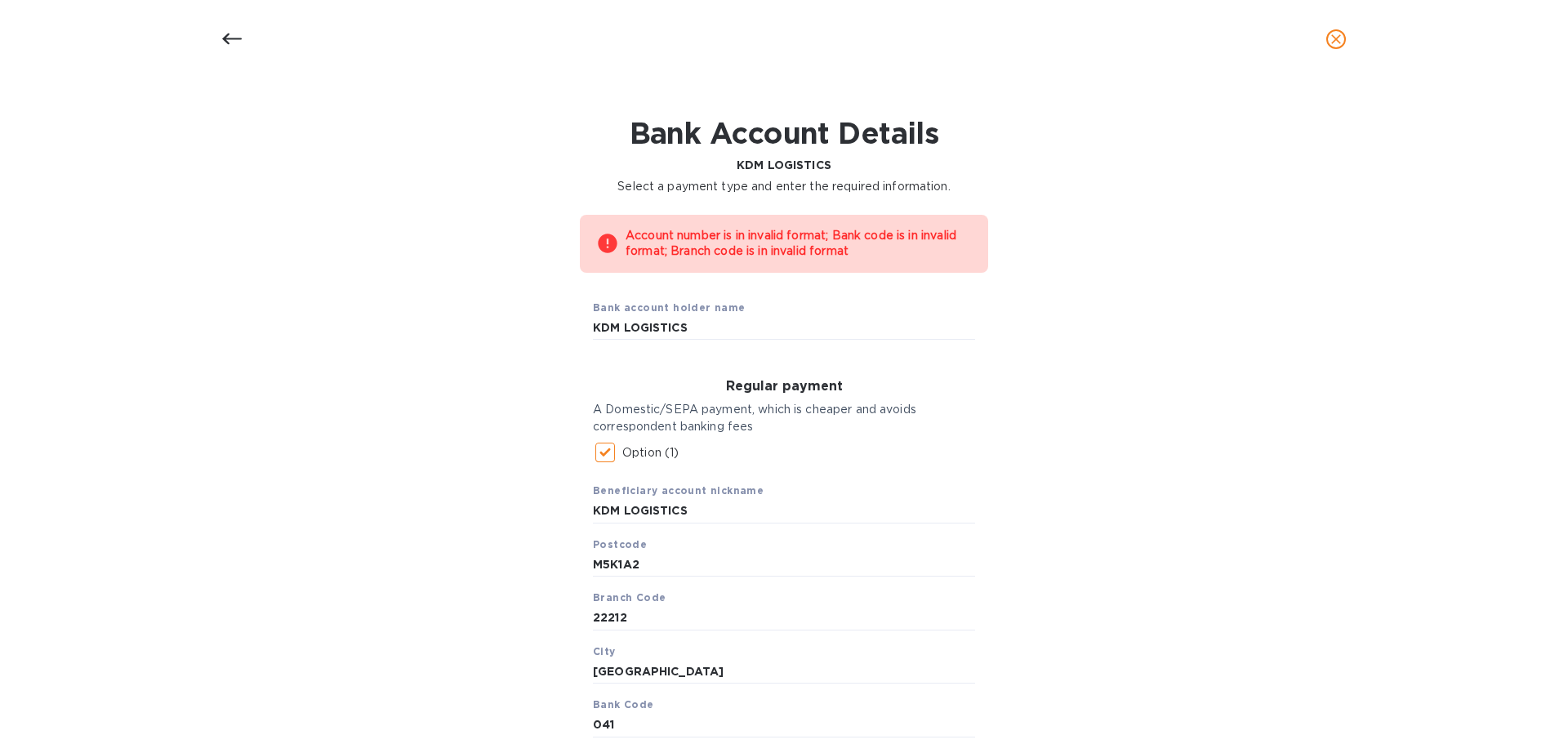
scroll to position [0, 0]
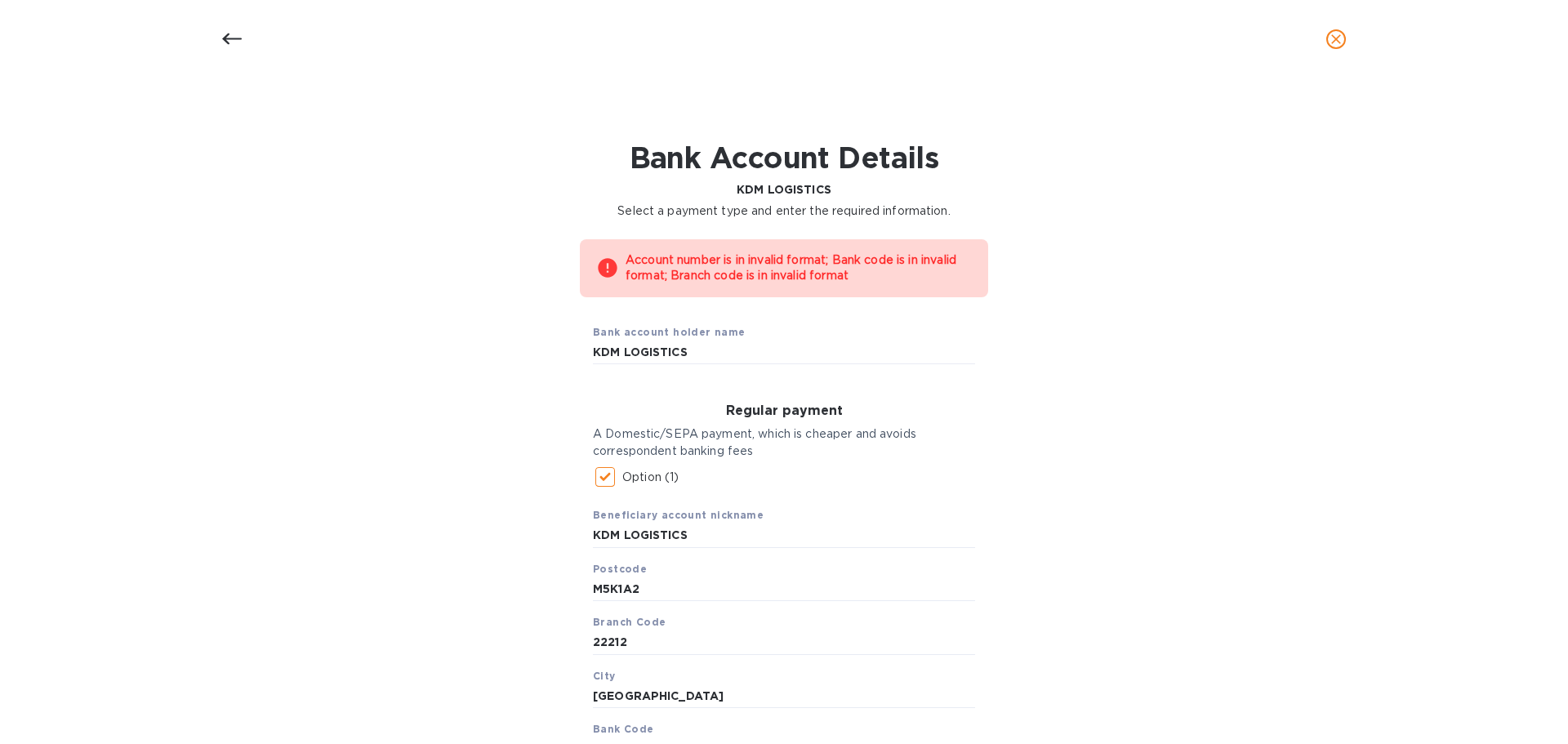
click at [226, 39] on icon at bounding box center [231, 38] width 20 height 11
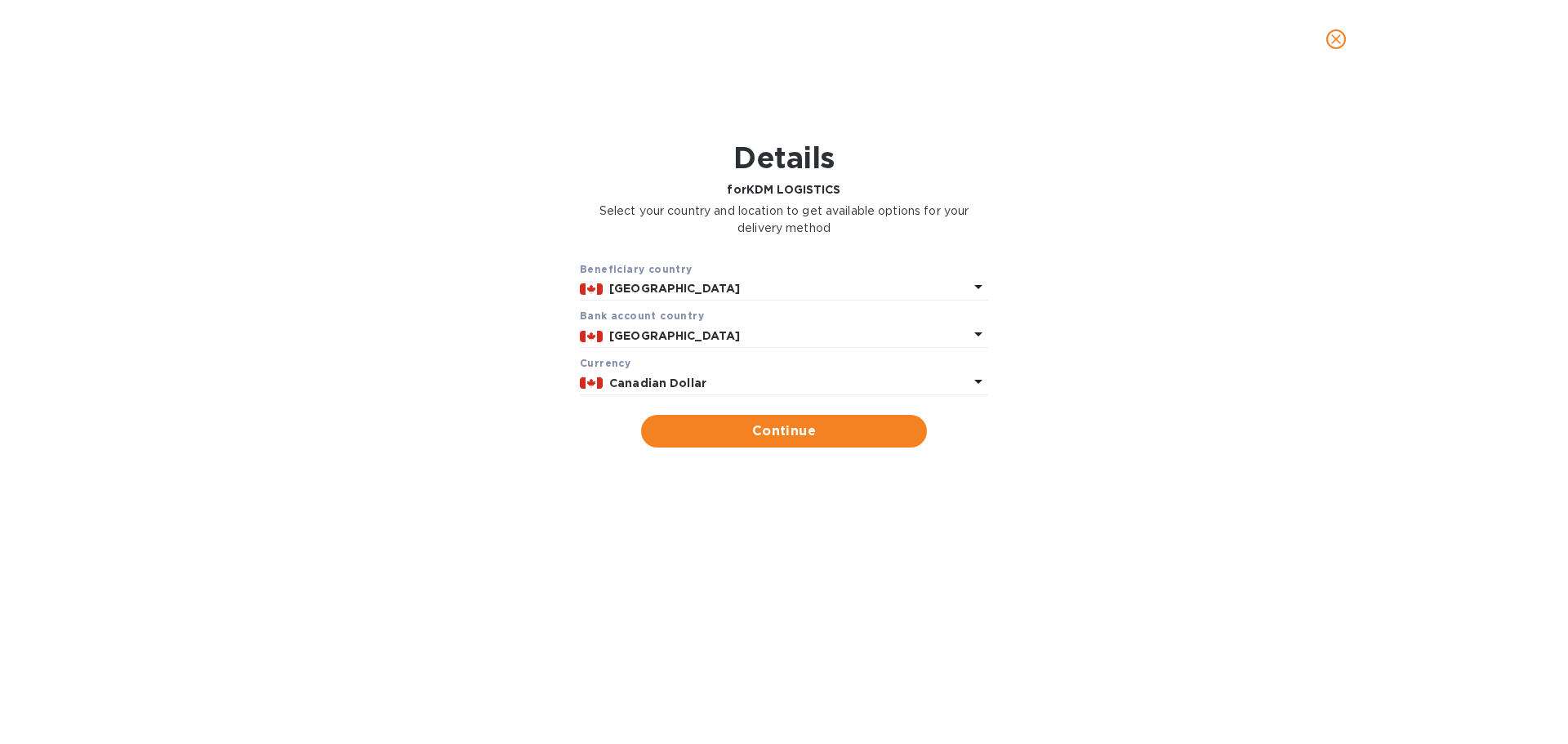
click at [1338, 36] on icon "close" at bounding box center [1336, 38] width 16 height 16
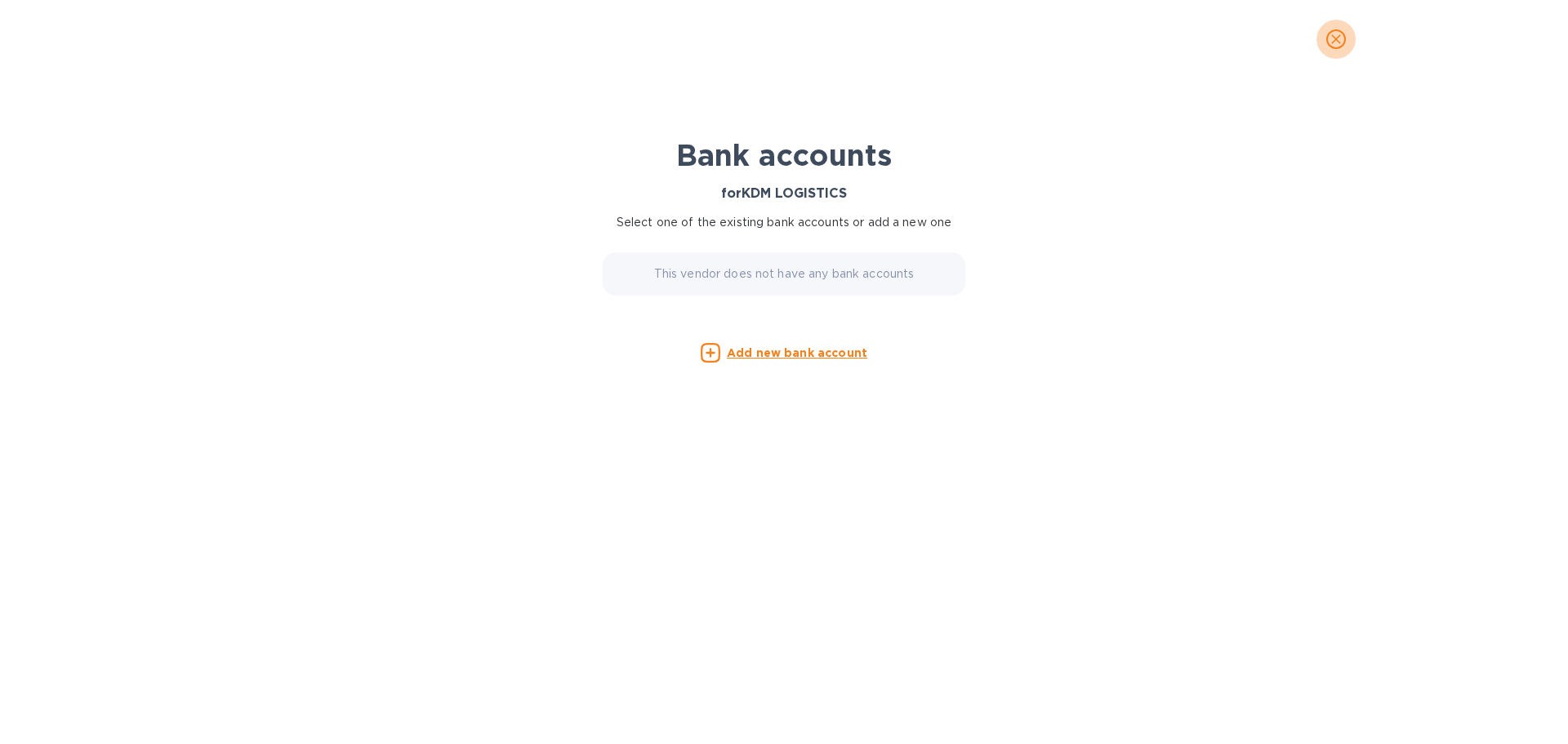
click at [1330, 43] on icon "close" at bounding box center [1336, 38] width 16 height 16
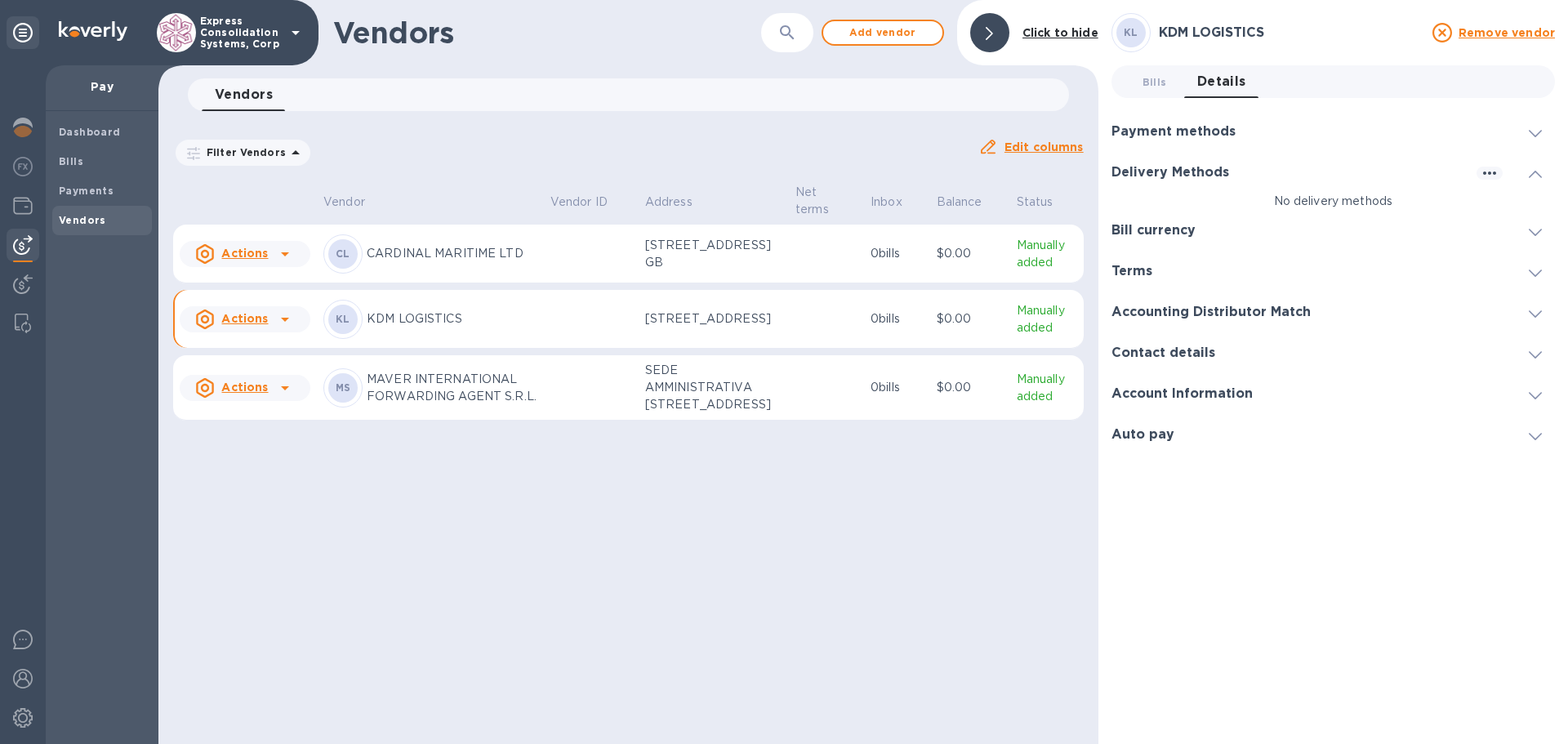
click at [279, 37] on p "Express Consolidation Systems, Corp" at bounding box center [241, 32] width 82 height 34
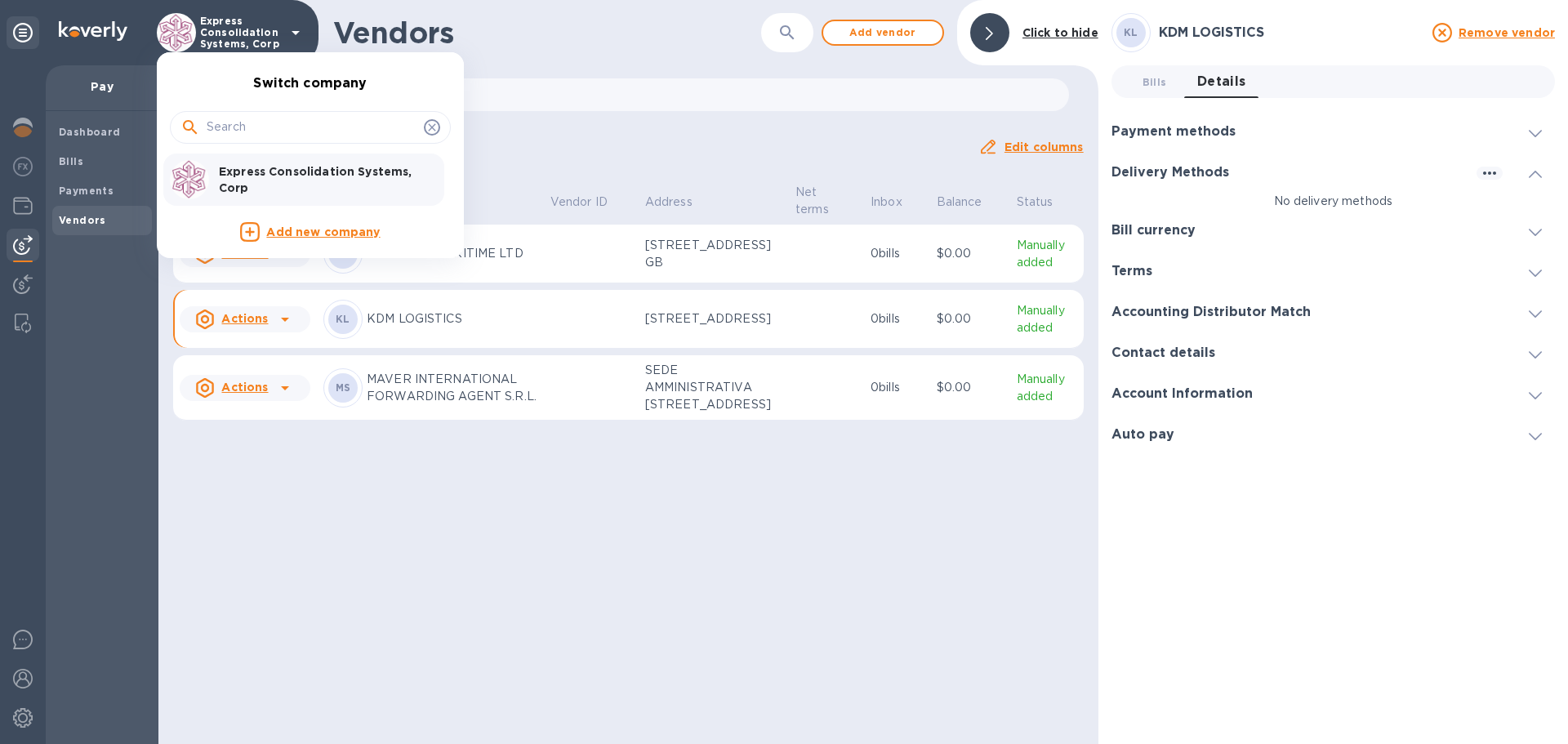
click at [556, 121] on div at bounding box center [784, 372] width 1568 height 744
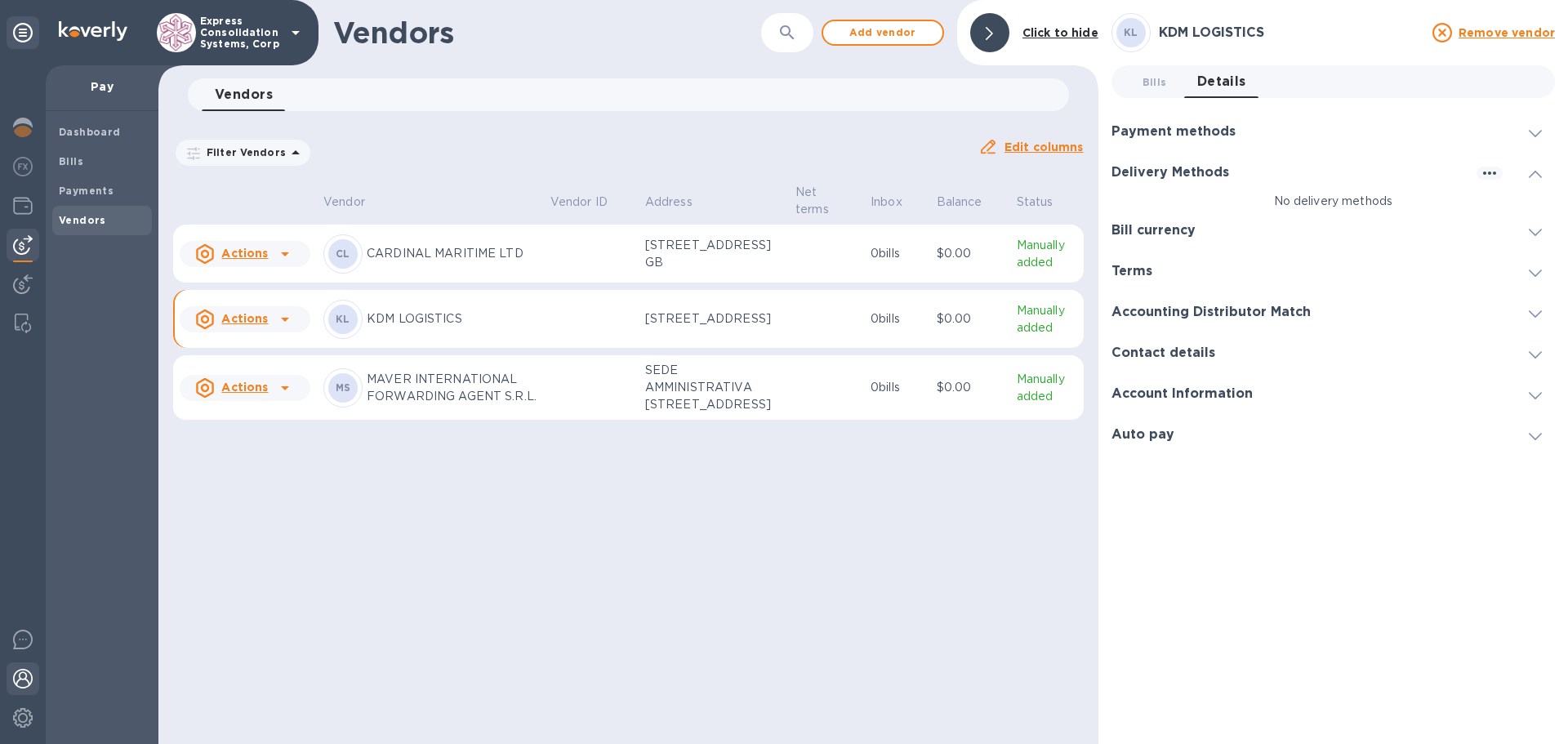
click at [23, 673] on img at bounding box center [22, 678] width 20 height 20
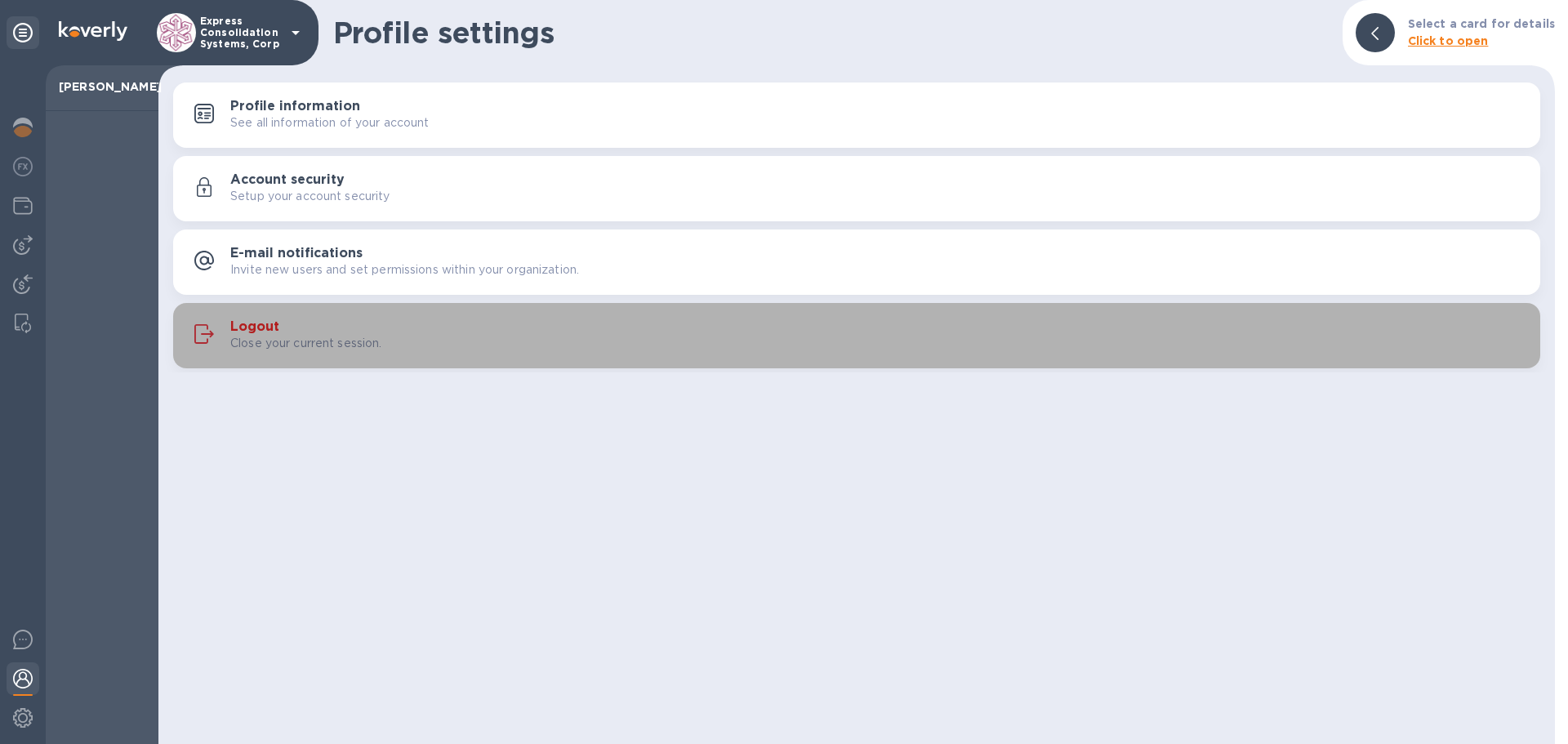
click at [252, 324] on h3 "Logout" at bounding box center [255, 327] width 49 height 15
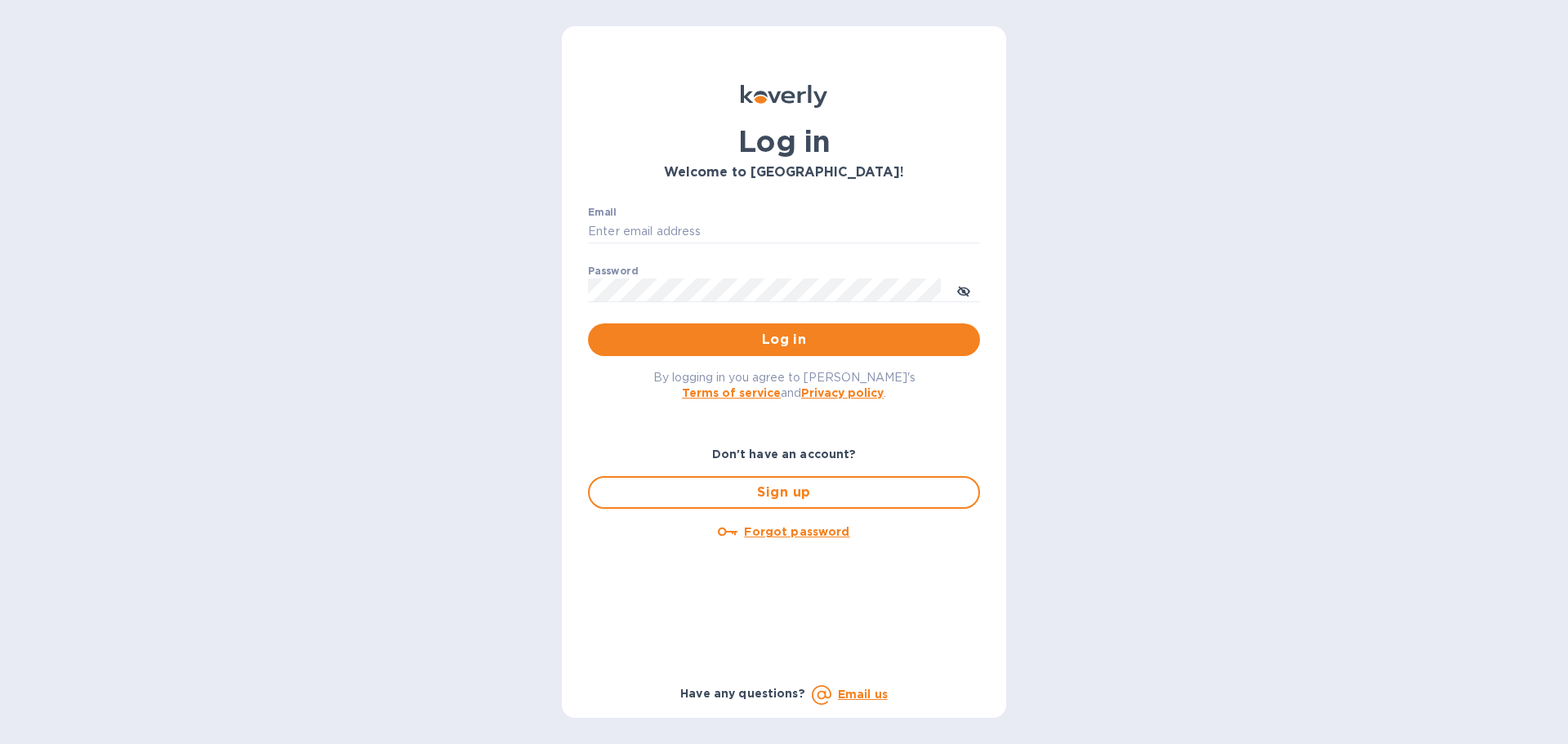
type input "[EMAIL_ADDRESS][DOMAIN_NAME]"
